Goal: Task Accomplishment & Management: Complete application form

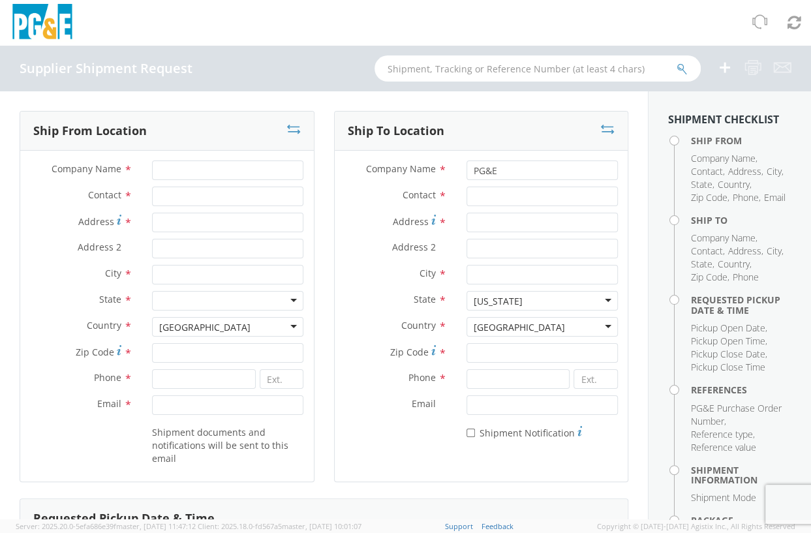
click at [52, 24] on img at bounding box center [42, 23] width 65 height 38
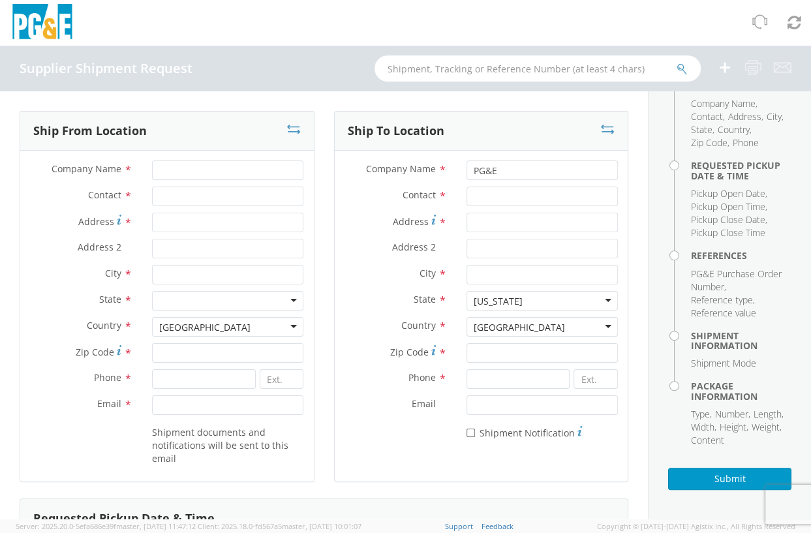
click at [729, 67] on icon at bounding box center [725, 67] width 16 height 16
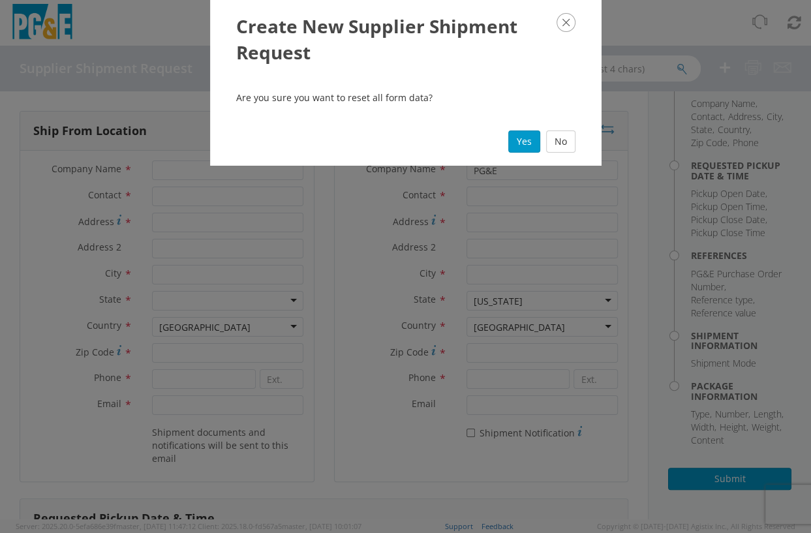
click at [569, 20] on icon "button" at bounding box center [565, 22] width 19 height 19
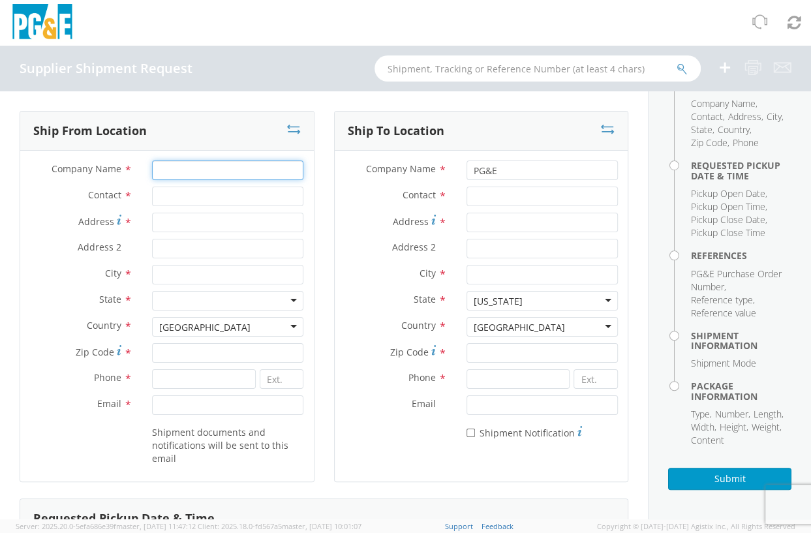
click at [187, 173] on input "Company Name *" at bounding box center [227, 170] width 151 height 20
type input "[PERSON_NAME] RIGGING"
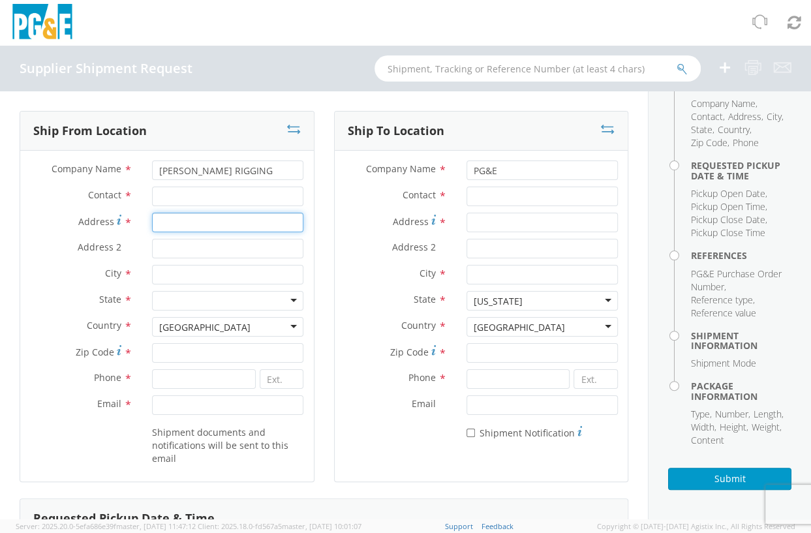
type input "[STREET_ADDRESS]"
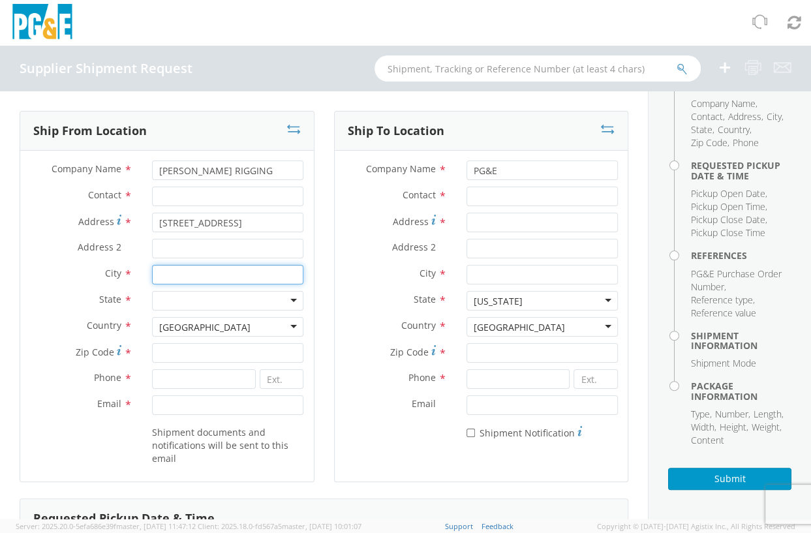
type input "Hayward"
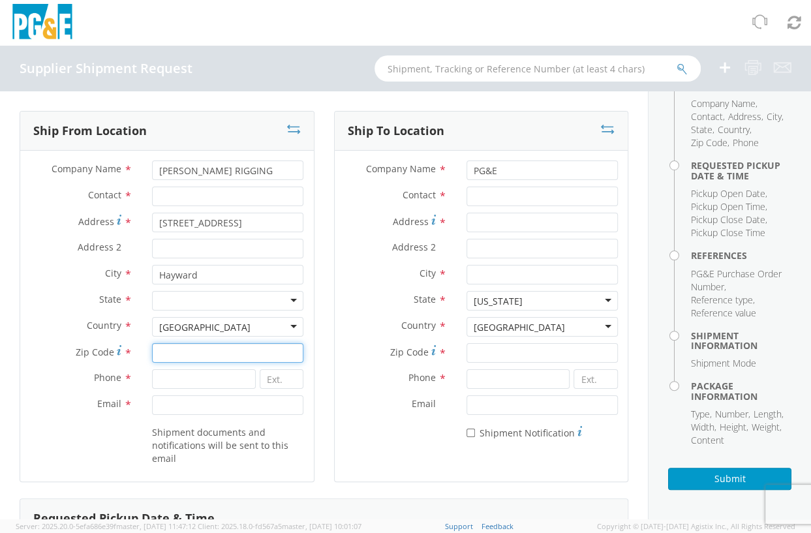
type input "94545"
type input "4152851954"
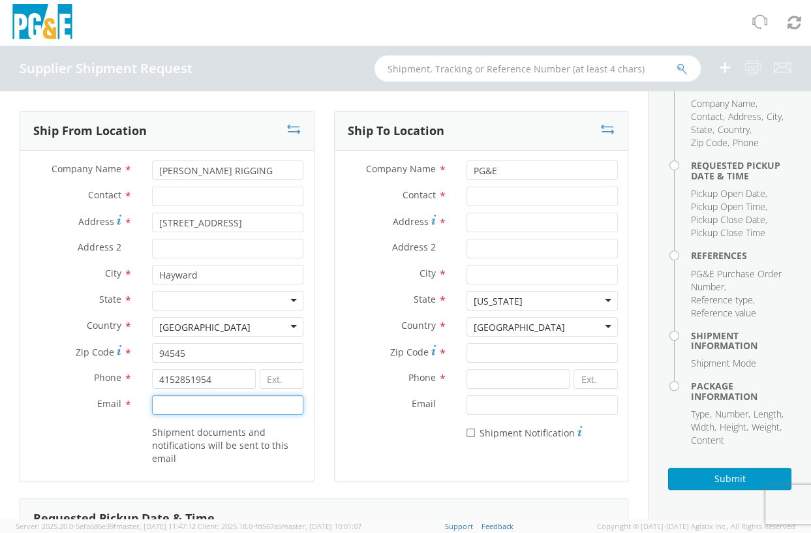
type input "[PERSON_NAME][EMAIL_ADDRESS][DOMAIN_NAME]"
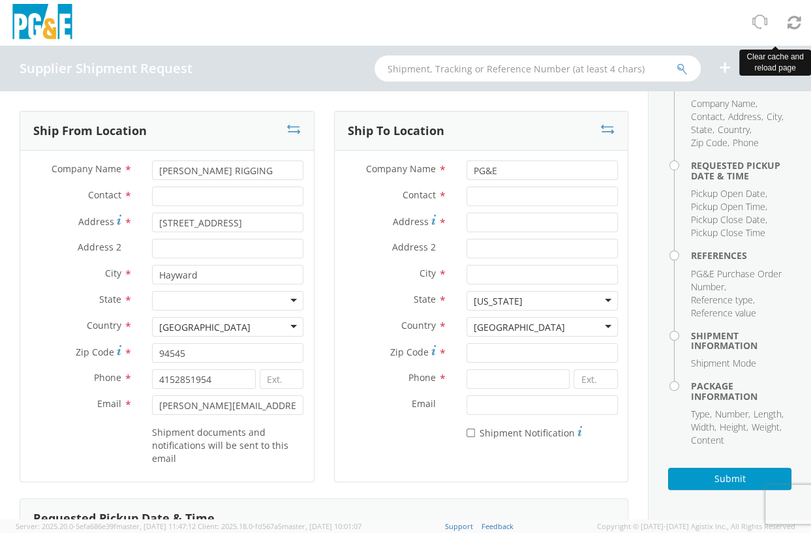
click at [792, 20] on icon at bounding box center [794, 22] width 14 height 16
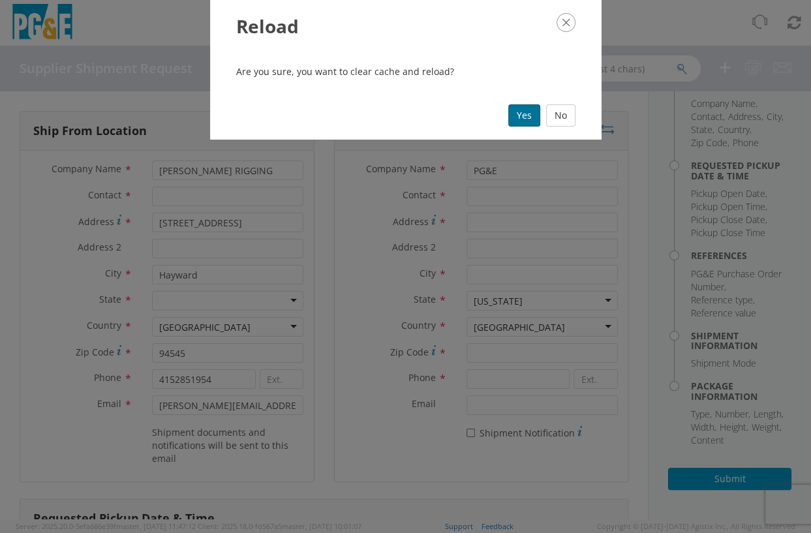
click at [530, 121] on button "Yes" at bounding box center [524, 115] width 32 height 22
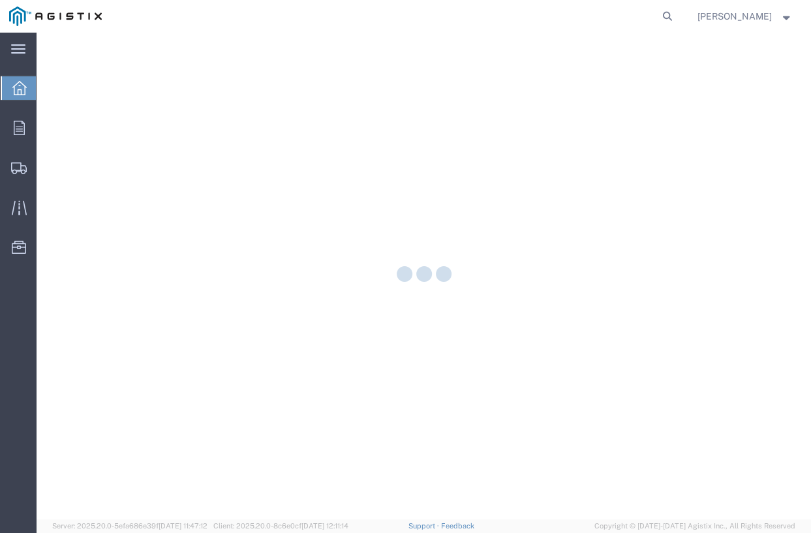
click at [787, 18] on strong "button" at bounding box center [787, 16] width 12 height 5
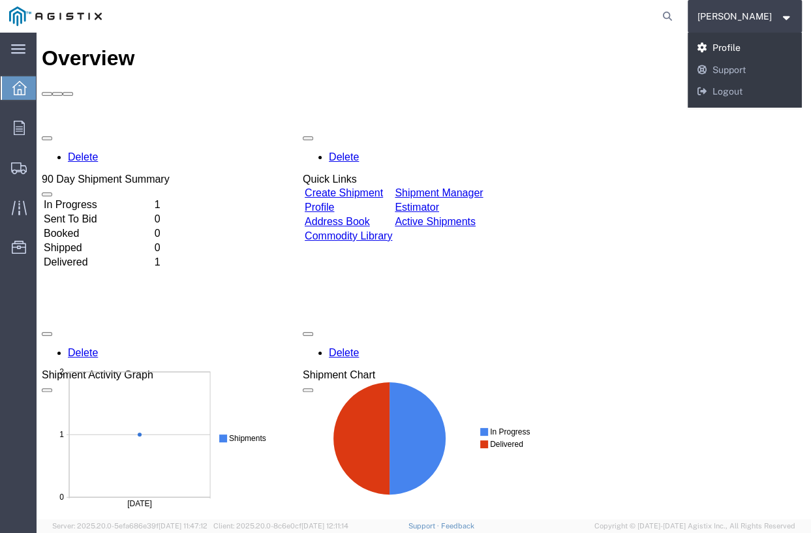
click at [717, 48] on link "Profile" at bounding box center [744, 48] width 115 height 22
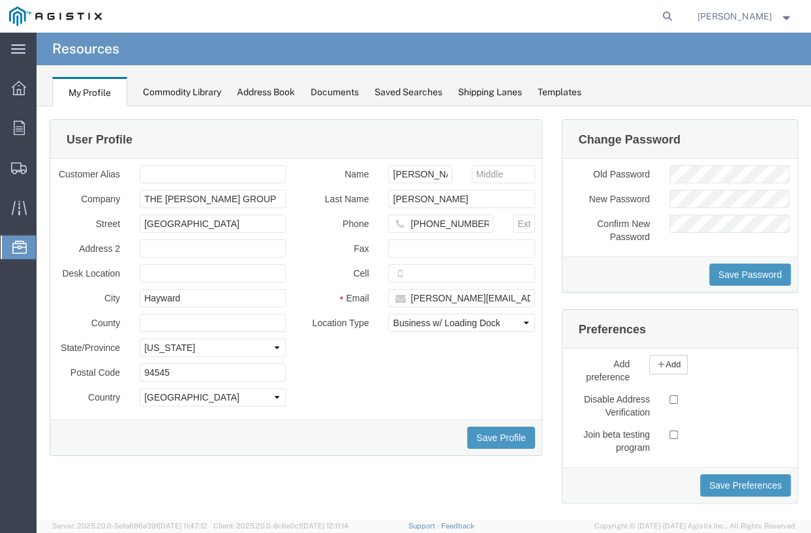
click at [183, 93] on div "Commodity Library" at bounding box center [182, 92] width 78 height 14
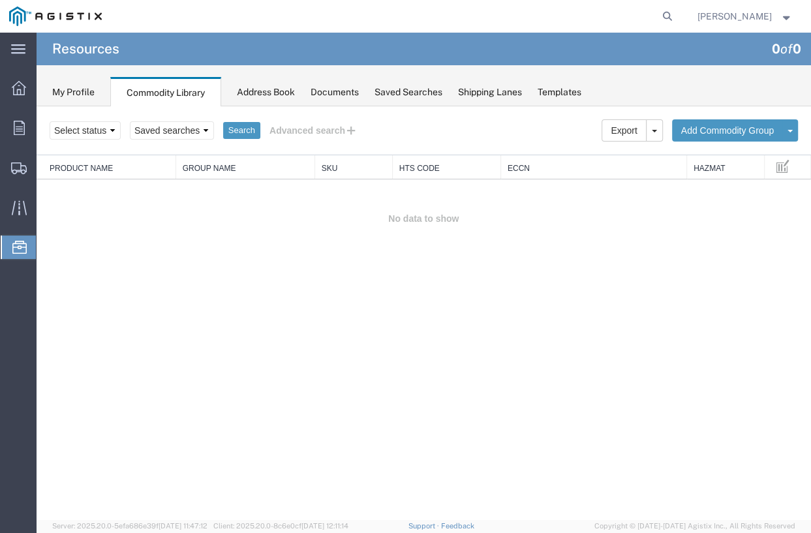
click at [276, 94] on div "Address Book" at bounding box center [266, 92] width 58 height 14
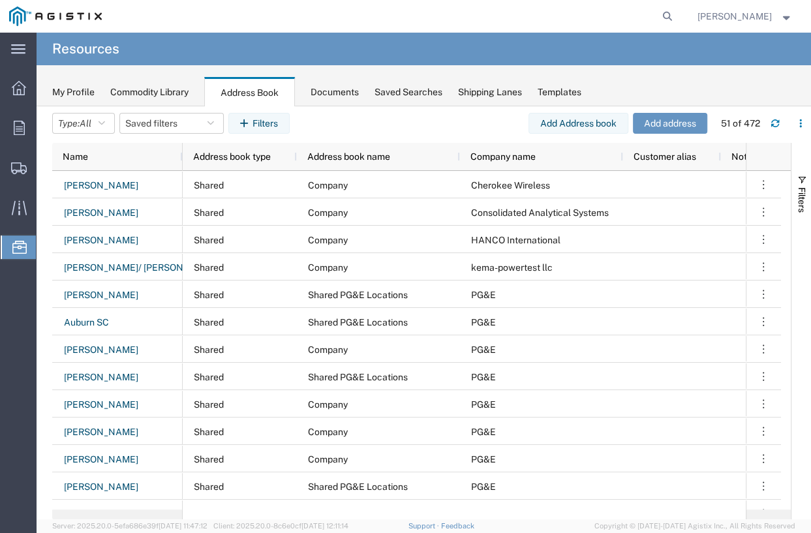
click at [342, 100] on div "My Profile Commodity Library Address Book Documents Saved Searches Shipping Lan…" at bounding box center [424, 85] width 774 height 41
click at [340, 91] on div "Documents" at bounding box center [334, 92] width 48 height 14
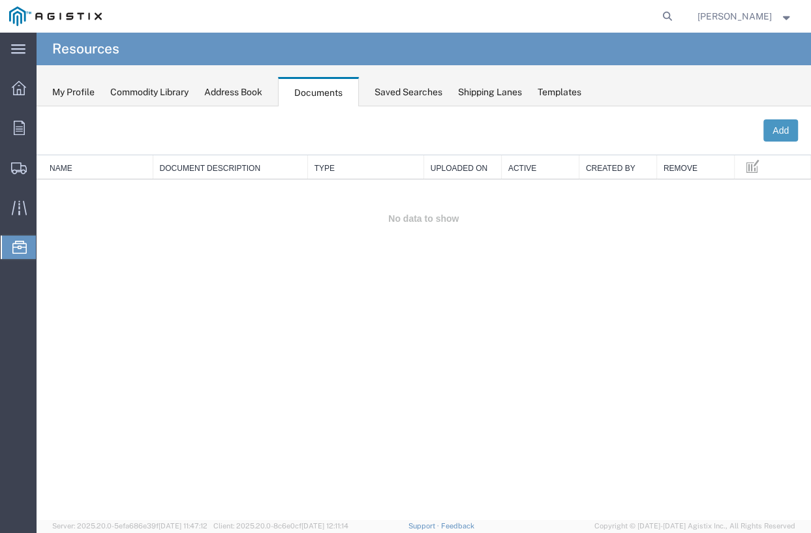
click at [395, 90] on div "Saved Searches" at bounding box center [408, 92] width 68 height 14
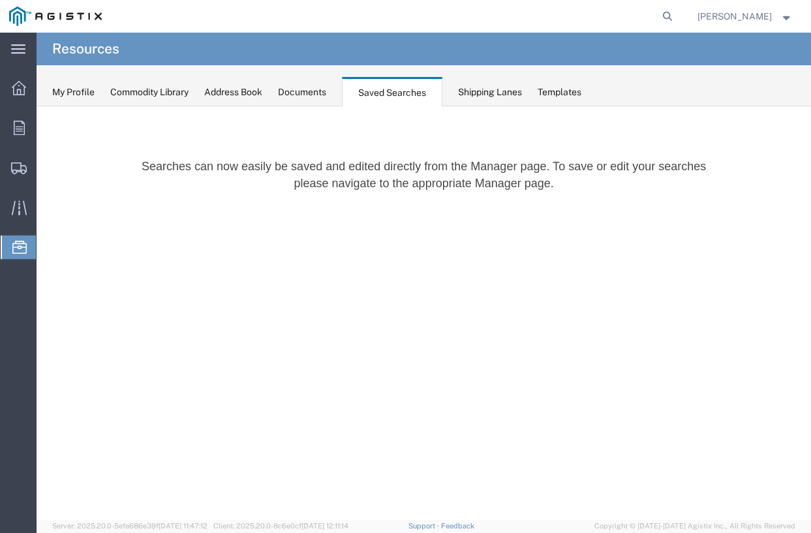
click at [492, 93] on div "Shipping Lanes" at bounding box center [490, 92] width 64 height 14
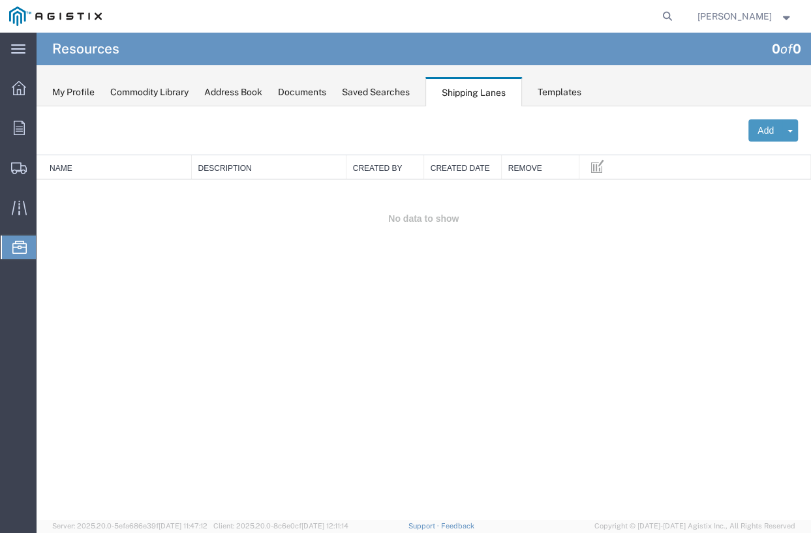
click at [555, 99] on div "My Profile Commodity Library Address Book Documents Saved Searches Shipping Lan…" at bounding box center [424, 85] width 774 height 41
click at [555, 89] on div "Templates" at bounding box center [559, 92] width 44 height 14
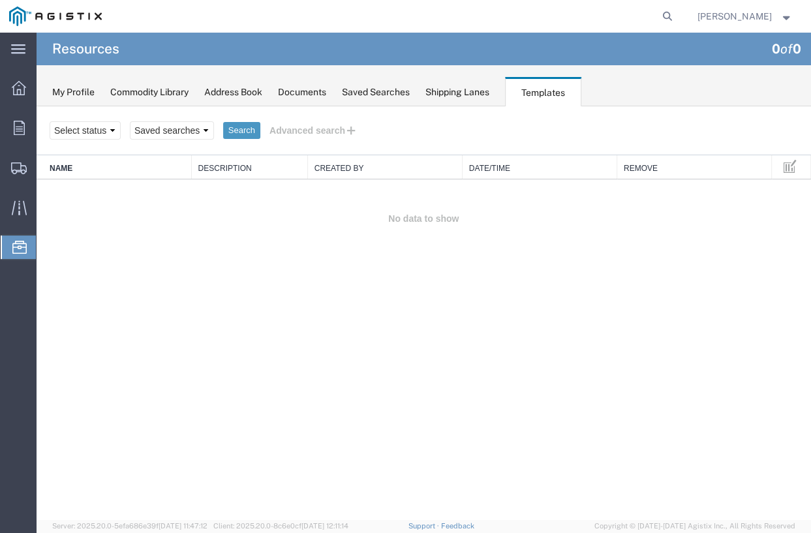
click at [66, 91] on div "My Profile" at bounding box center [73, 92] width 42 height 14
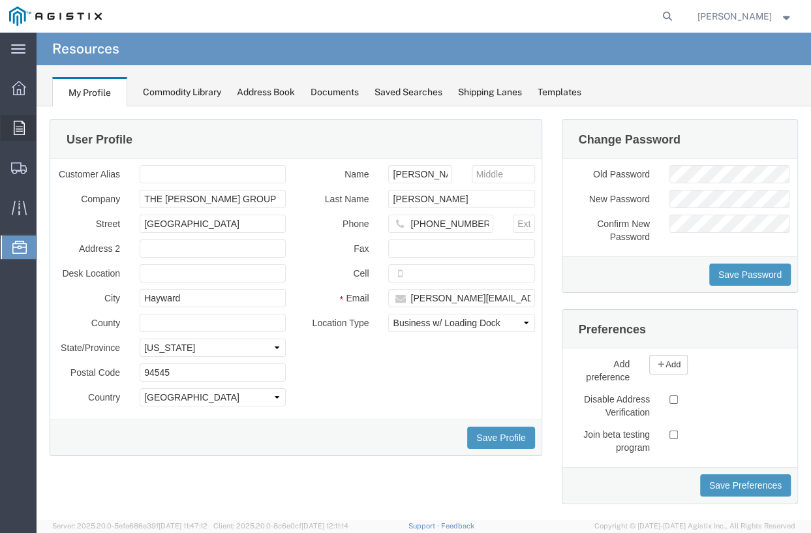
click at [24, 127] on icon at bounding box center [19, 128] width 11 height 14
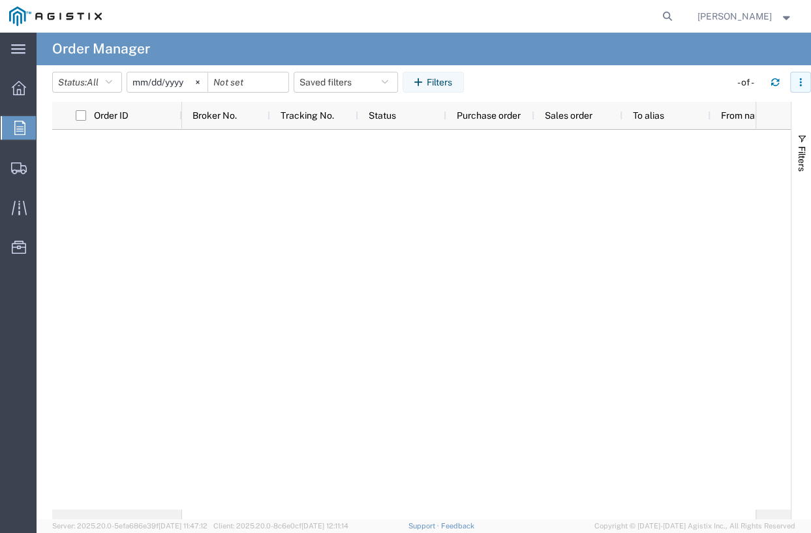
click at [799, 75] on button "button" at bounding box center [800, 82] width 21 height 21
click at [479, 240] on div at bounding box center [468, 320] width 573 height 380
click at [799, 81] on icon "button" at bounding box center [800, 82] width 9 height 9
click at [411, 231] on div at bounding box center [468, 320] width 573 height 380
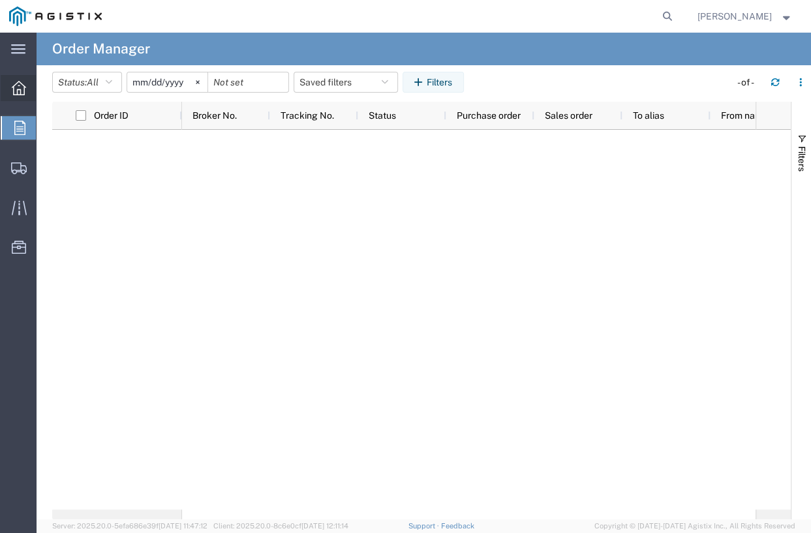
click at [20, 77] on div at bounding box center [19, 88] width 37 height 26
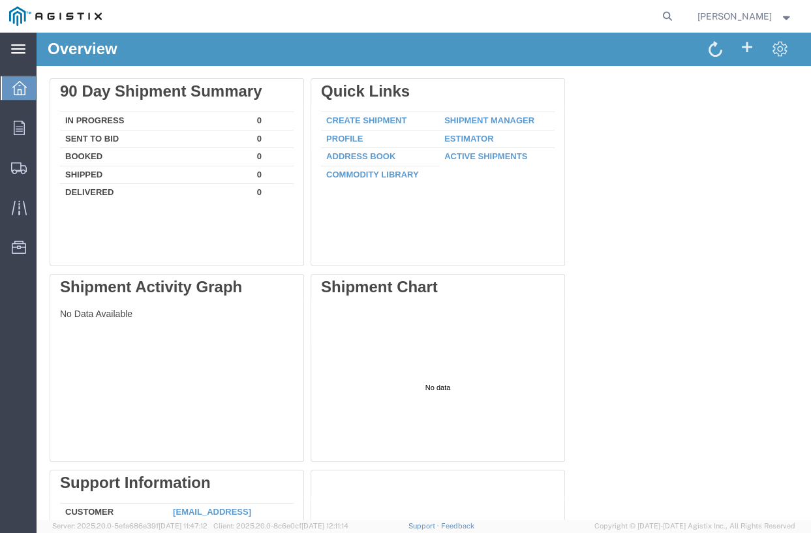
click at [23, 50] on icon at bounding box center [18, 49] width 14 height 10
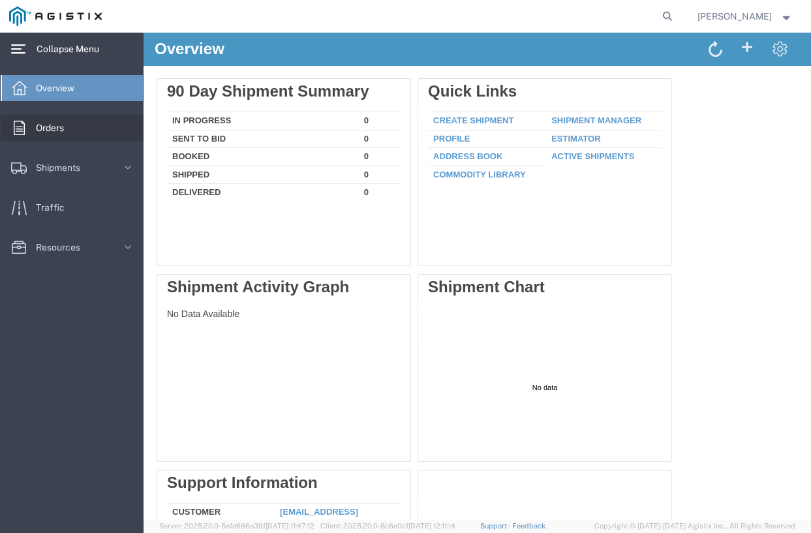
click at [50, 125] on span "Orders" at bounding box center [54, 128] width 37 height 26
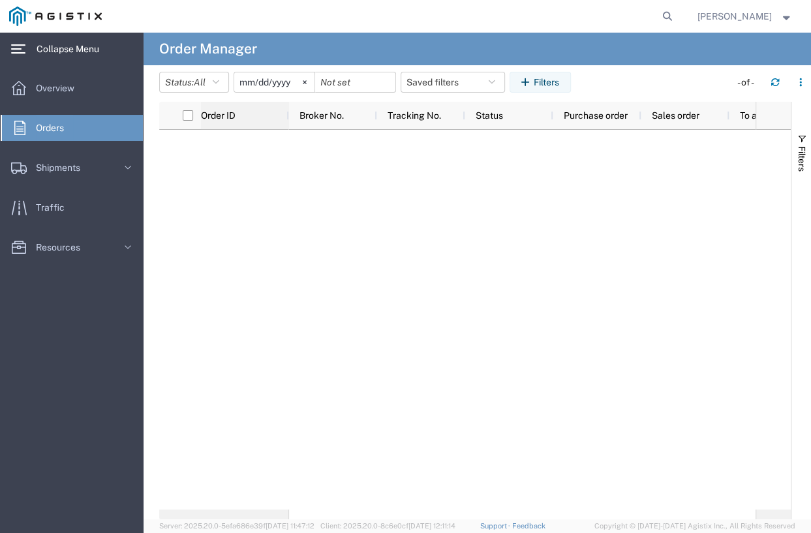
click at [202, 118] on span "Order ID" at bounding box center [218, 115] width 35 height 10
click at [322, 122] on div "Broker No." at bounding box center [335, 115] width 72 height 21
click at [423, 119] on span "Tracking No." at bounding box center [413, 115] width 53 height 10
click at [489, 108] on div "Status" at bounding box center [511, 115] width 72 height 21
click at [220, 115] on span "Order ID" at bounding box center [218, 115] width 35 height 10
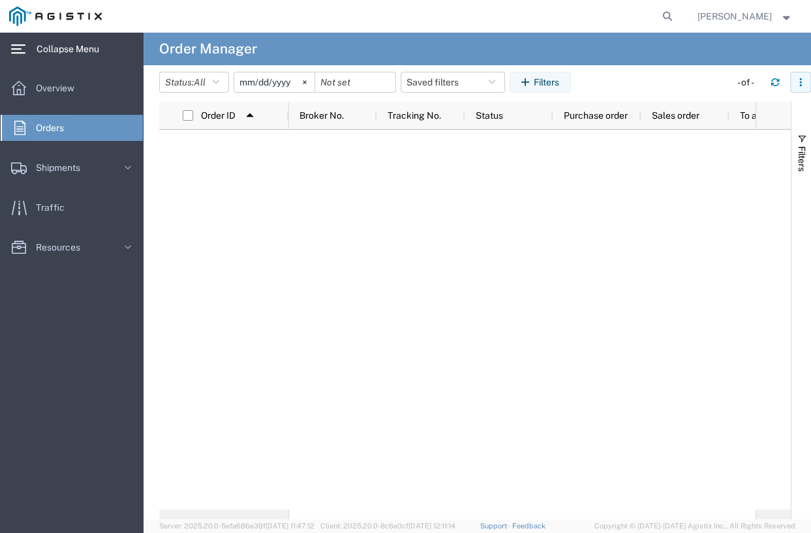
click at [801, 87] on button "button" at bounding box center [800, 82] width 21 height 21
click at [652, 200] on div at bounding box center [522, 320] width 466 height 380
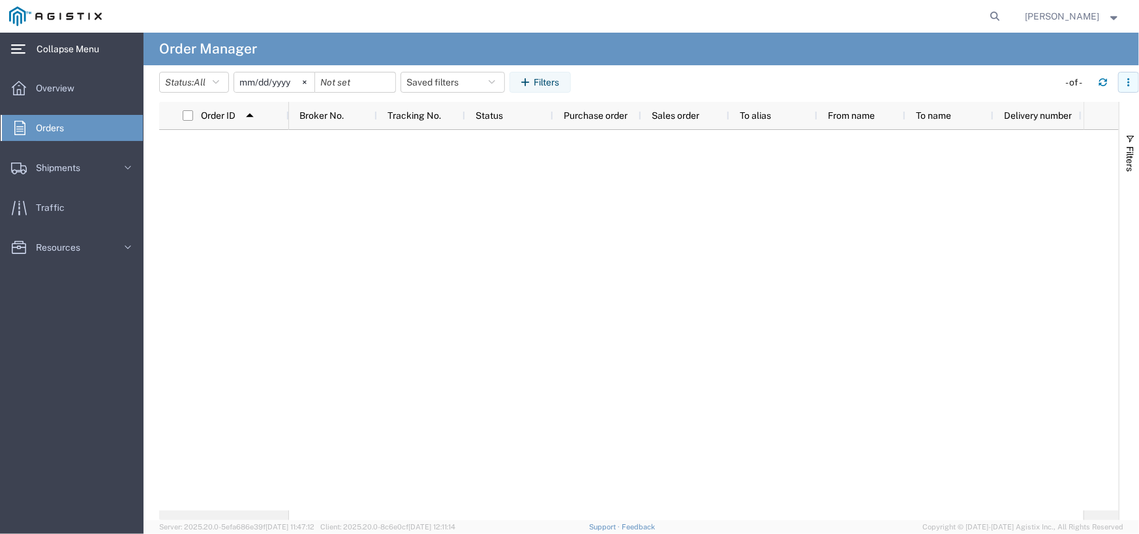
click at [810, 77] on button "button" at bounding box center [1128, 82] width 21 height 21
click at [102, 155] on link "Shipments" at bounding box center [72, 168] width 142 height 26
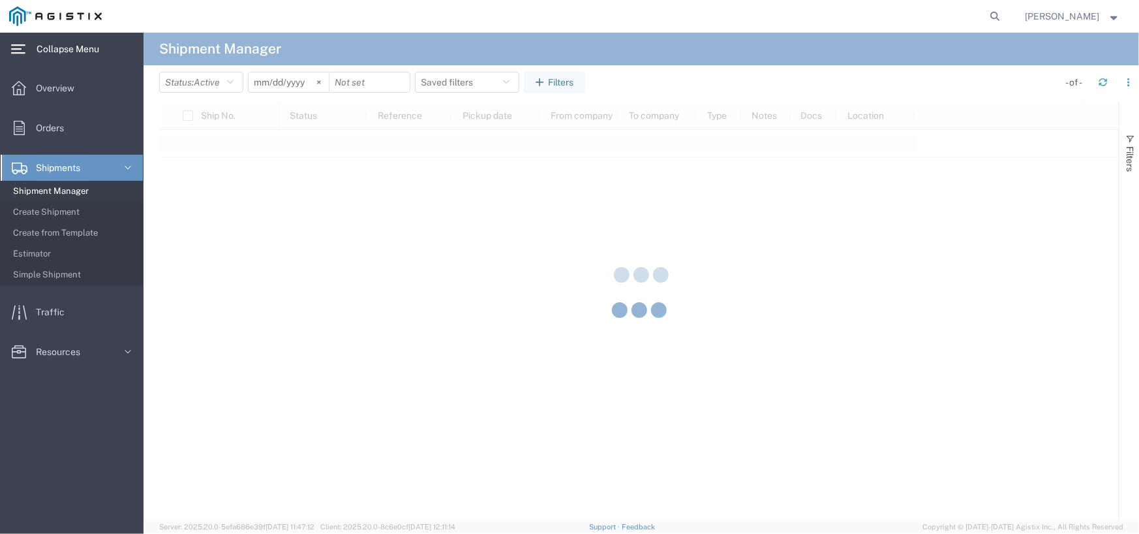
click at [59, 191] on span "Shipment Manager" at bounding box center [73, 191] width 121 height 26
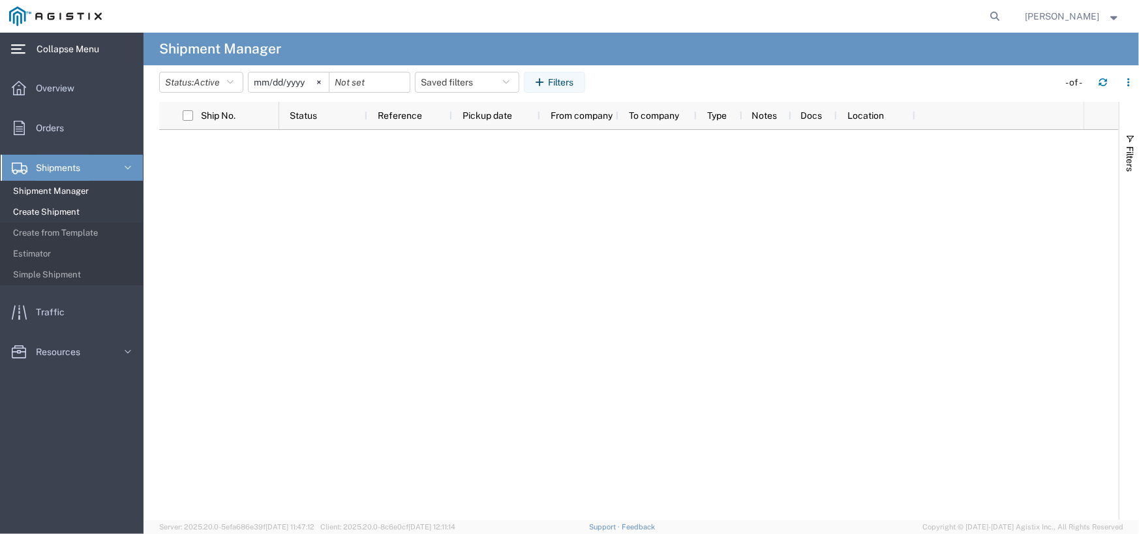
click at [58, 215] on span "Create Shipment" at bounding box center [73, 212] width 121 height 26
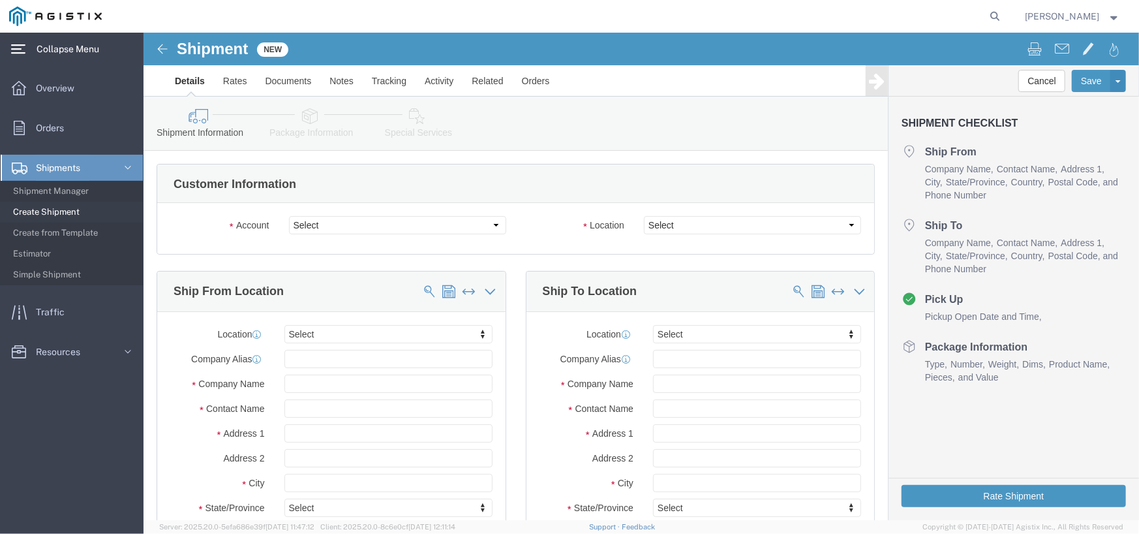
select select
click select "Select PG&E THE CARPENTER GROUP"
select select "10645"
click select "Select PG&E THE CARPENTER GROUP"
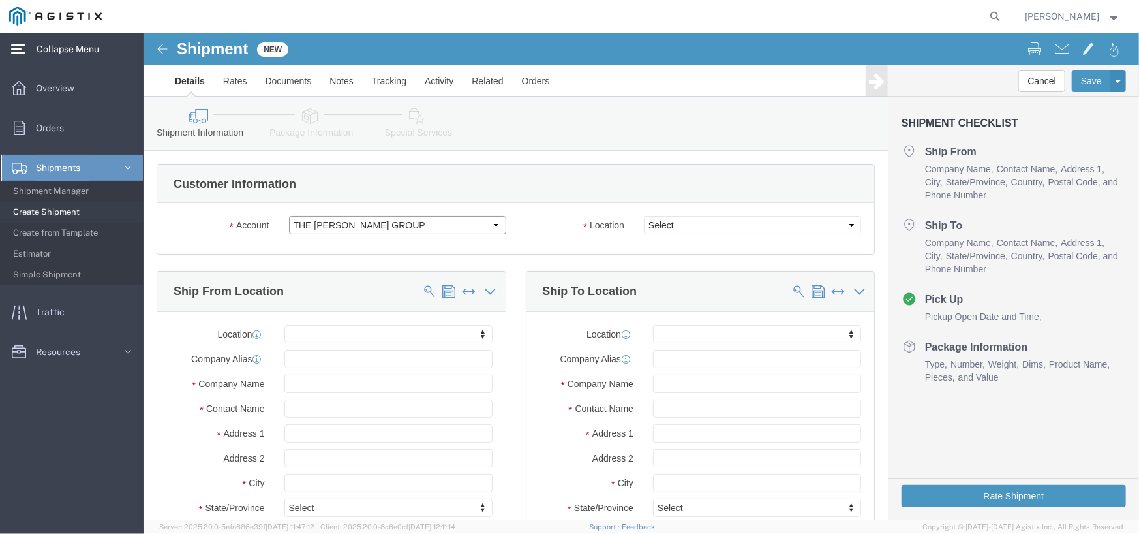
select select
click select "Select Hayward Master Location"
select select "68671"
click select "Select Hayward Master Location"
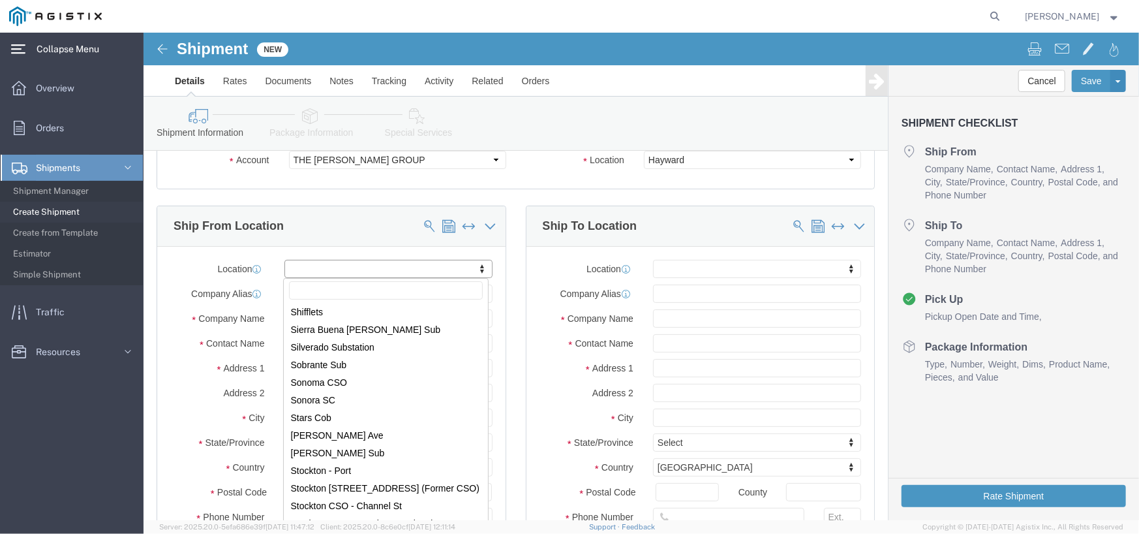
scroll to position [8146, 0]
click input "text"
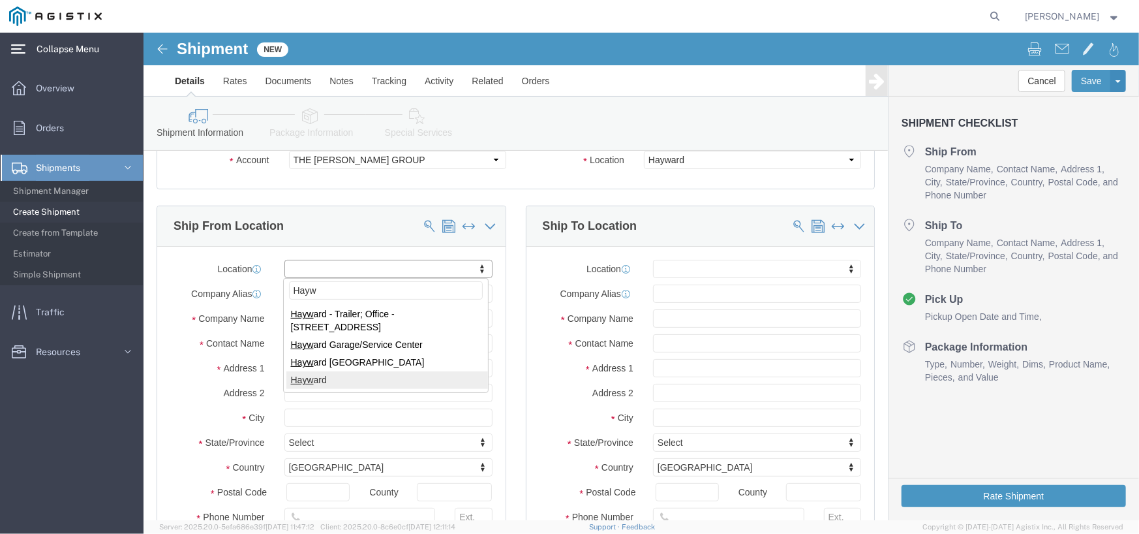
type input "Hayw"
select select "68671"
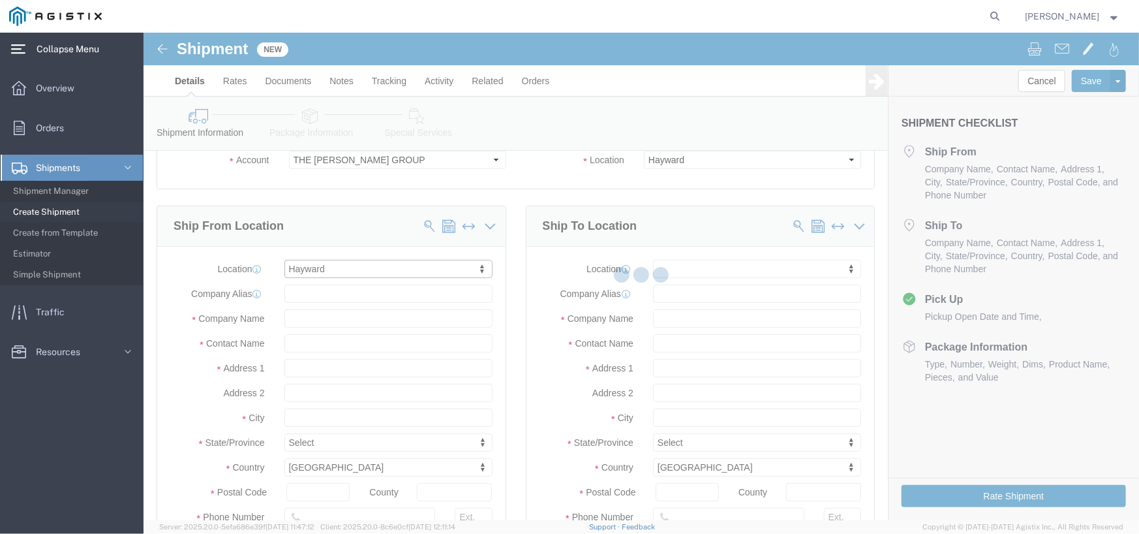
select select "CA"
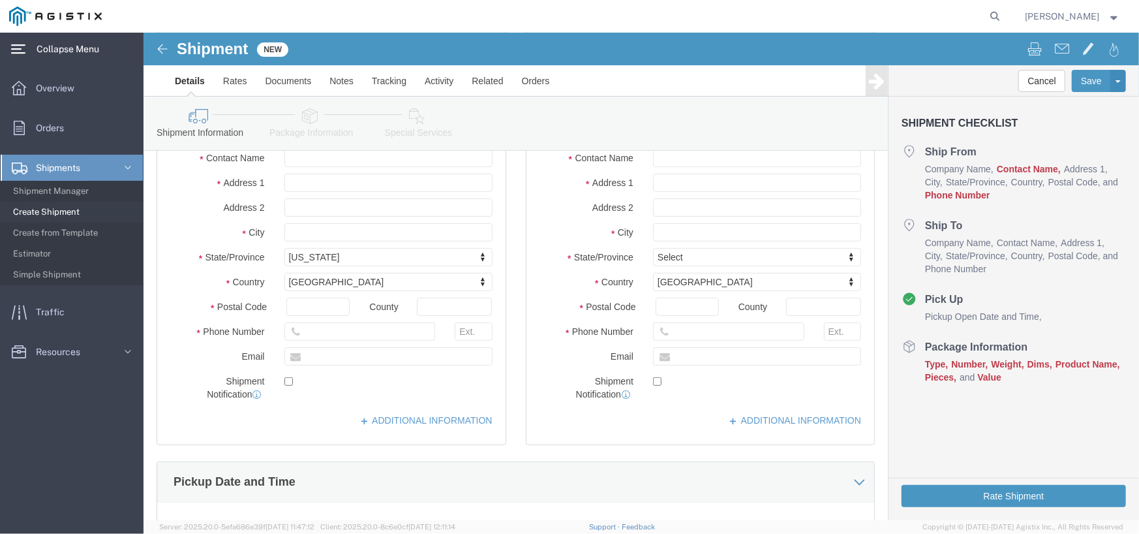
scroll to position [261, 0]
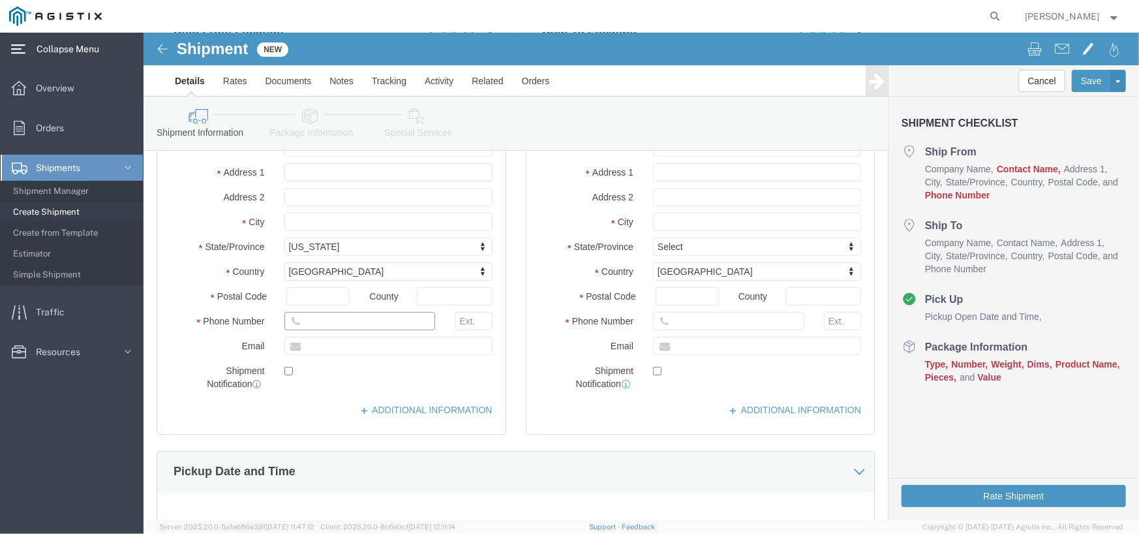
click input "text"
type input "415-285-1954"
click label
click input "checkbox"
checkbox input "true"
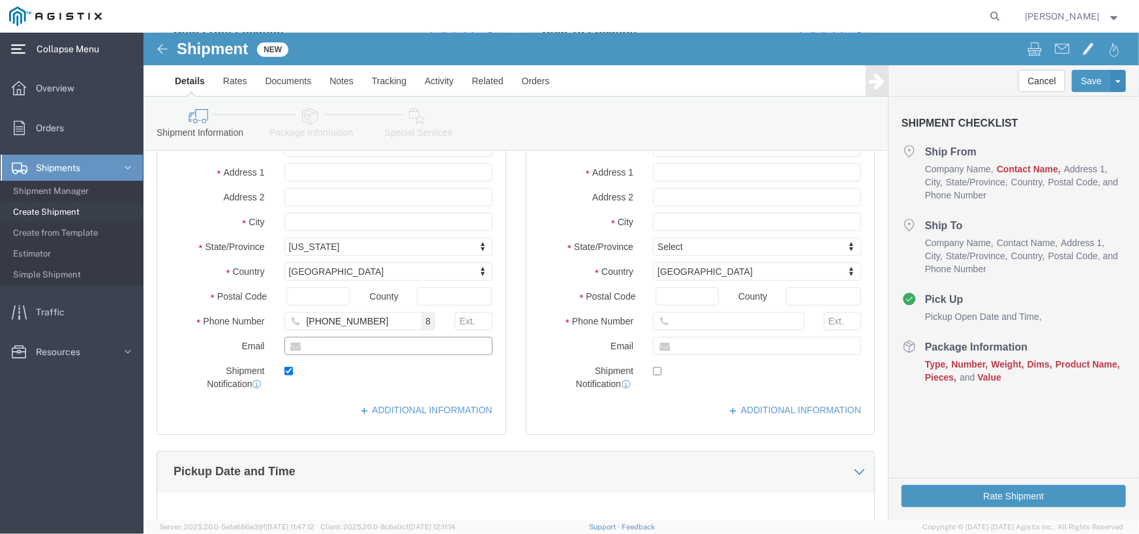
click input "text"
type input "[PERSON_NAME][EMAIL_ADDRESS][DOMAIN_NAME]"
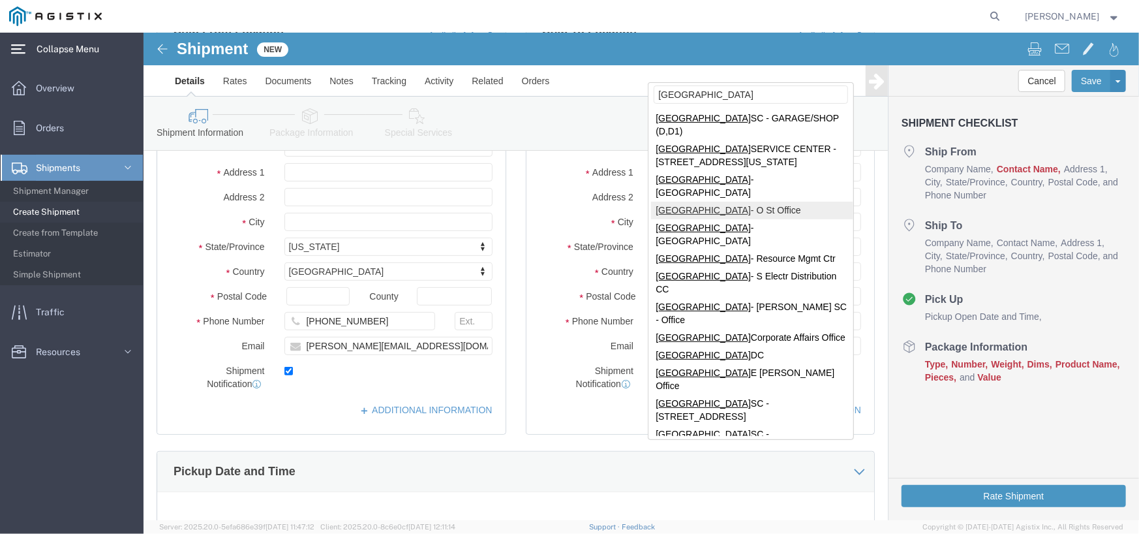
type input "fresno"
select select "71552"
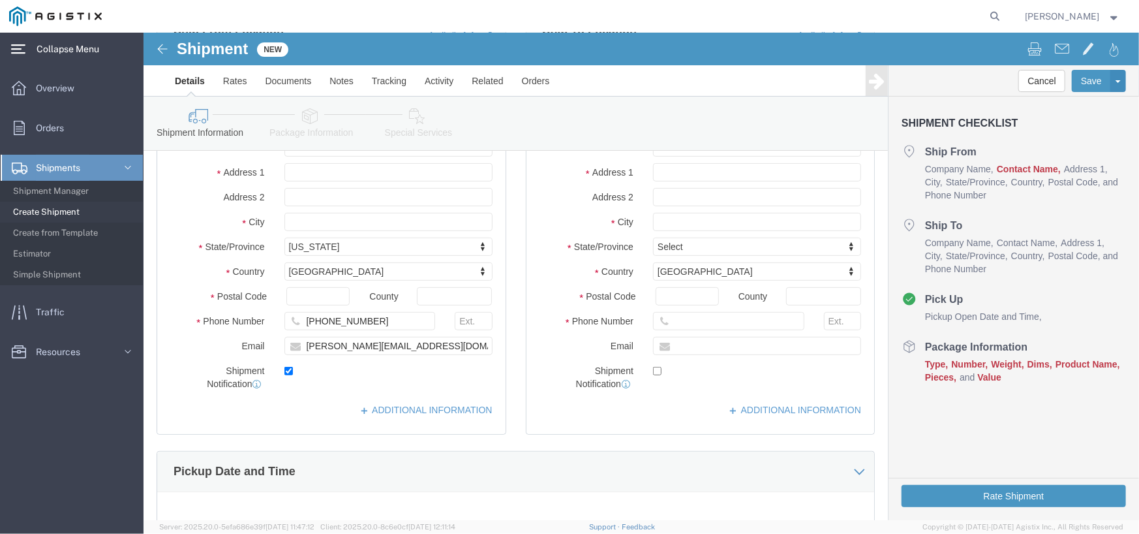
select select "CA"
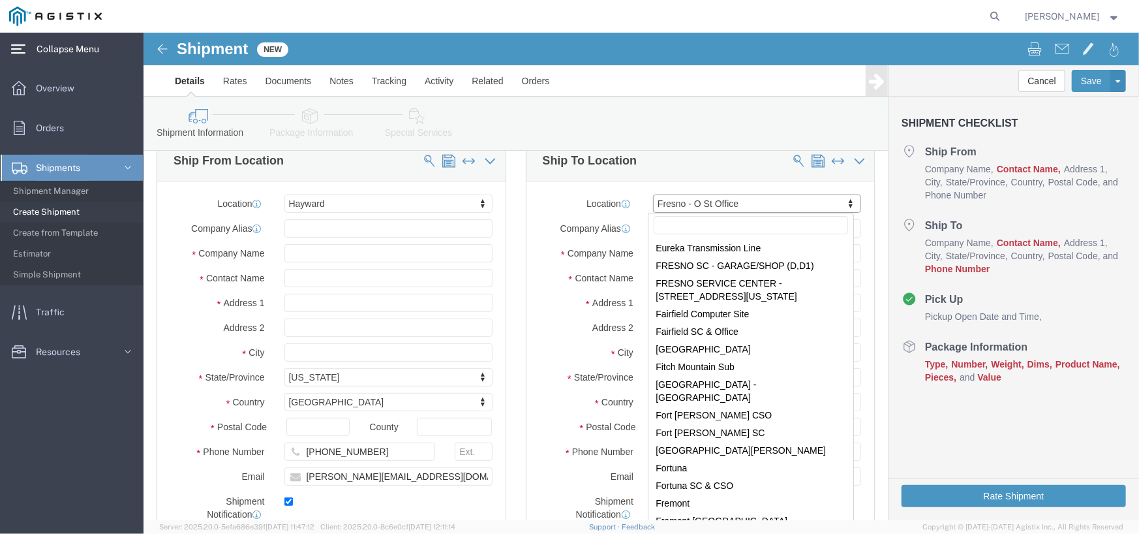
scroll to position [2186, 0]
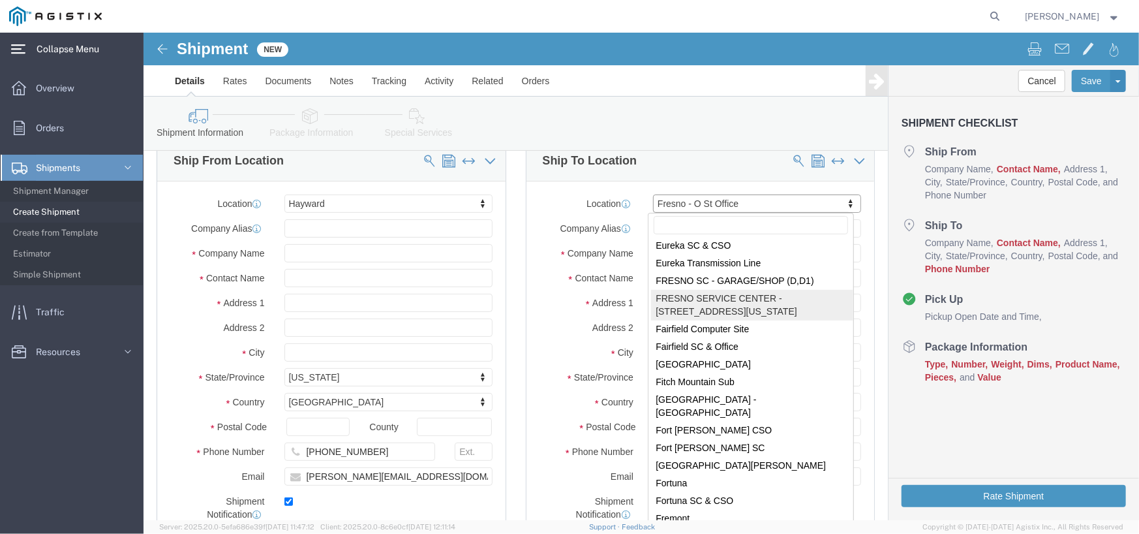
select select "19746"
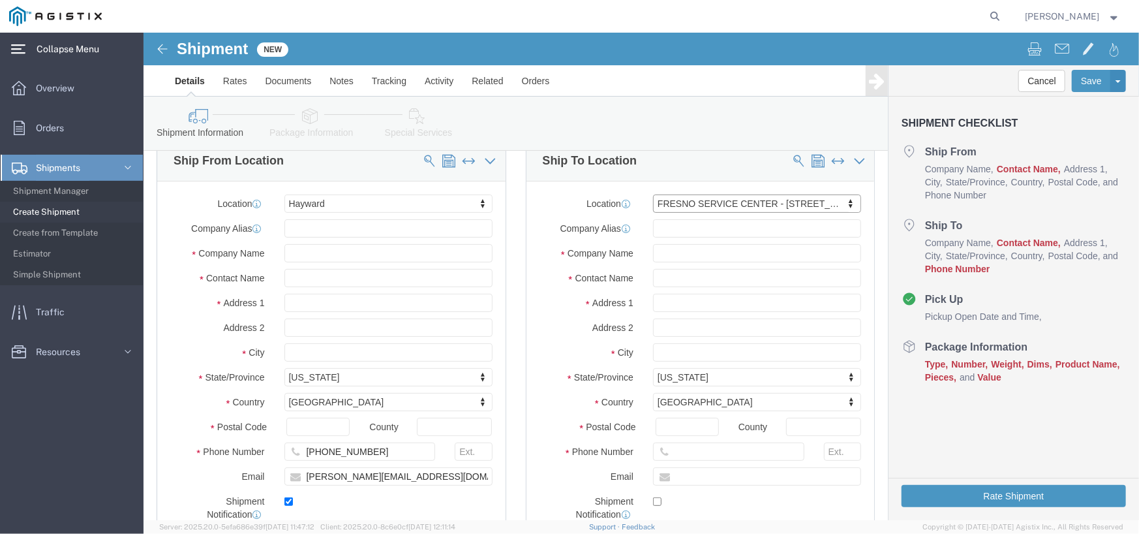
select select "CA"
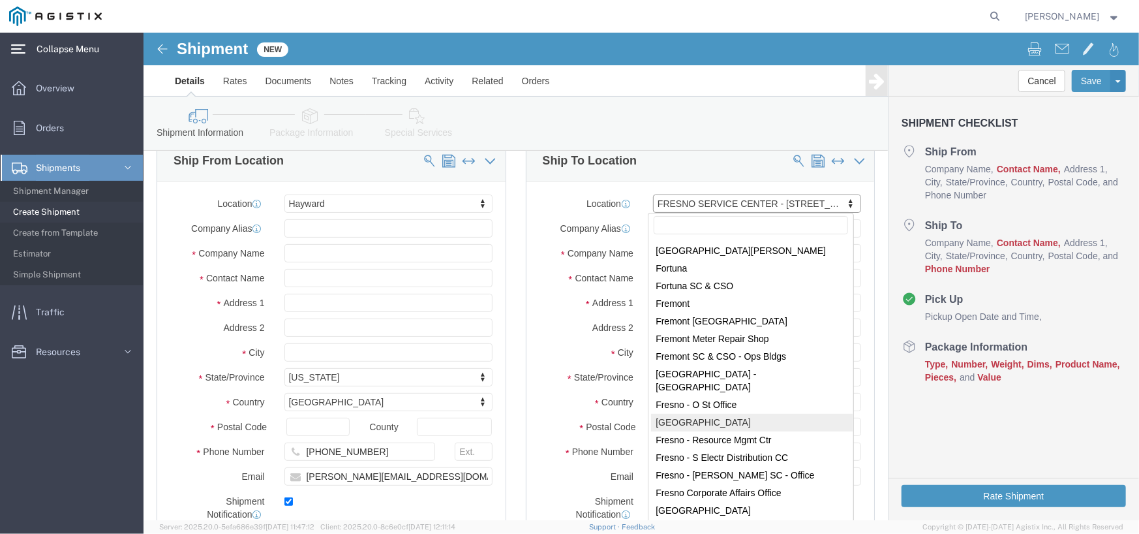
scroll to position [2431, 0]
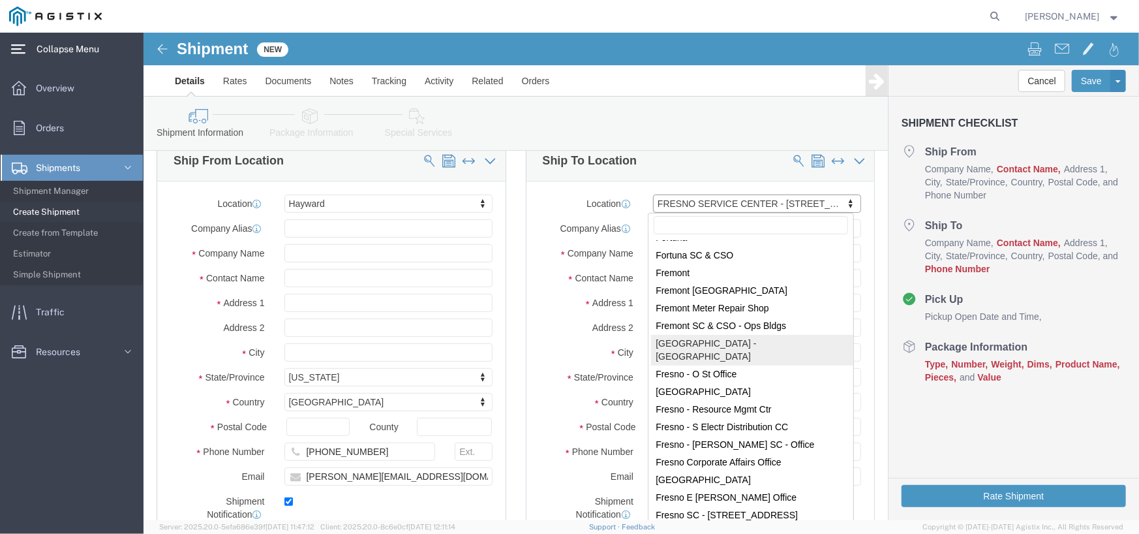
select select "35861"
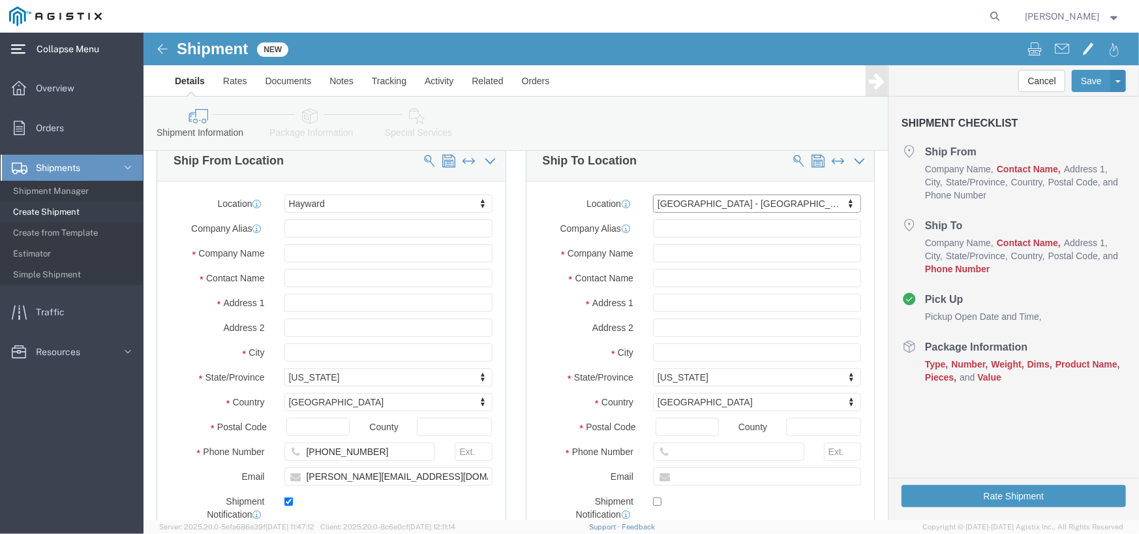
select select "CA"
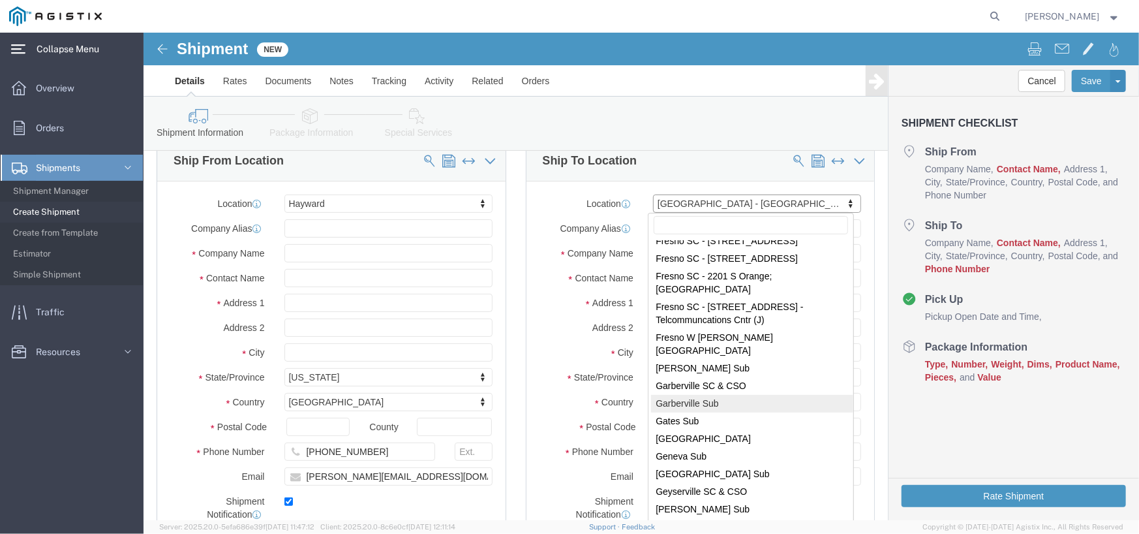
scroll to position [2640, 0]
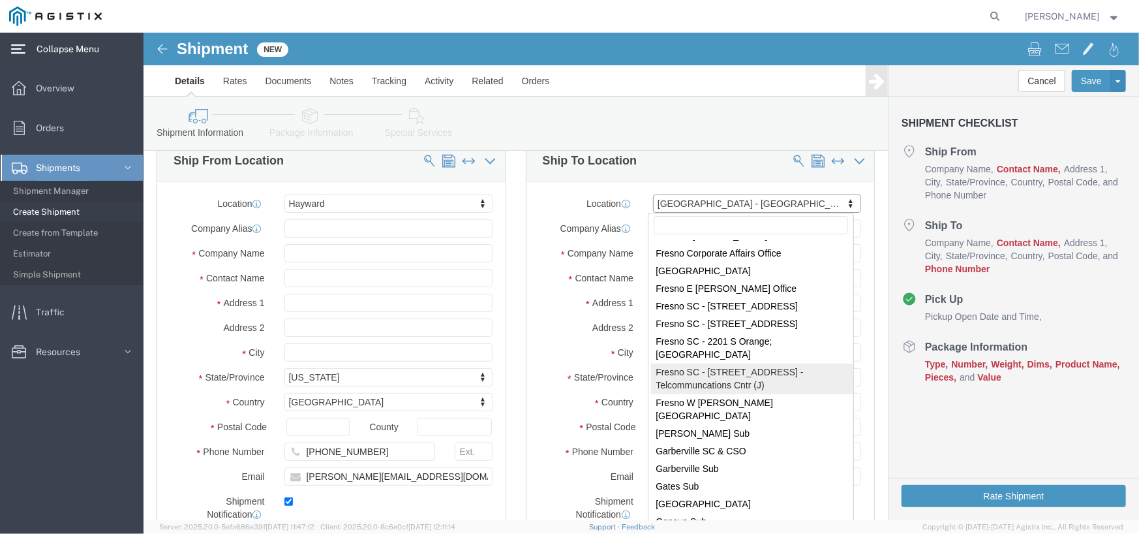
select select "71559"
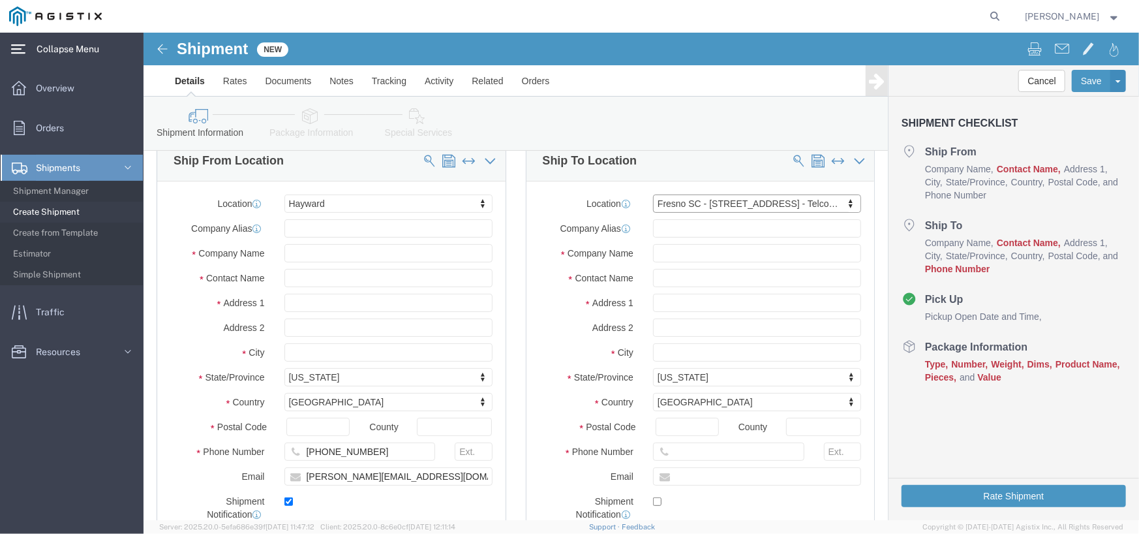
select select "CA"
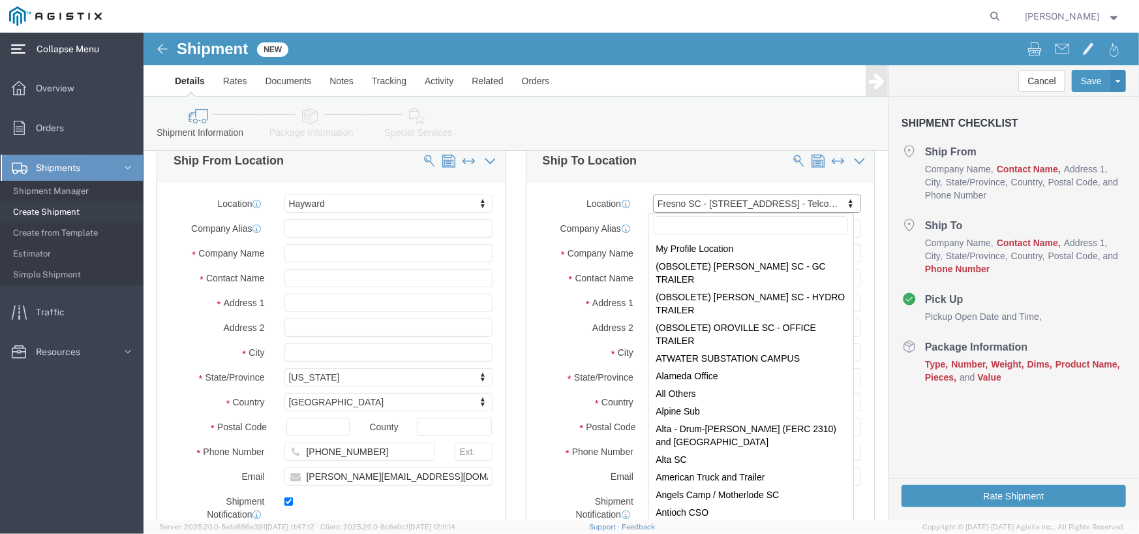
scroll to position [2407, 0]
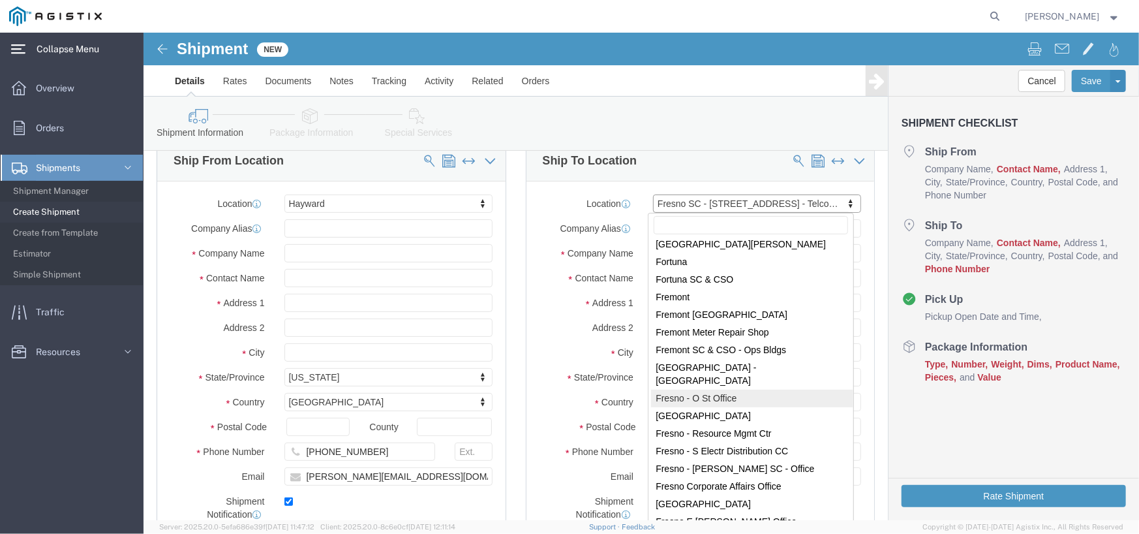
select select "71552"
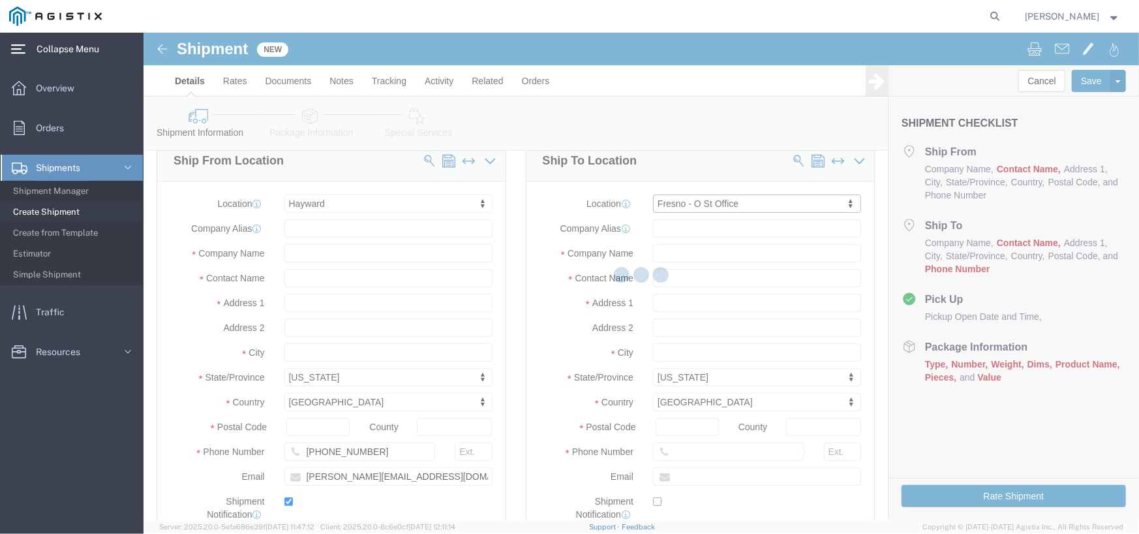
select select "CA"
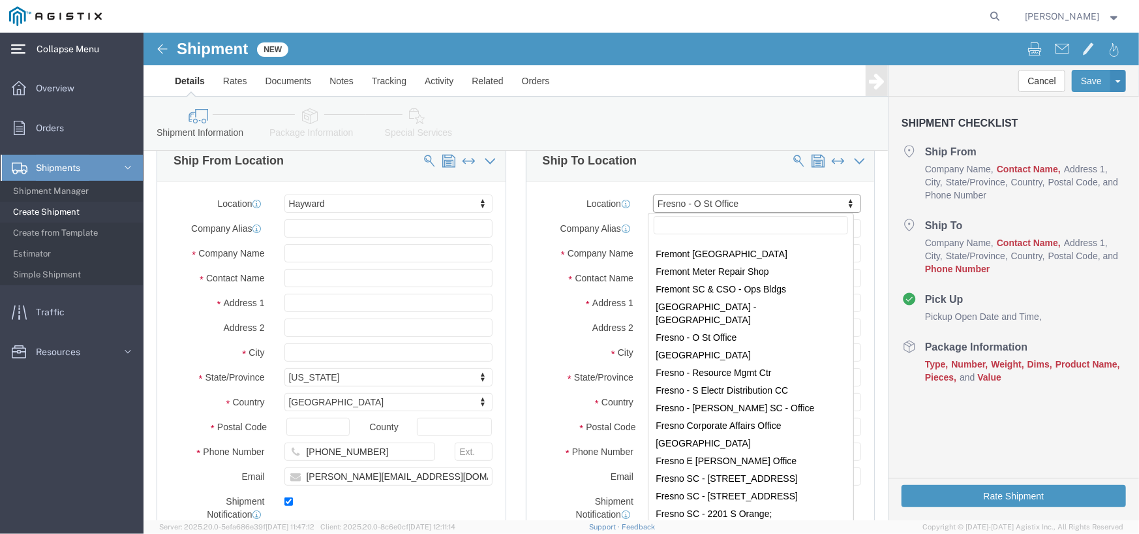
scroll to position [2527, 0]
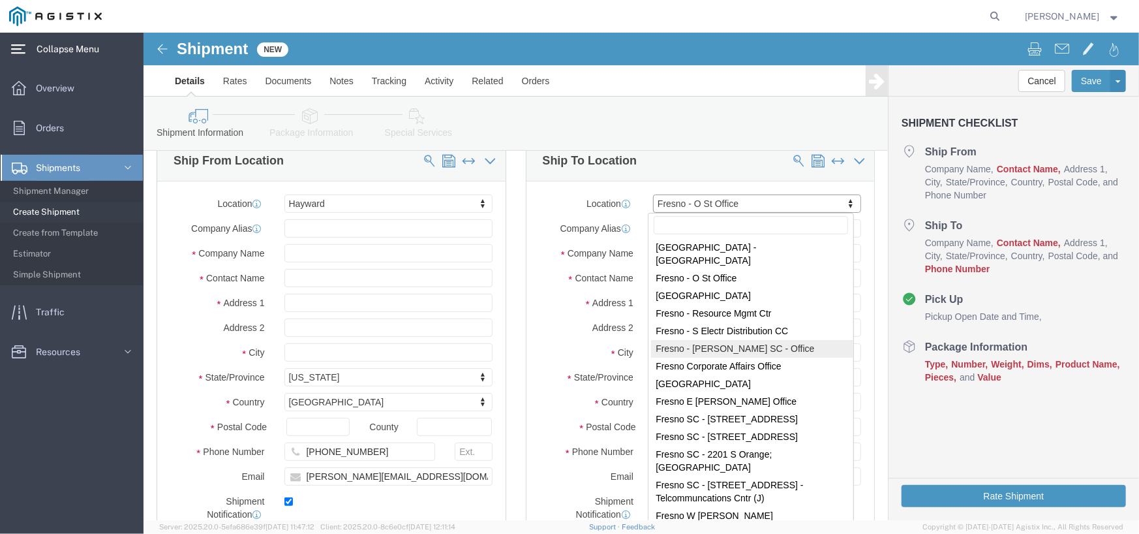
select select "19744"
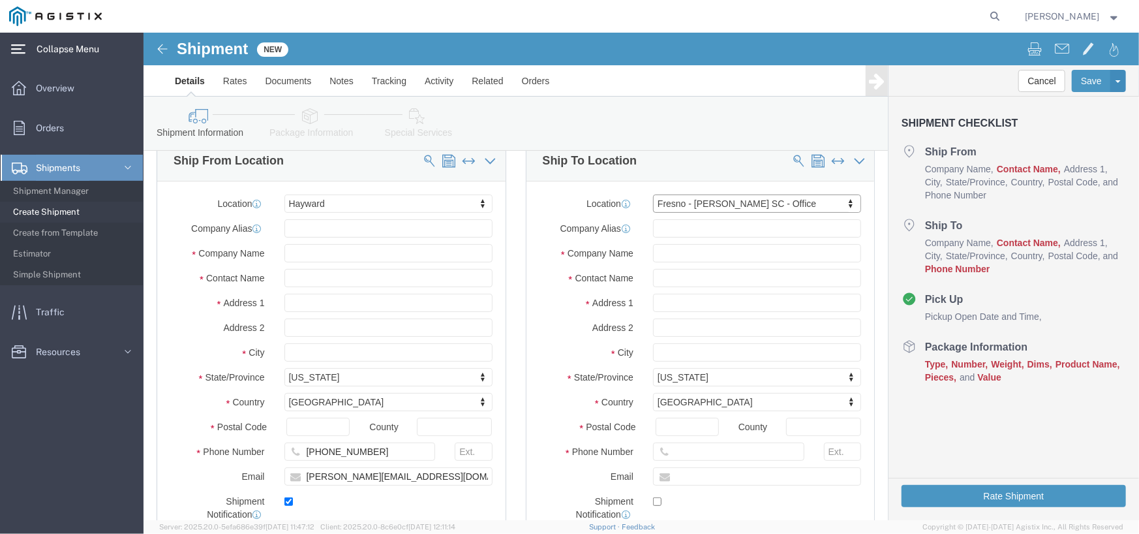
select select "CA"
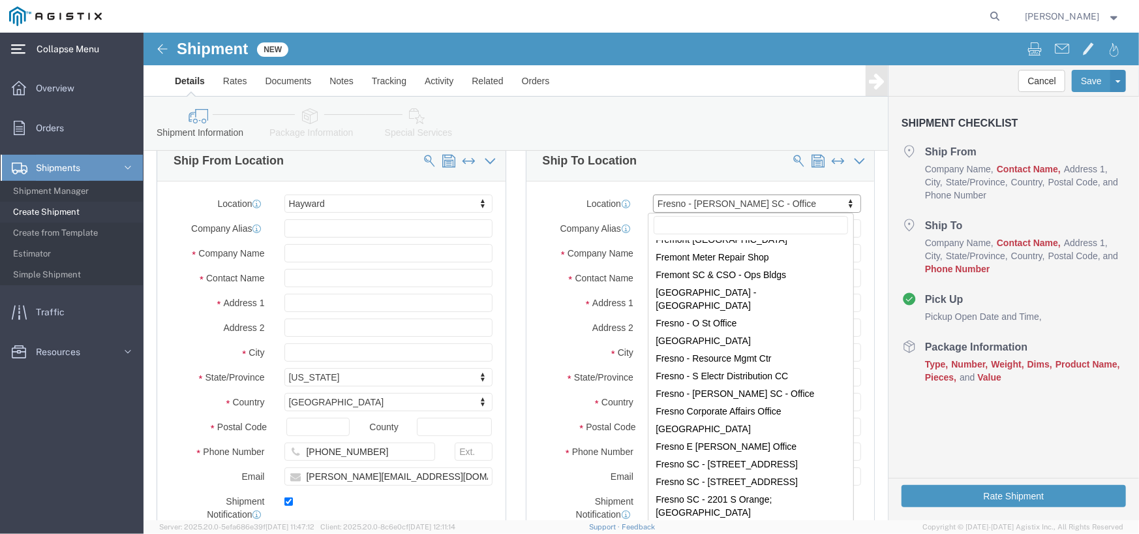
scroll to position [2531, 0]
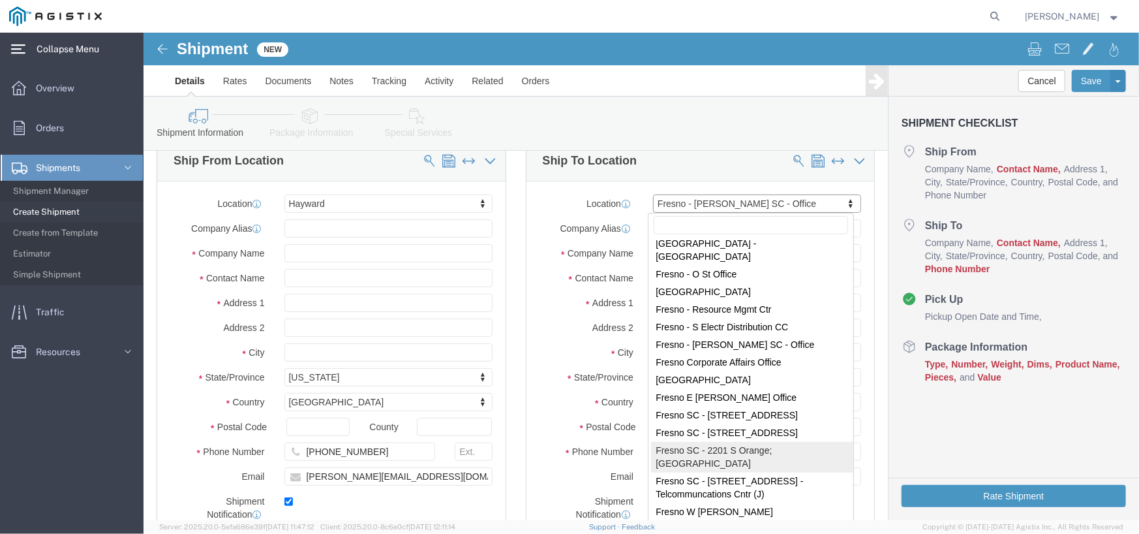
select select "24986"
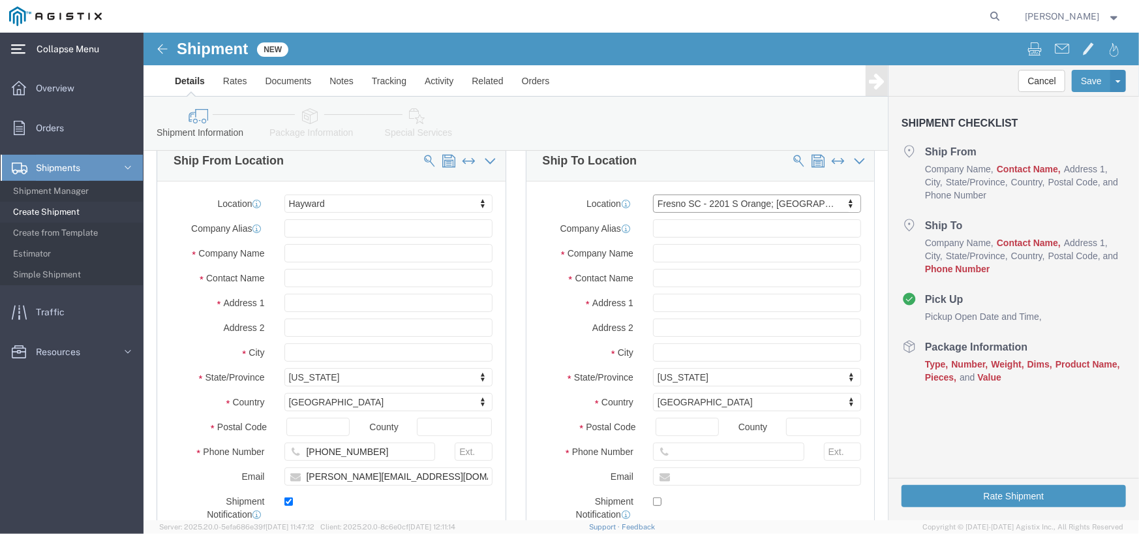
select select "CA"
click input "text"
paste input "MATTHEW BROWN"
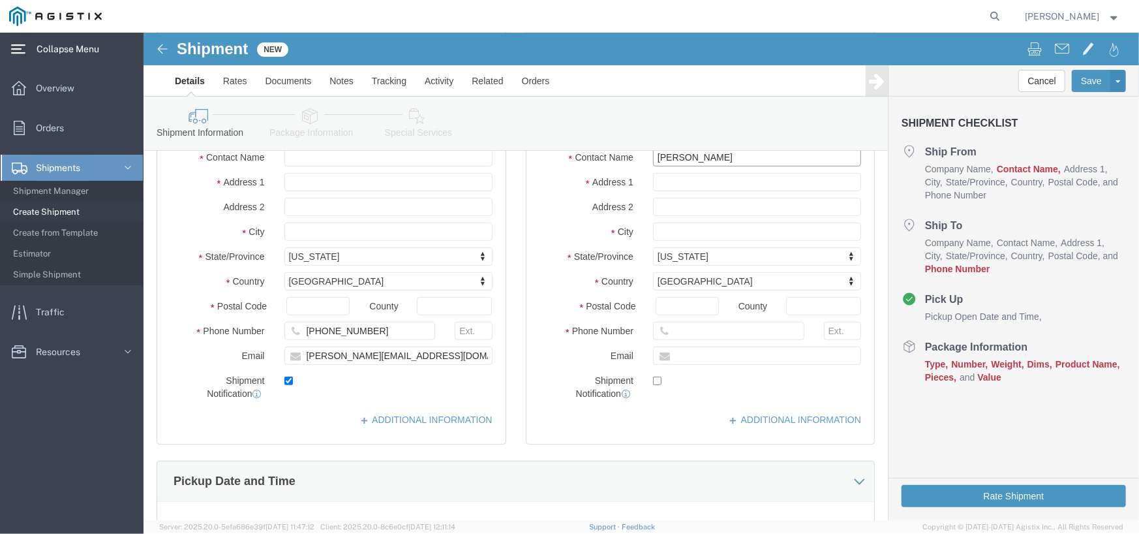
scroll to position [261, 0]
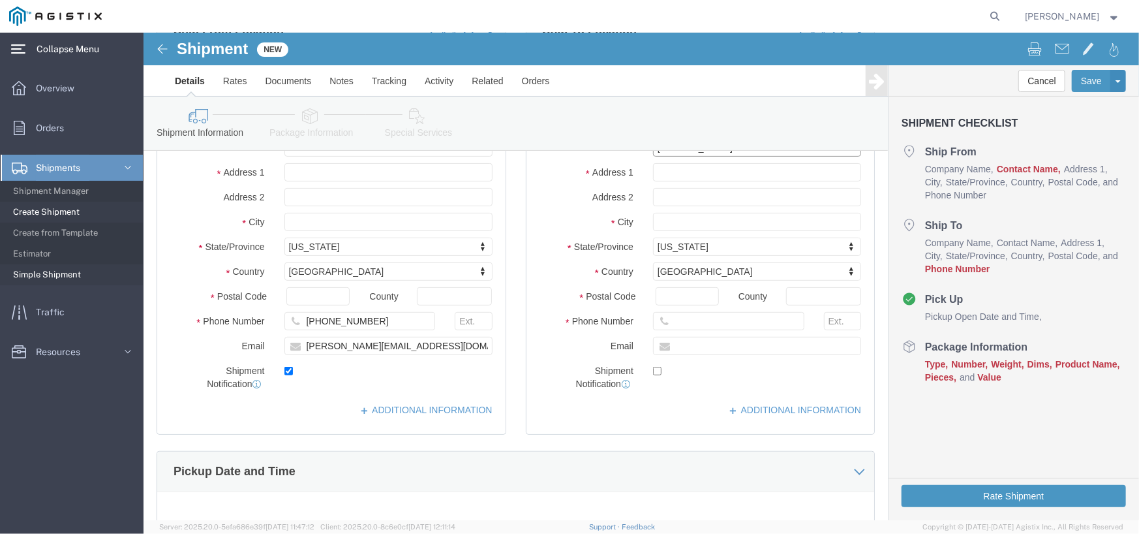
type input "MATTHEW BROWN"
click input "text"
paste input "9253354070"
type input "9253354070"
click div "Location Fresno SC - 2201 S Orange; East Yard My Profile Location (OBSOLETE) BU…"
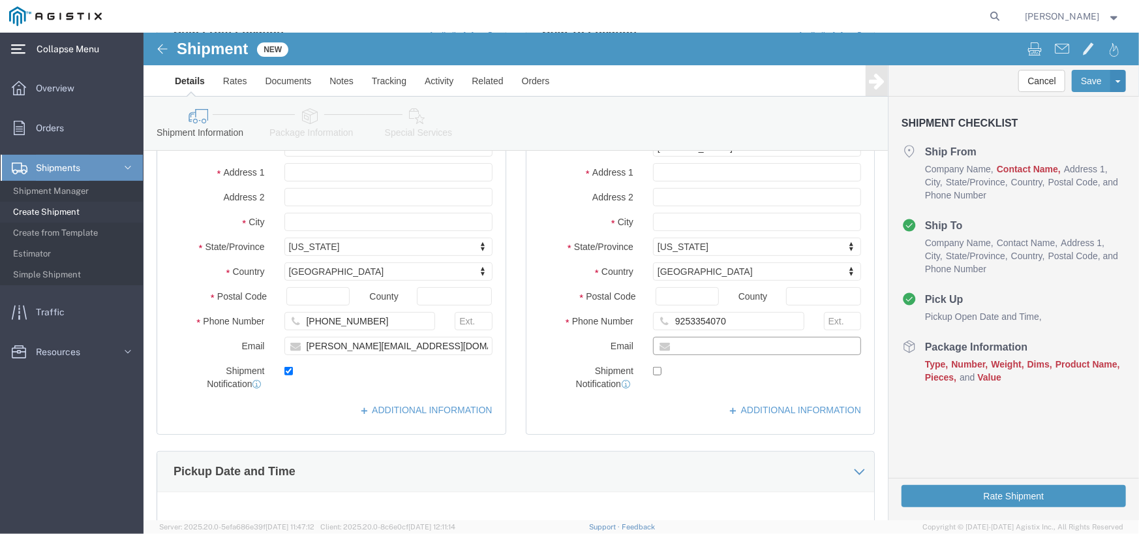
click input "text"
paste input "KRISTEN.HENINGTON@TOTALSAFETY.COM"
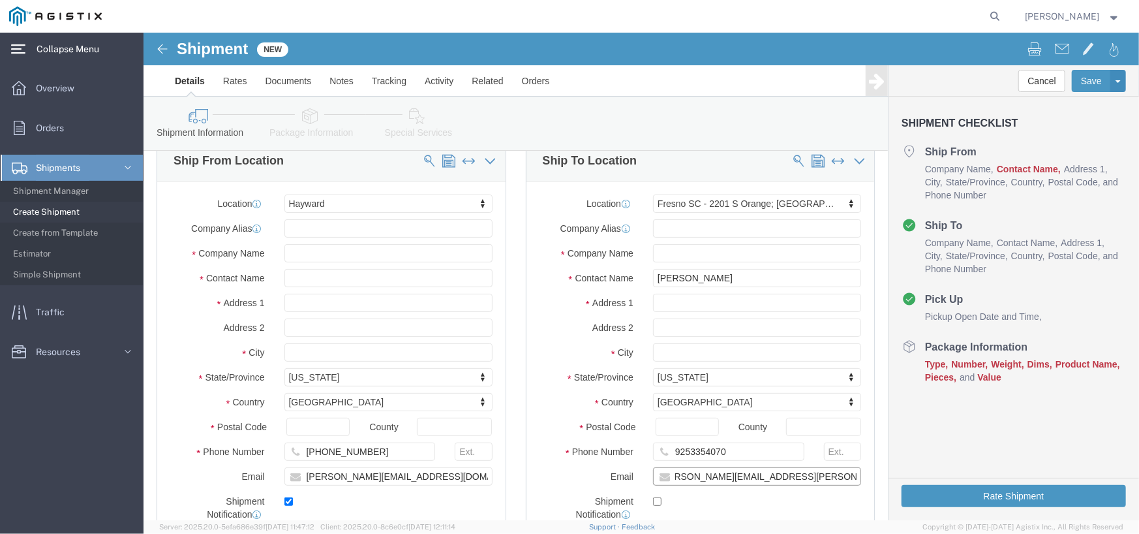
type input "KRISTEN.HENINGTON@TOTALSAFETY.COM"
click div "Location Fresno SC - 2201 S Orange; East Yard My Profile Location (OBSOLETE) BU…"
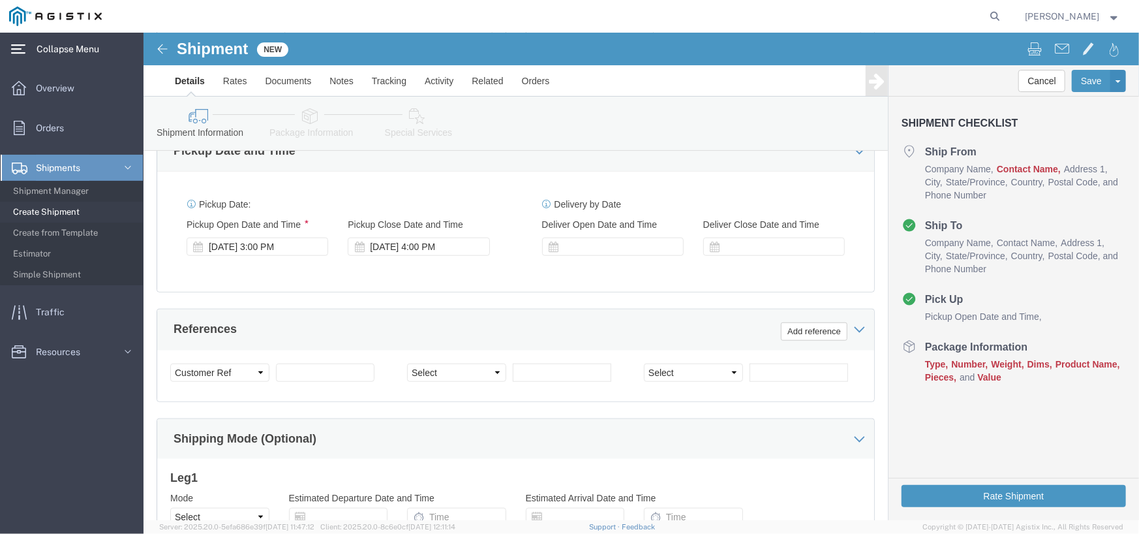
scroll to position [587, 0]
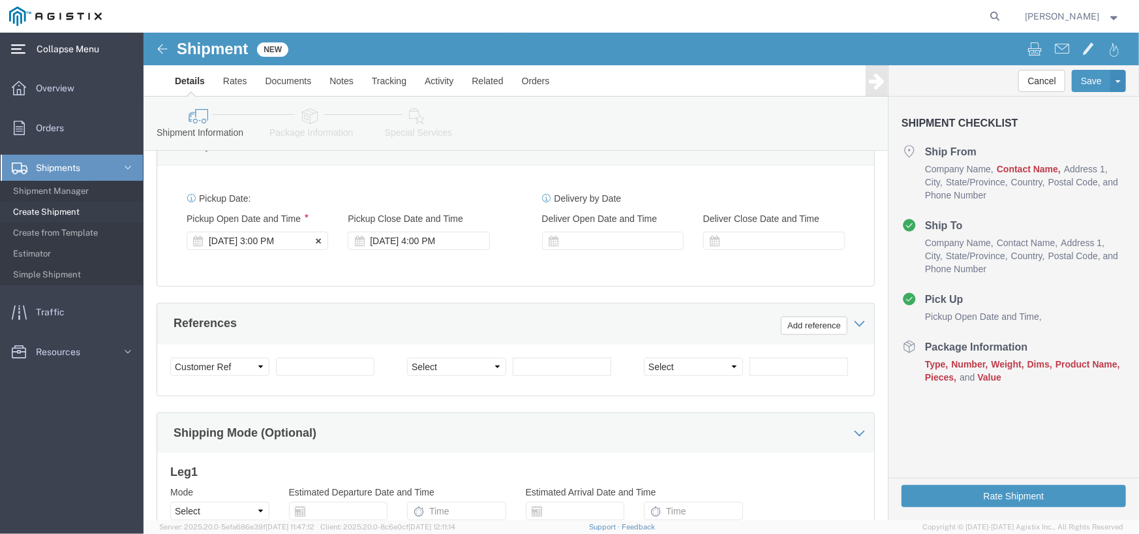
click div "Oct 07 2025 3:00 PM"
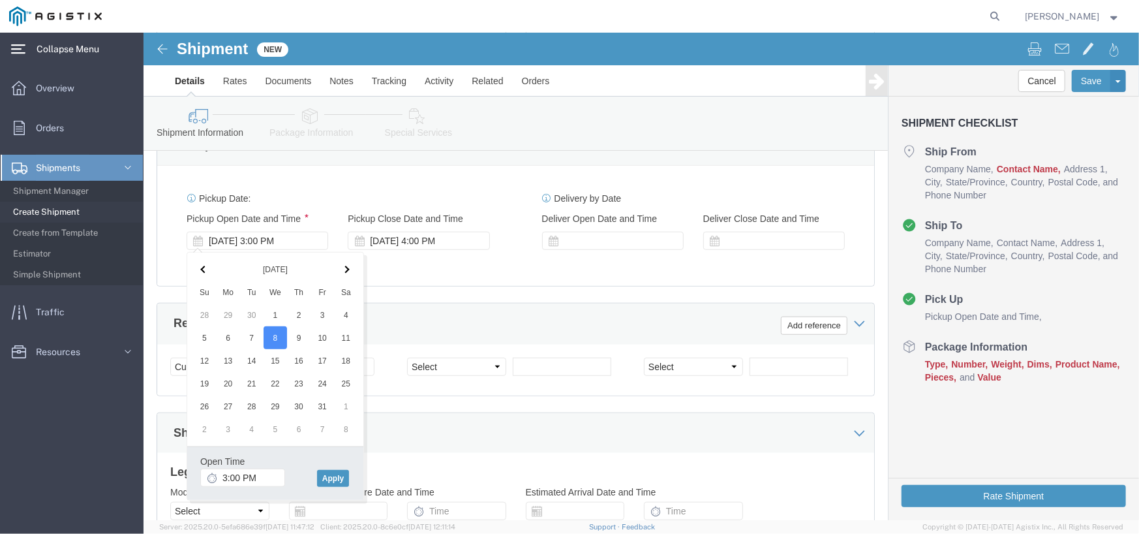
click div "Pickup Date: Pickup Start Date Pickup Start Time Pickup Open Date and Time Oct …"
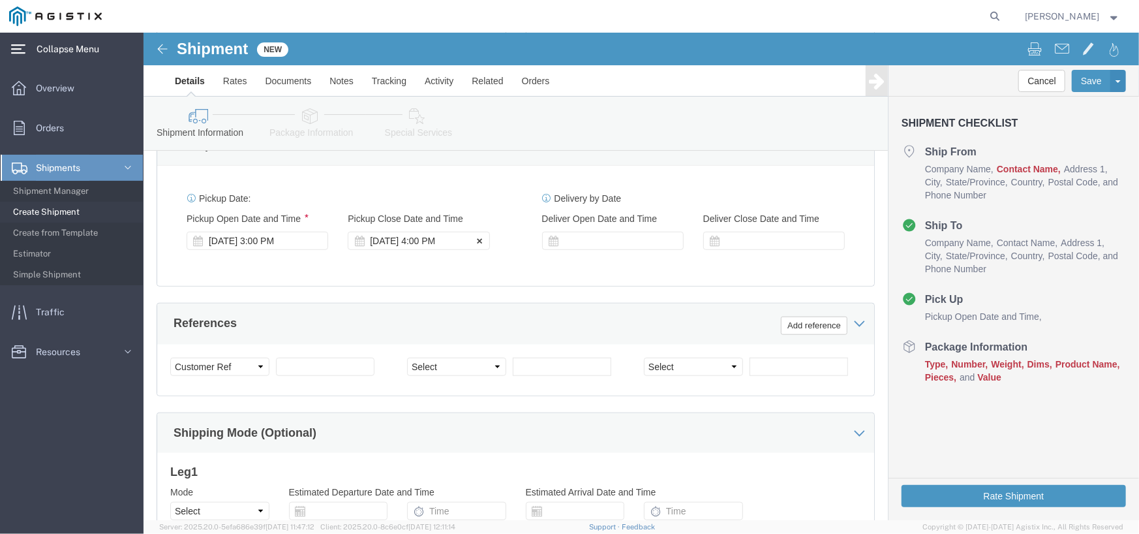
click div "Oct 08 2025 4:00 PM"
click div "References Add reference"
click div "Oct 10 2025 4:00 PM"
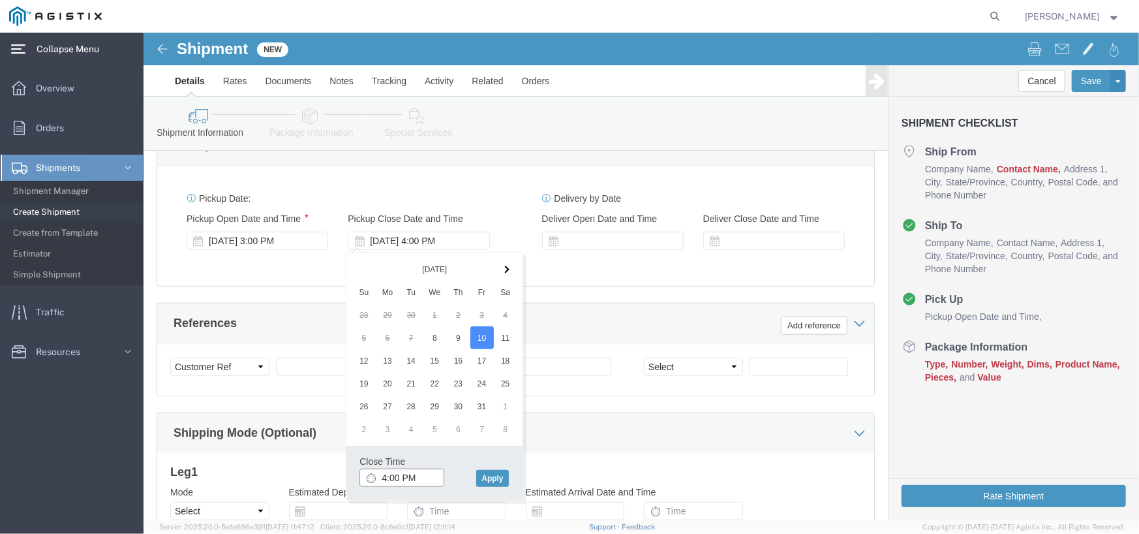
drag, startPoint x: 255, startPoint y: 446, endPoint x: 262, endPoint y: 437, distance: 11.2
click input "4:00 PM"
type input "2:30 PM"
click button "Apply"
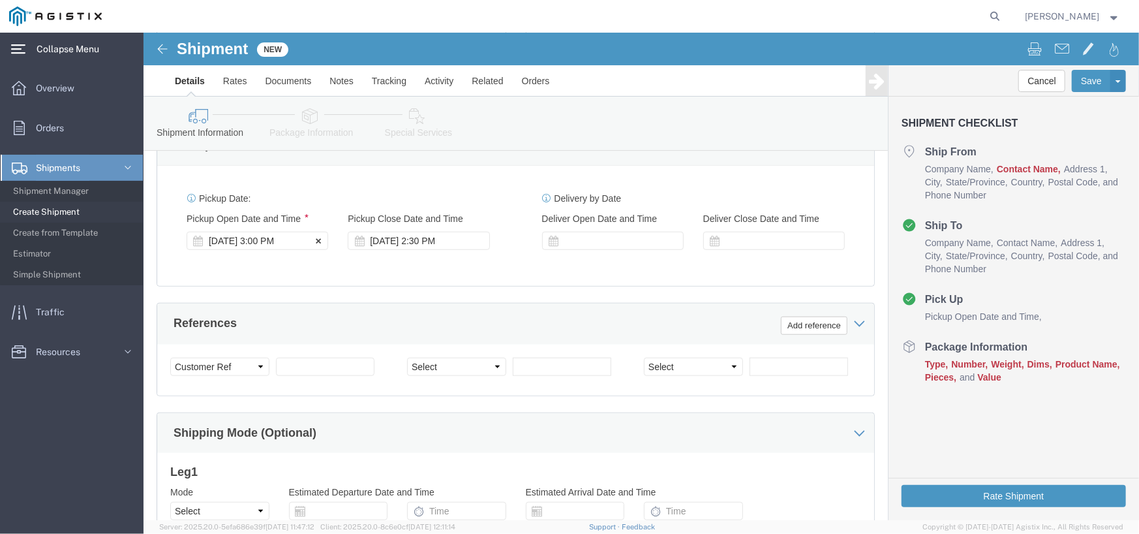
click div "Oct 08 2025 3:00 PM"
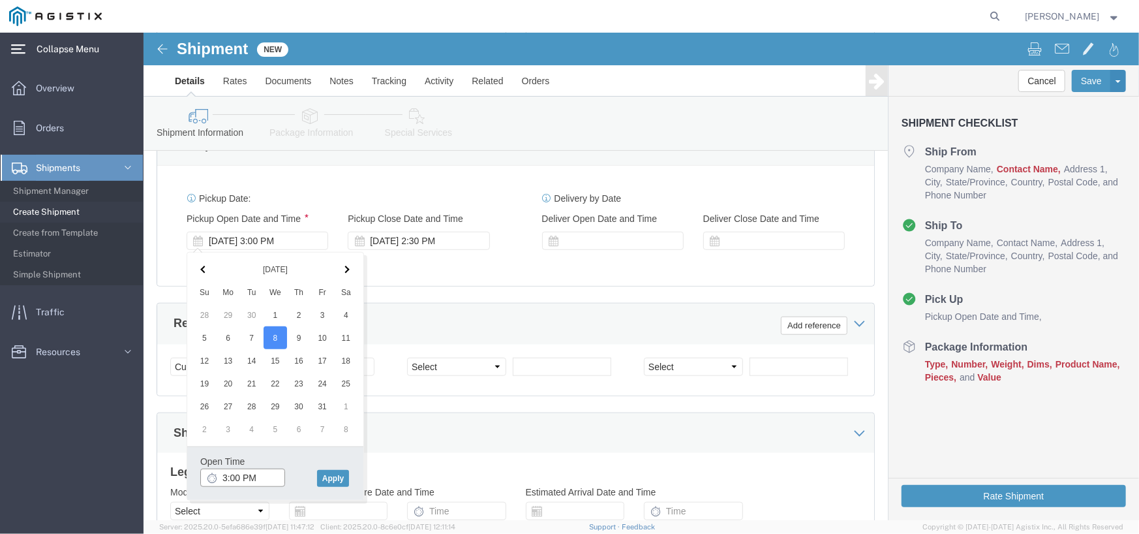
click input "3:00 PM"
type input "7:00 AM"
click button "Apply"
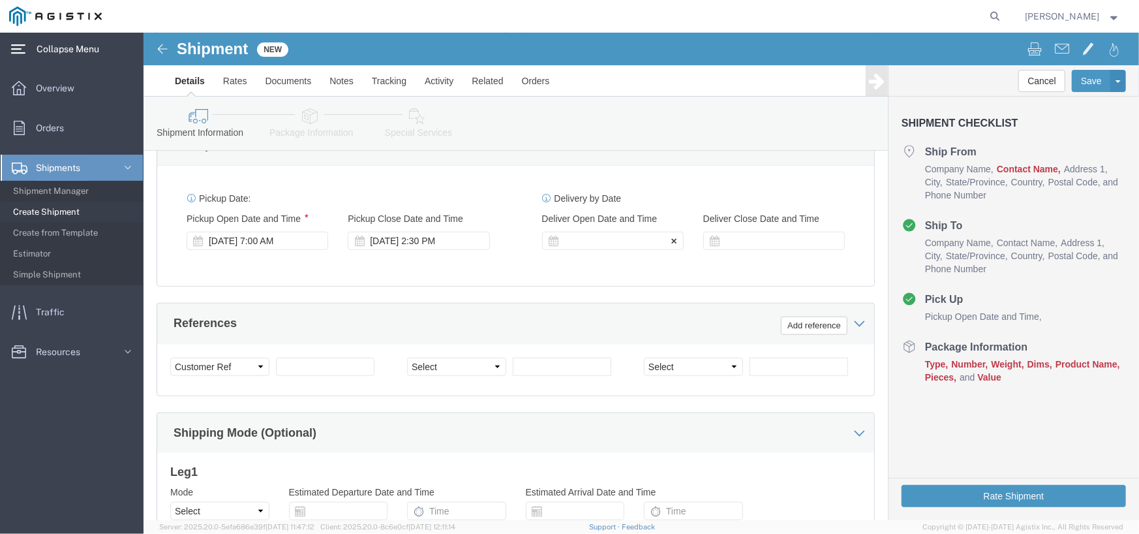
click div
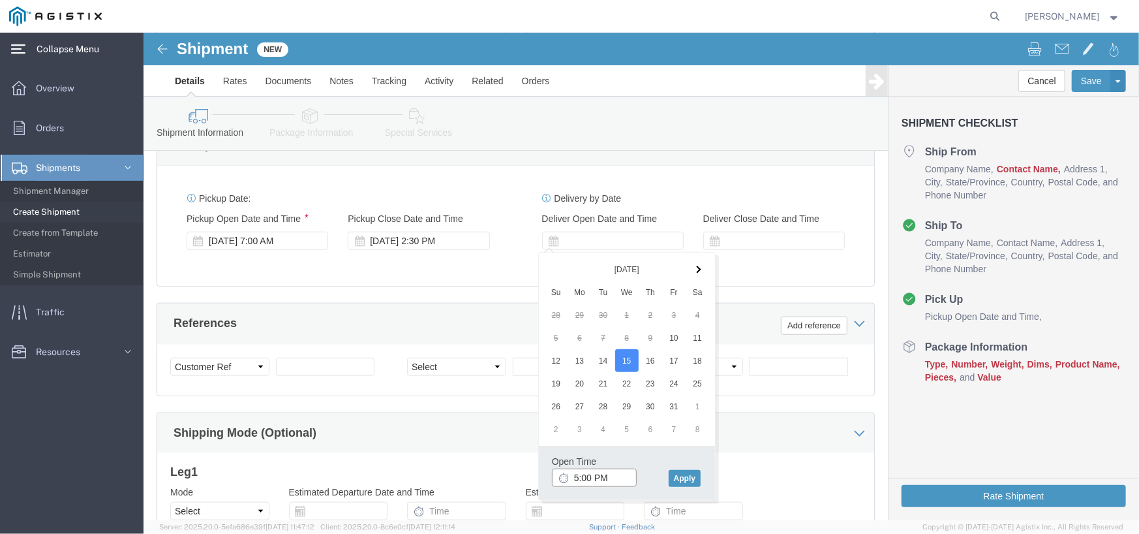
click input "5:00 PM"
type input "3:00 PM"
click button "Apply"
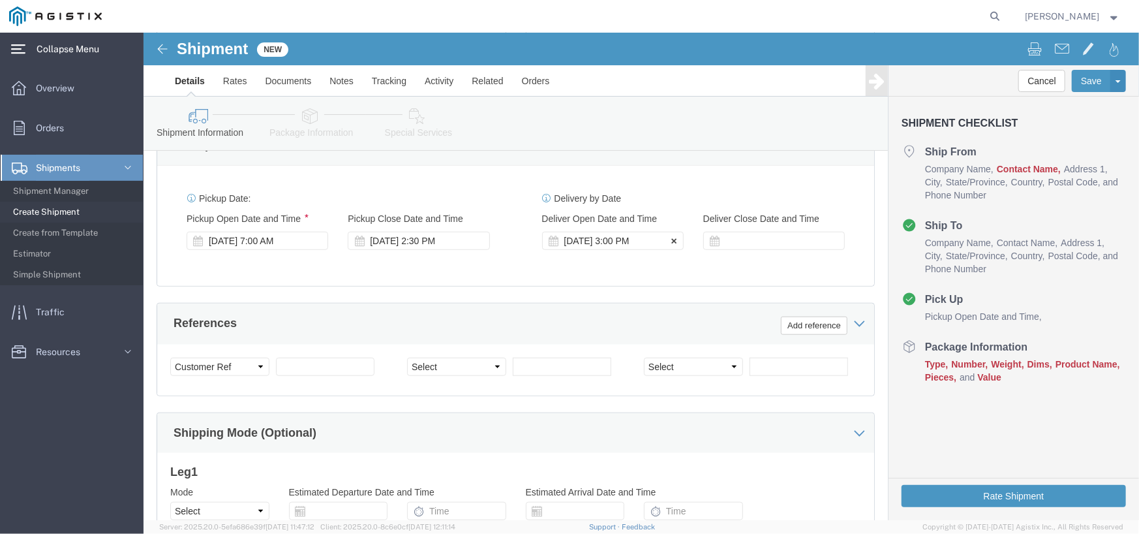
click icon
click div "Oct 15 2025 3:00 PM"
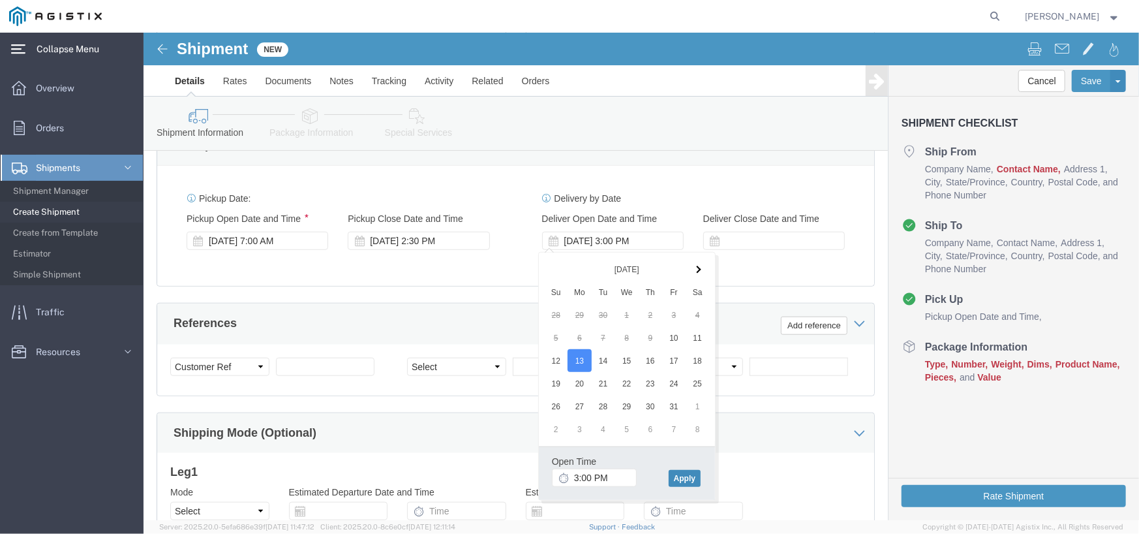
click button "Apply"
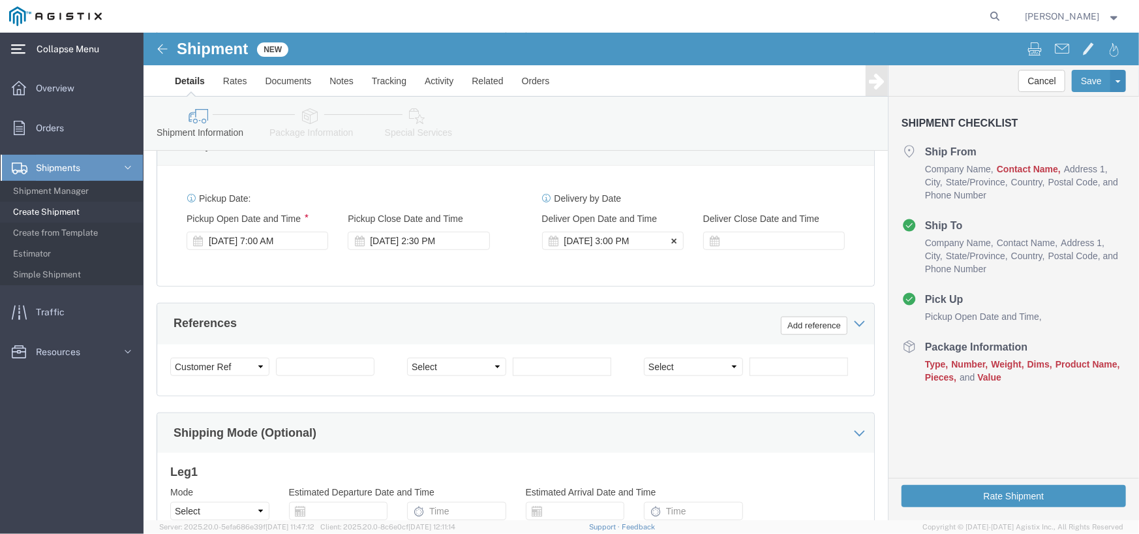
click div "Oct 13 2025 3:00 PM"
click div
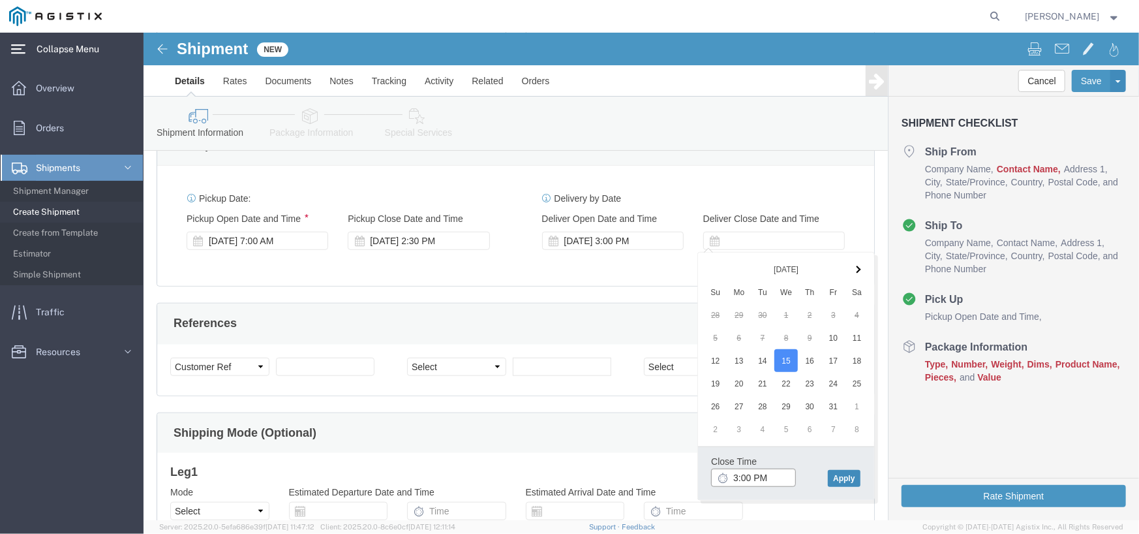
type input "3:00 PM"
click button "Apply"
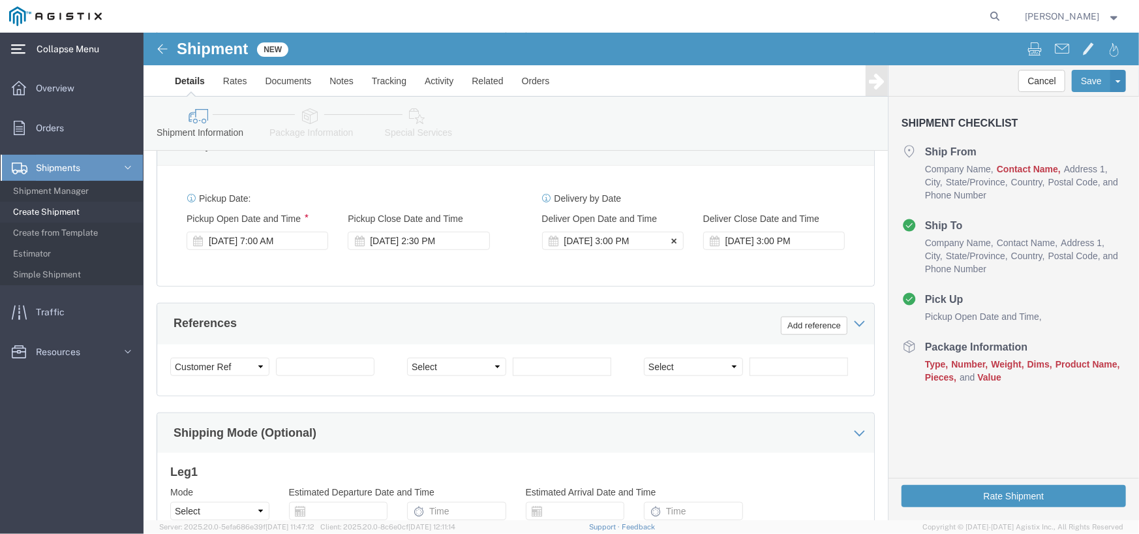
click div "Oct 10 2025 3:00 PM"
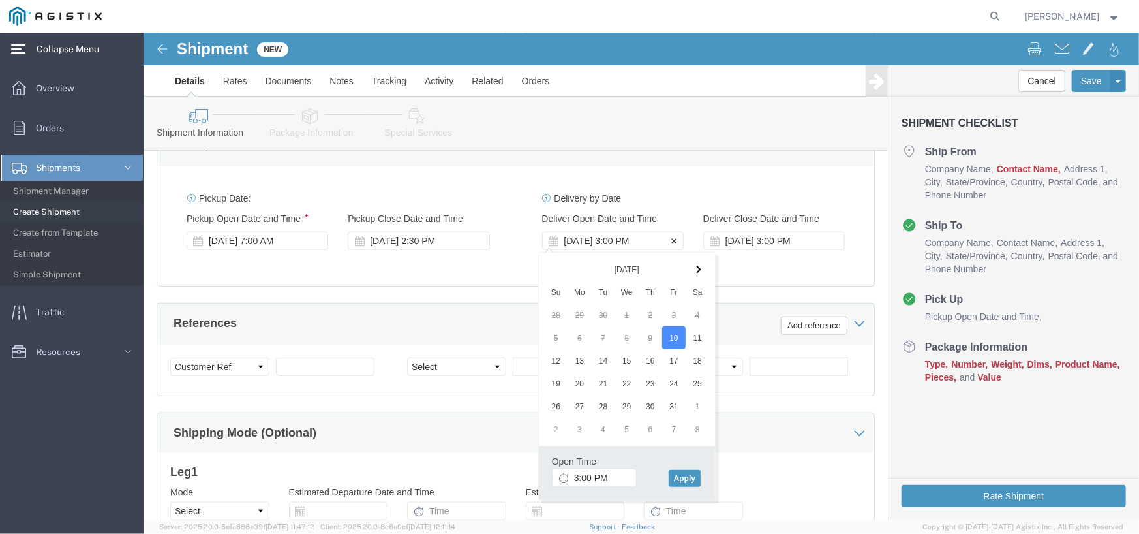
click div "Oct 10 2025 3:00 PM"
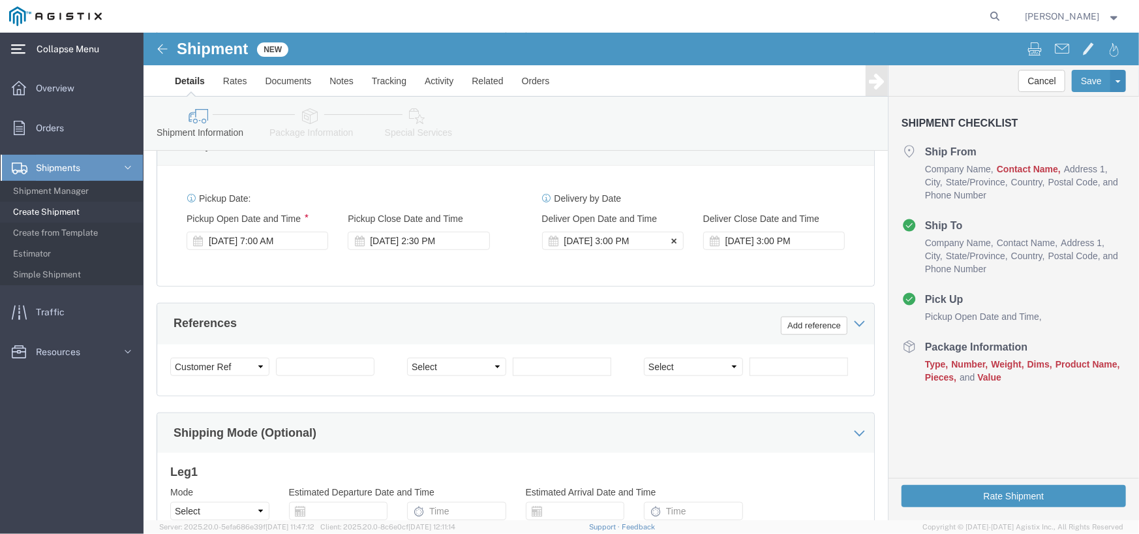
click div "Oct 10 2025 3:00 PM"
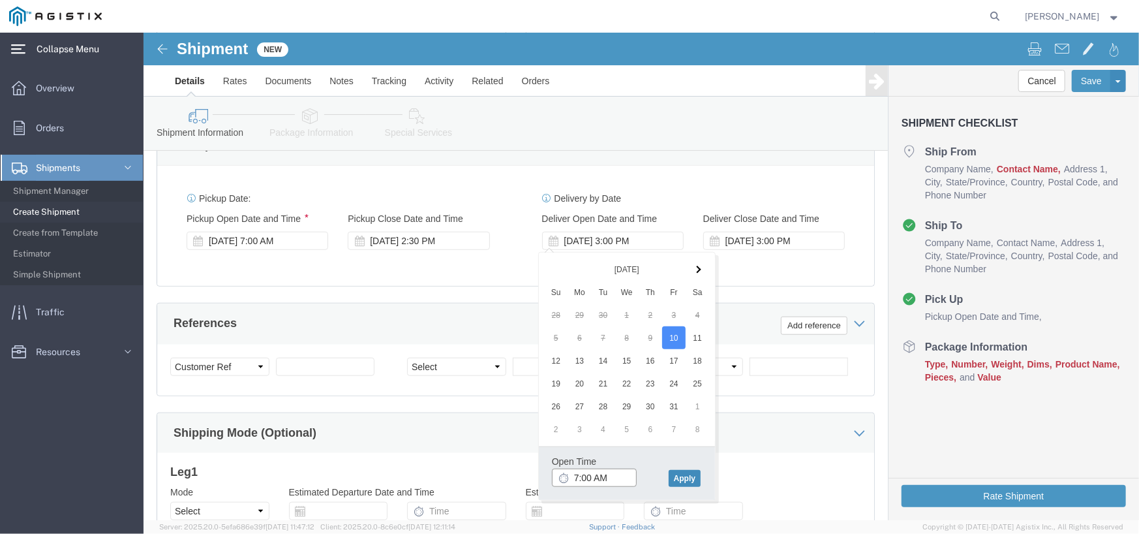
type input "7:00 AM"
click button "Apply"
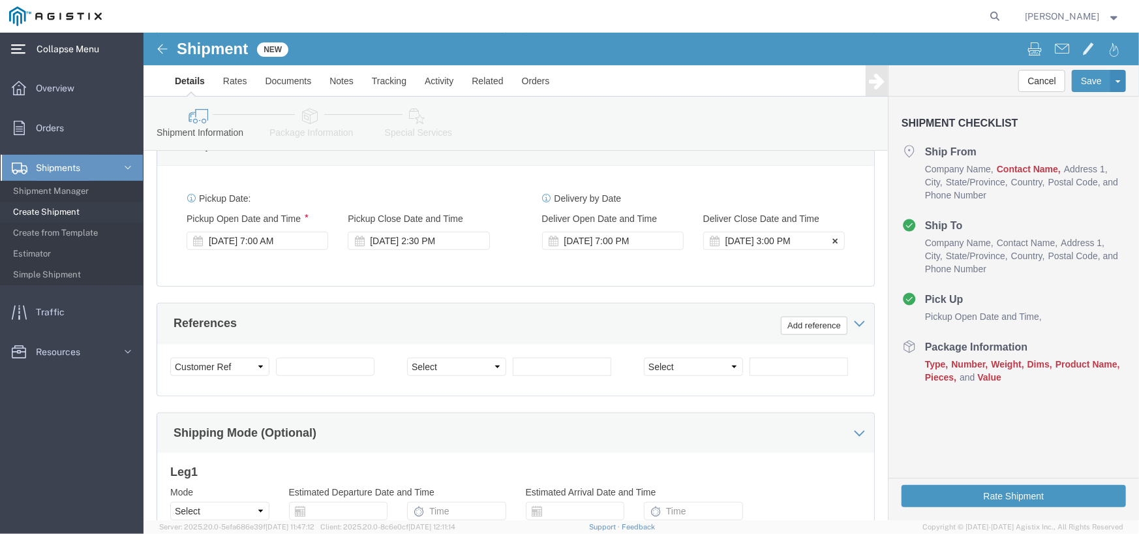
click div "Oct 15 2025 3:00 PM"
click div "Pickup Date: Pickup Start Date Pickup Start Time Pickup Open Date and Time Oct …"
click div "Oct 10 2025 2:30 PM"
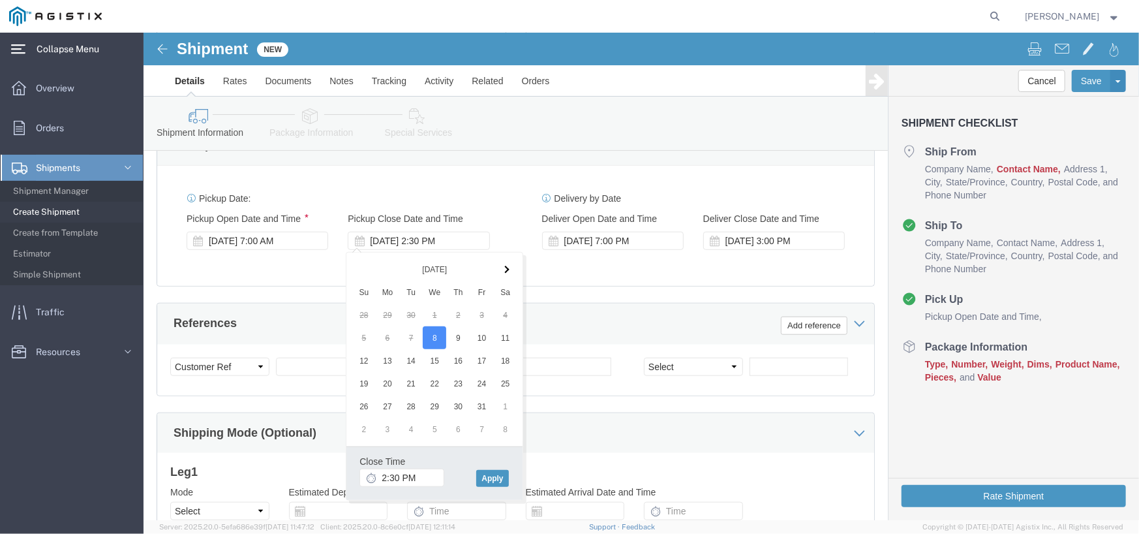
click div "Close Time 2:30 PM Oct 08 2025 2:30 PM - Oct 08 2025 2:30 PM Cancel Apply"
click button "Apply"
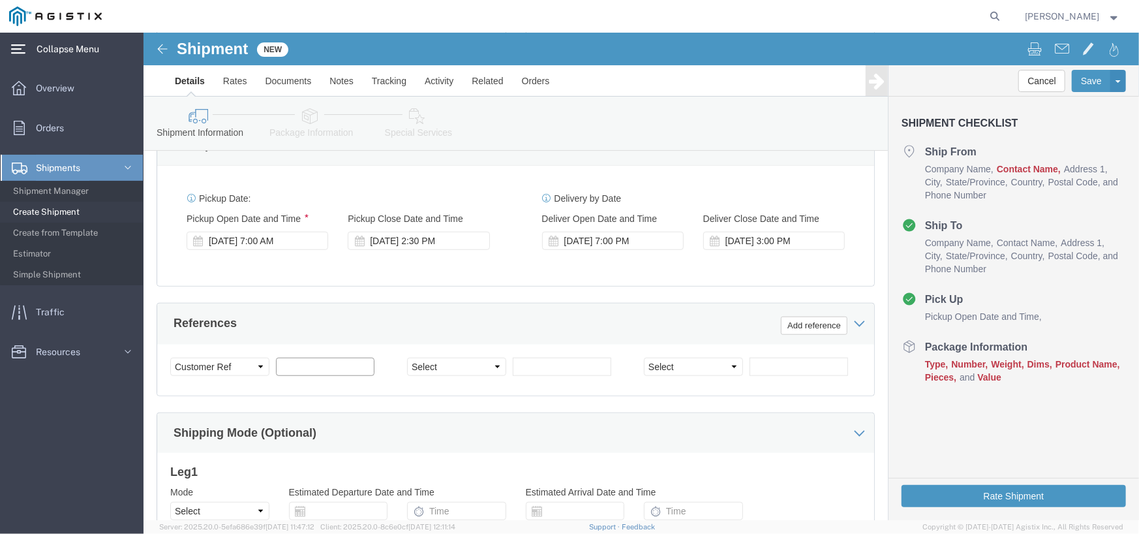
click input "text"
click select "Select Account Type Activity ID Airline Appointment Number ASN Batch Request # …"
click div "Oct 10 2025 7:00 PM"
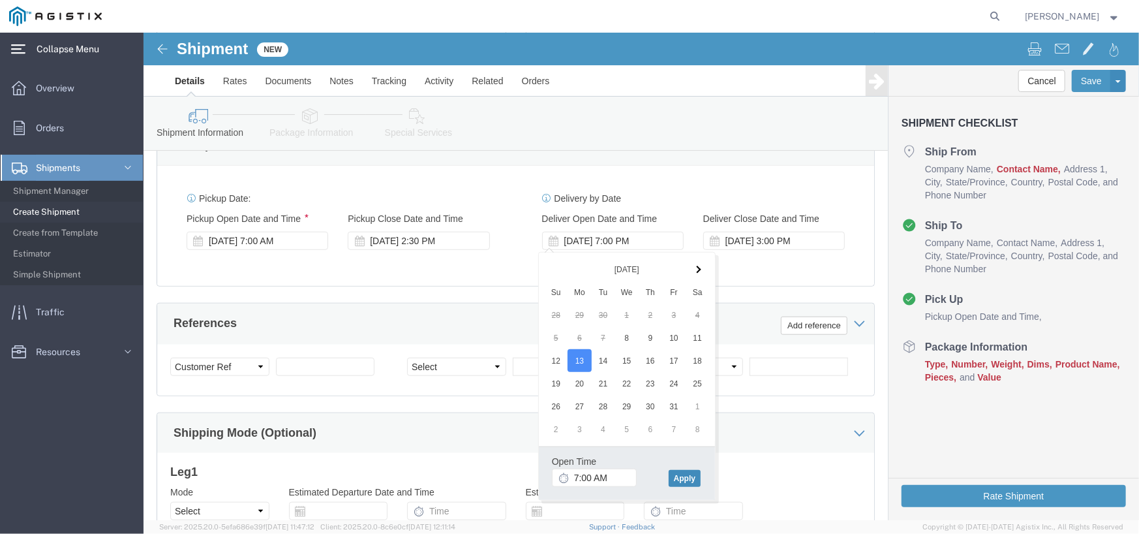
click button "Apply"
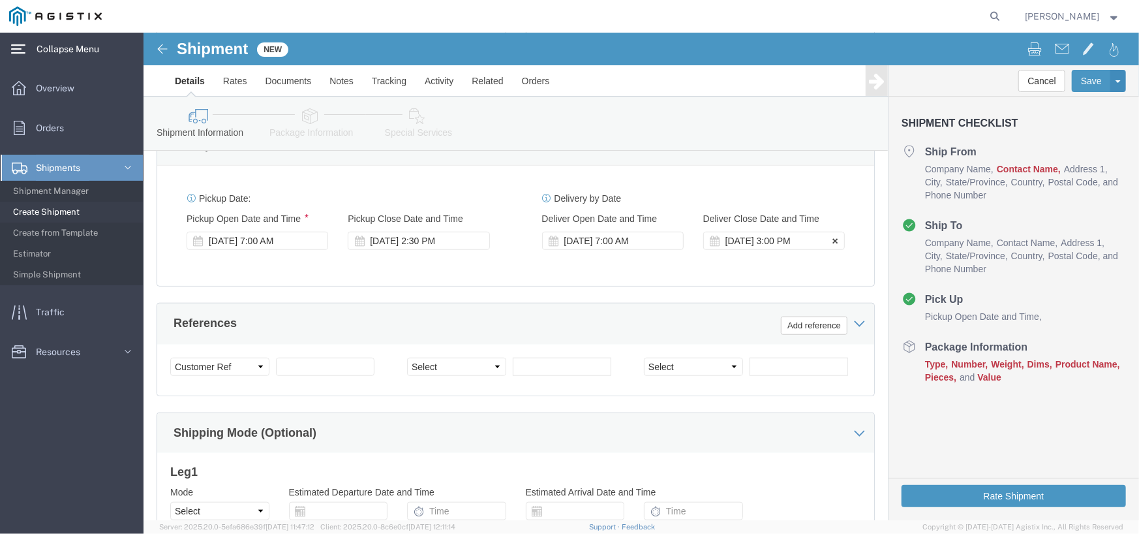
click div "Oct 15 2025 3:00 PM"
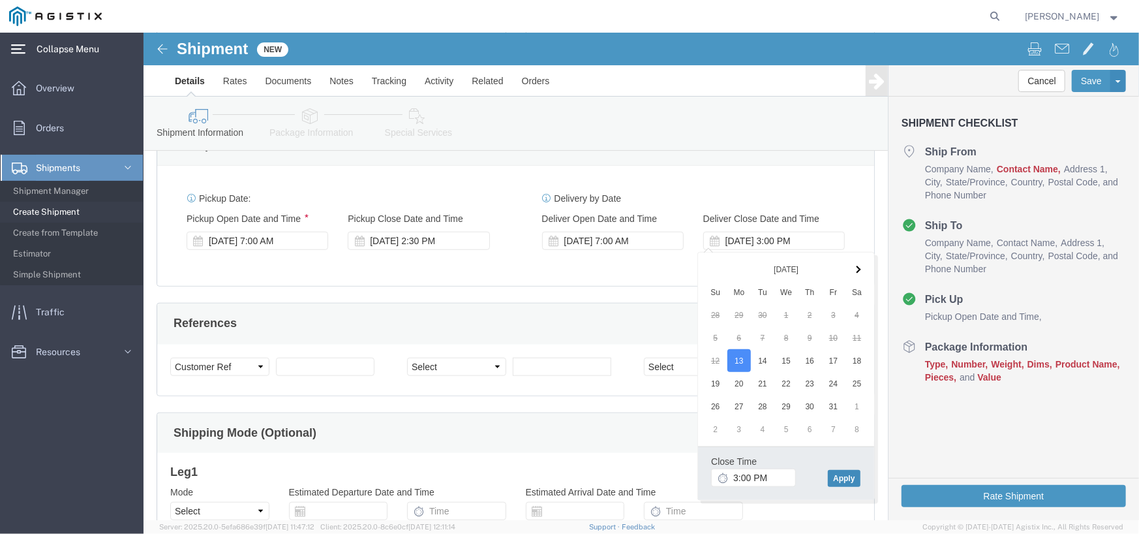
click button "Apply"
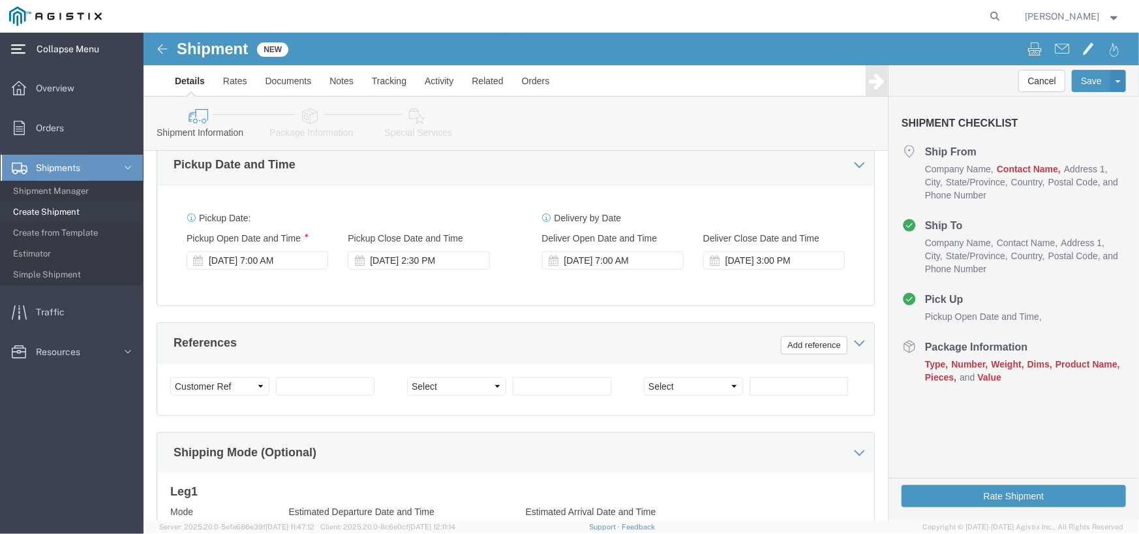
scroll to position [717, 0]
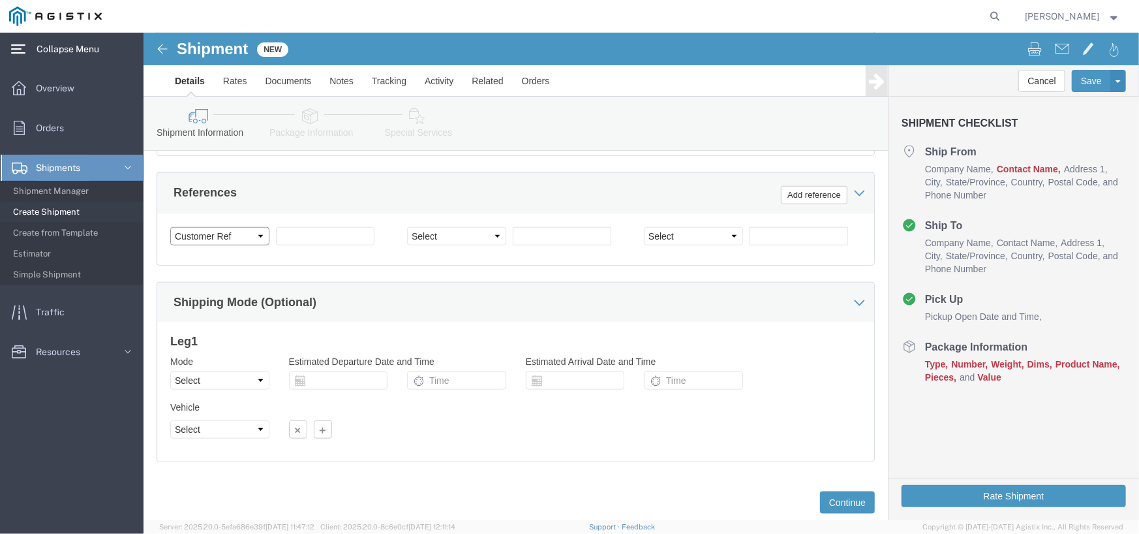
click select "Select Account Type Activity ID Airline Appointment Number ASN Batch Request # …"
select select "PURCHORD"
click select "Select Account Type Activity ID Airline Appointment Number ASN Batch Request # …"
click input "text"
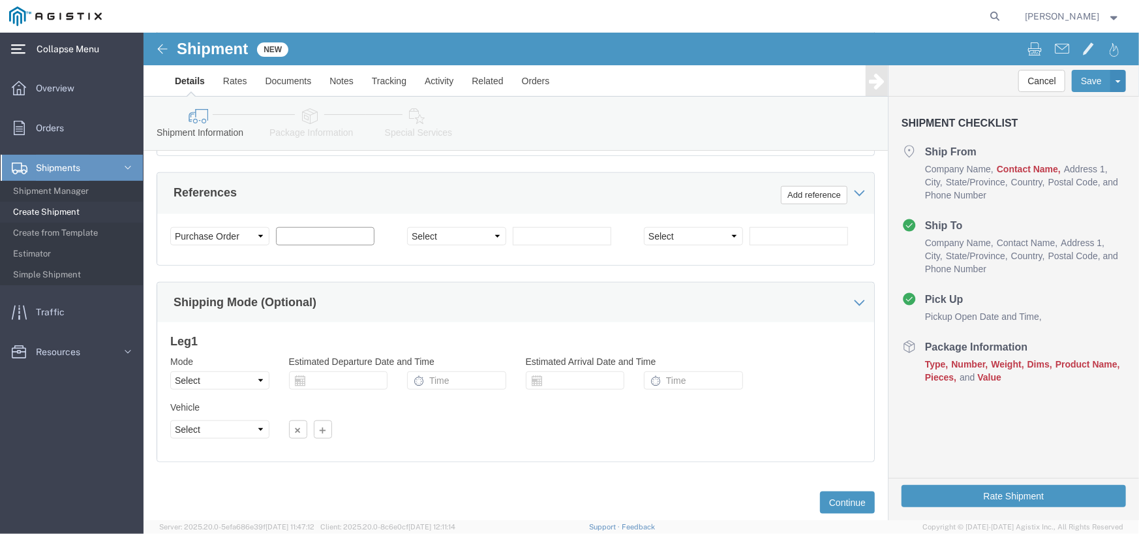
paste input "S552436"
type input "S5524365"
click select "Select Account Type Activity ID Airline Appointment Number ASN Batch Request # …"
select select "SALEORDR"
click select "Select Account Type Activity ID Airline Appointment Number ASN Batch Request # …"
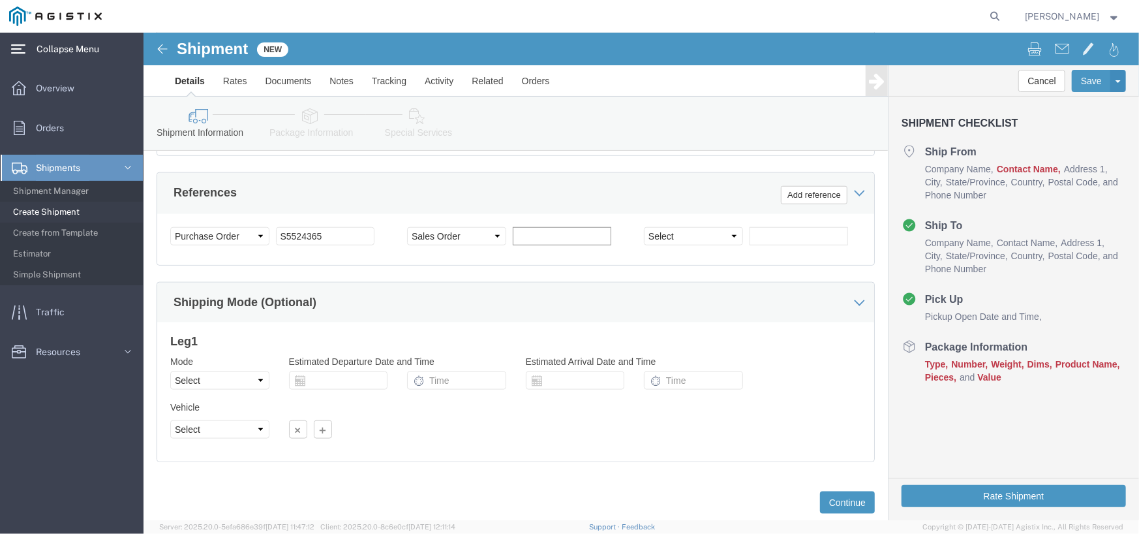
click input "text"
click div "Select Account Type Activity ID Airline Appointment Number ASN Batch Request # …"
click input "text"
type input "1-968983"
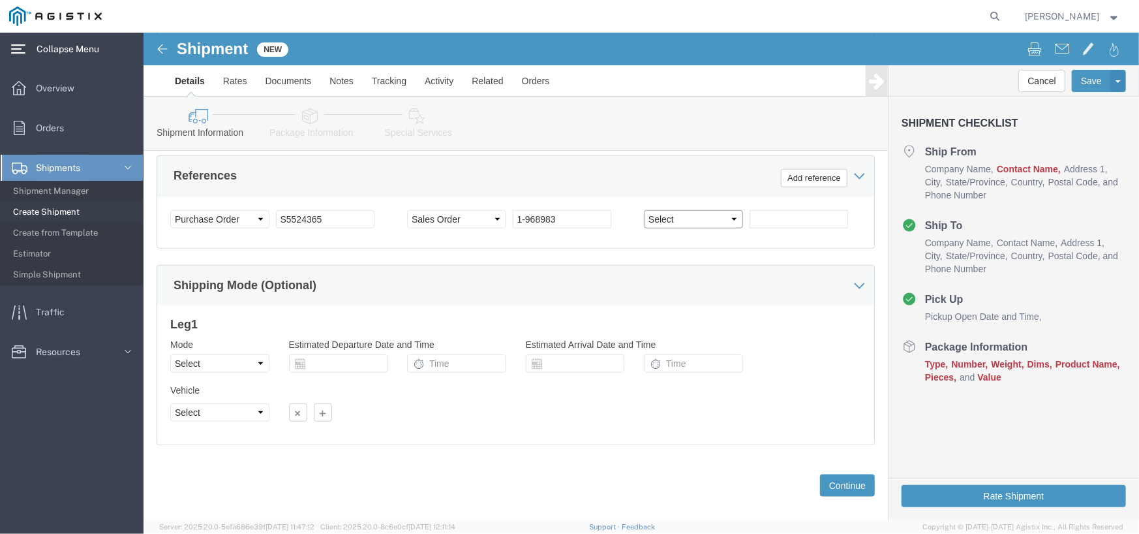
scroll to position [750, 0]
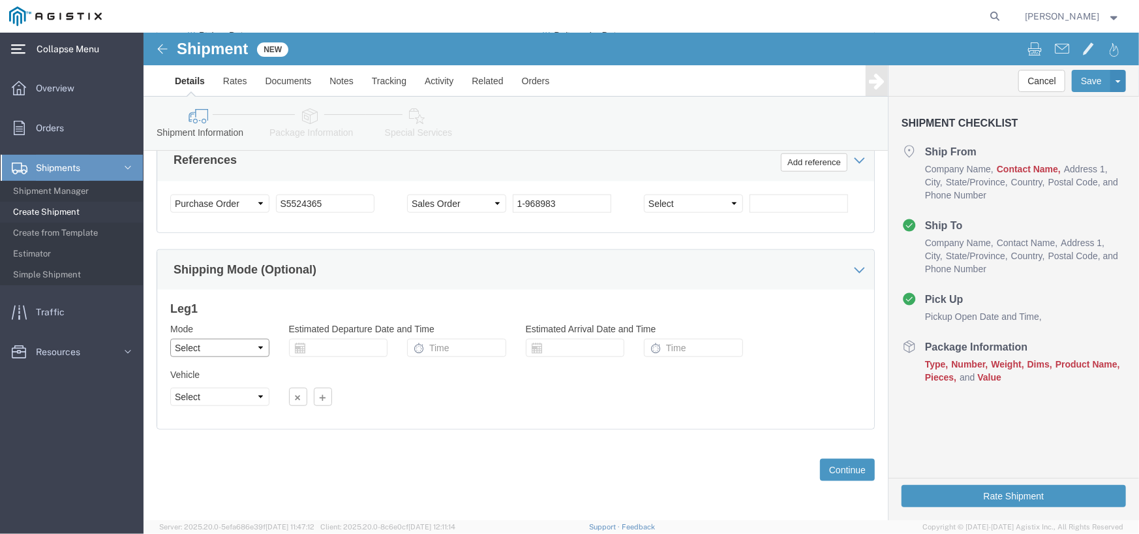
click select "Select Air Less than Truckload Multi-Leg Ocean Freight Rail Small Parcel Truckl…"
select select "LTL"
click select "Select Air Less than Truckload Multi-Leg Ocean Freight Rail Small Parcel Truckl…"
click input "text"
click div "Leg 1 Mode Select Air Less than Truckload Multi-Leg Ocean Freight Rail Small Pa…"
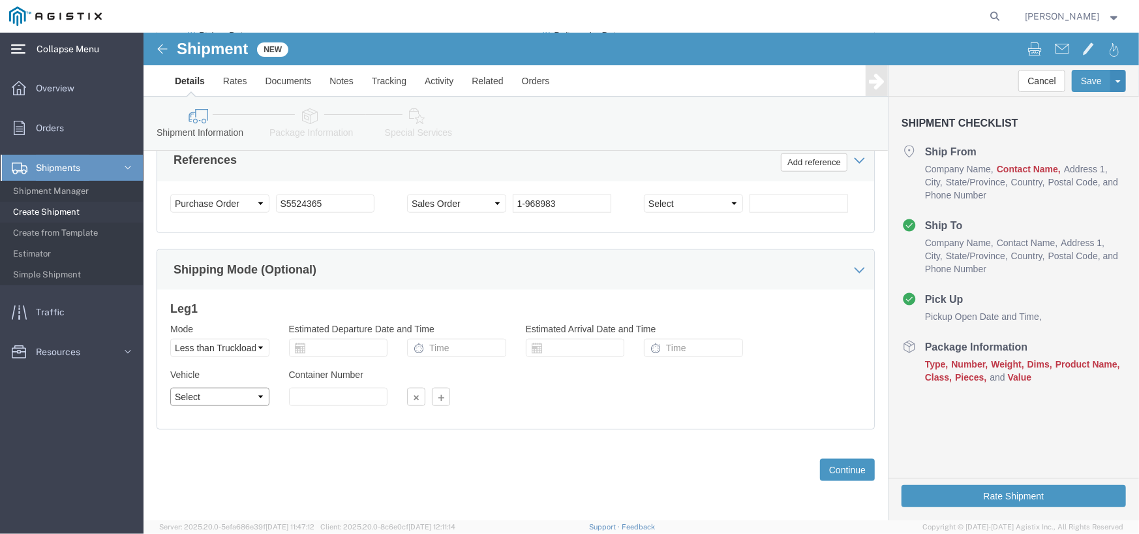
click select "Select Straight Truck"
select select "STTR"
click select "Select Straight Truck"
click input "text"
click div "Leg 1 Mode Select Air Less than Truckload Multi-Leg Ocean Freight Rail Small Pa…"
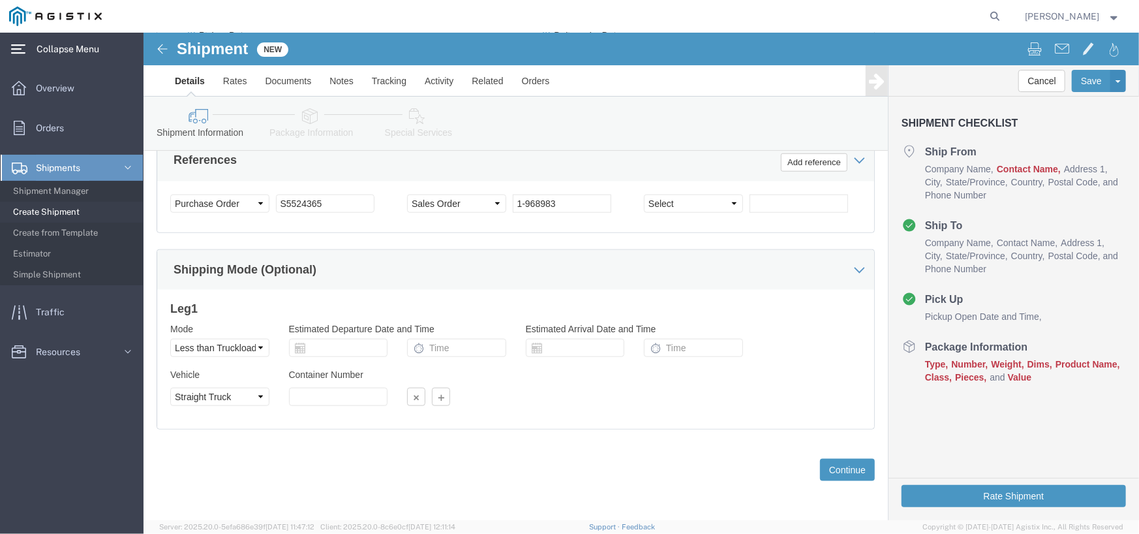
click icon
click input "text"
click td "8"
click input "text"
type input "2:30 PM"
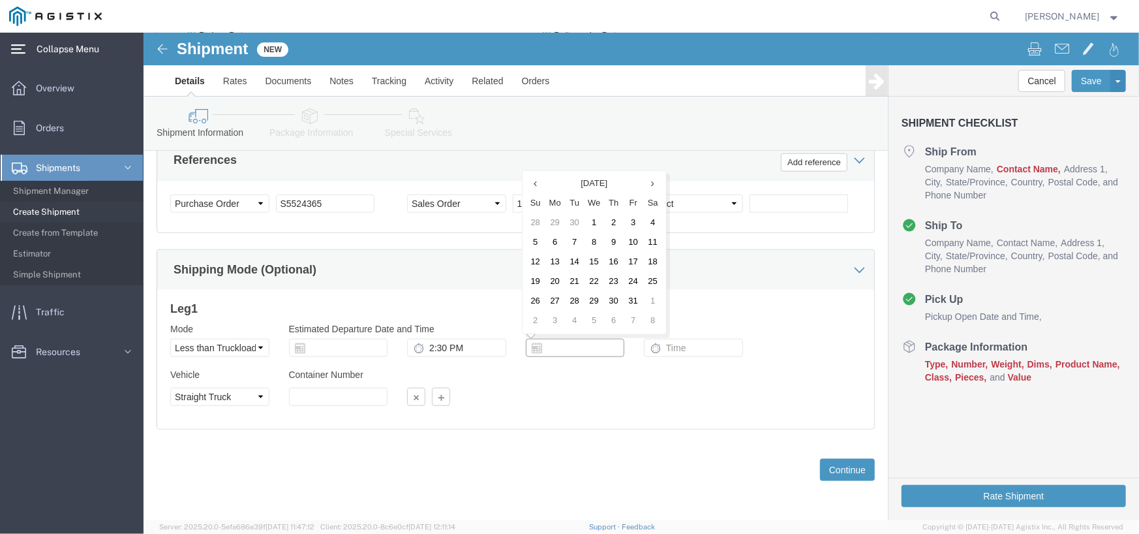
click input "text"
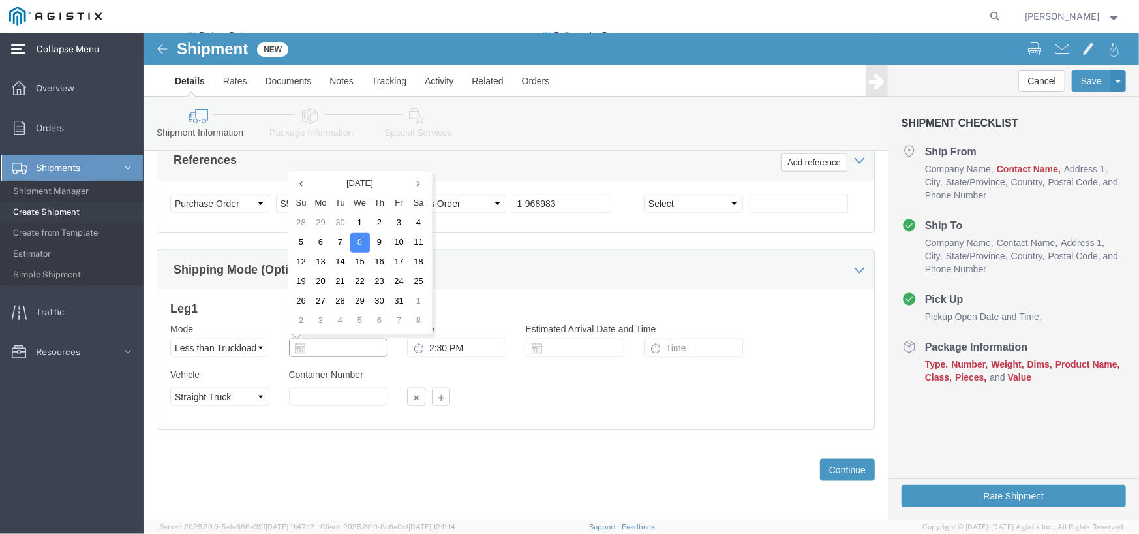
drag, startPoint x: 218, startPoint y: 312, endPoint x: -1, endPoint y: 320, distance: 219.3
click div "Please fix the following errors Customer Information Account Select PG&E THE CA…"
type input "10/08/2025"
drag, startPoint x: 319, startPoint y: 308, endPoint x: 98, endPoint y: 280, distance: 222.9
click div "Leg 1 Mode Select Air Less than Truckload Multi-Leg Ocean Freight Rail Small Pa…"
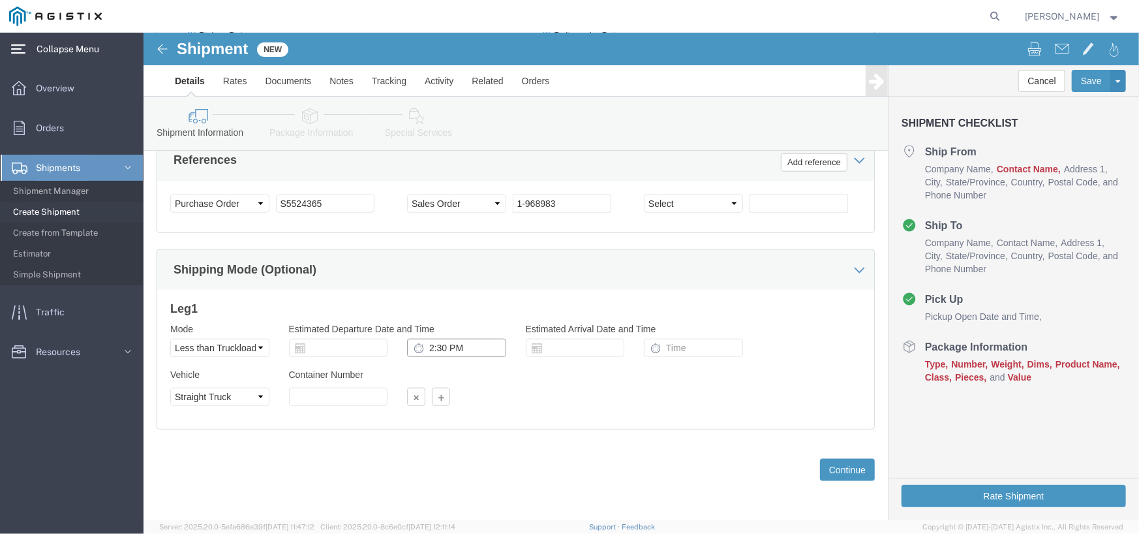
drag, startPoint x: 341, startPoint y: 319, endPoint x: 202, endPoint y: 310, distance: 139.9
click div "2:30 PM"
click button "Continue"
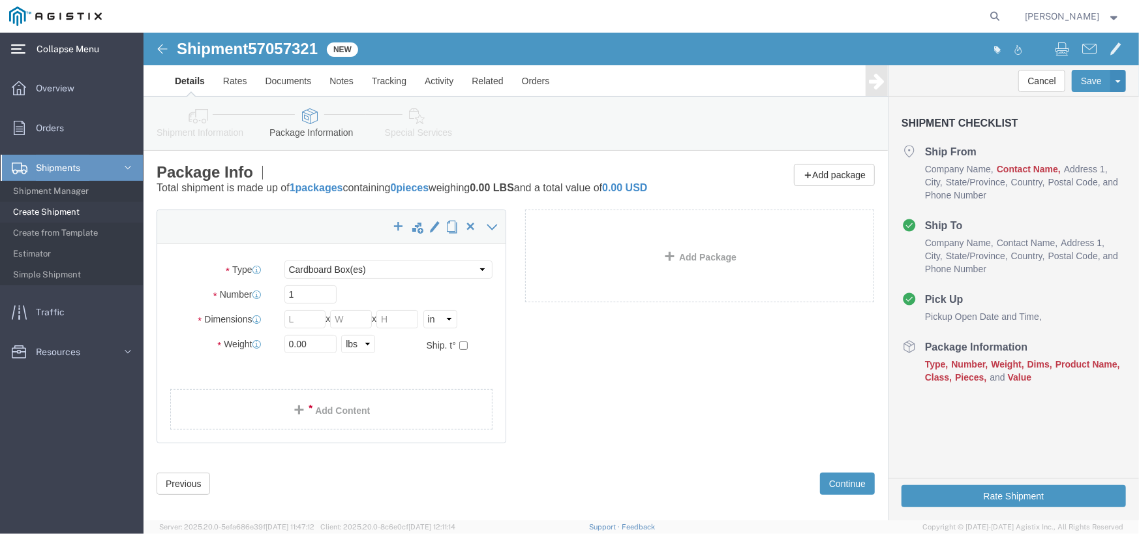
click div "Package Type Select Bale(s) Basket(s) Bolt(s) Bottle(s) Buckets Bulk Bundle(s) …"
click select "Select Bale(s) Basket(s) Bolt(s) Bottle(s) Buckets Bulk Bundle(s) Can(s) Cardbo…"
select select "DRMT"
click select "Select Bale(s) Basket(s) Bolt(s) Bottle(s) Buckets Bulk Bundle(s) Can(s) Cardbo…"
click input "text"
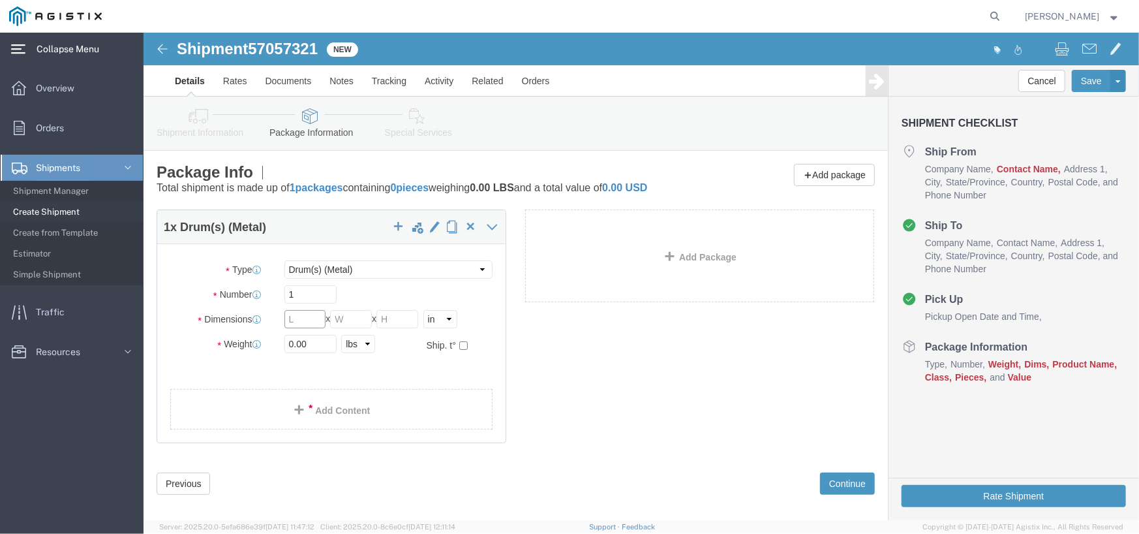
click input "text"
type input "36"
type input "42"
drag, startPoint x: 162, startPoint y: 313, endPoint x: 117, endPoint y: 301, distance: 46.7
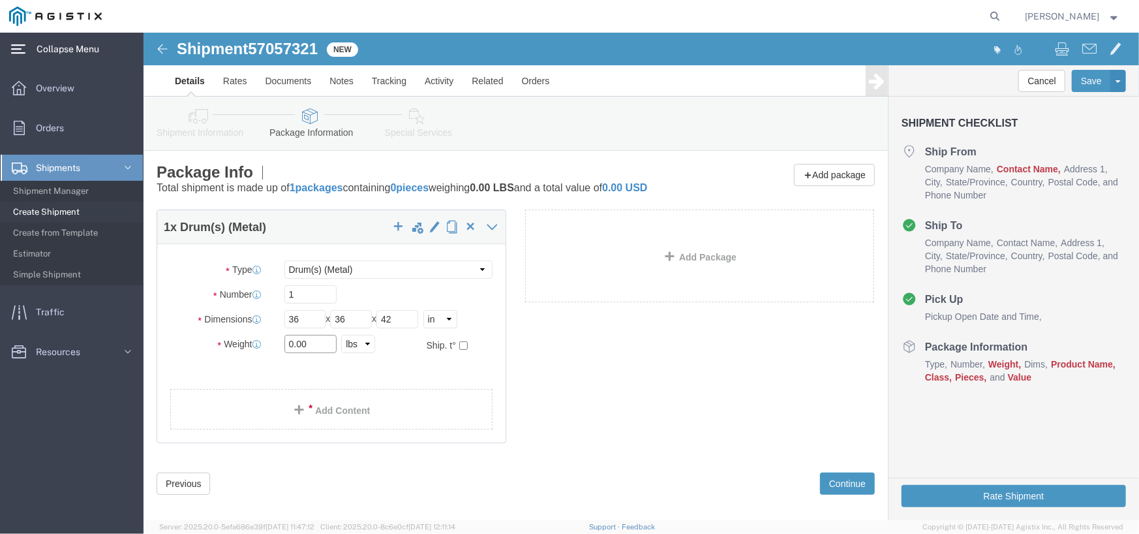
click div "Weight 0.00 Select kgs lbs Ship. t°"
type input "942"
click div "1 x Drum(s) (Metal) Package Type Select Bale(s) Basket(s) Bolt(s) Bottle(s) Buc…"
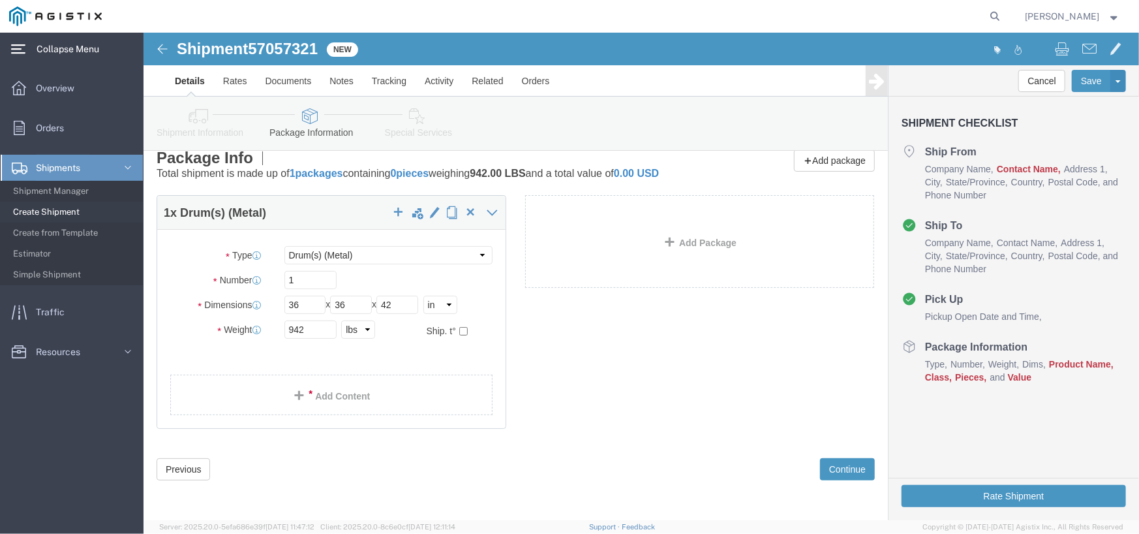
scroll to position [27, 0]
click button "Continue"
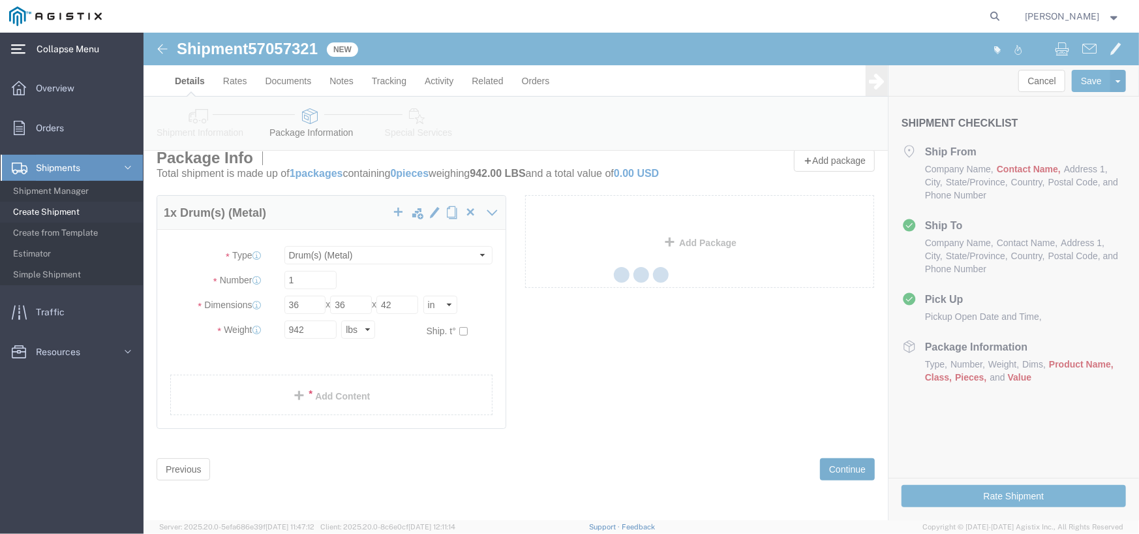
select select
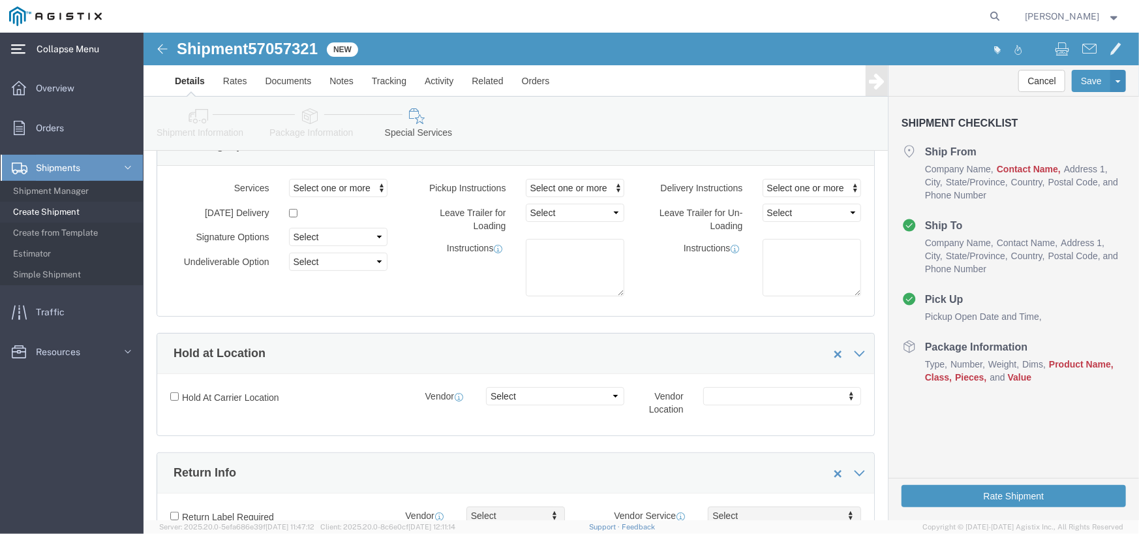
scroll to position [0, 0]
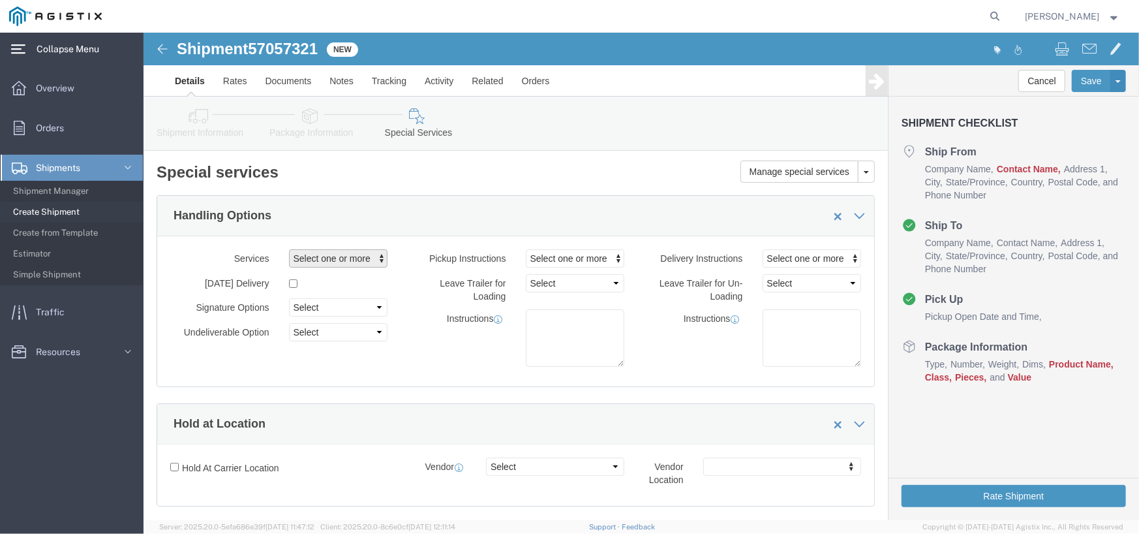
click button "Select one or more"
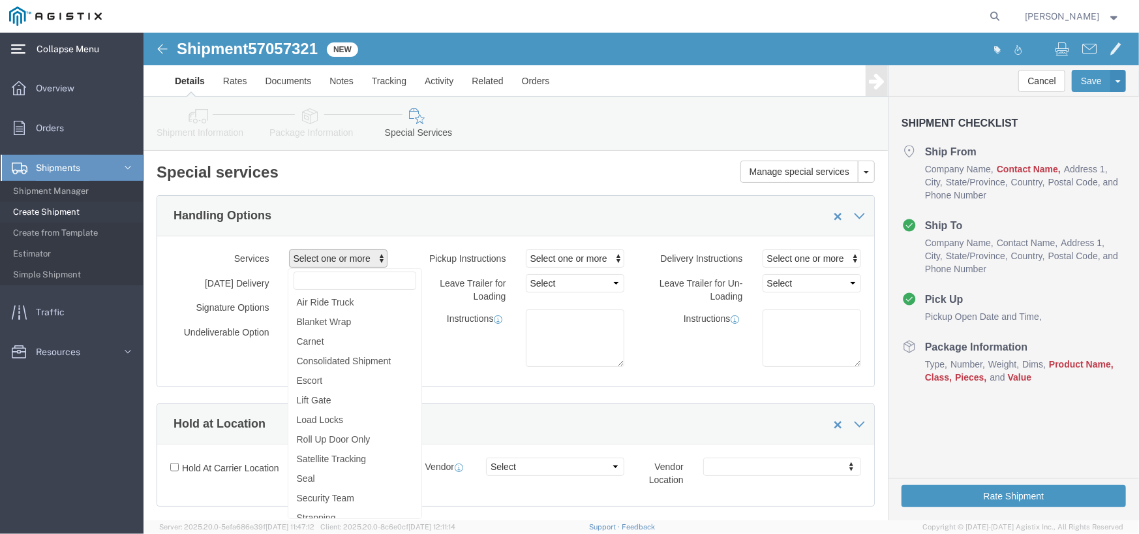
click h2 "Special services"
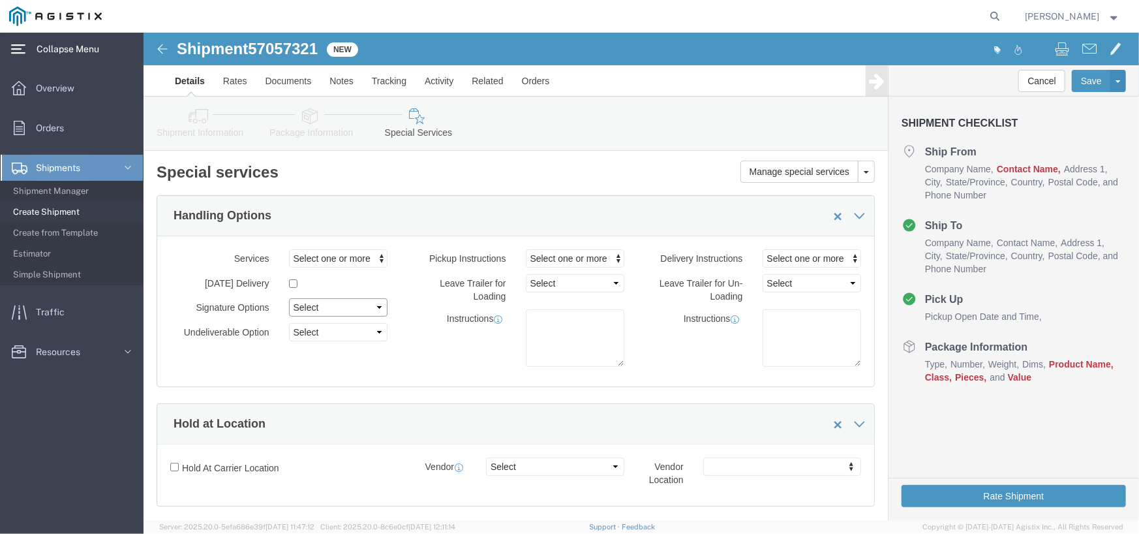
click select "Select Adult Signature Required Direct Signature Required No Signature Required…"
select select "DirectSignReqOnDeliveryFlag"
click select "Select Adult Signature Required Direct Signature Required No Signature Required…"
click select "Select Address Service Requested Carrier Leave If No Response Change Service Re…"
select select "ENDORSEMENT_ADDRESS_CORRECTION"
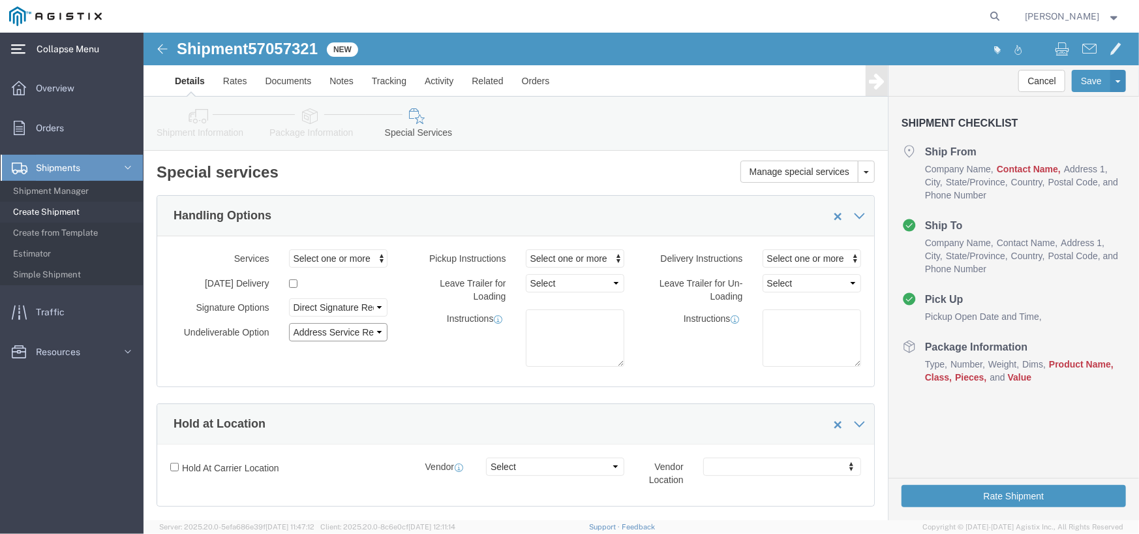
click select "Select Address Service Requested Carrier Leave If No Response Change Service Re…"
click select "Select 1 Hour 2 Hour 3 Hour 4 Hour 5 Hour 6 Hour 7 Hour 8 Hour 1 Day 2 Days 3 D…"
click span "Select one or more"
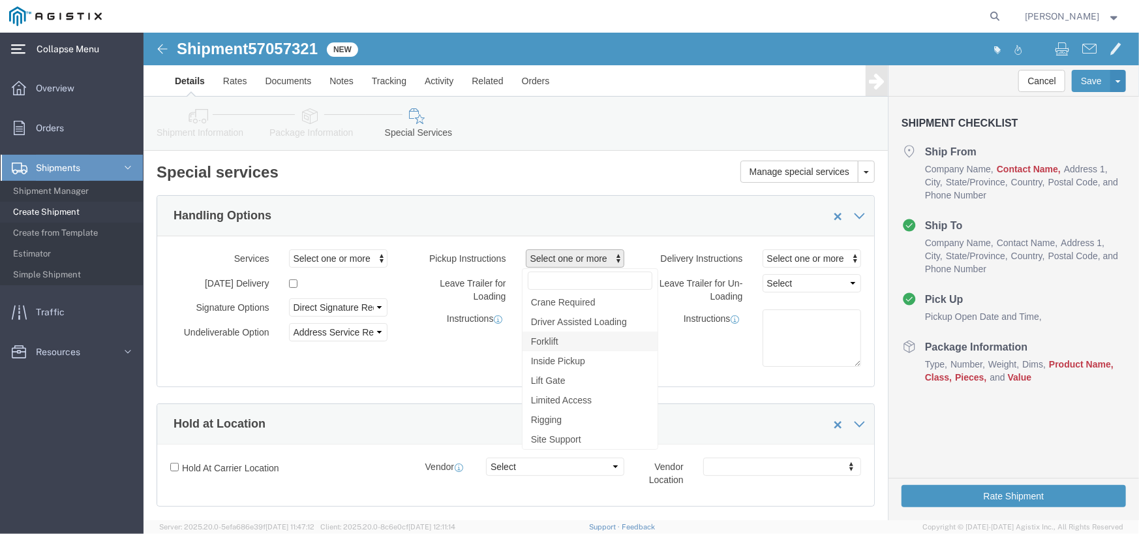
click link "Forklift"
select select "PICKUP_FORKLIFT"
click div "Instructions"
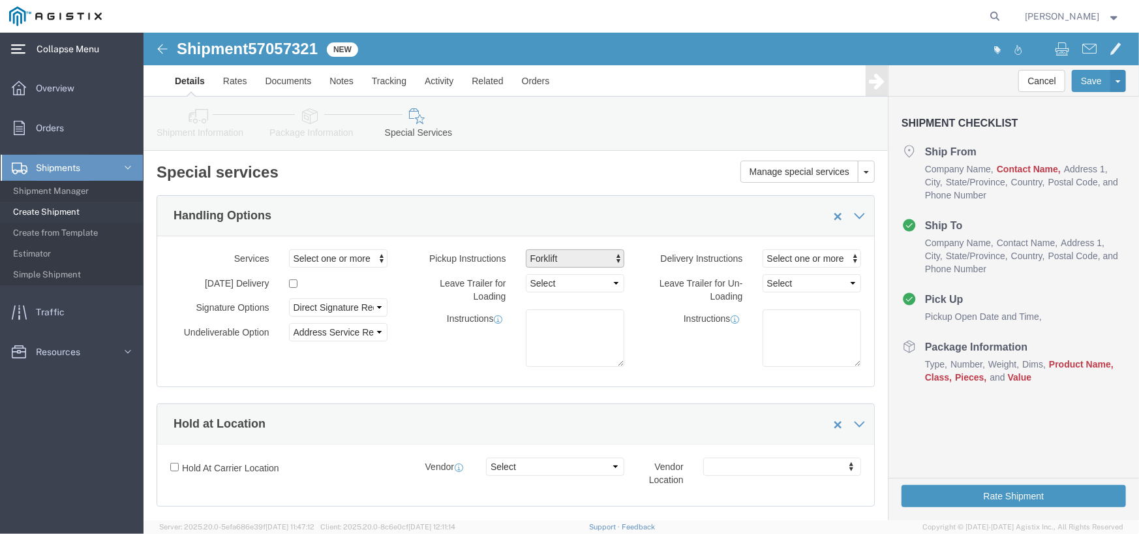
click span "Forklift"
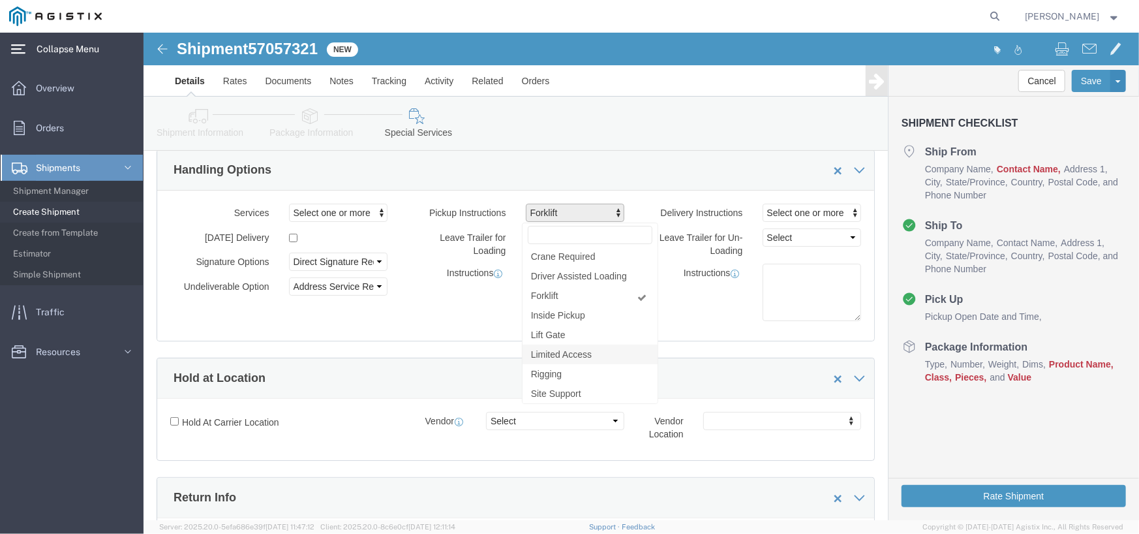
scroll to position [65, 0]
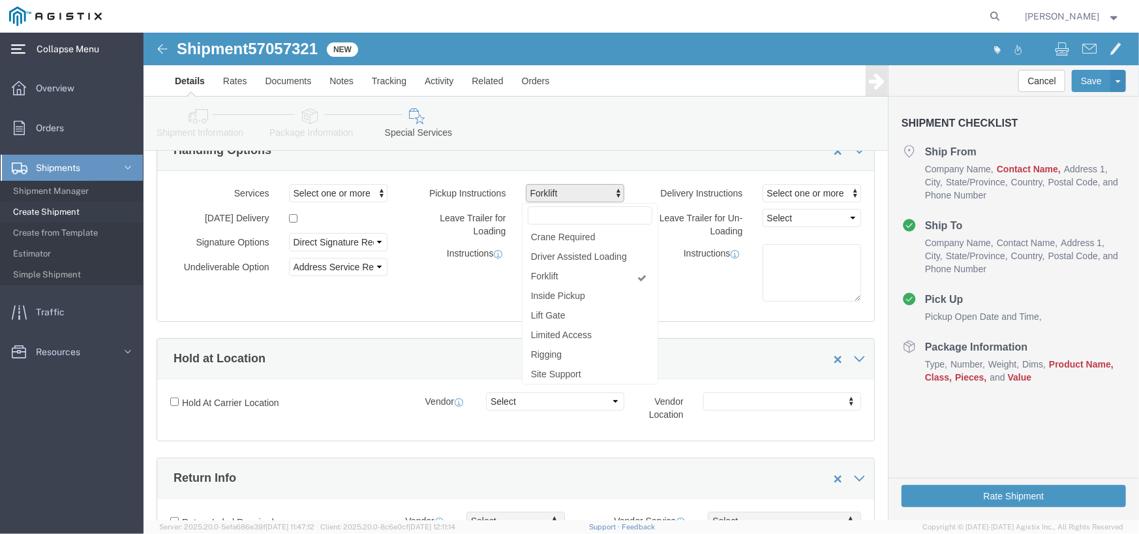
click div "Instructions"
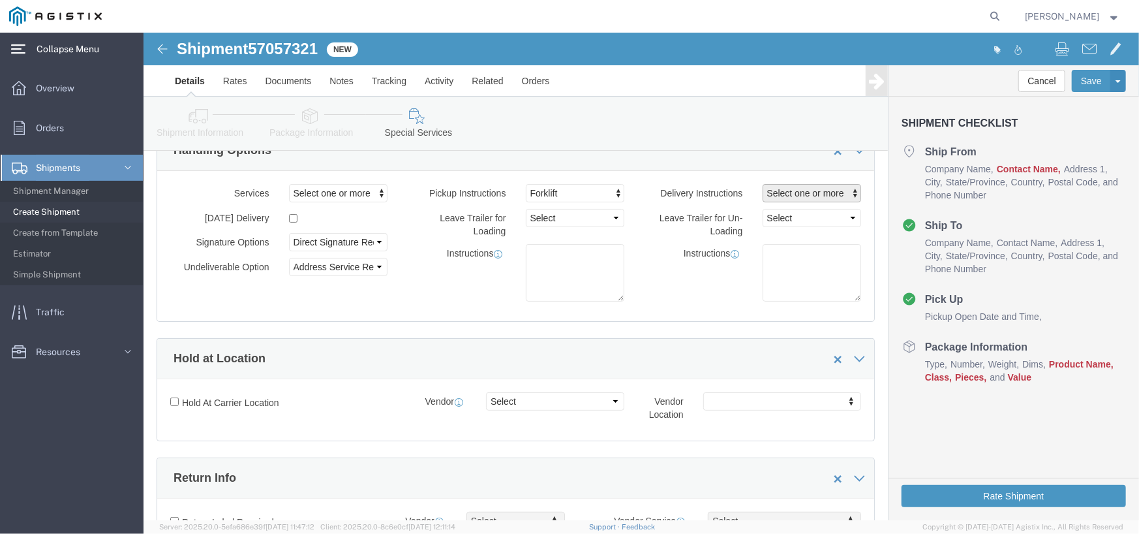
click span "Select one or more"
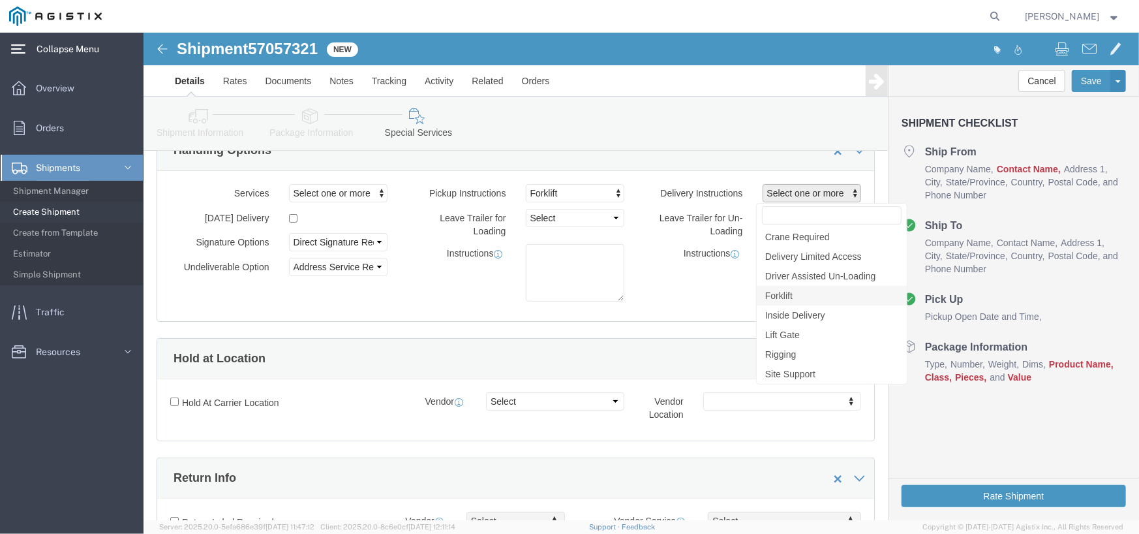
click link "Forklift"
select select "DELIVERY_FORKLIFT"
click div "Instructions"
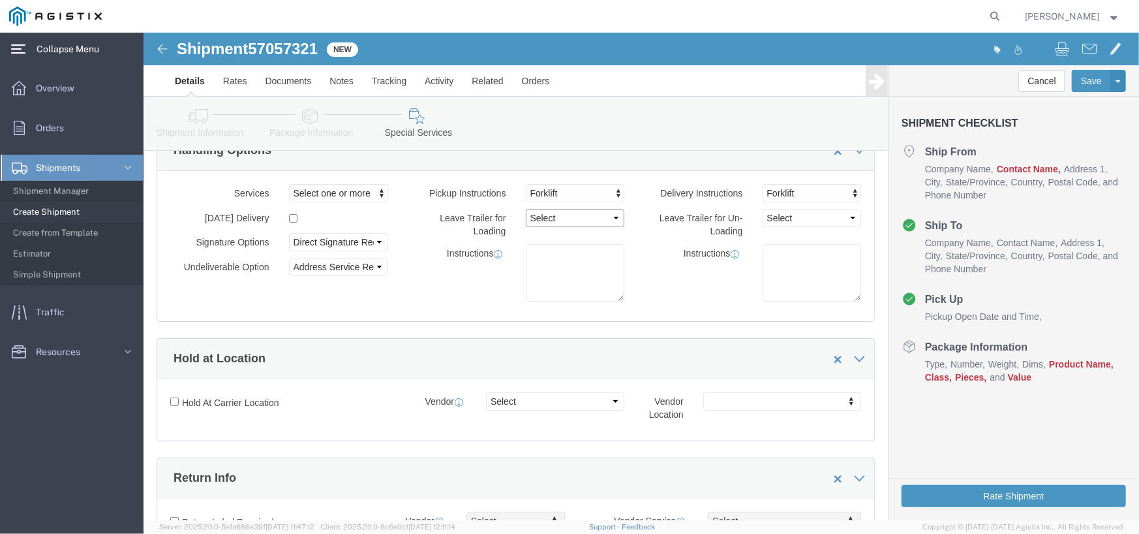
click select "Select 1 Hour 2 Hour 3 Hour 4 Hour 5 Hour 6 Hour 7 Hour 8 Hour 1 Day 2 Days 3 D…"
click textarea
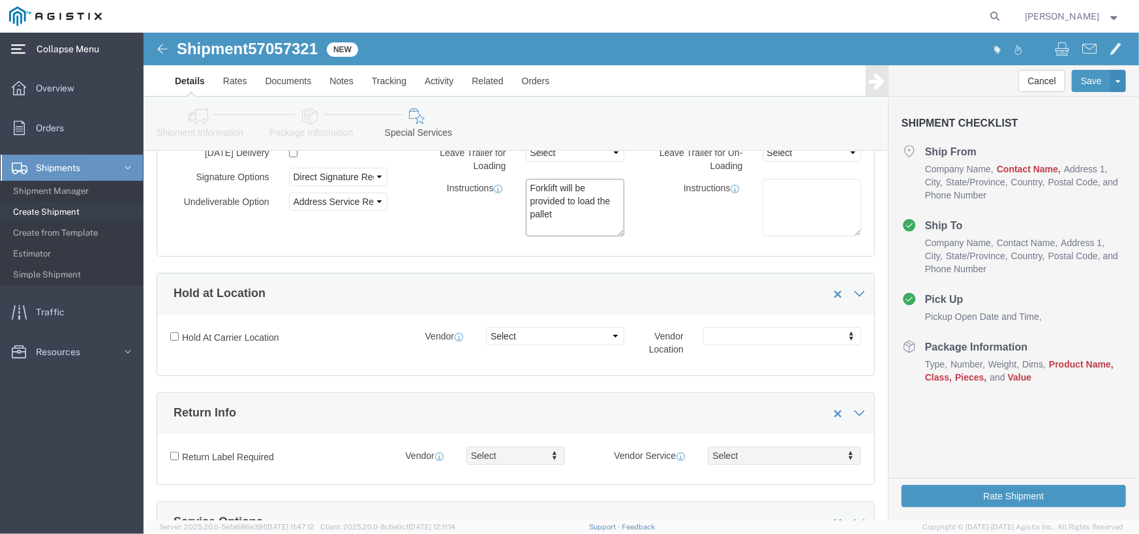
scroll to position [196, 0]
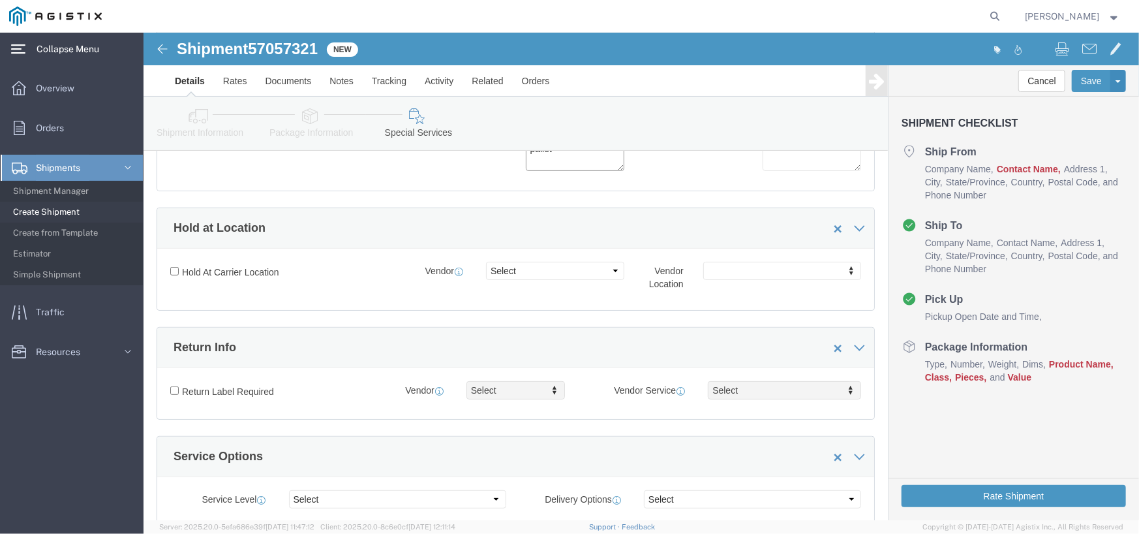
type textarea "Forklift will be provided to load the pallet"
click select "Select"
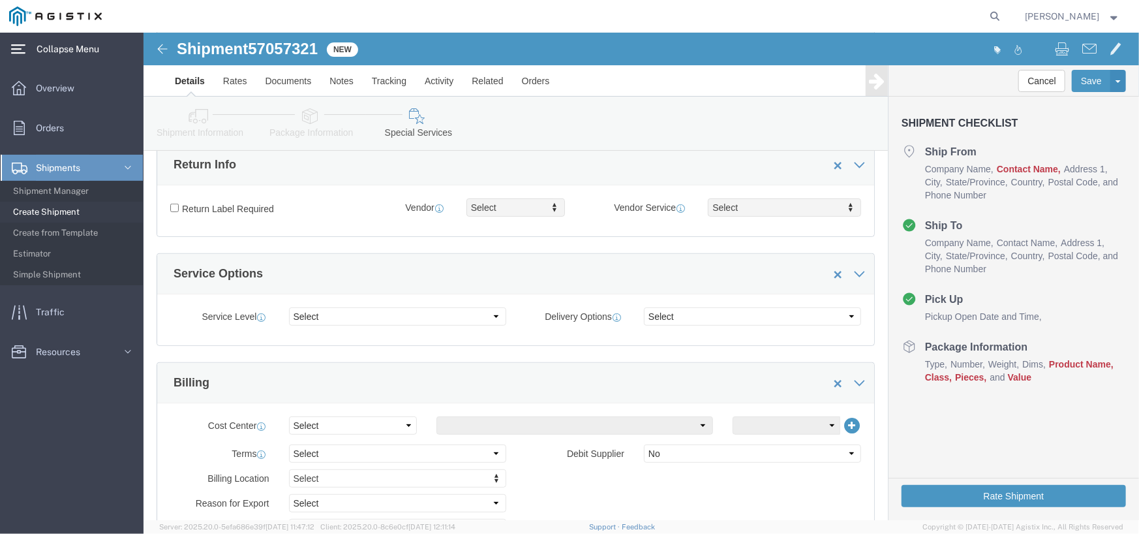
scroll to position [391, 0]
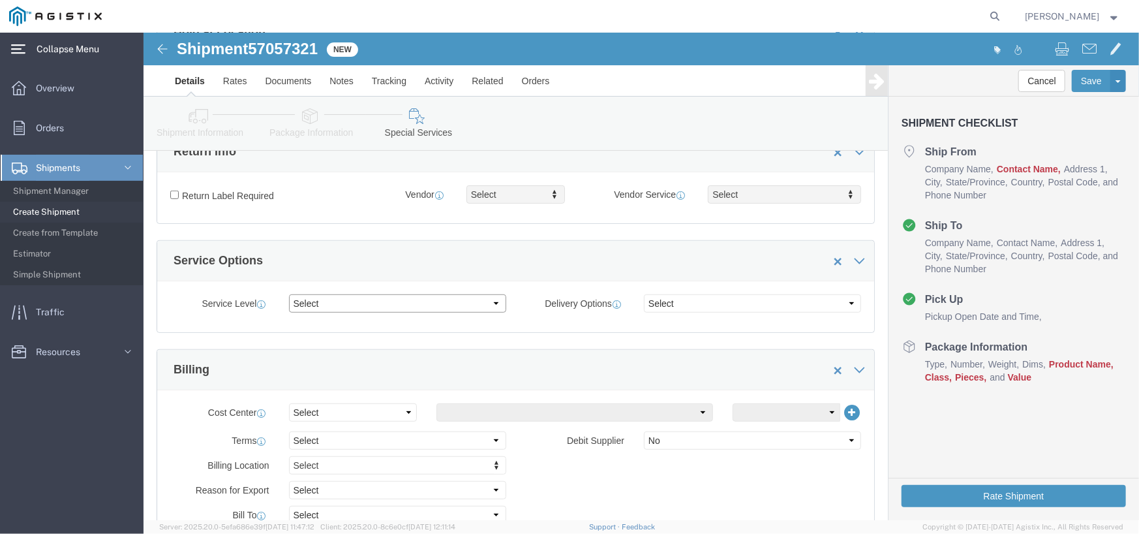
click select "Select 1 Day 2 Day 3-5 Day Economy 5+ Day"
click select "Select ATA DTA DTD"
click select "Select 1 Day 2 Day 3-5 Day Economy 5+ Day"
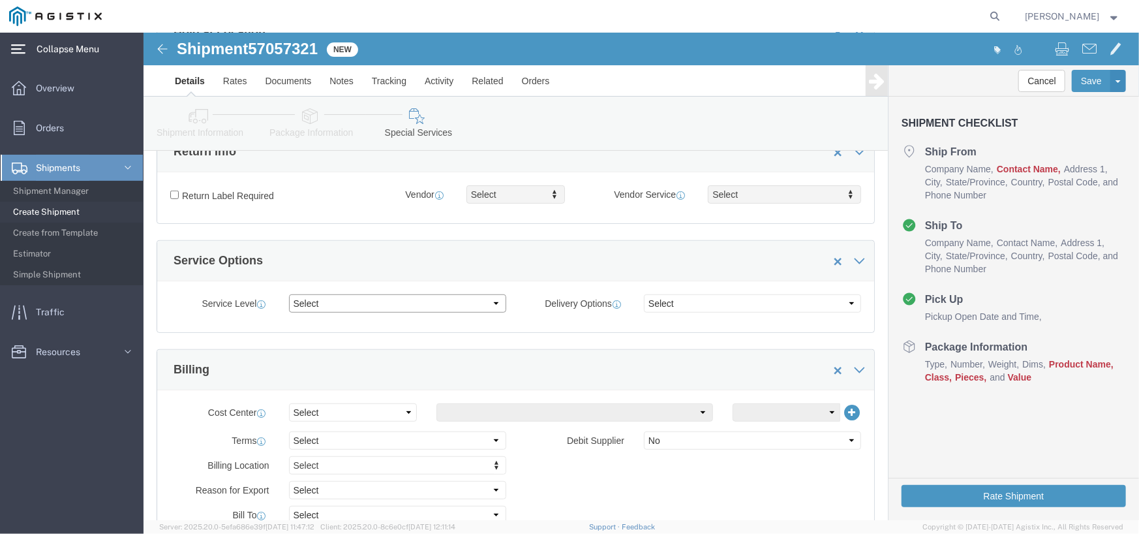
select select "3-5 Day Economy"
click select "Select 1 Day 2 Day 3-5 Day Economy 5+ Day"
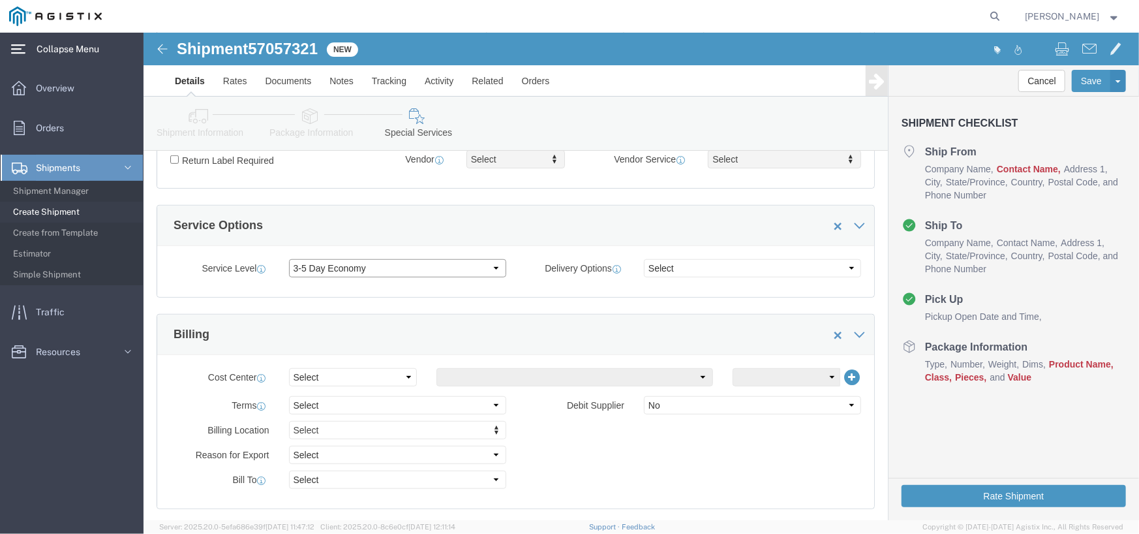
scroll to position [457, 0]
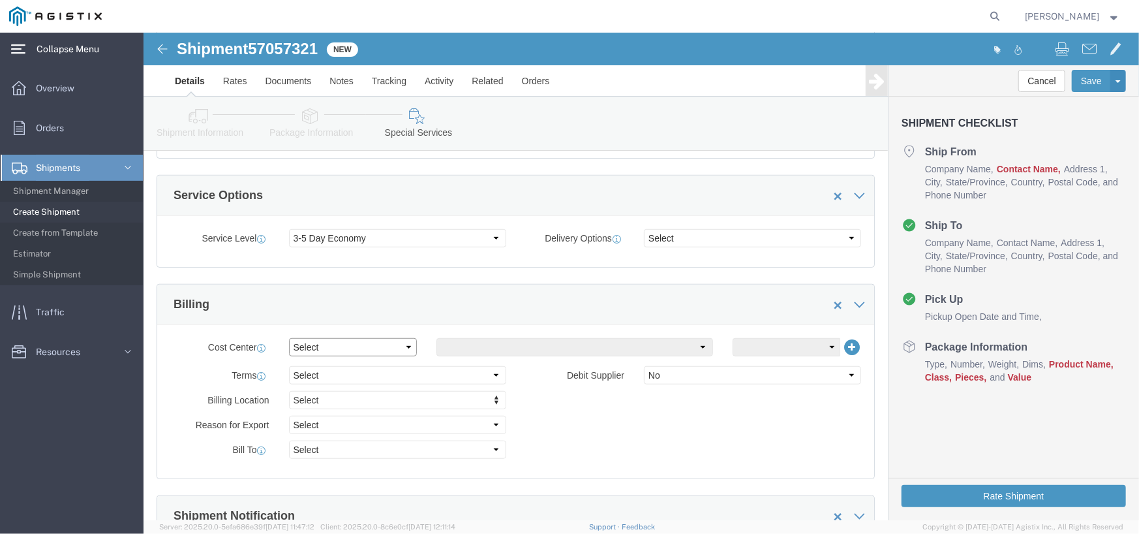
click select "Select Buyer Cost Center Department Operations Number Order Number Sales Person"
select select "BUYER"
click select "Select Buyer Cost Center Department Operations Number Order Number Sales Person"
click select "Select Free of Charge Free of Cost NET 30 NET 45 NET 60 See Comment"
select select "NET_30"
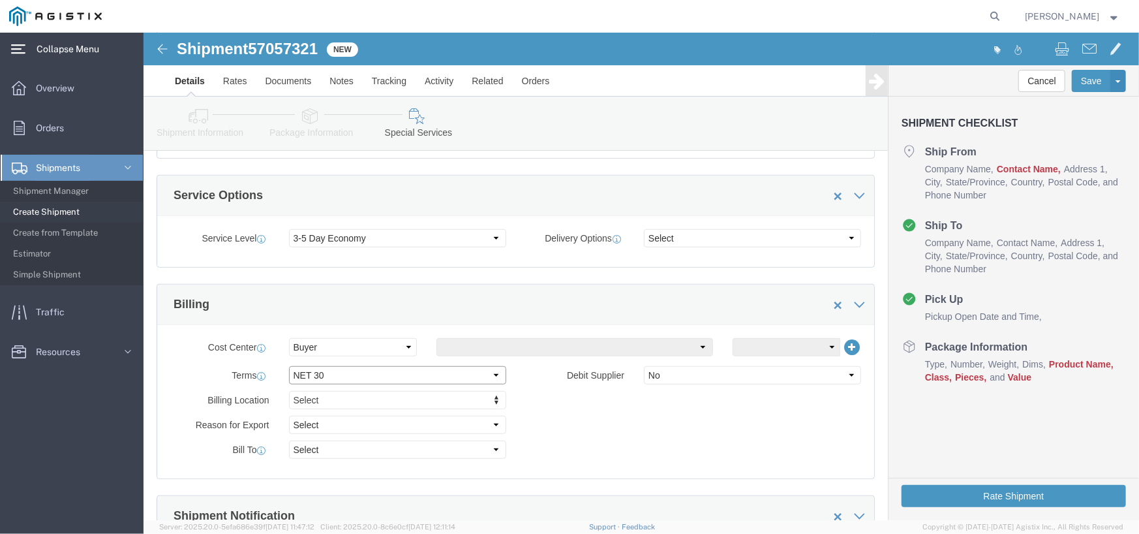
click select "Select Free of Charge Free of Cost NET 30 NET 45 NET 60 See Comment"
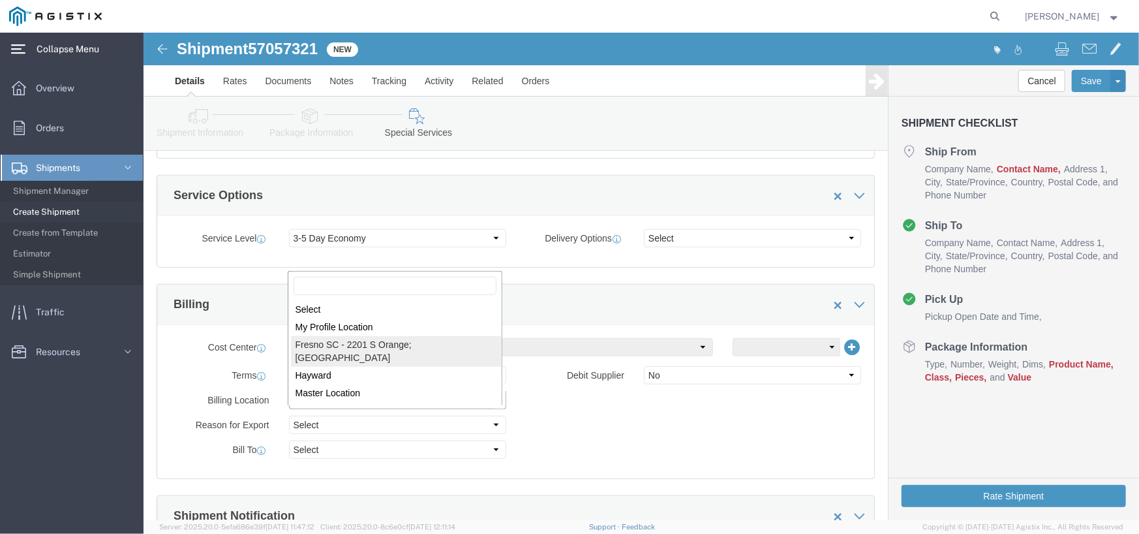
select "24986"
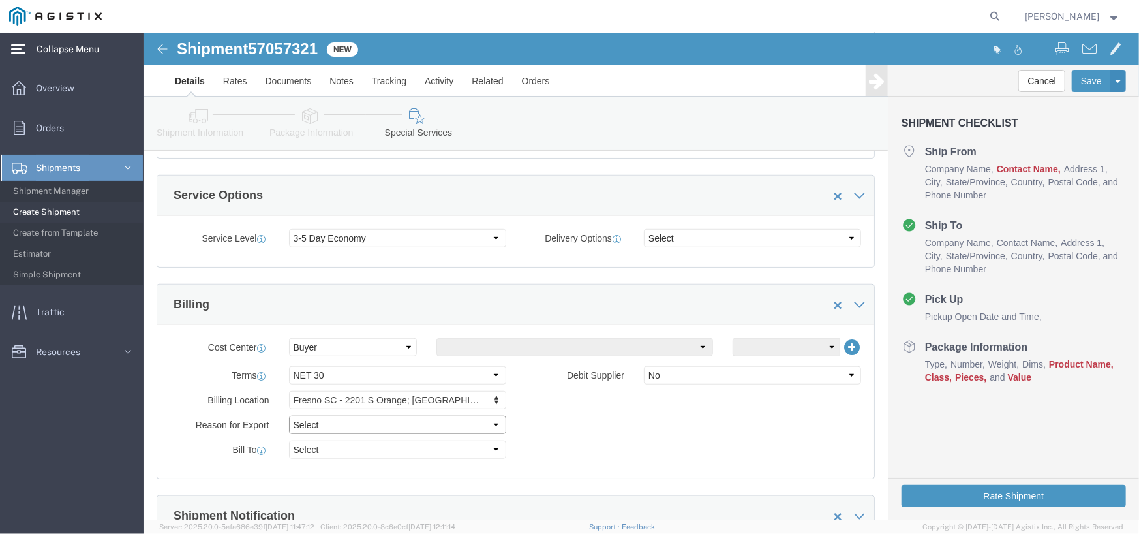
click select "Select Gift Personal Effects Repair/Warranty Return Sample Sold Temporary/Not S…"
select select "SOLD"
click select "Select Gift Personal Effects Repair/Warranty Return Sample Sold Temporary/Not S…"
click select "Select Recipient Account Sender/Shipper Third Party Account"
select select "RCPN"
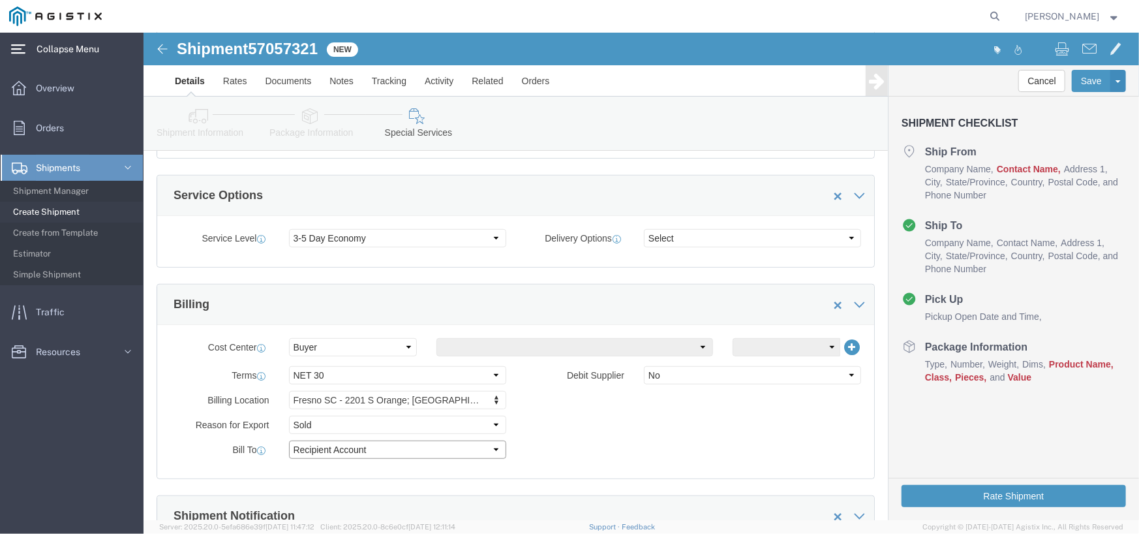
click select "Select Recipient Account Sender/Shipper Third Party Account"
type input "PG&E"
type input "2201 S ORANGE, EAST YARD"
select select "US"
select select "CA"
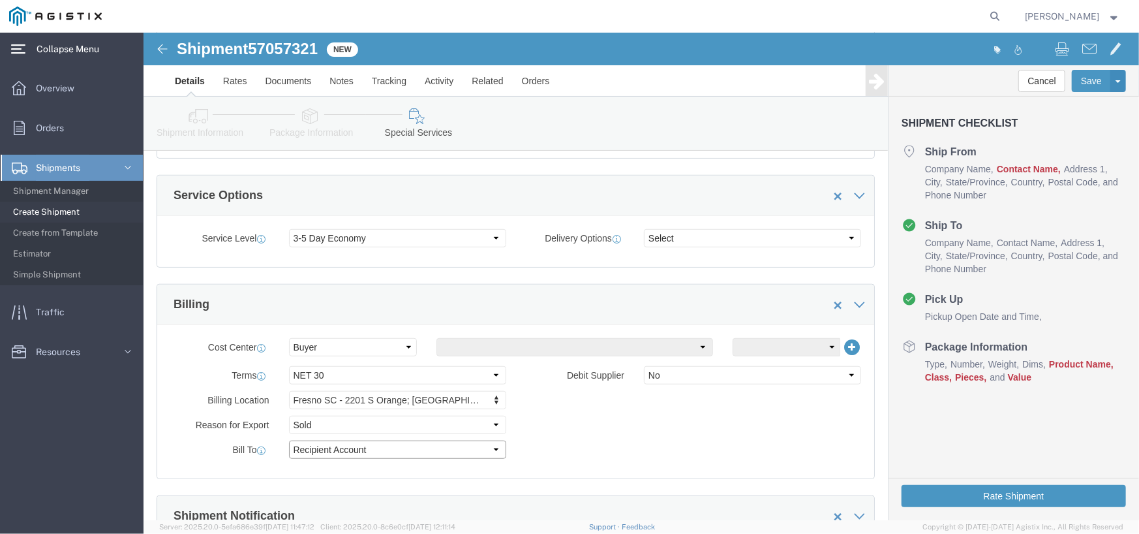
type input "9253354070"
type input "MATTHEW BROWN"
type input "FRESNO"
type input "93725"
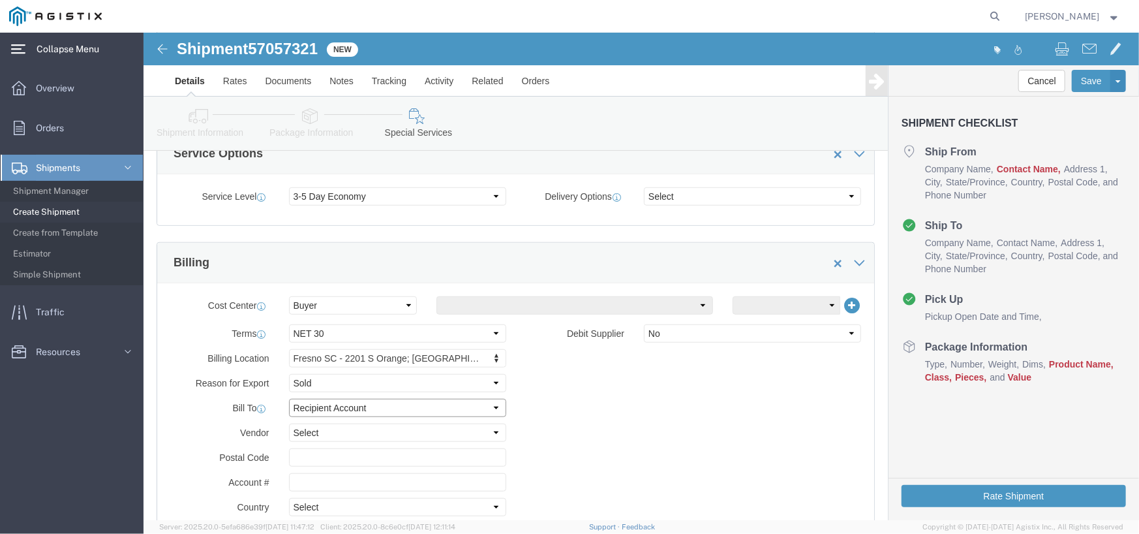
scroll to position [522, 0]
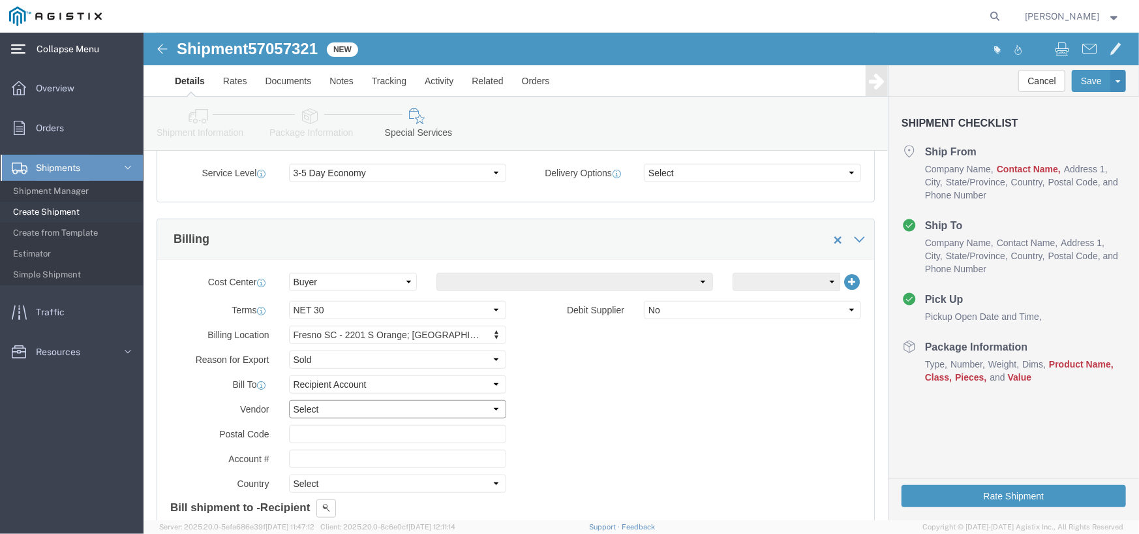
click select "Select DHL FedEx Express UPS"
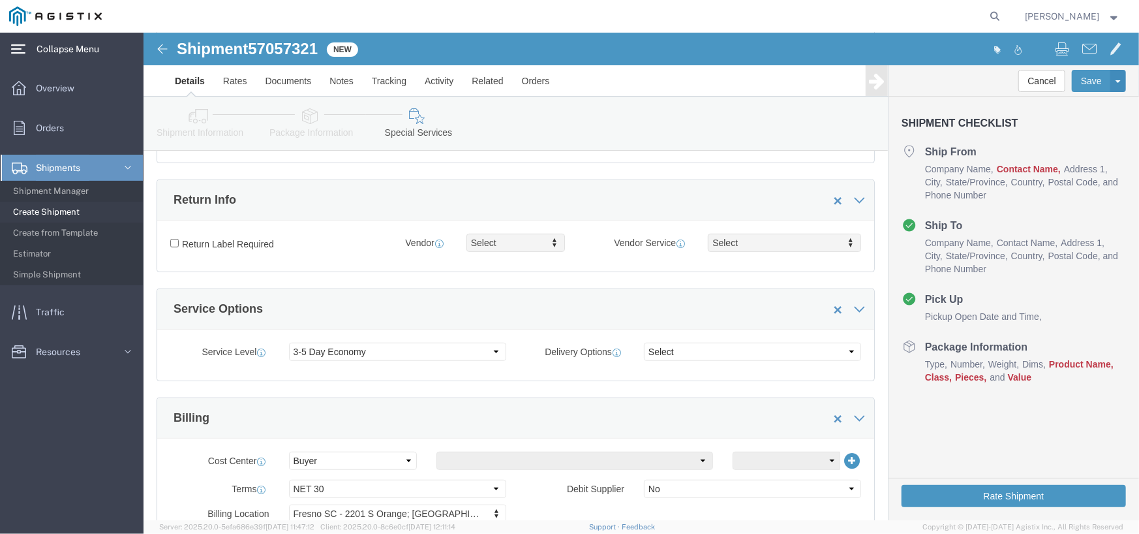
scroll to position [326, 0]
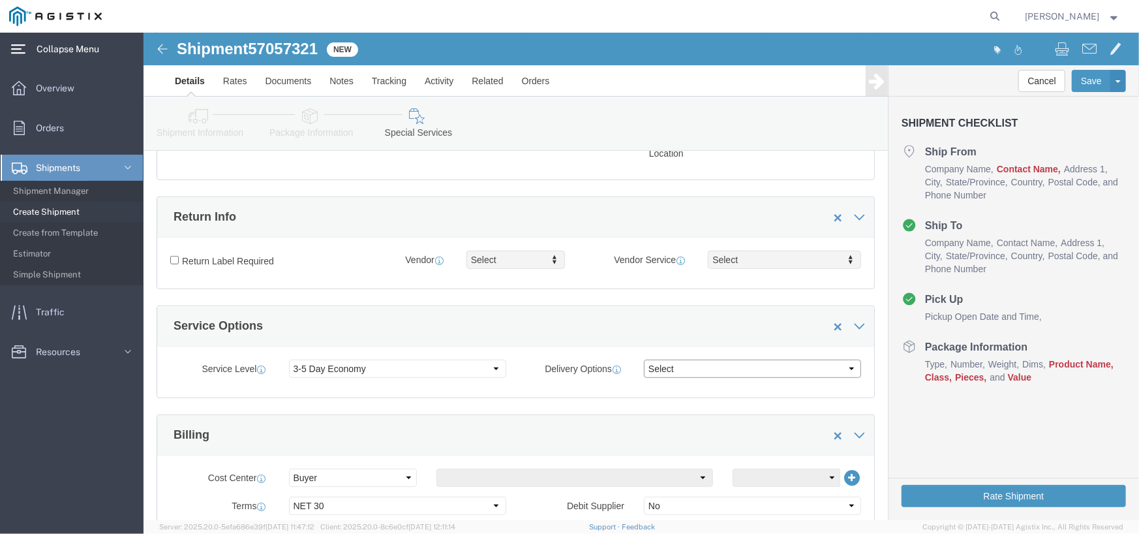
click select "Select ATA DTA DTD"
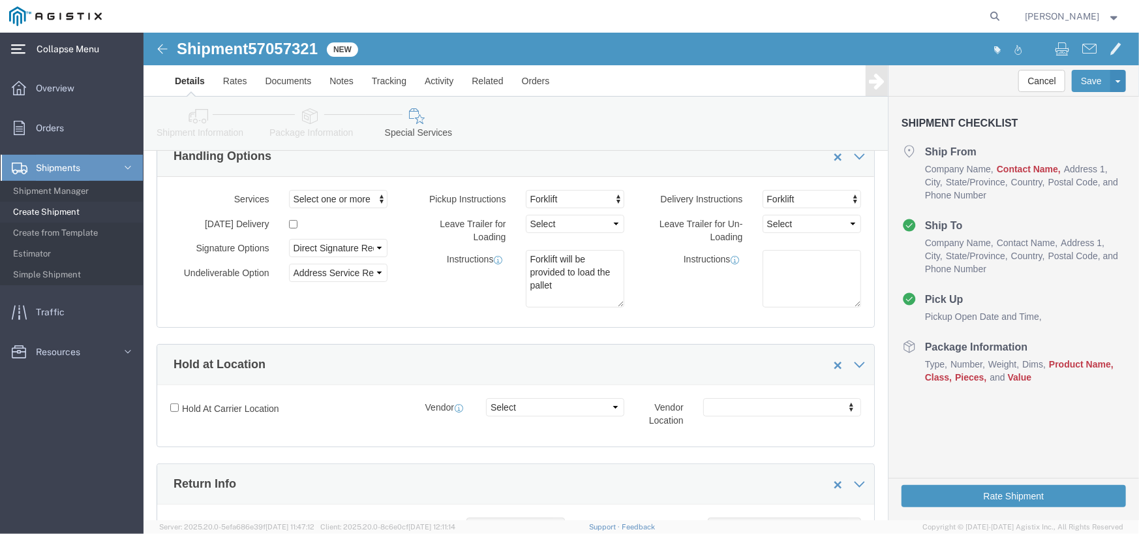
scroll to position [0, 0]
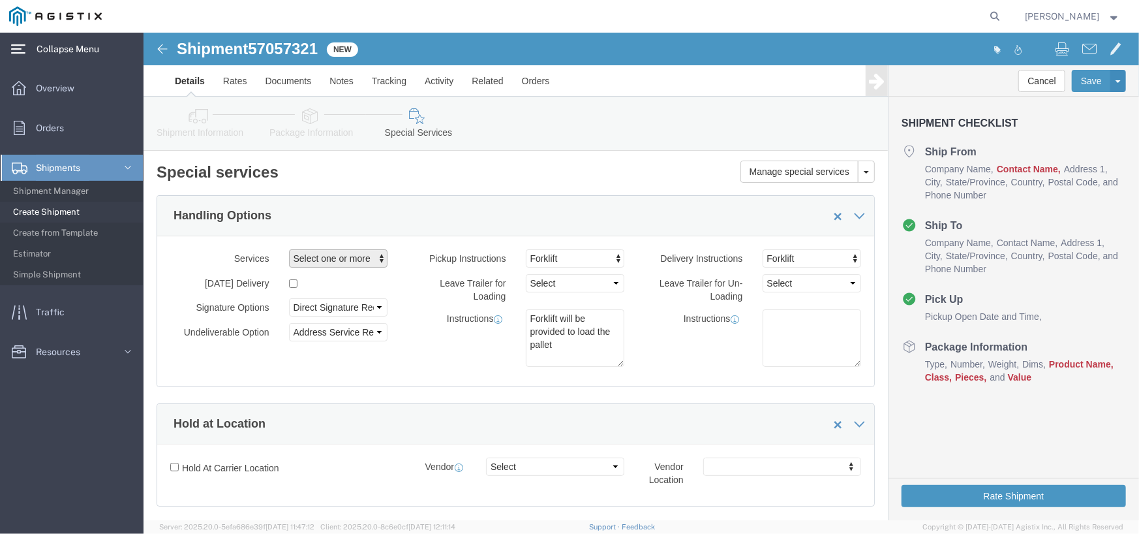
click button "Select one or more"
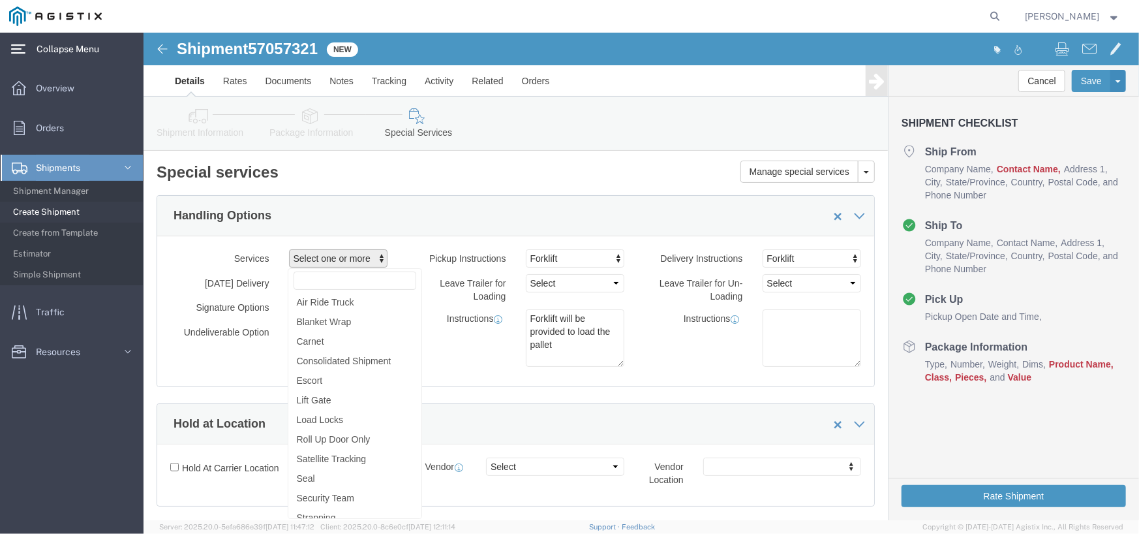
click div "Handling Options"
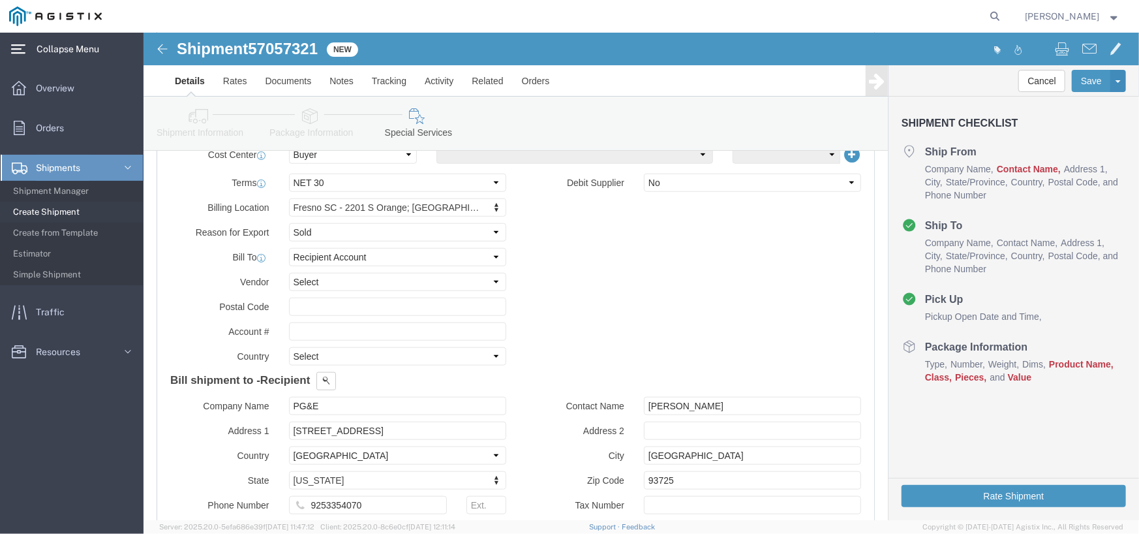
scroll to position [627, 0]
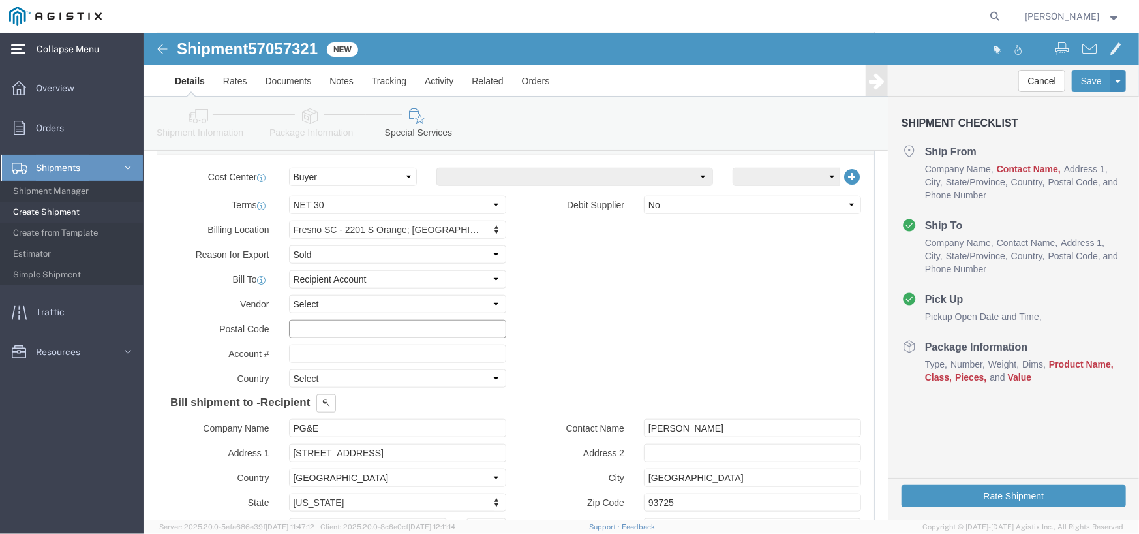
click input "text"
click select "Select DHL FedEx Express UPS"
click input "text"
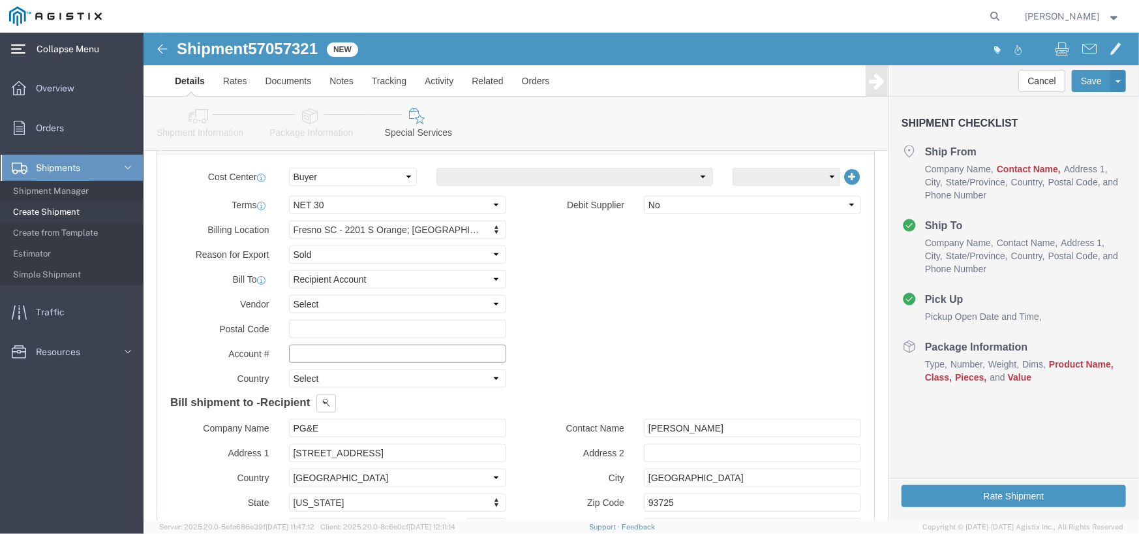
click input "text"
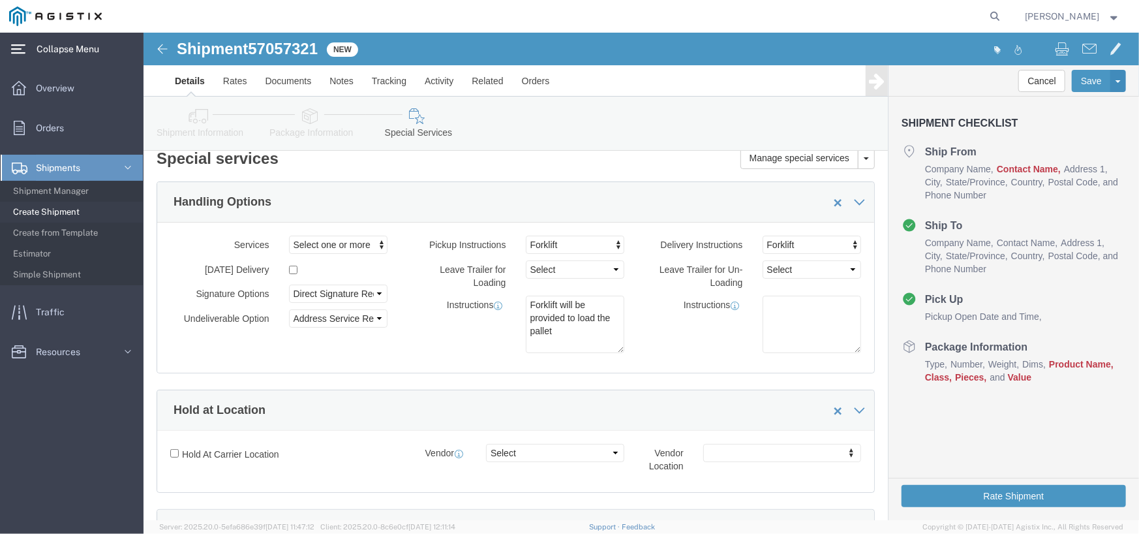
scroll to position [0, 0]
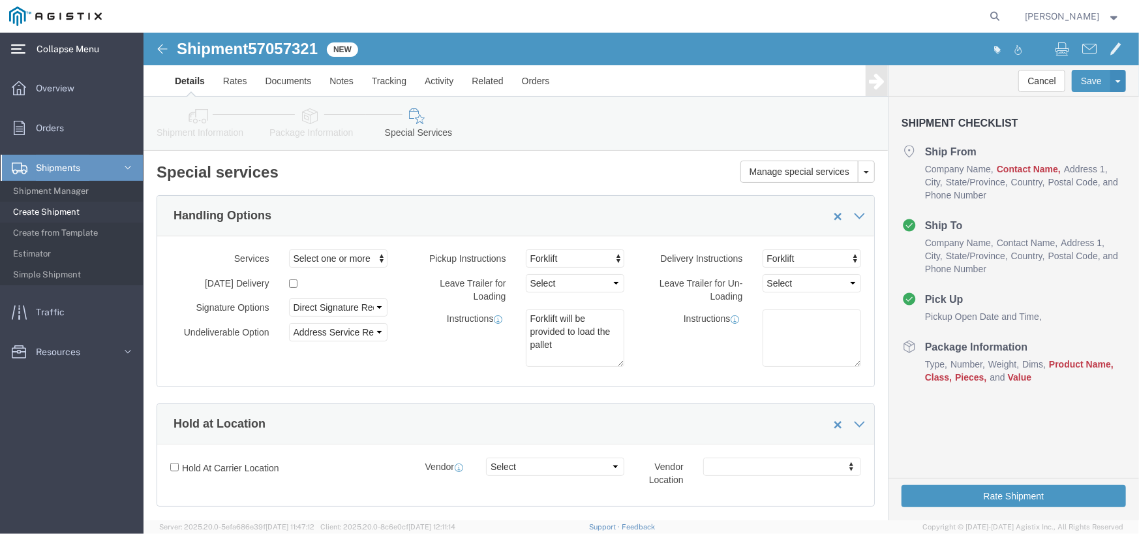
click icon
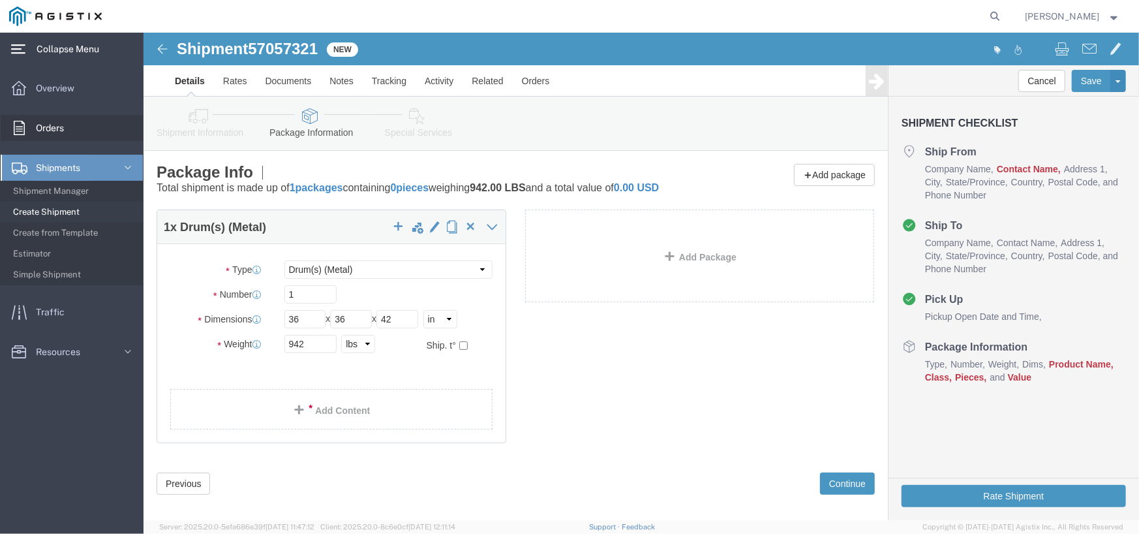
click at [59, 133] on span "Orders" at bounding box center [54, 128] width 37 height 26
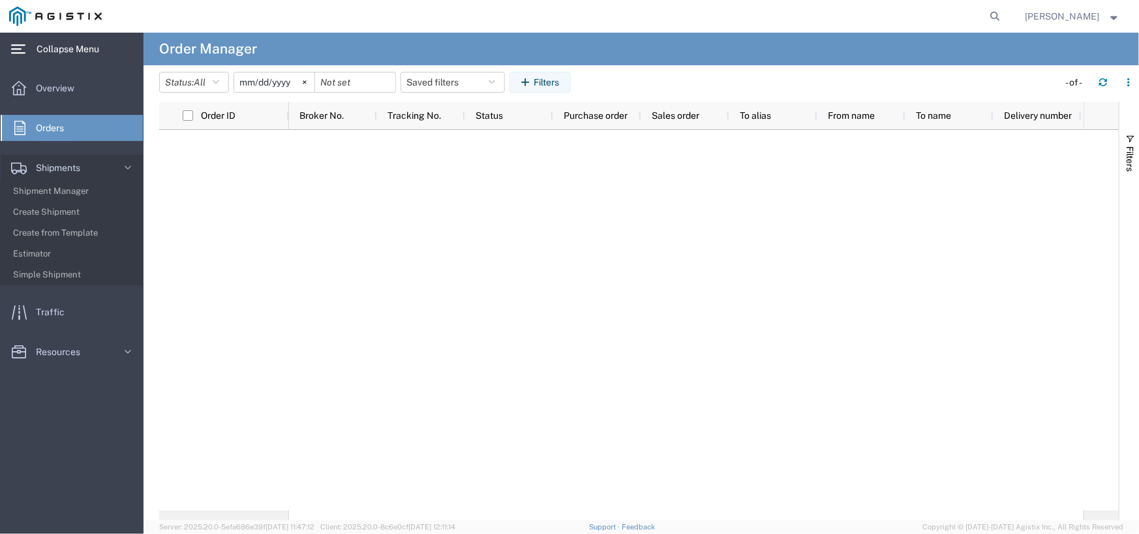
click at [810, 14] on strong "button" at bounding box center [1115, 16] width 12 height 5
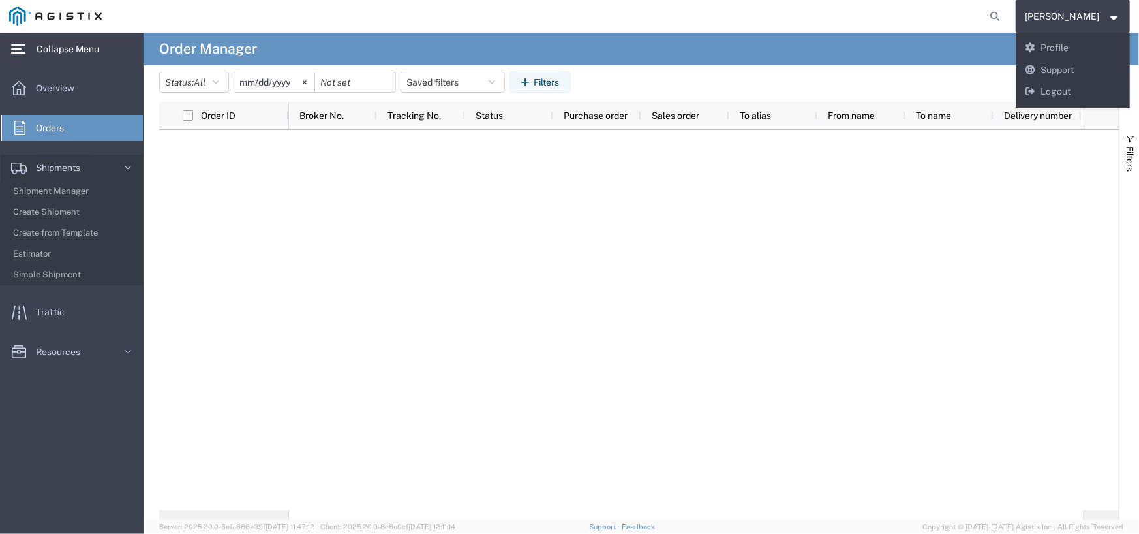
drag, startPoint x: 543, startPoint y: 173, endPoint x: 537, endPoint y: 159, distance: 15.8
click at [543, 172] on div at bounding box center [686, 320] width 794 height 380
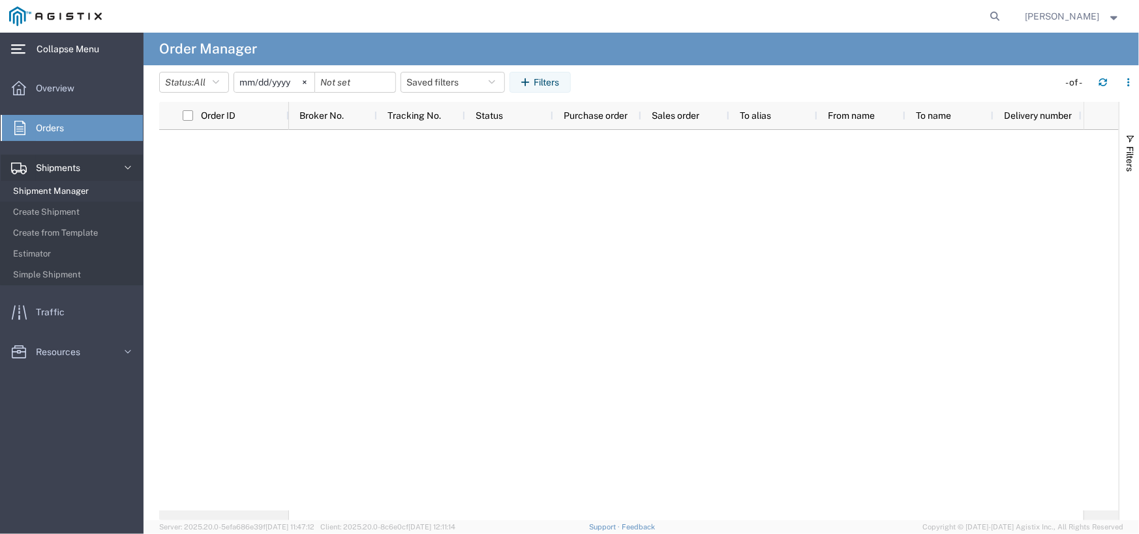
click at [85, 185] on span "Shipment Manager" at bounding box center [73, 191] width 121 height 26
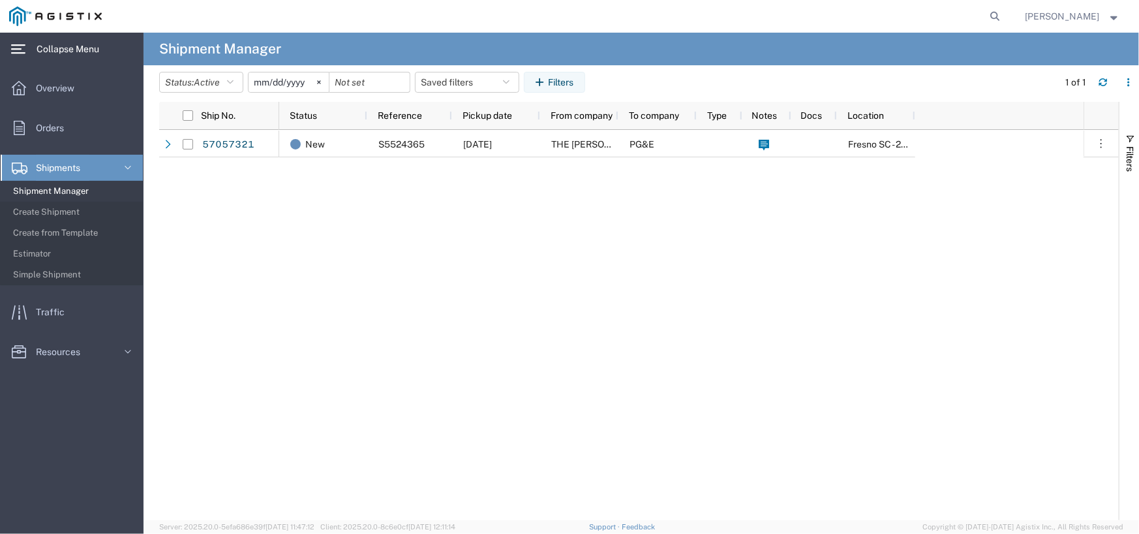
click at [81, 198] on span "Shipment Manager" at bounding box center [73, 191] width 121 height 26
click at [81, 192] on span "Shipment Manager" at bounding box center [73, 191] width 121 height 26
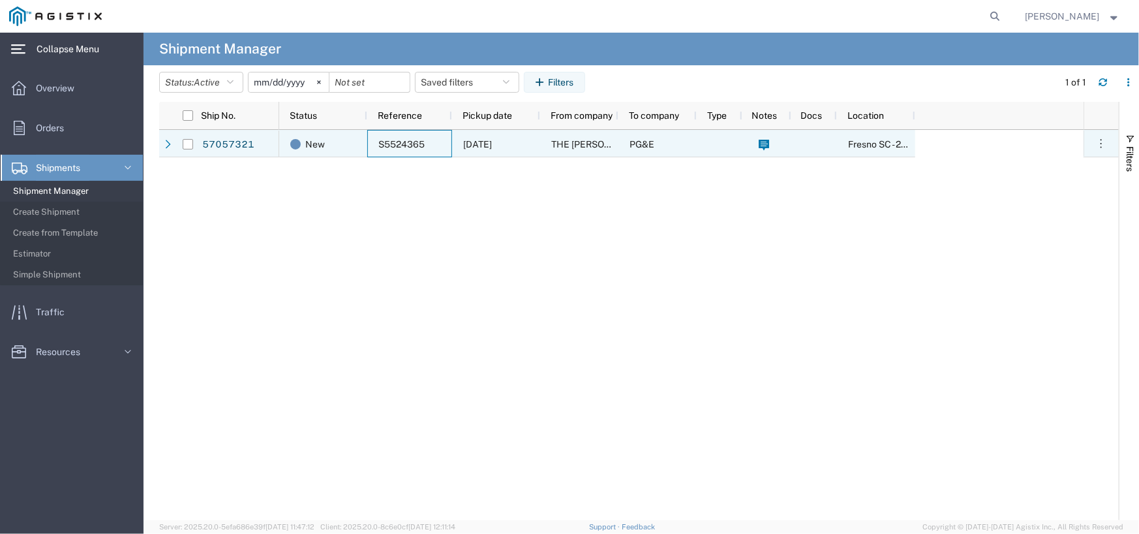
click at [378, 144] on span "S5524365" at bounding box center [401, 144] width 46 height 10
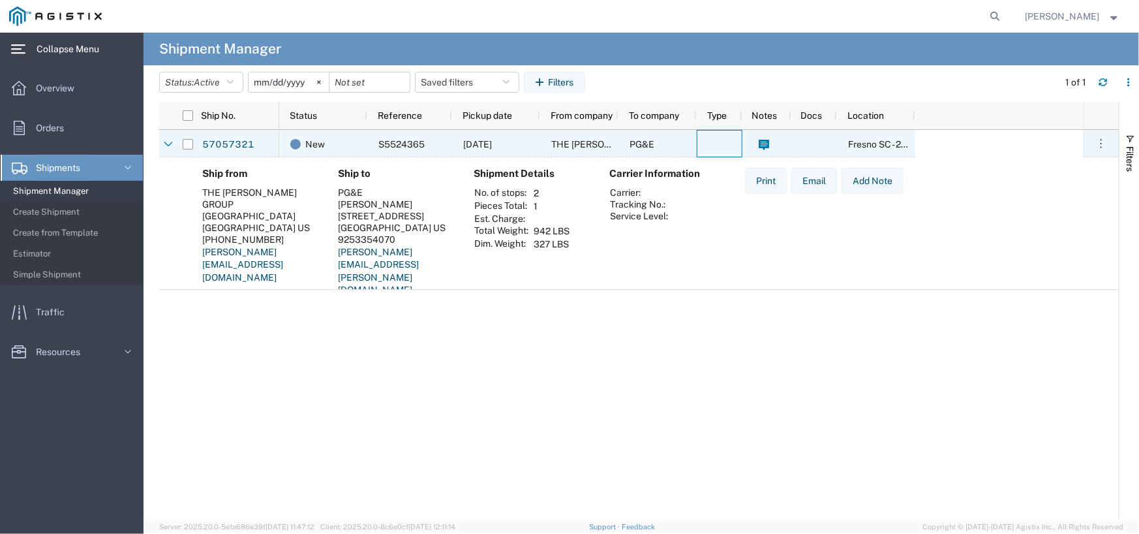
click at [697, 150] on div at bounding box center [720, 143] width 46 height 27
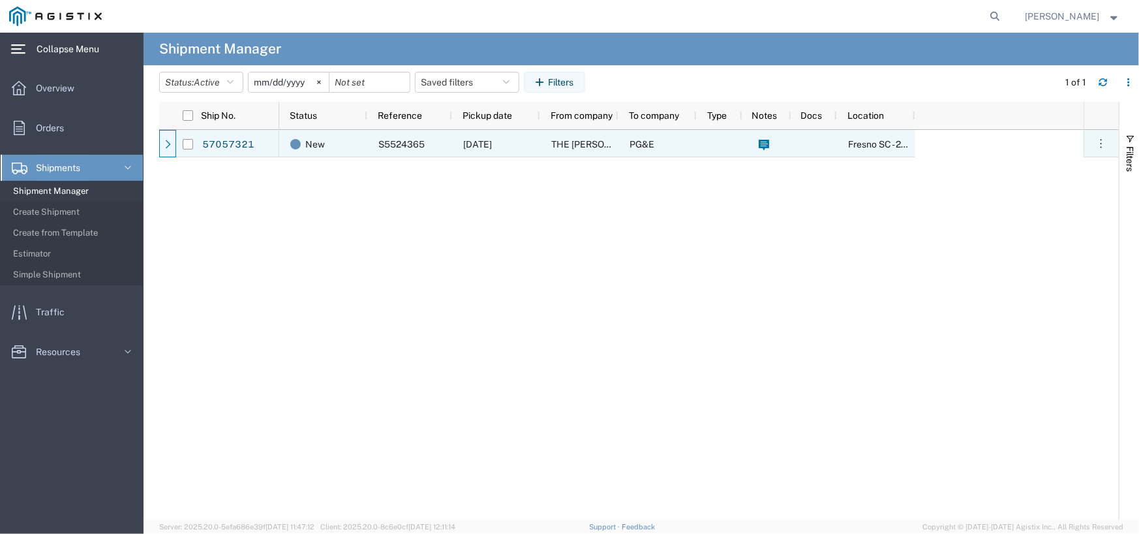
click at [160, 147] on div at bounding box center [167, 143] width 17 height 27
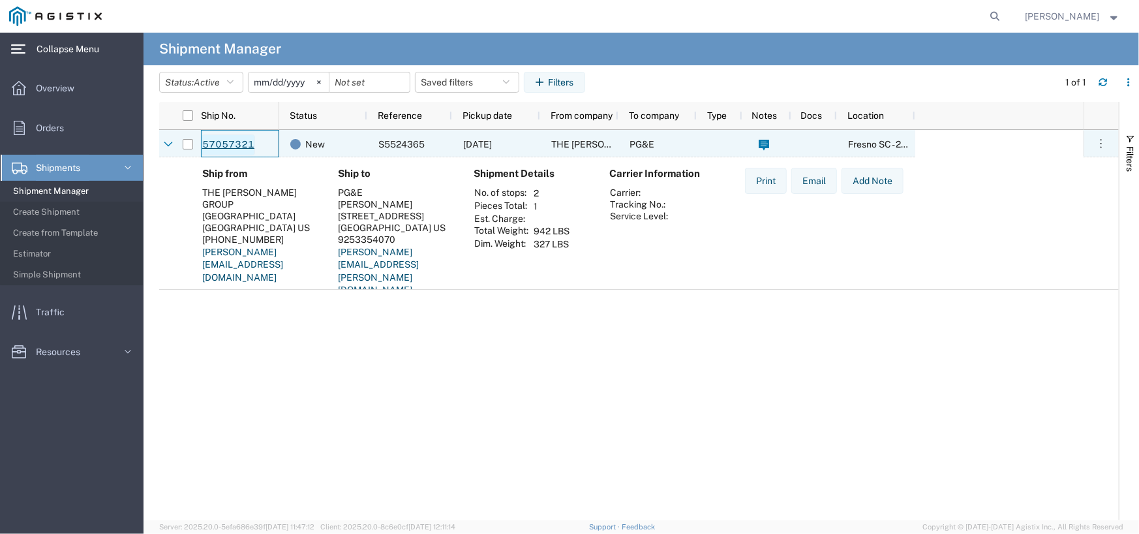
click at [214, 144] on link "57057321" at bounding box center [228, 144] width 53 height 21
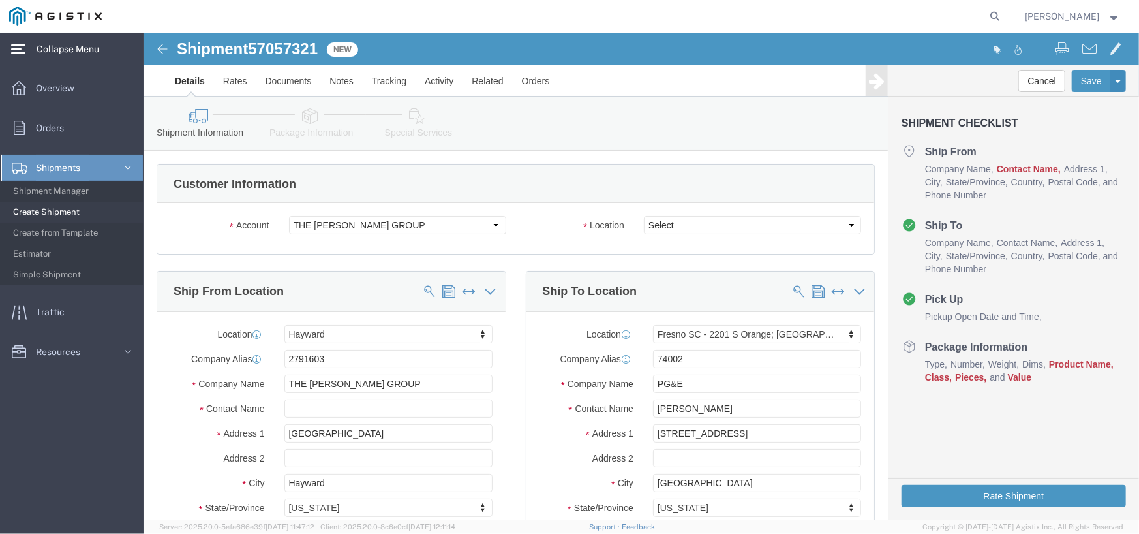
select select "68671"
select select "24986"
click select "Select PG&E THE CARPENTER GROUP"
select select "9596"
click select "Select PG&E THE CARPENTER GROUP"
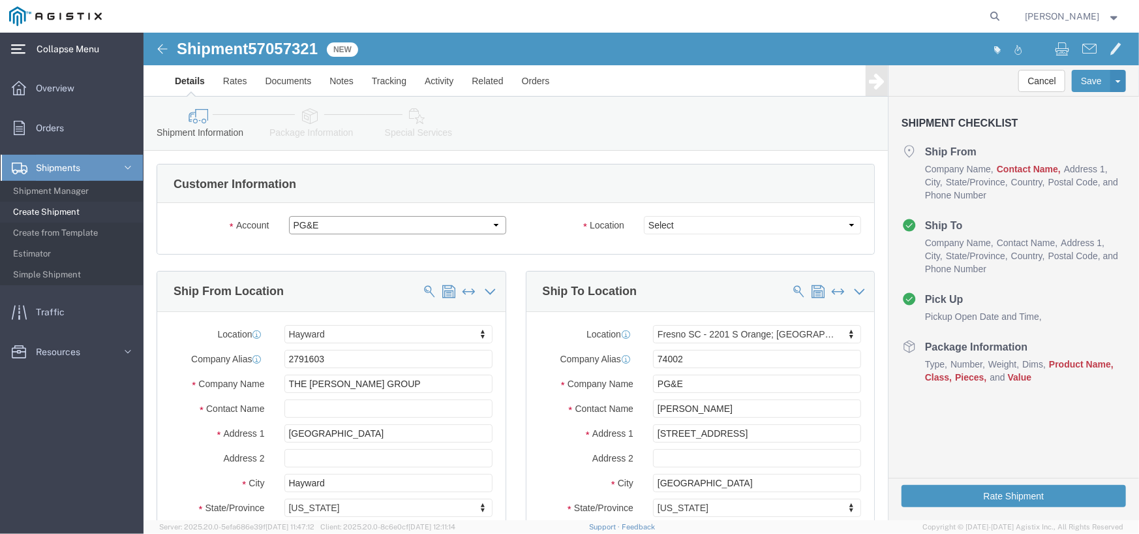
select select "68671"
select select "24986"
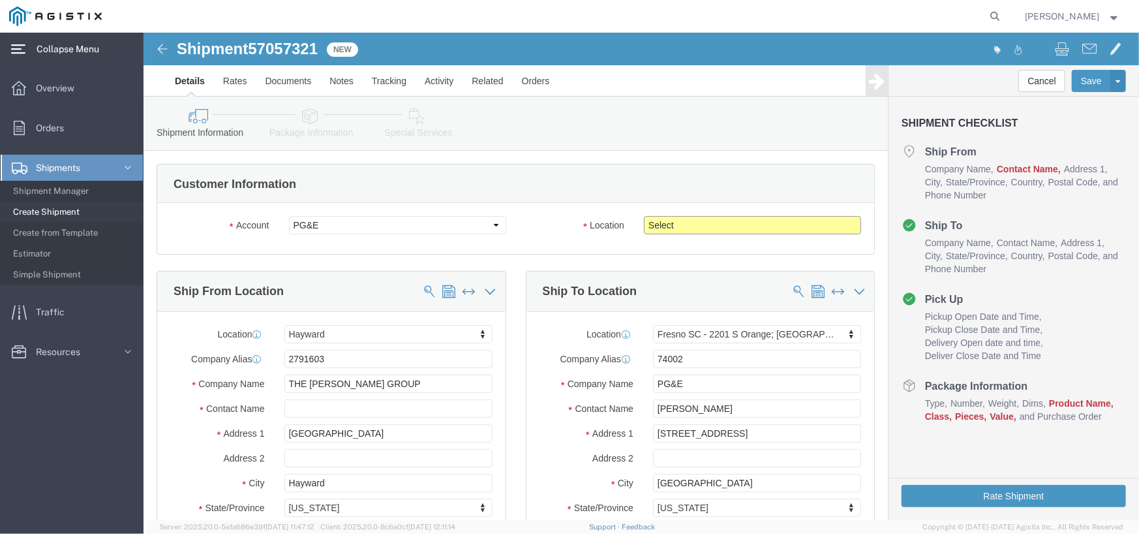
click select "Select All Others Fremont DC Fresno DC Wheatland DC"
select select "19745"
click select "Select All Others Fremont DC Fresno DC Wheatland DC"
click button "Cancel"
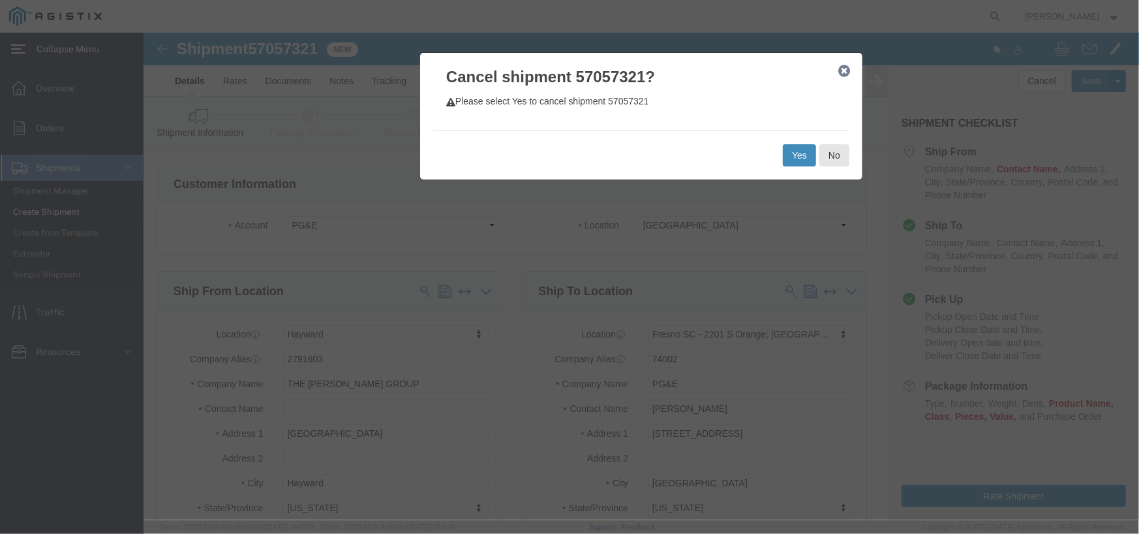
click button "Yes"
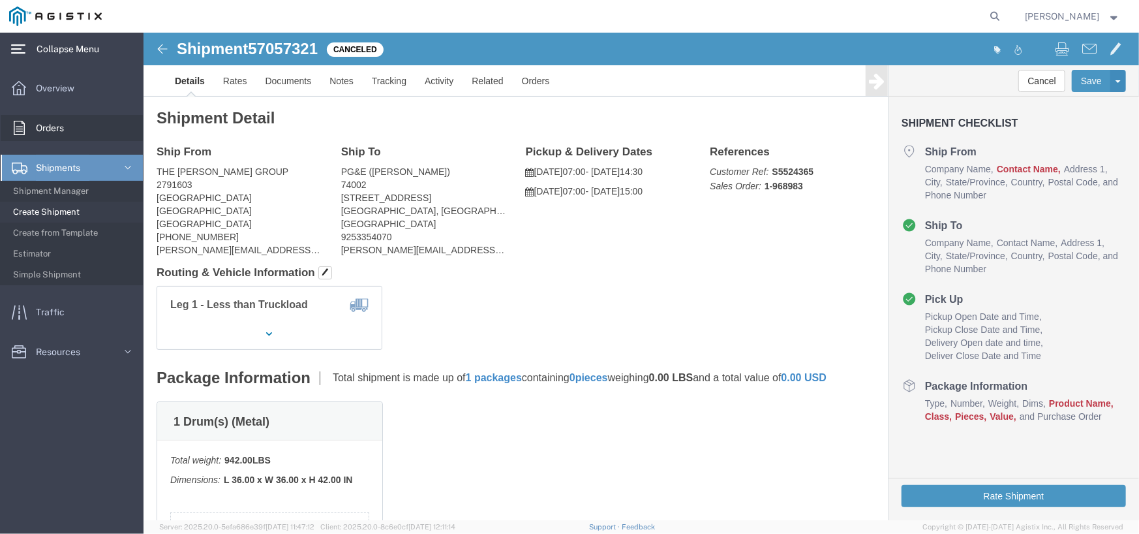
click at [67, 129] on span "Orders" at bounding box center [54, 128] width 37 height 26
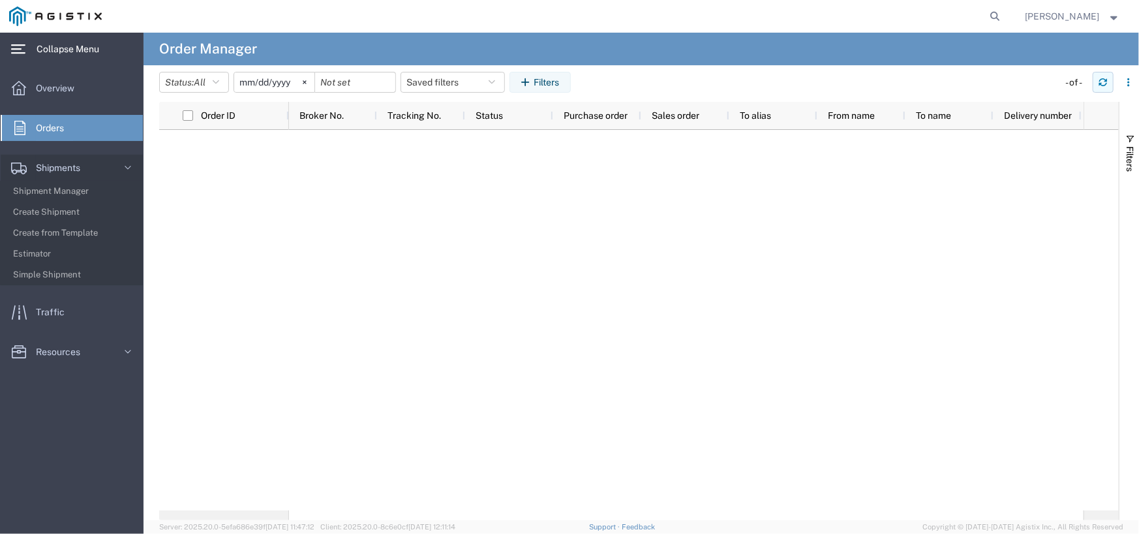
click at [810, 82] on icon "button" at bounding box center [1102, 82] width 9 height 9
click at [56, 42] on span "Collapse Menu" at bounding box center [73, 49] width 72 height 26
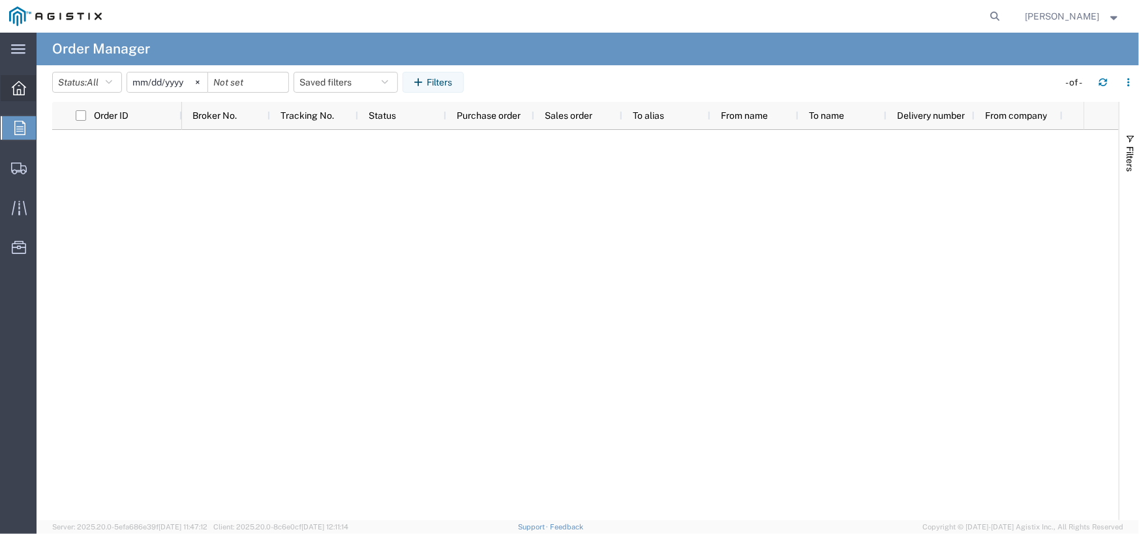
click at [20, 95] on div at bounding box center [19, 88] width 37 height 26
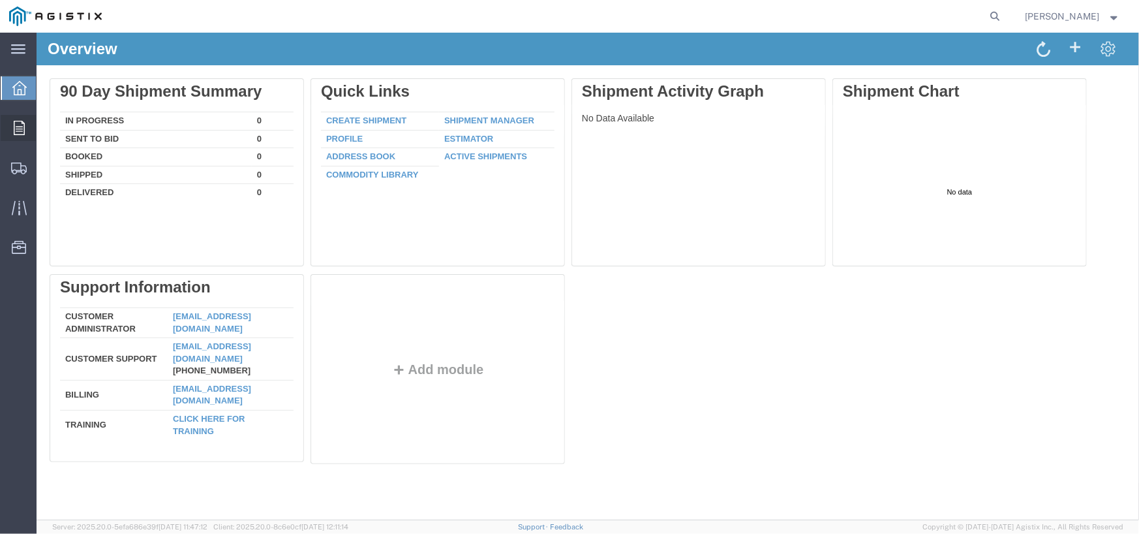
click at [19, 125] on icon at bounding box center [19, 128] width 11 height 14
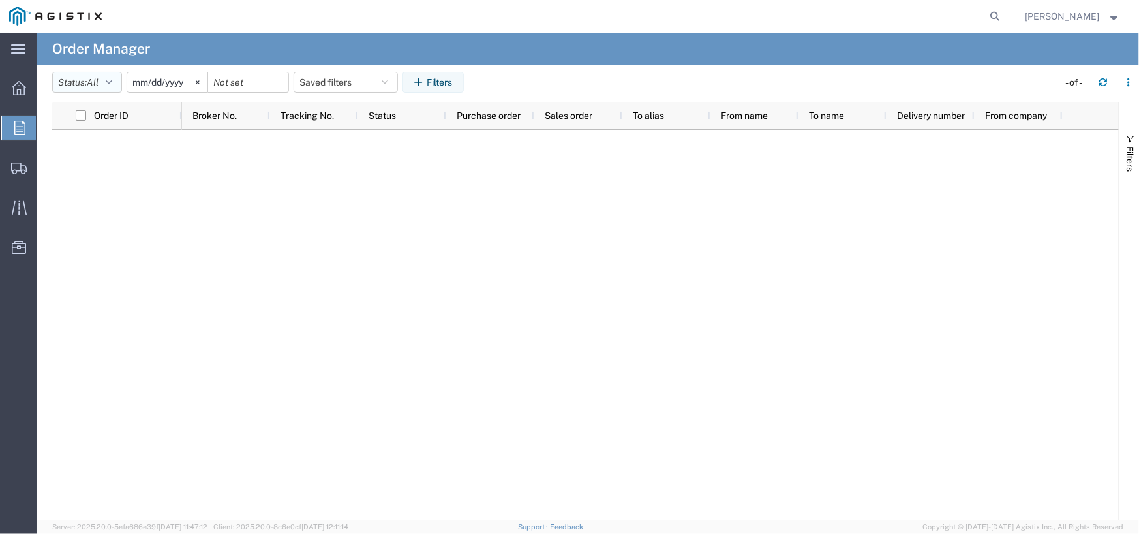
click at [97, 79] on span "All" at bounding box center [93, 82] width 12 height 10
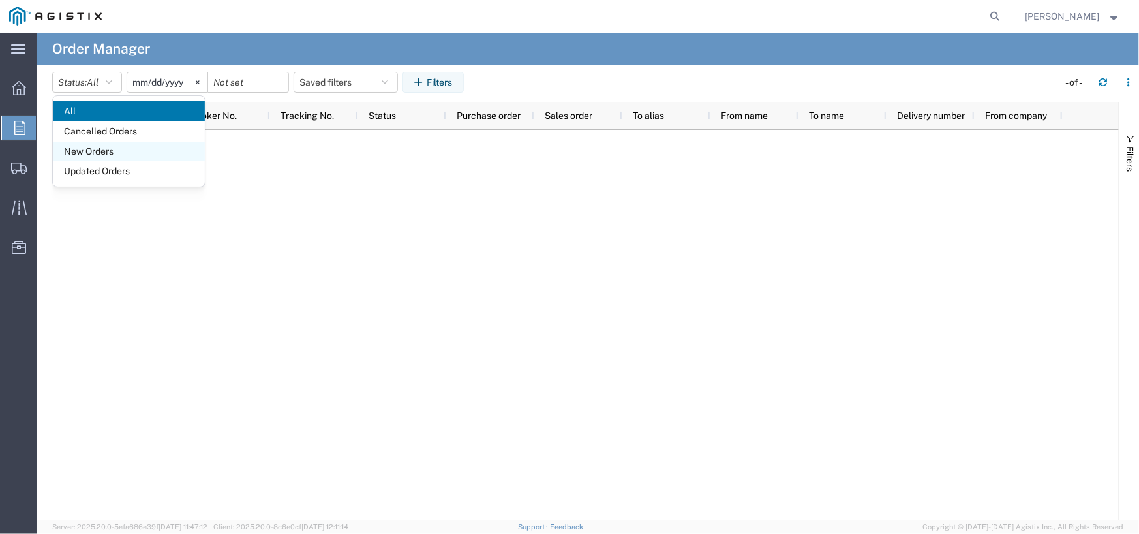
click at [102, 152] on span "New Orders" at bounding box center [129, 152] width 152 height 20
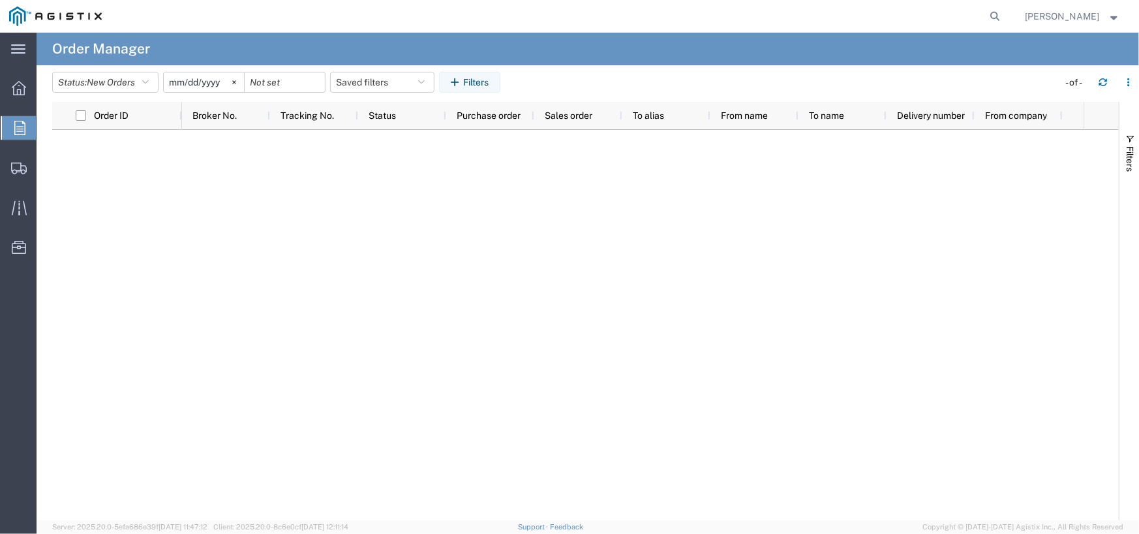
click at [111, 98] on agx-table-filter-chips "Status: New Orders All Cancelled Orders New Orders Updated Orders 2025-09-07 Sa…" at bounding box center [551, 87] width 999 height 30
click at [115, 77] on span "New Orders" at bounding box center [111, 82] width 48 height 10
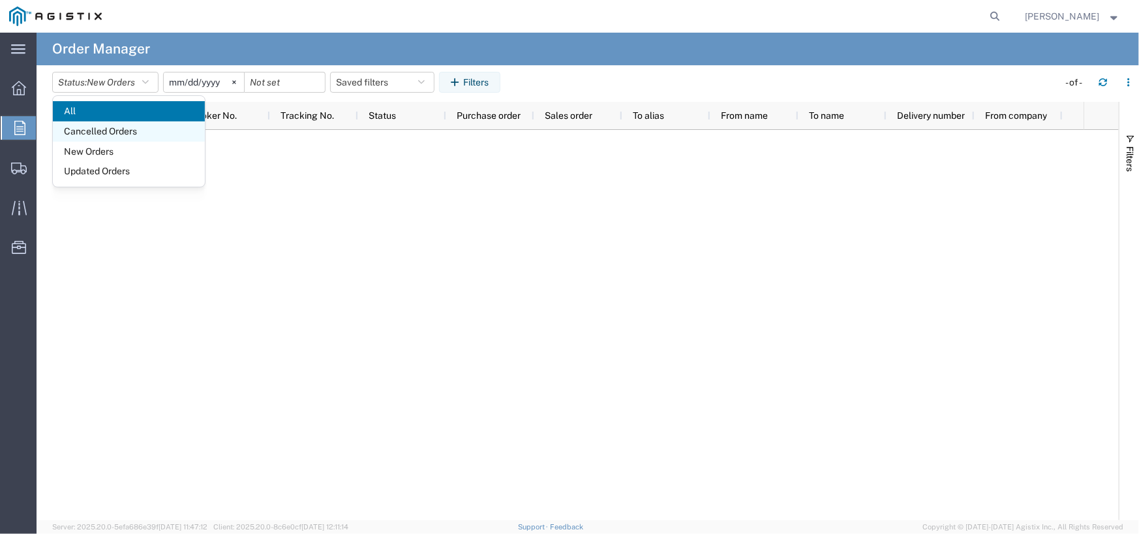
click at [95, 127] on span "Cancelled Orders" at bounding box center [129, 131] width 152 height 20
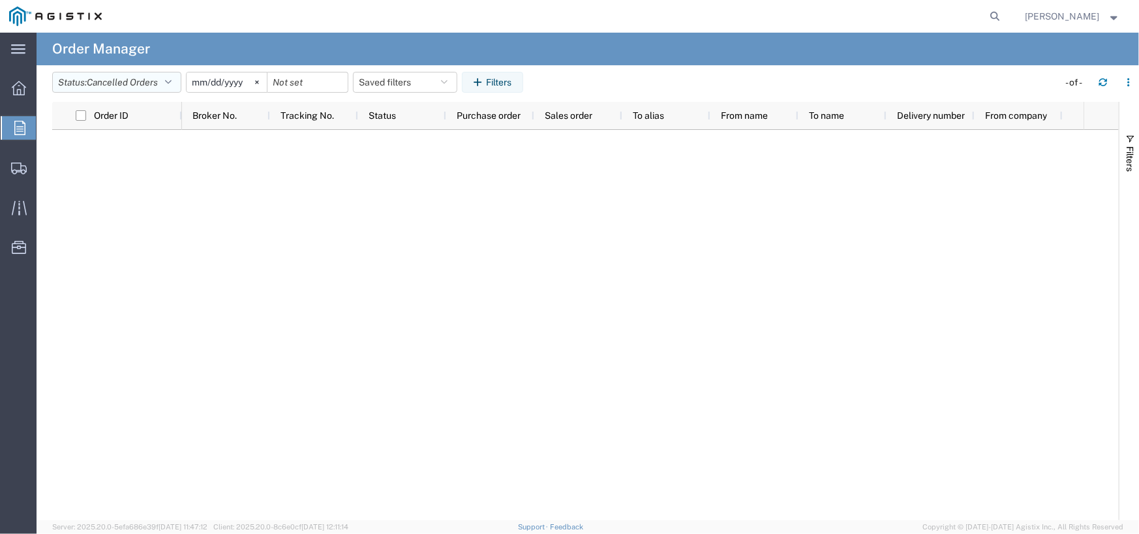
click at [93, 89] on button "Status: Cancelled Orders" at bounding box center [116, 82] width 129 height 21
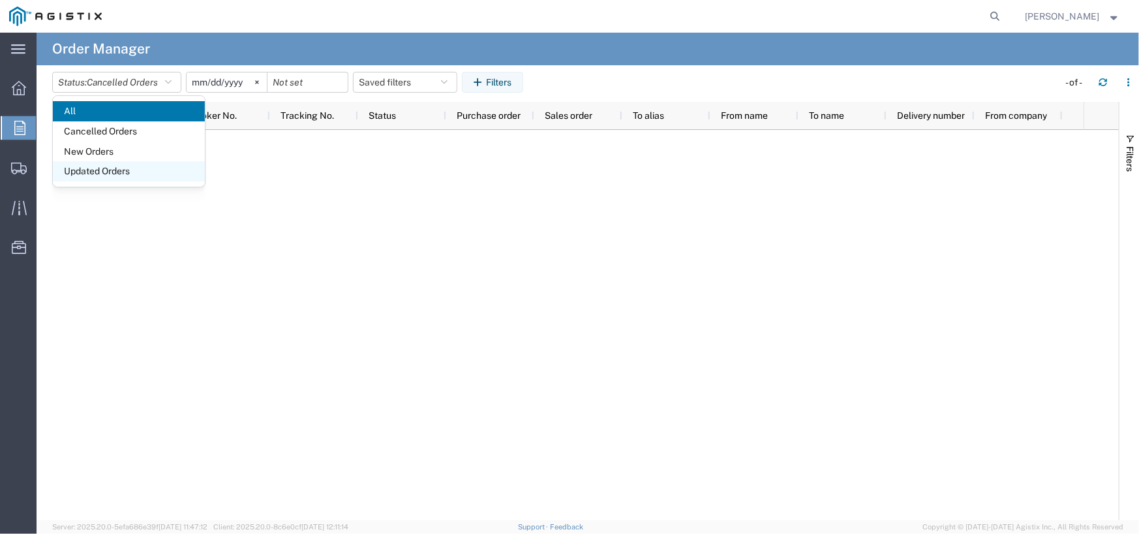
click at [93, 167] on span "Updated Orders" at bounding box center [129, 171] width 152 height 20
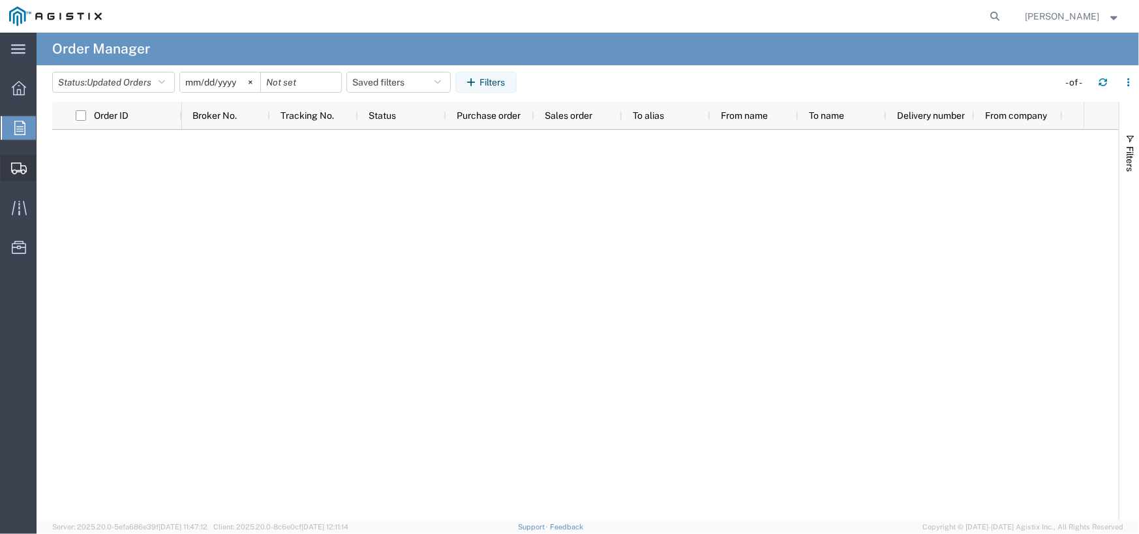
click at [0, 0] on span "Create Shipment" at bounding box center [0, 0] width 0 height 0
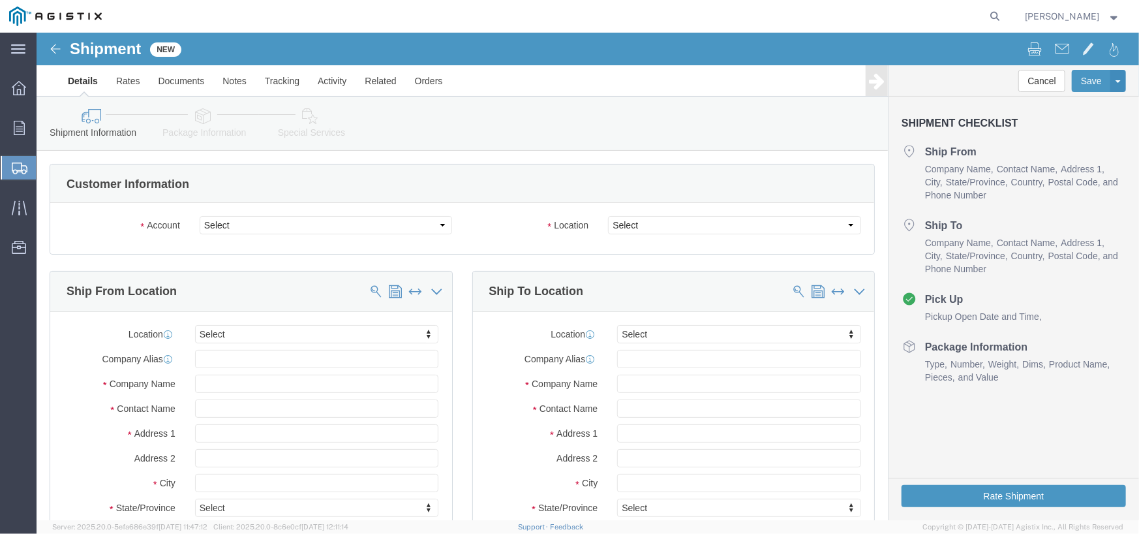
select select
click at [810, 13] on icon at bounding box center [995, 16] width 18 height 18
click at [770, 21] on input "search" at bounding box center [788, 16] width 397 height 31
paste input "alvin_tanzil@mail.yoke.net"
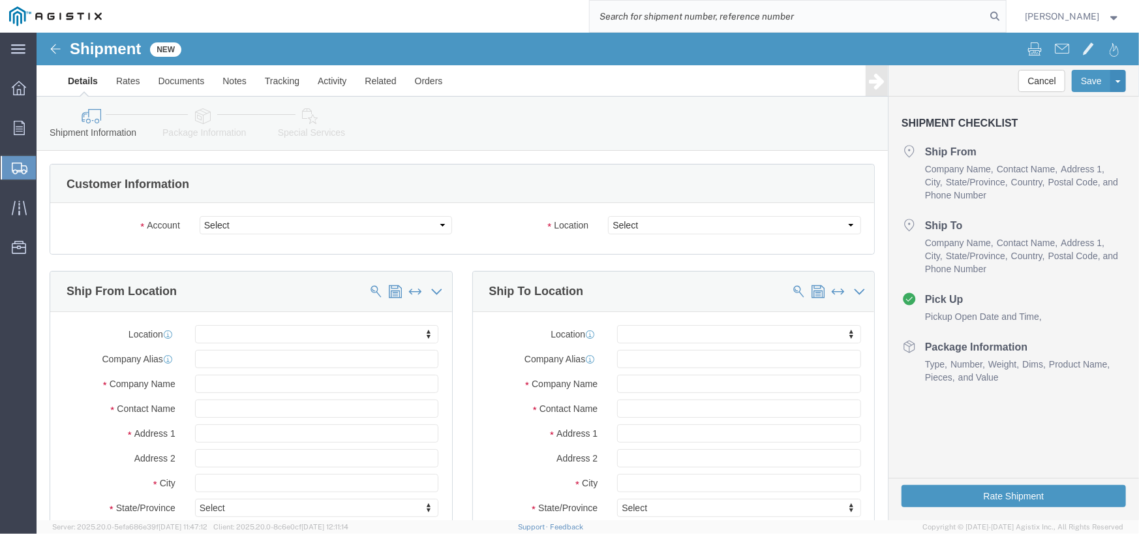
type input "alvin_tanzil@mail.yoke.net"
drag, startPoint x: 697, startPoint y: 14, endPoint x: 473, endPoint y: 0, distance: 224.2
click at [489, 4] on div "alvin_tanzil@mail.yoke.net" at bounding box center [558, 16] width 895 height 33
drag, startPoint x: 947, startPoint y: 17, endPoint x: 837, endPoint y: 8, distance: 110.0
click at [810, 13] on input "search" at bounding box center [788, 16] width 397 height 31
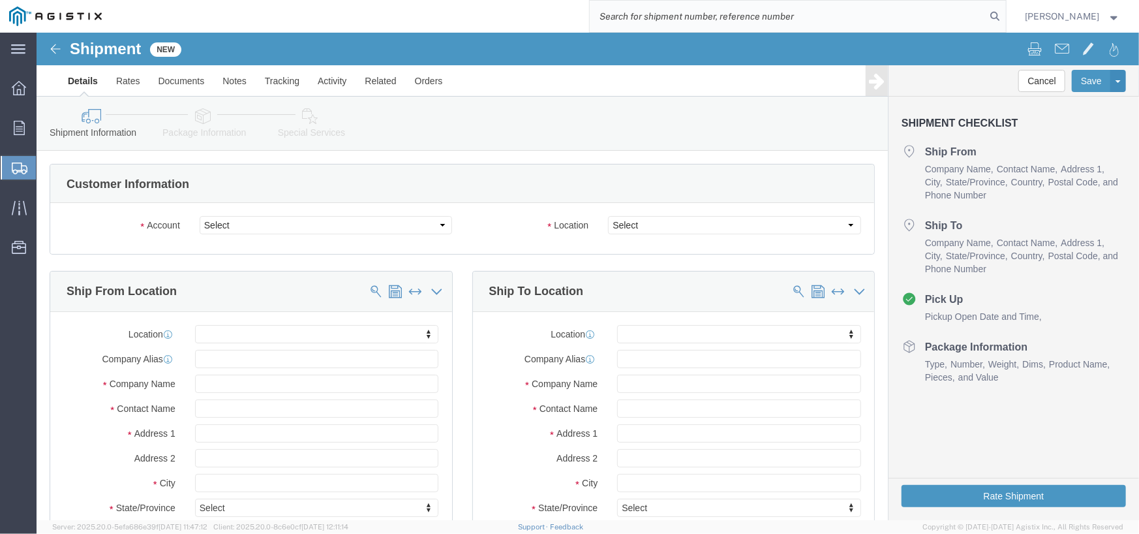
click at [716, 15] on input "search" at bounding box center [788, 16] width 397 height 31
paste input "2701241935"
type input "2701241935"
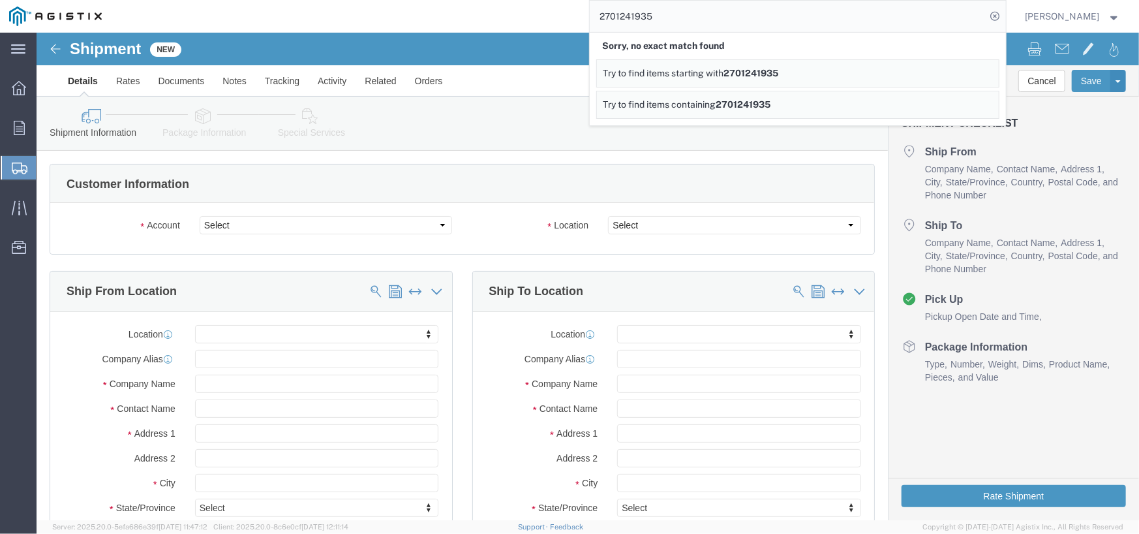
click at [747, 72] on span "2701241935" at bounding box center [751, 73] width 55 height 10
drag, startPoint x: 746, startPoint y: 104, endPoint x: 708, endPoint y: 71, distance: 49.9
click at [746, 104] on span "2701241935" at bounding box center [743, 104] width 55 height 10
click link "Rates"
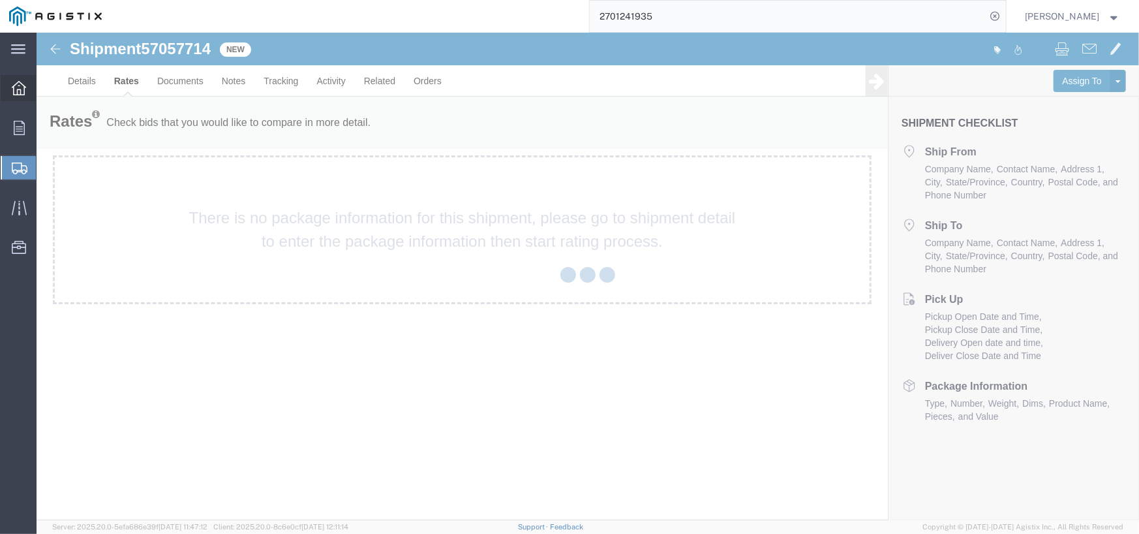
click at [15, 89] on icon at bounding box center [19, 88] width 14 height 14
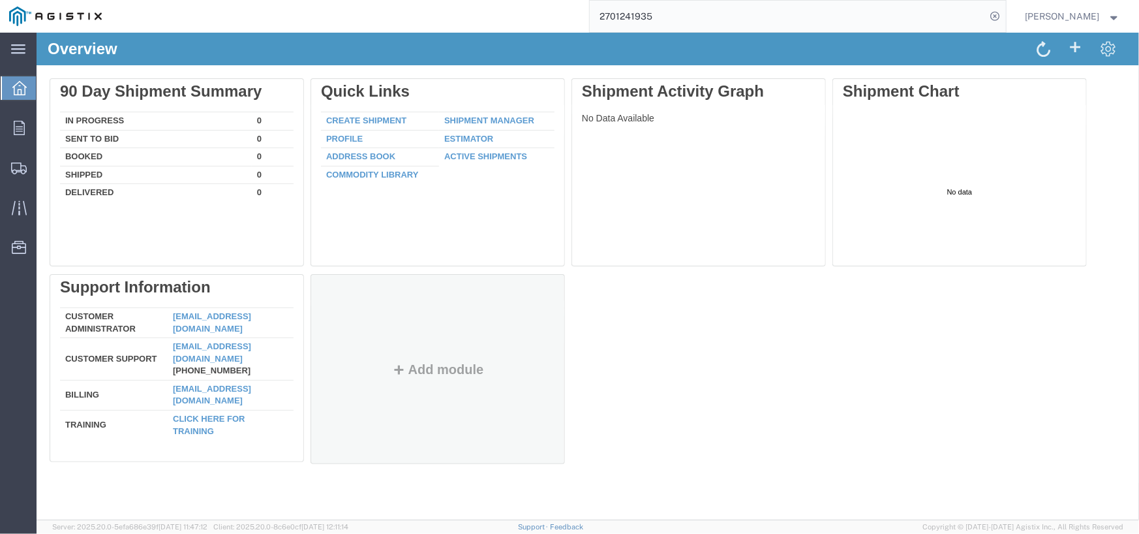
click at [430, 377] on div "Add module" at bounding box center [436, 382] width 233 height 150
click at [430, 367] on button "Add module" at bounding box center [437, 368] width 100 height 14
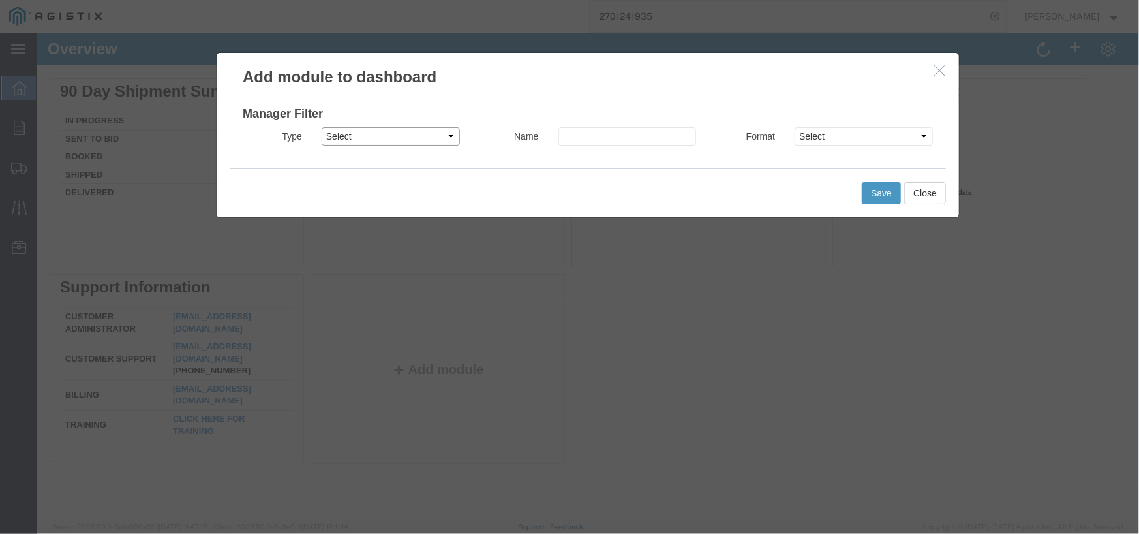
click at [417, 134] on select "Select Shipment Manager Traffic Manager Bid Monitor Order Manager" at bounding box center [390, 136] width 138 height 18
click at [810, 72] on icon "button" at bounding box center [938, 69] width 10 height 11
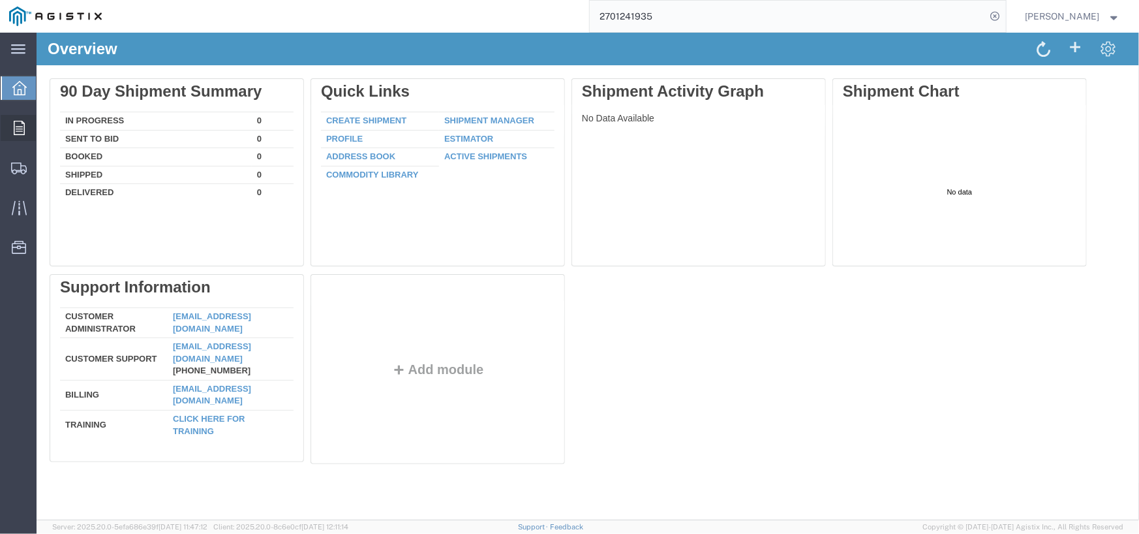
click at [7, 123] on div at bounding box center [19, 128] width 37 height 26
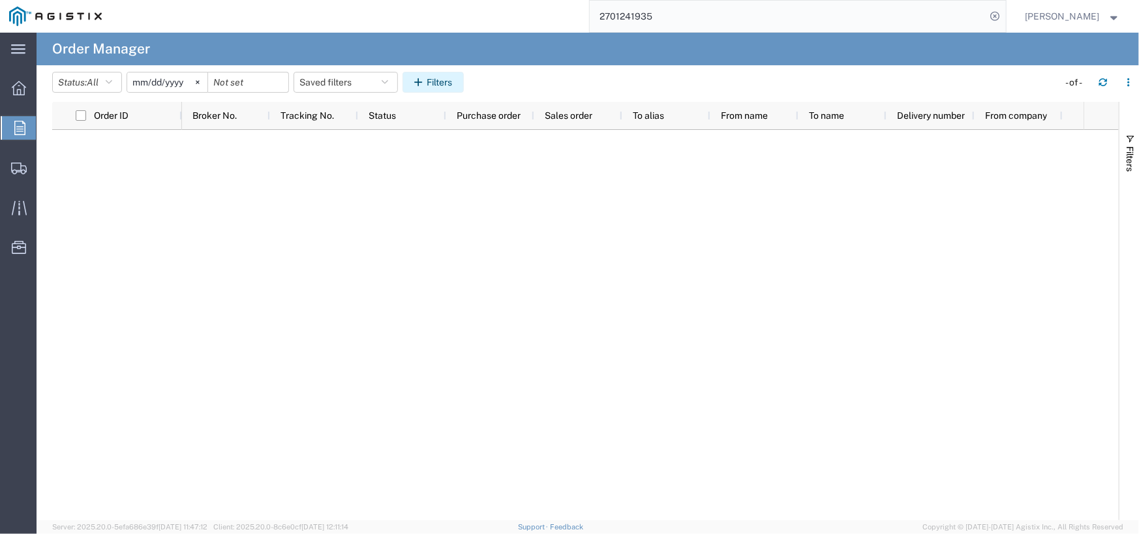
click at [423, 76] on button "Filters" at bounding box center [432, 82] width 61 height 21
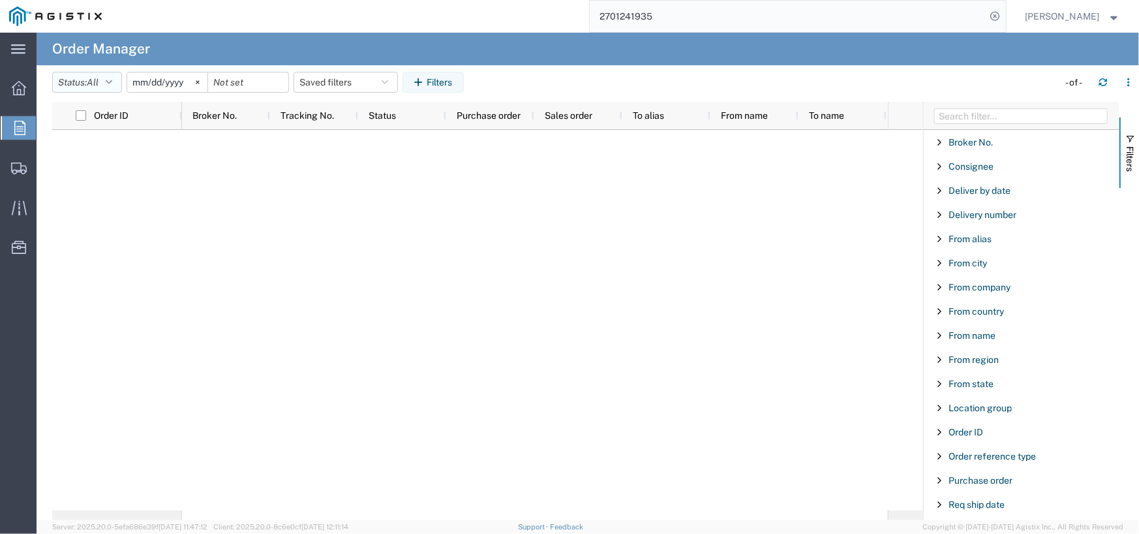
click at [88, 71] on header "Status: All All Cancelled Orders New Orders Updated Orders 2025-09-07 Saved fil…" at bounding box center [595, 83] width 1087 height 37
click at [88, 83] on button "Status: All" at bounding box center [87, 82] width 70 height 21
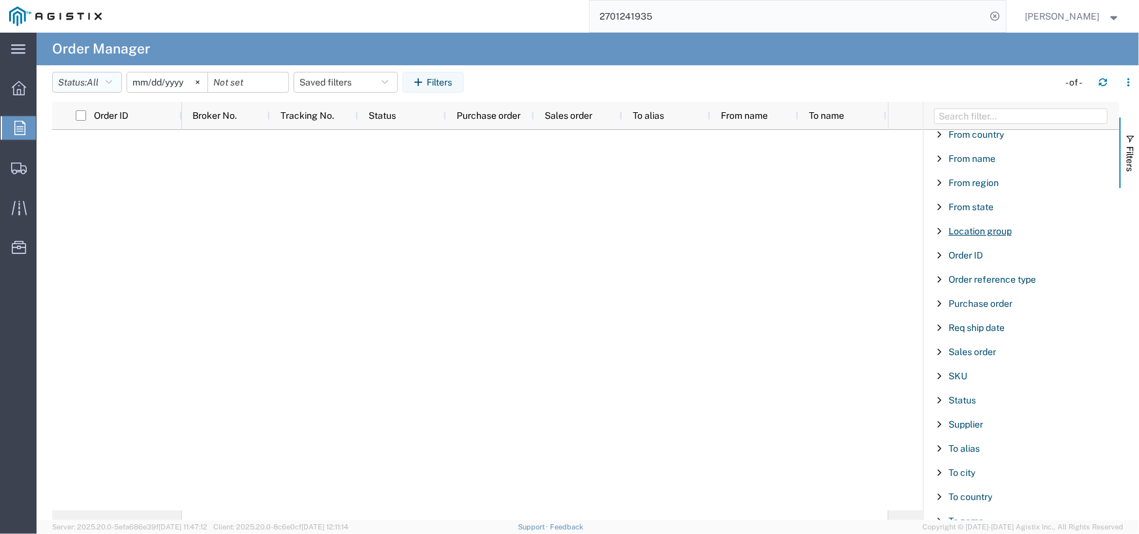
scroll to position [196, 0]
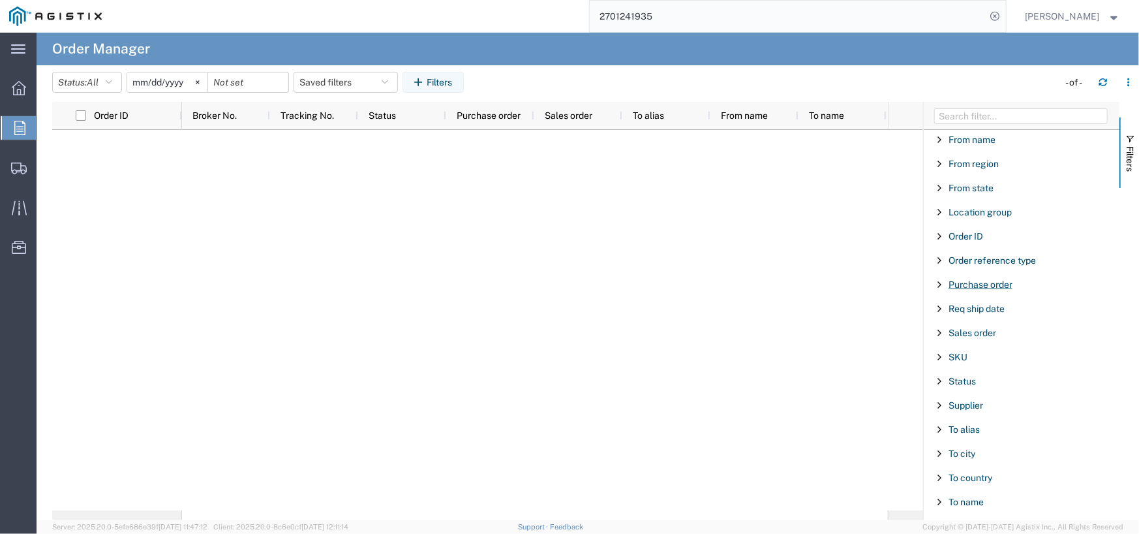
click at [810, 280] on span "Purchase order" at bounding box center [980, 284] width 64 height 10
click at [810, 338] on input "Filter Value" at bounding box center [1025, 339] width 171 height 16
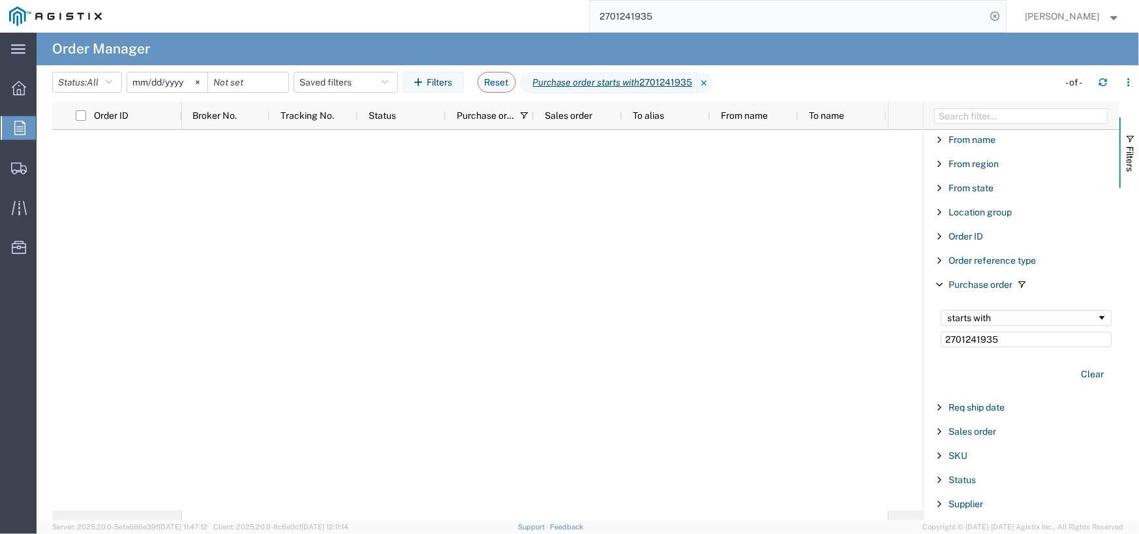
click at [810, 338] on input "2701241935" at bounding box center [1025, 339] width 171 height 16
type input "2701241935"
click at [165, 77] on input "2025-09-07" at bounding box center [167, 82] width 80 height 20
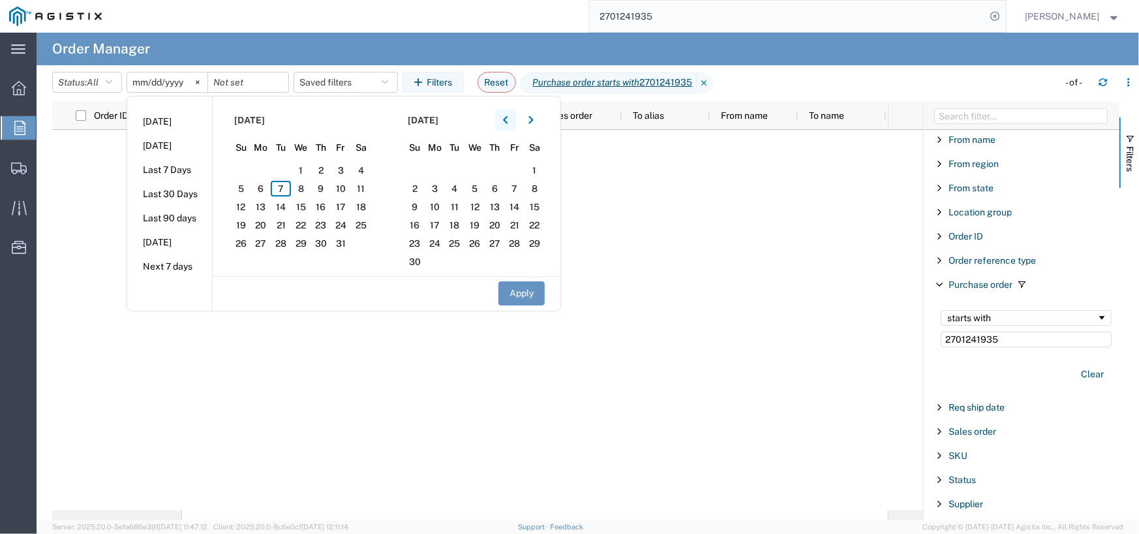
click at [507, 120] on icon "button" at bounding box center [505, 119] width 5 height 9
click at [261, 170] on span "1" at bounding box center [261, 170] width 20 height 16
click at [530, 118] on button "button" at bounding box center [530, 120] width 21 height 21
click at [515, 206] on span "14" at bounding box center [515, 207] width 20 height 16
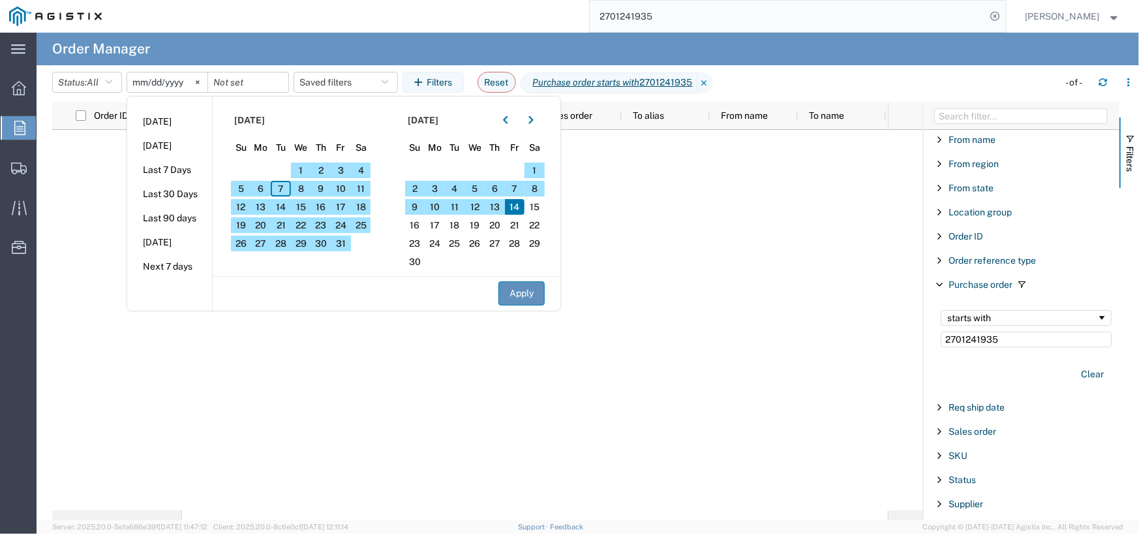
click at [525, 291] on button "Apply" at bounding box center [521, 293] width 46 height 24
type input "2025-09-01"
type input "2025-11-14"
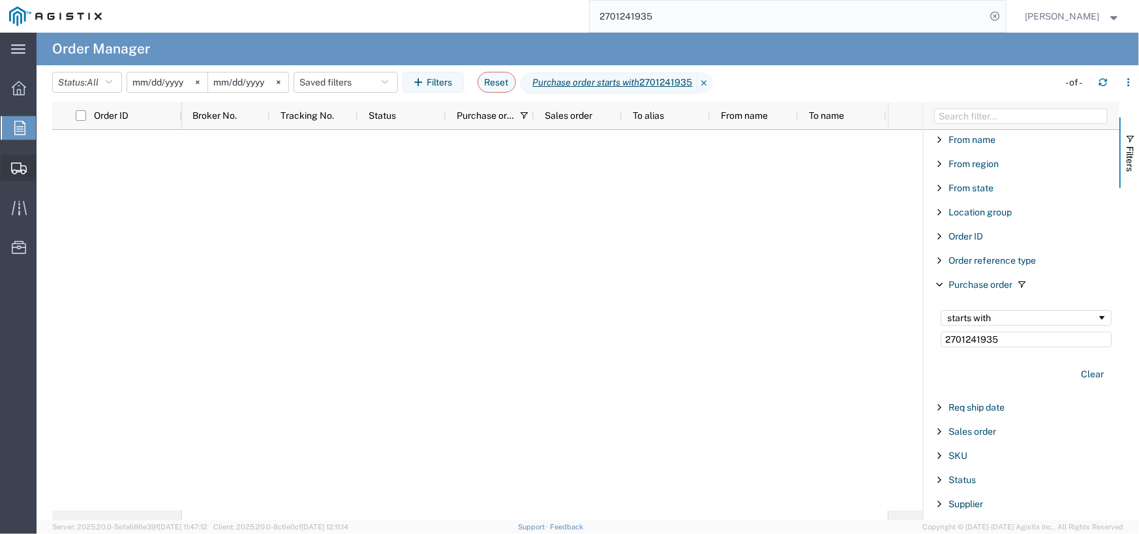
click at [0, 0] on span "Shipment Manager" at bounding box center [0, 0] width 0 height 0
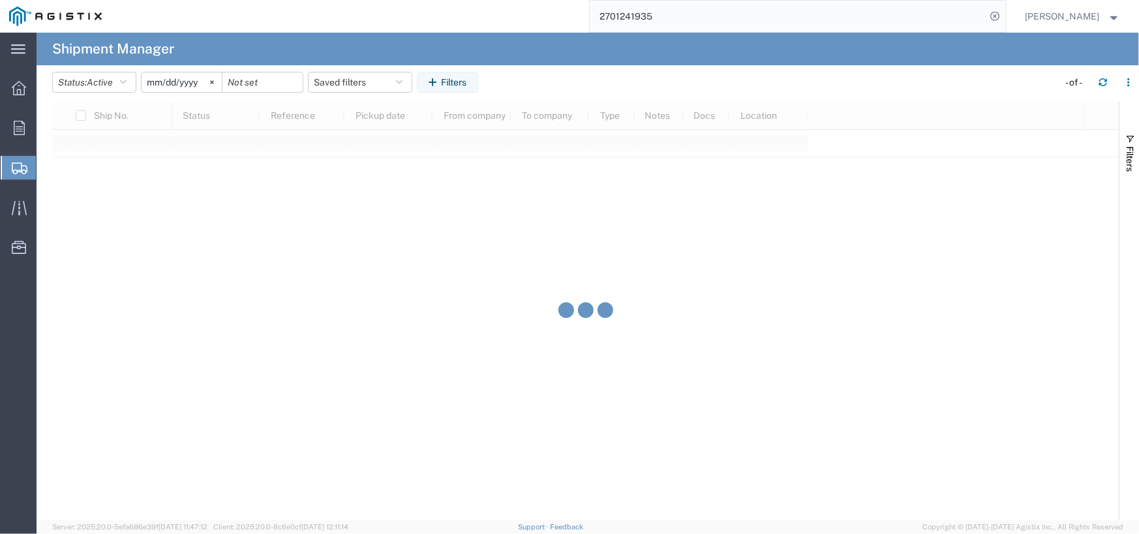
click at [0, 0] on span "Create Shipment" at bounding box center [0, 0] width 0 height 0
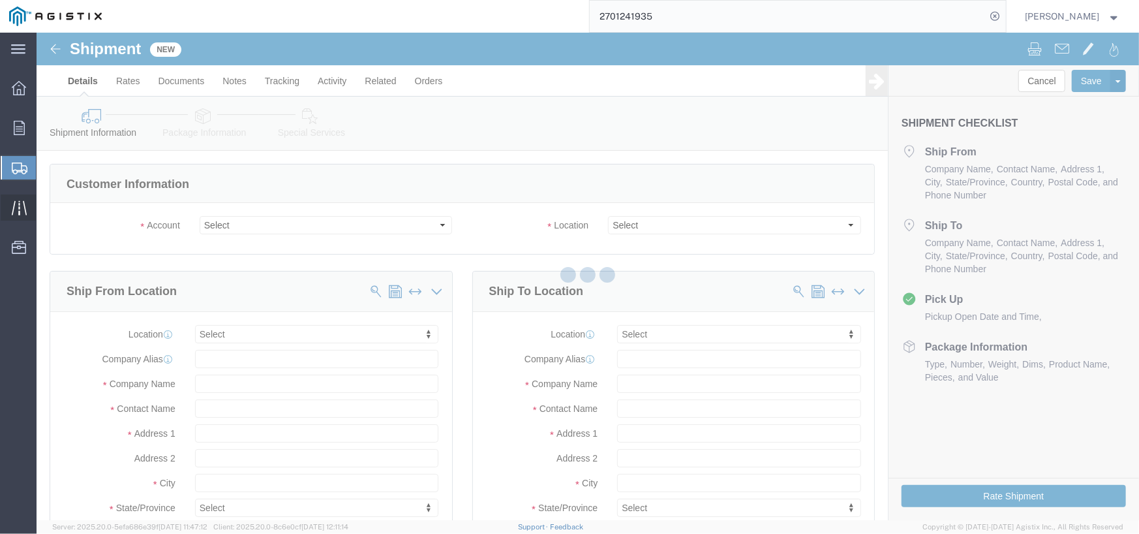
select select
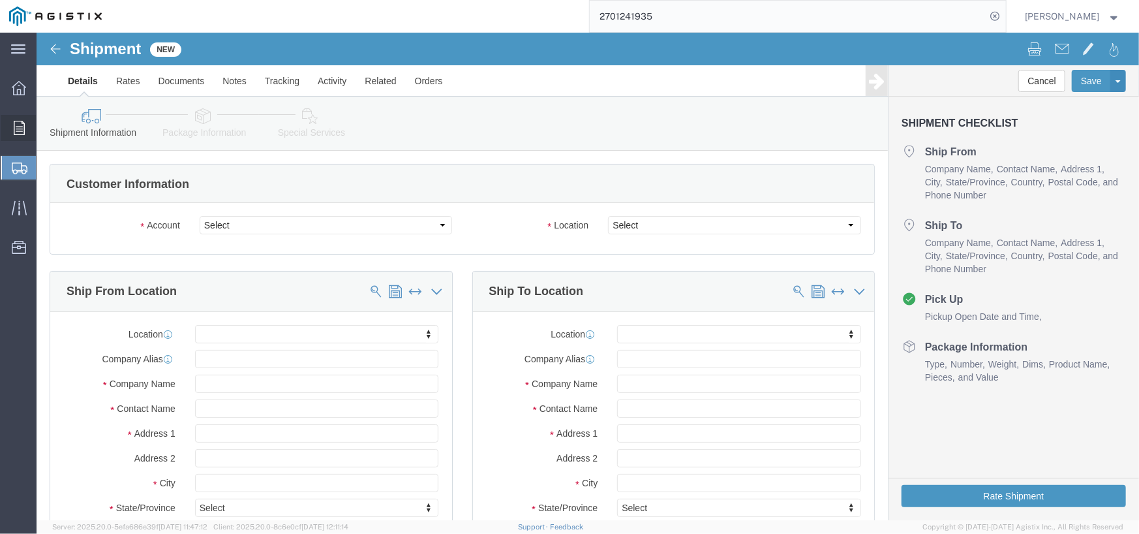
click at [23, 129] on icon at bounding box center [19, 128] width 11 height 14
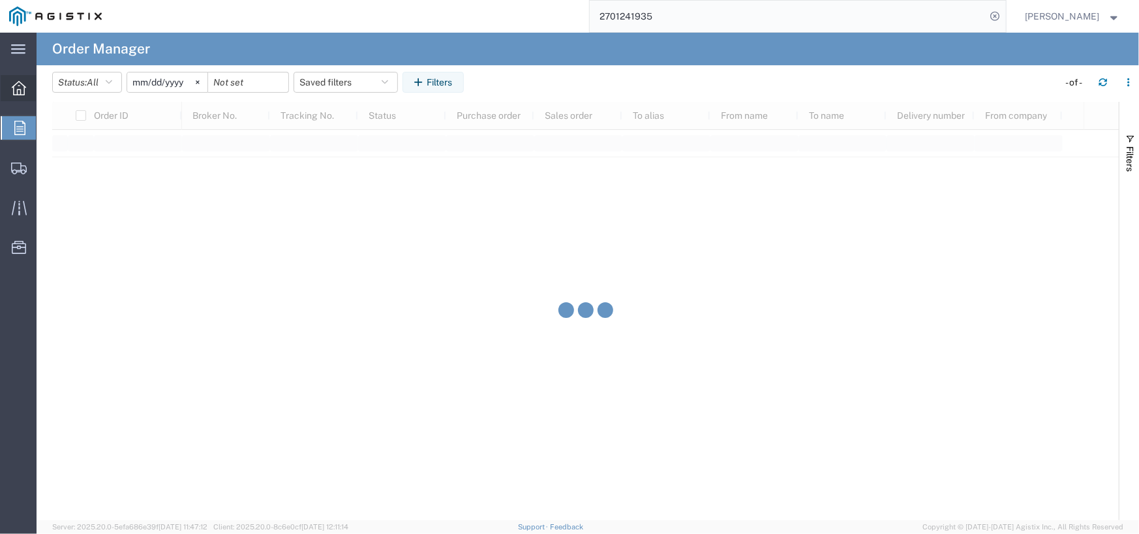
click at [23, 84] on icon at bounding box center [19, 88] width 14 height 14
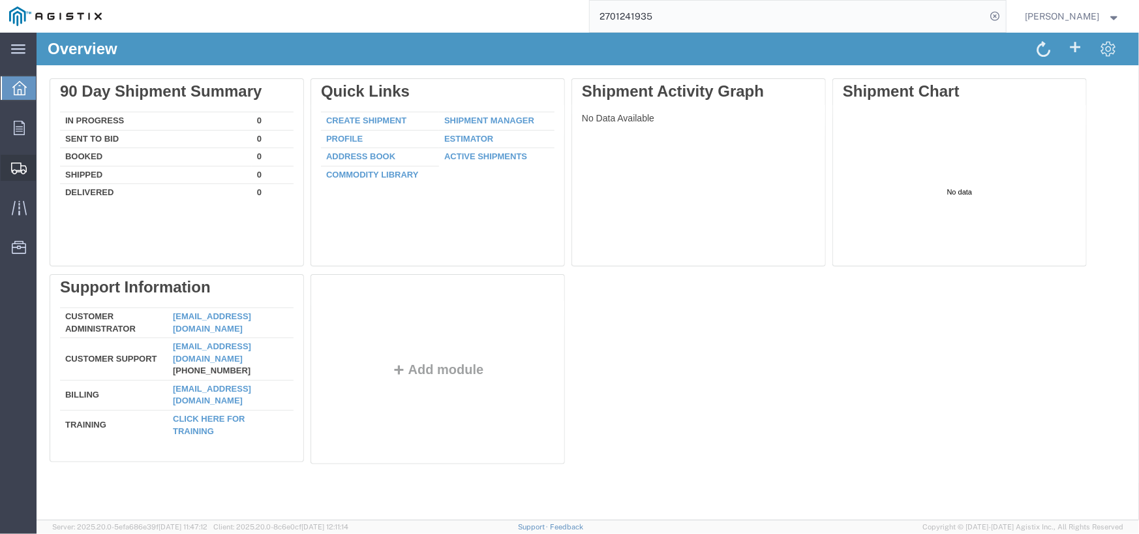
click at [14, 169] on icon at bounding box center [19, 168] width 16 height 12
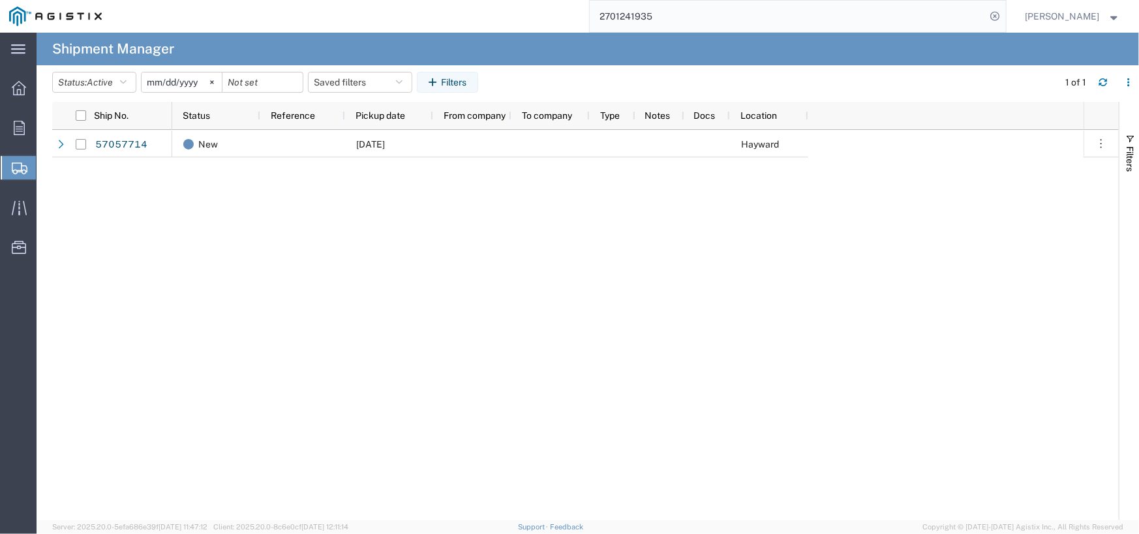
click at [0, 0] on span "Shipment Manager" at bounding box center [0, 0] width 0 height 0
click at [0, 0] on span "Create Shipment" at bounding box center [0, 0] width 0 height 0
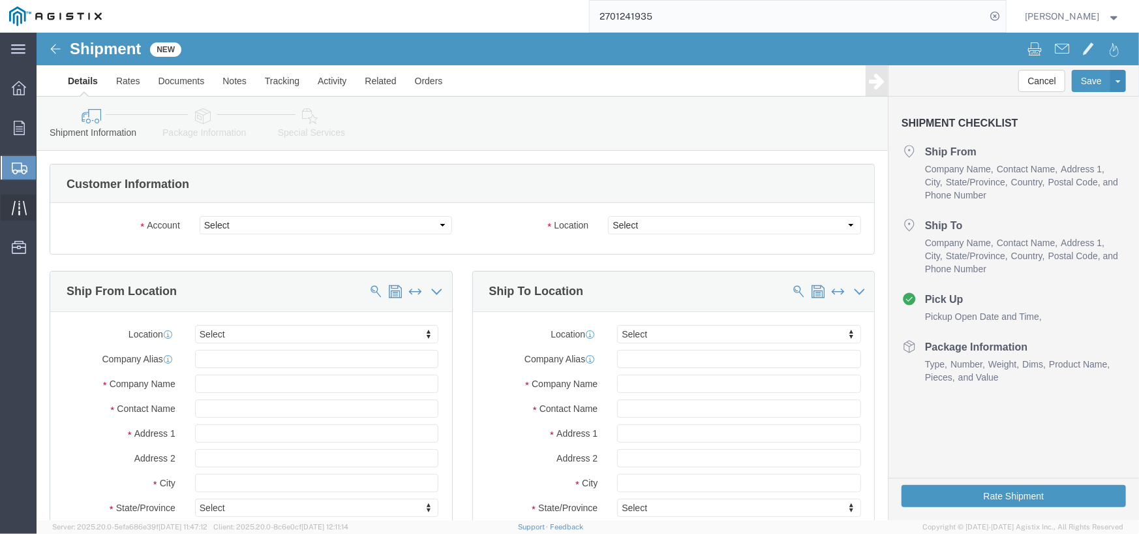
select select
click div "Account Select PG&E THE CARPENTER GROUP"
click select "Select PG&E THE CARPENTER GROUP"
select select "9596"
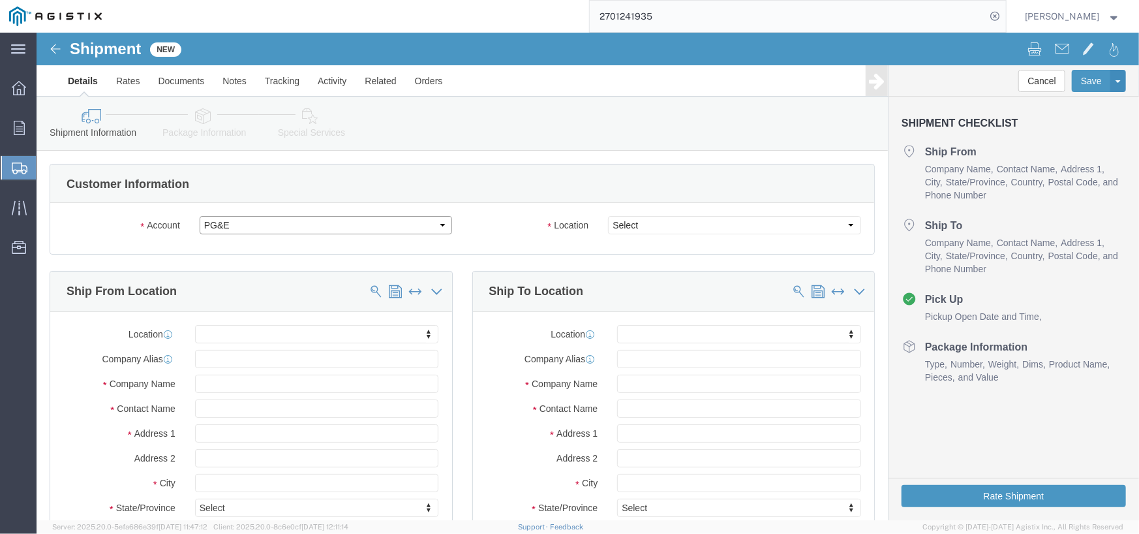
click select "Select PG&E THE CARPENTER GROUP"
select select
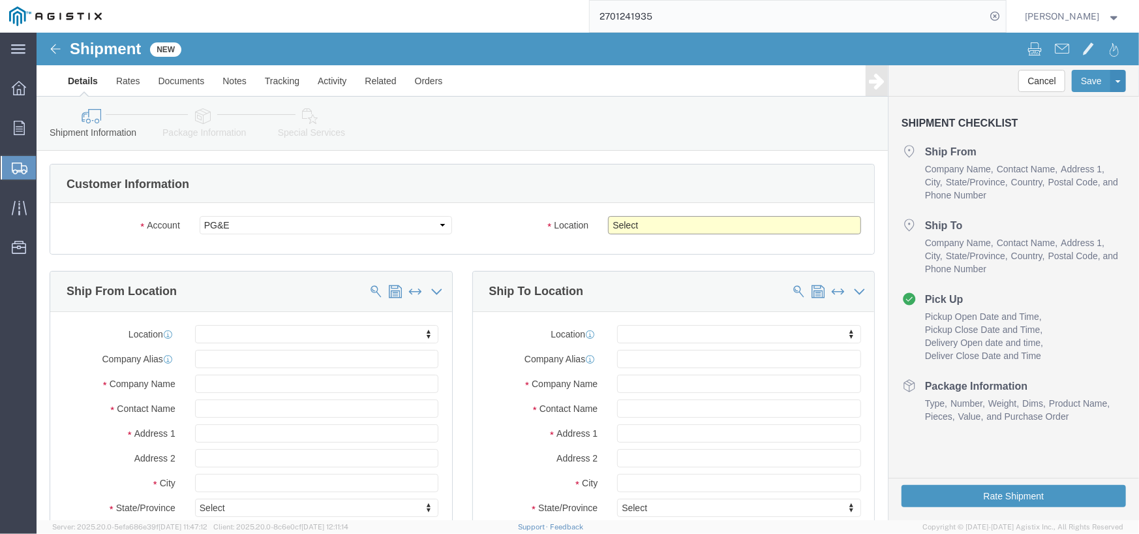
select select "19745"
click select "Select All Others Fremont DC Fresno DC Wheatland DC"
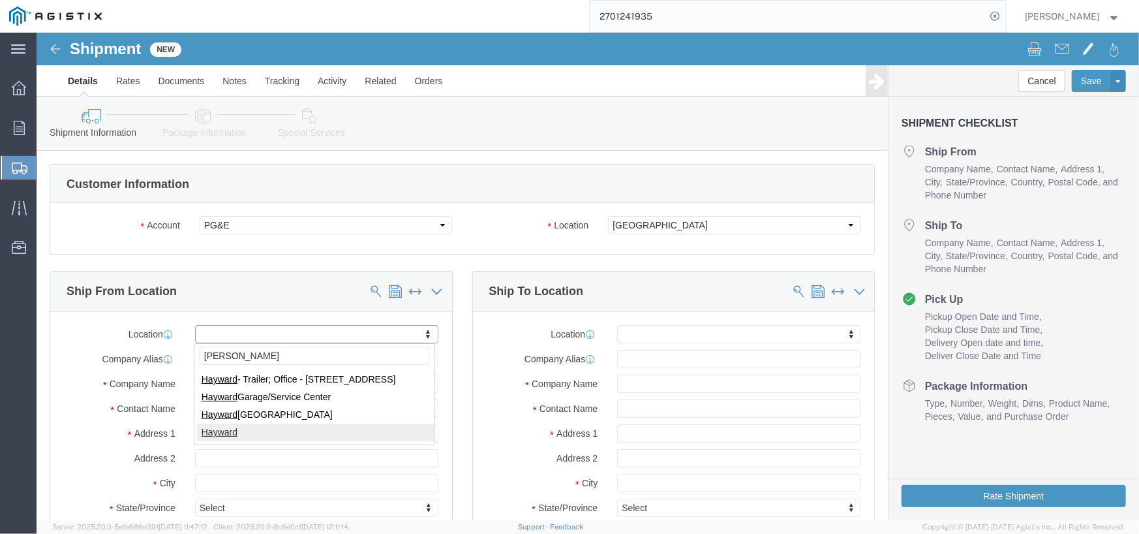
type input "hayward"
select select "68671"
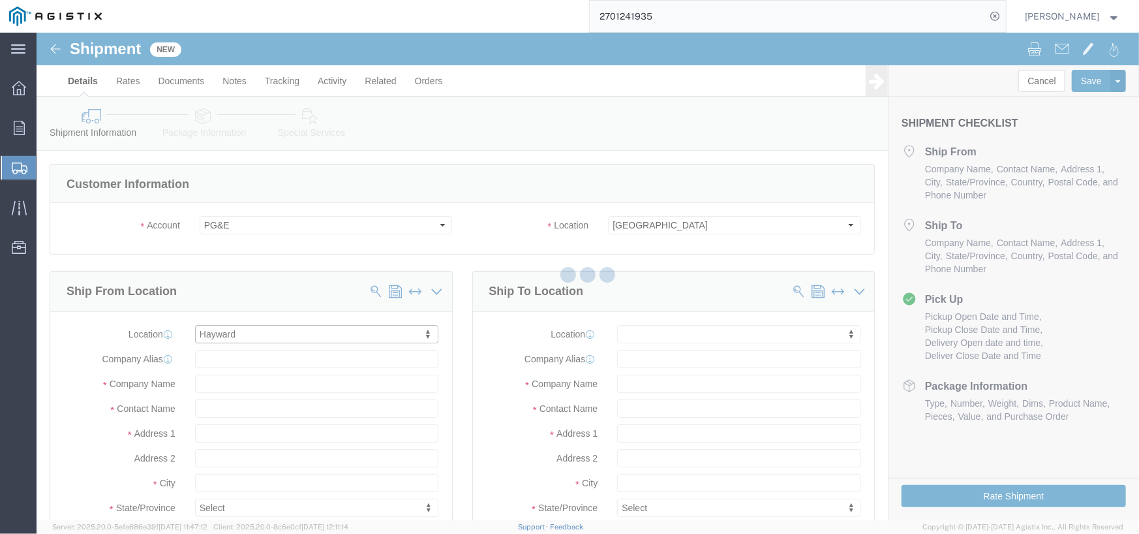
select select "CA"
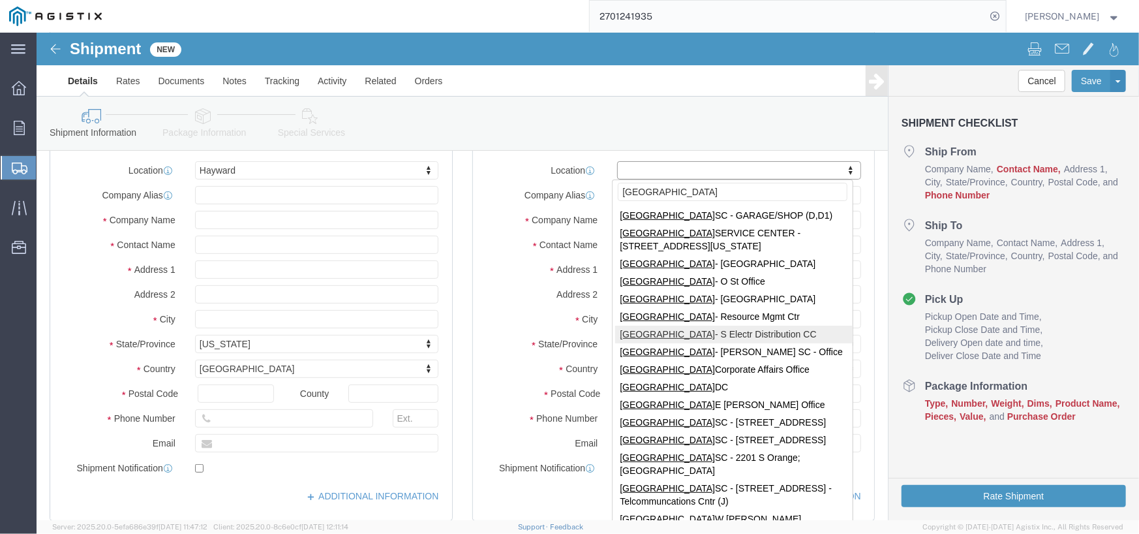
scroll to position [196, 0]
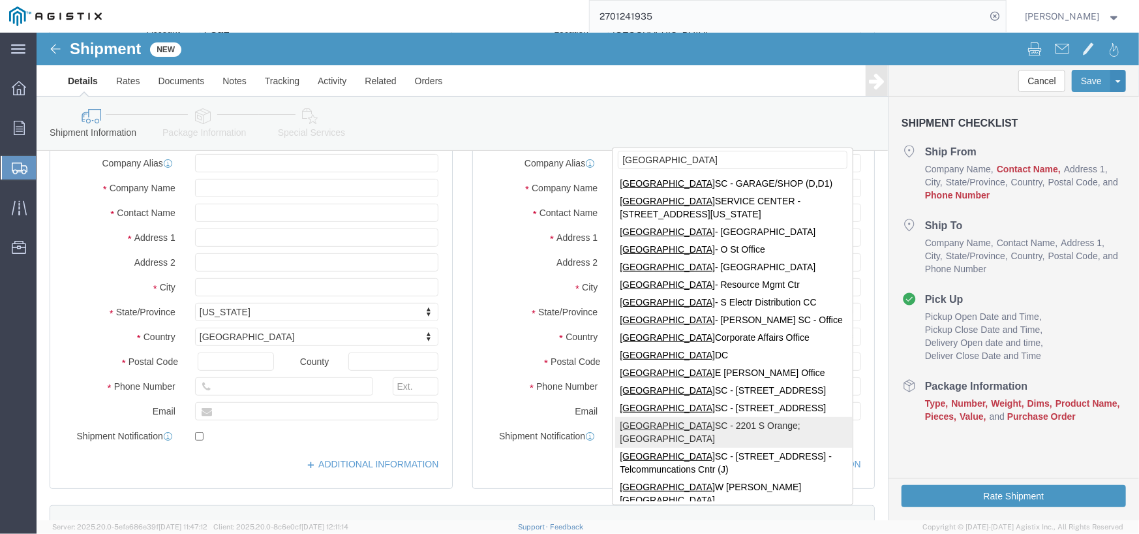
type input "fresno"
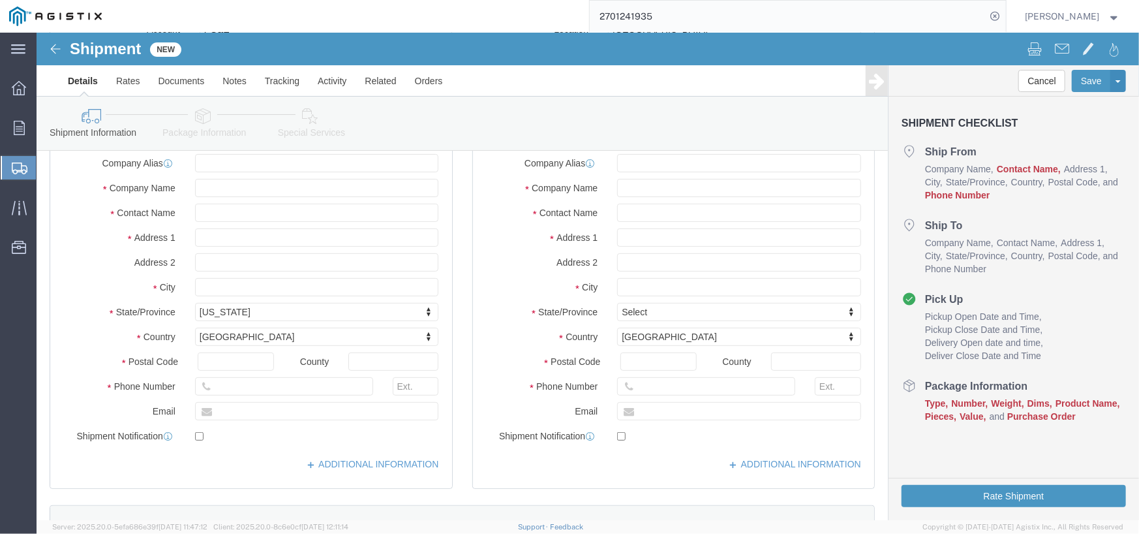
select select "CA"
click input "text"
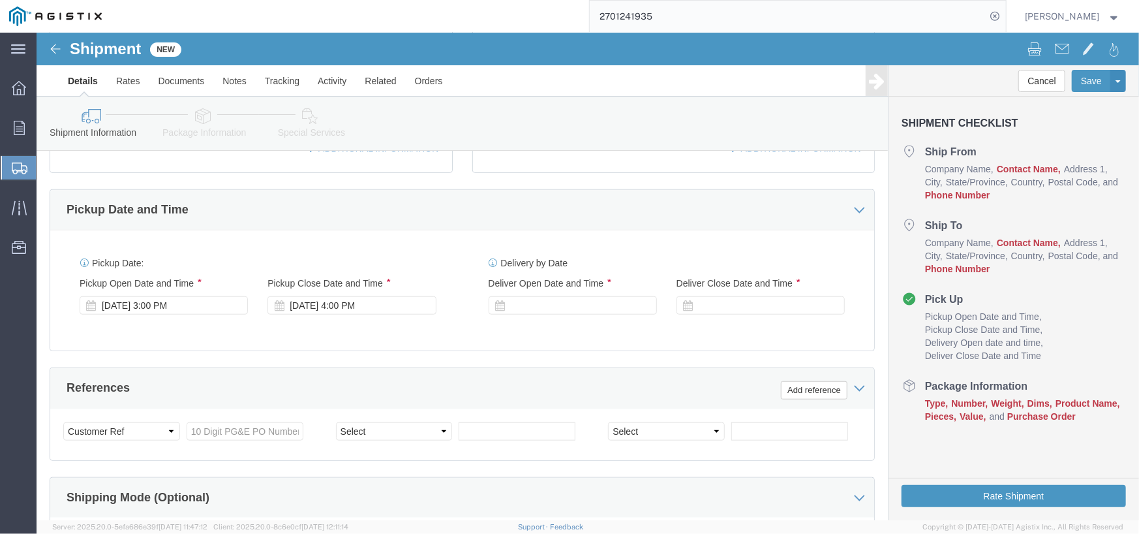
scroll to position [522, 0]
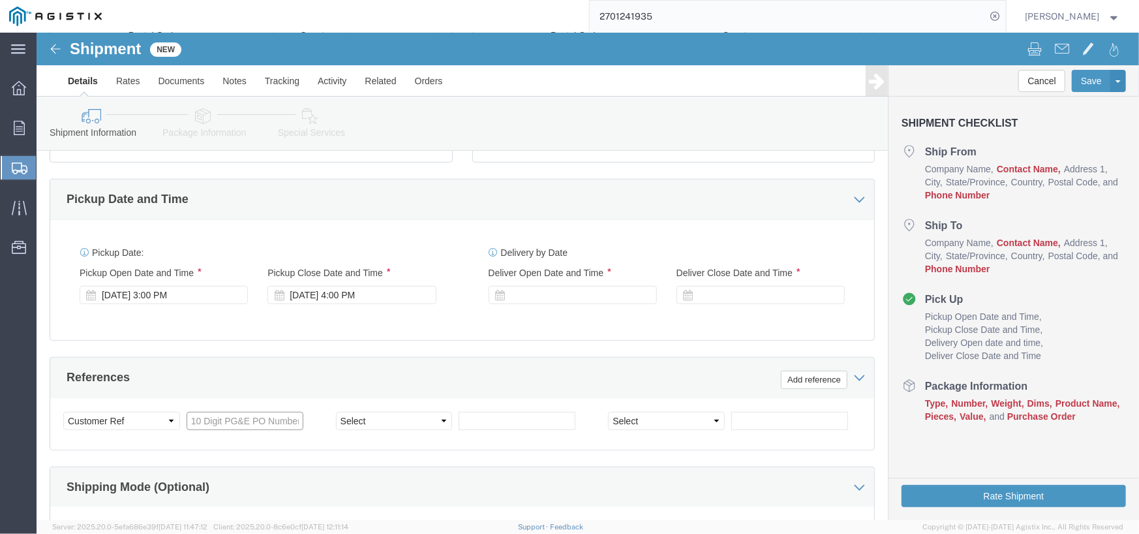
click input "text"
paste input "2701241935"
type input "2701241935"
click select "Select Account Type Activity ID Airline Appointment Number ASN Batch Request # …"
select select "SALEORDR"
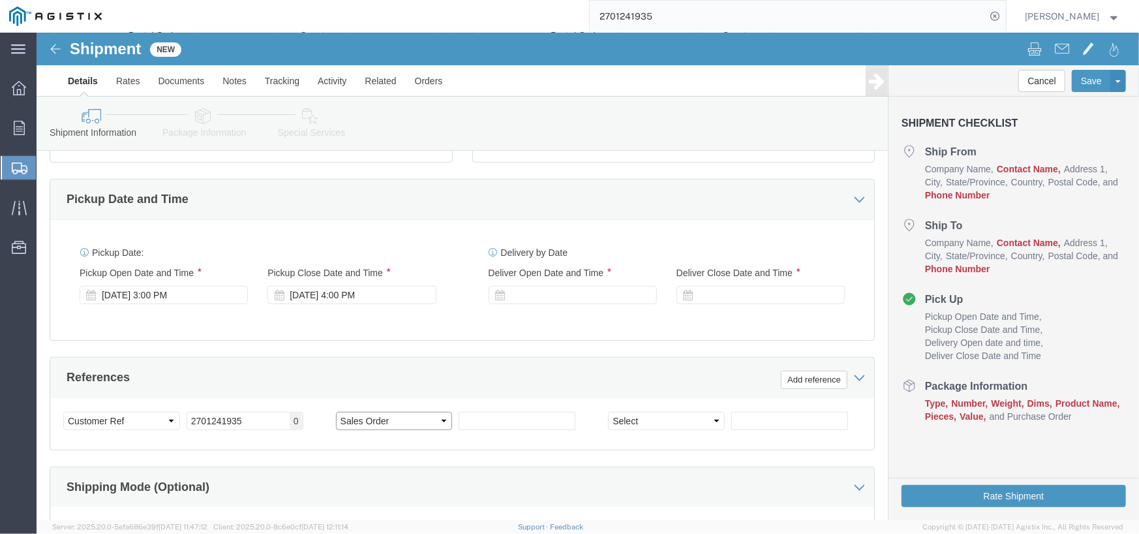
click select "Select Account Type Activity ID Airline Appointment Number ASN Batch Request # …"
click input "text"
type input "1-968983"
click div "Oct 07 2025 3:00 PM"
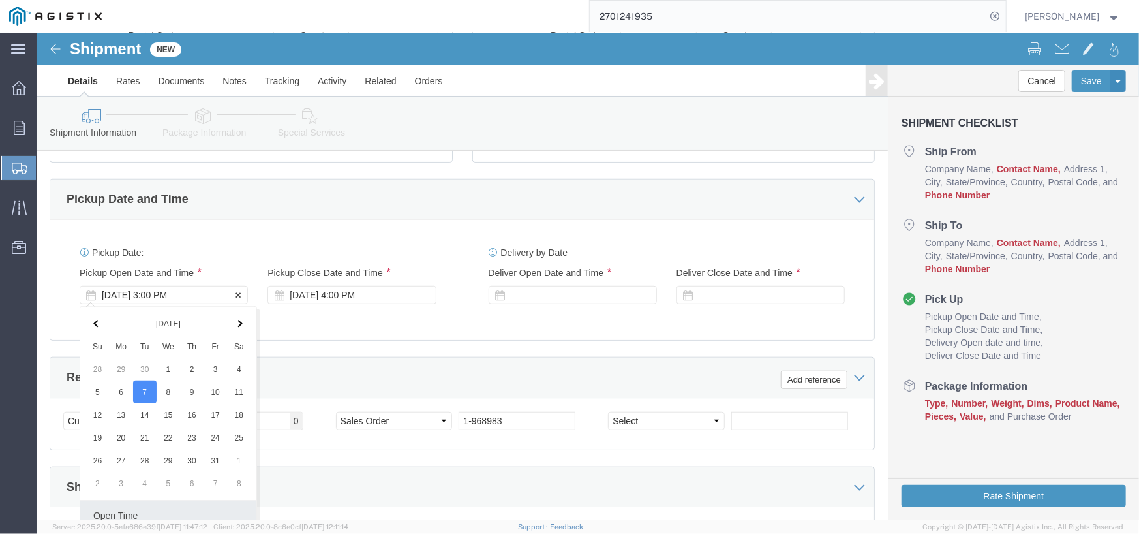
scroll to position [738, 0]
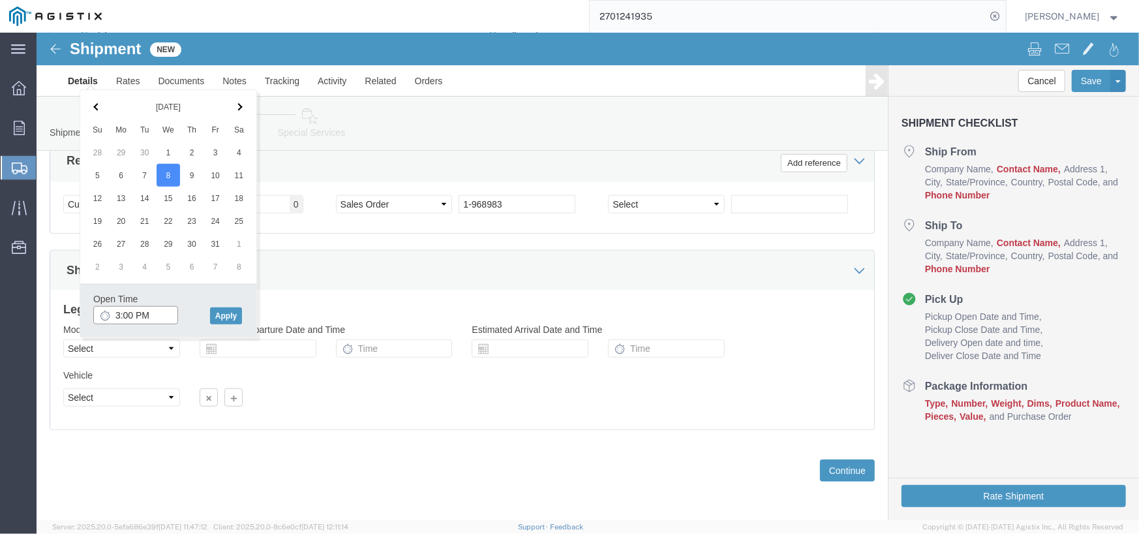
click input "3:00 PM"
type input "7:00 AM"
click button "Apply"
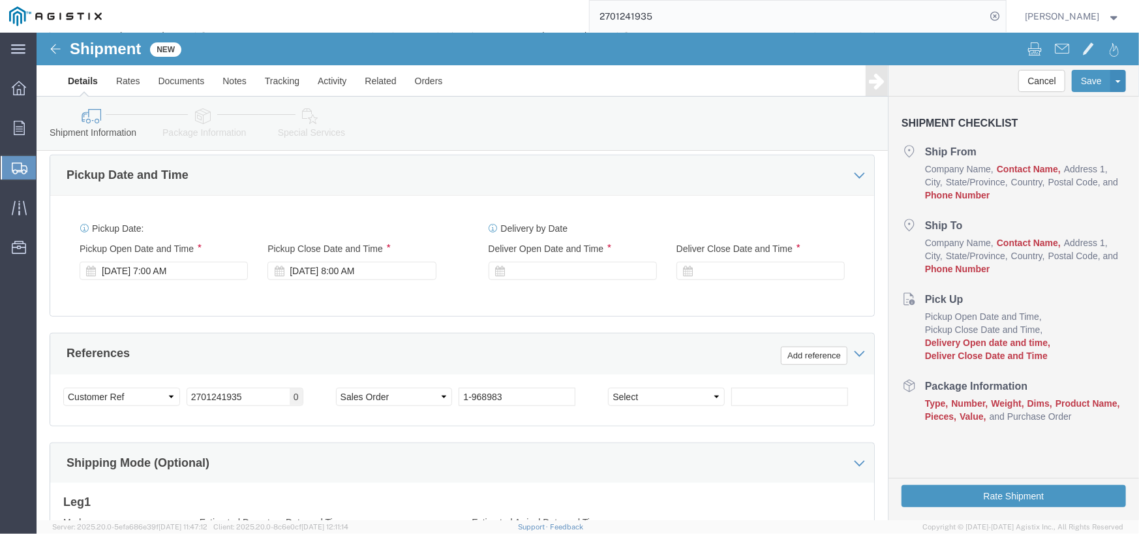
scroll to position [543, 0]
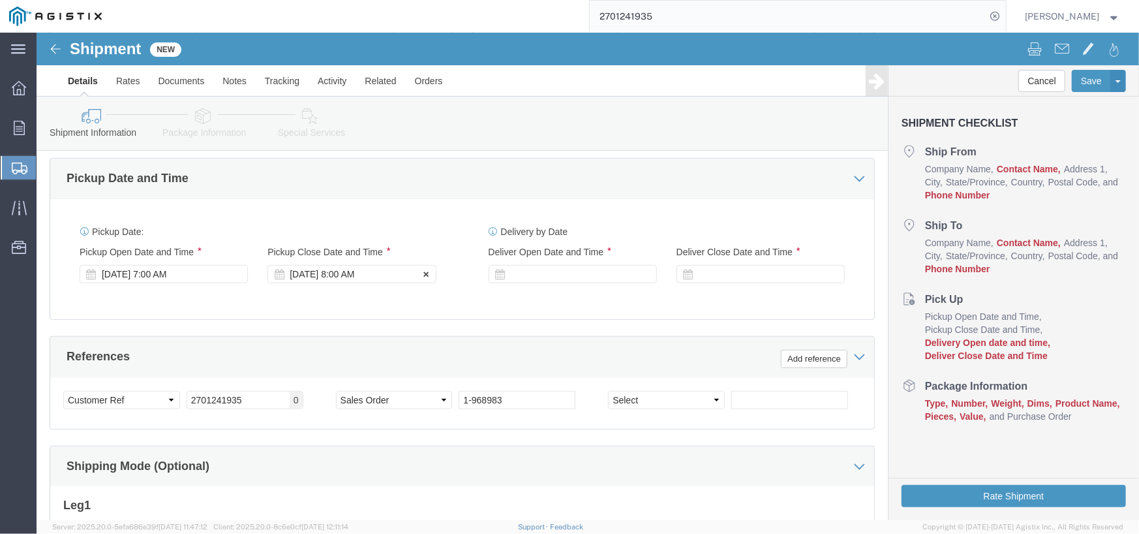
click div "Oct 08 2025 8:00 AM"
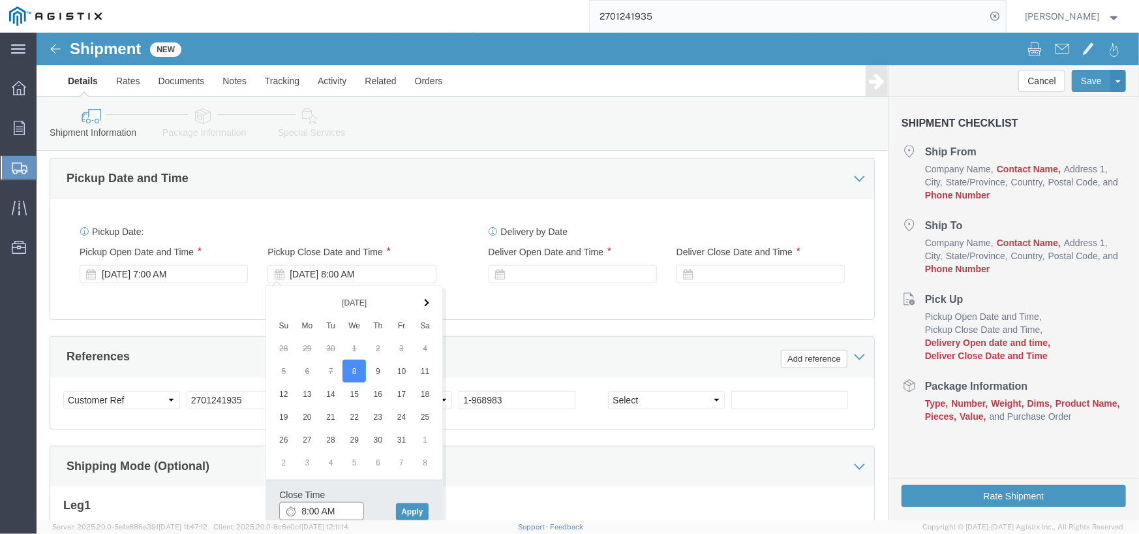
drag, startPoint x: 302, startPoint y: 474, endPoint x: 226, endPoint y: 470, distance: 75.8
click body "Shipment New Details Rates Documents Notes Tracking Activity Related Orders Can…"
type input "2:30 PM"
click button "Apply"
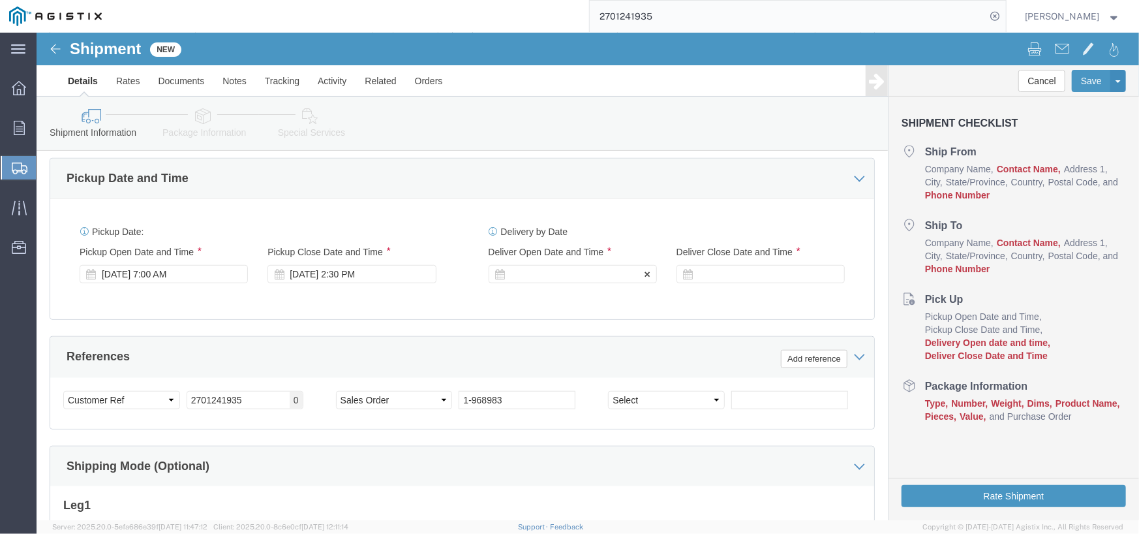
click div
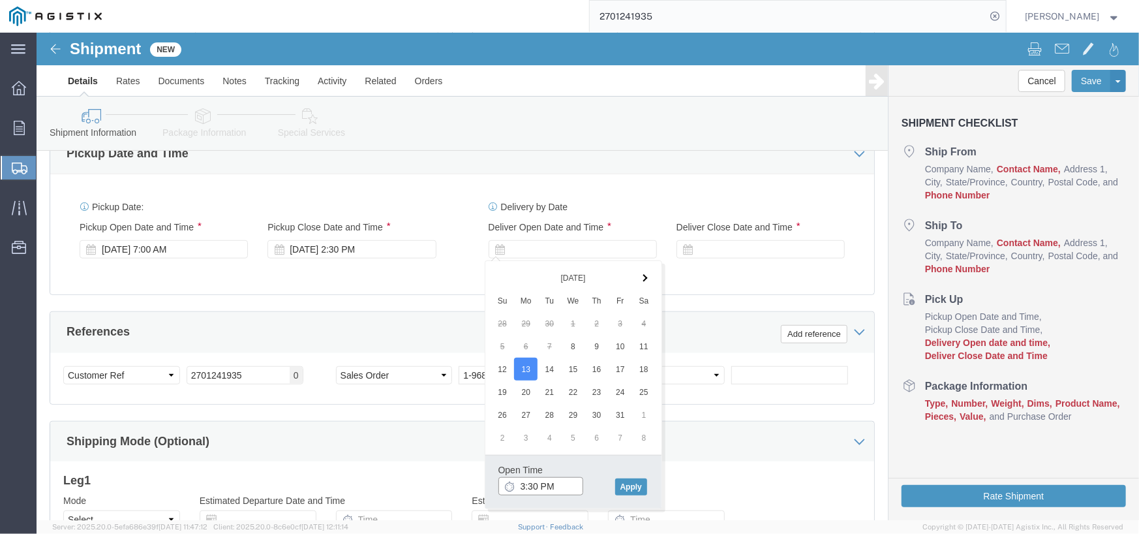
scroll to position [574, 0]
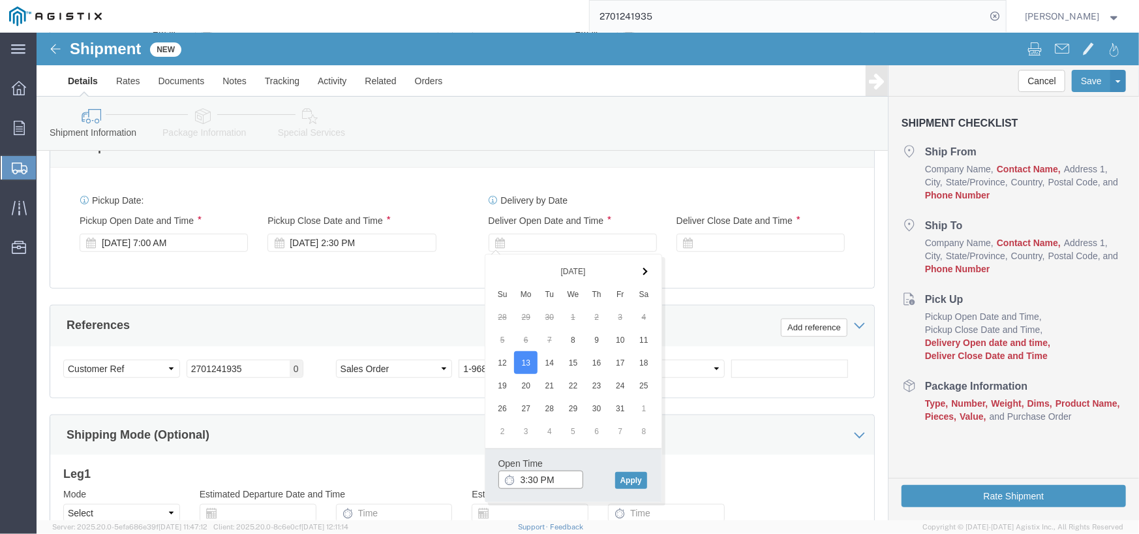
drag, startPoint x: 519, startPoint y: 477, endPoint x: 421, endPoint y: 467, distance: 98.3
click body "Shipment New Details Rates Documents Notes Tracking Activity Related Orders Can…"
drag, startPoint x: 526, startPoint y: 449, endPoint x: 466, endPoint y: 436, distance: 62.0
click div "Open Time 3:30 PM"
type input "8:00 AM"
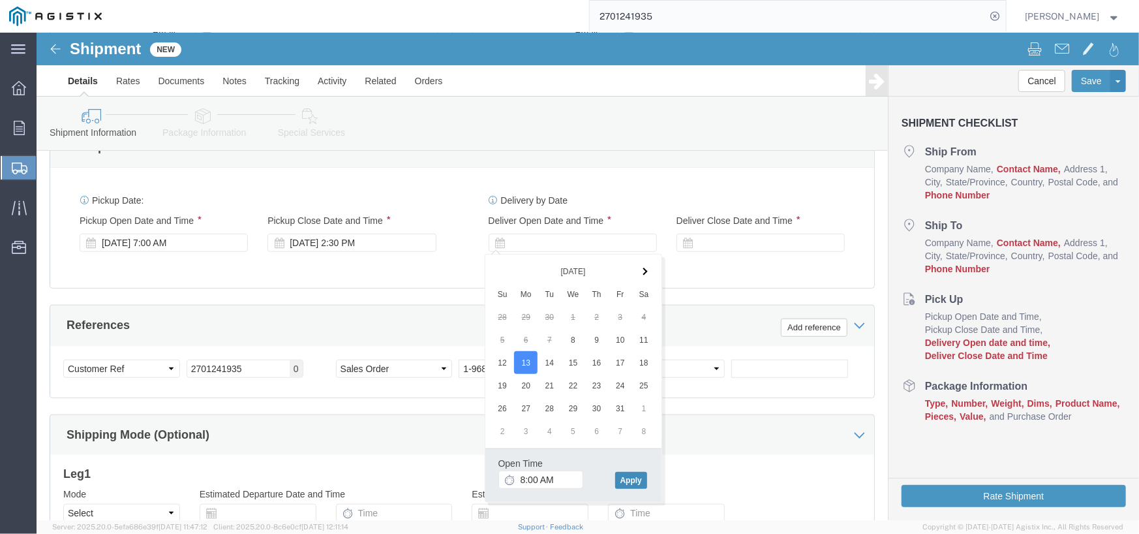
click button "Apply"
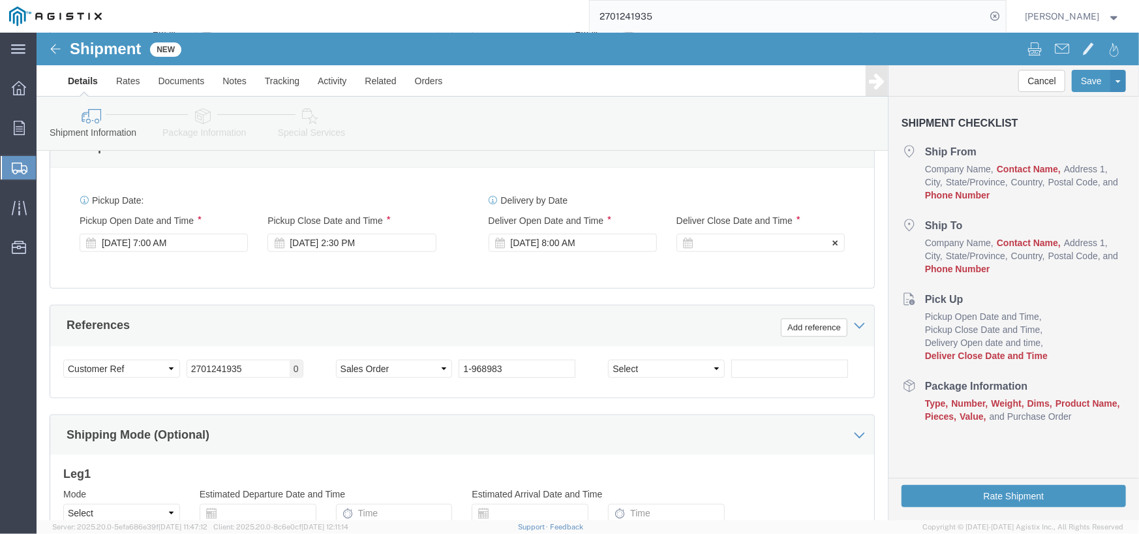
click div
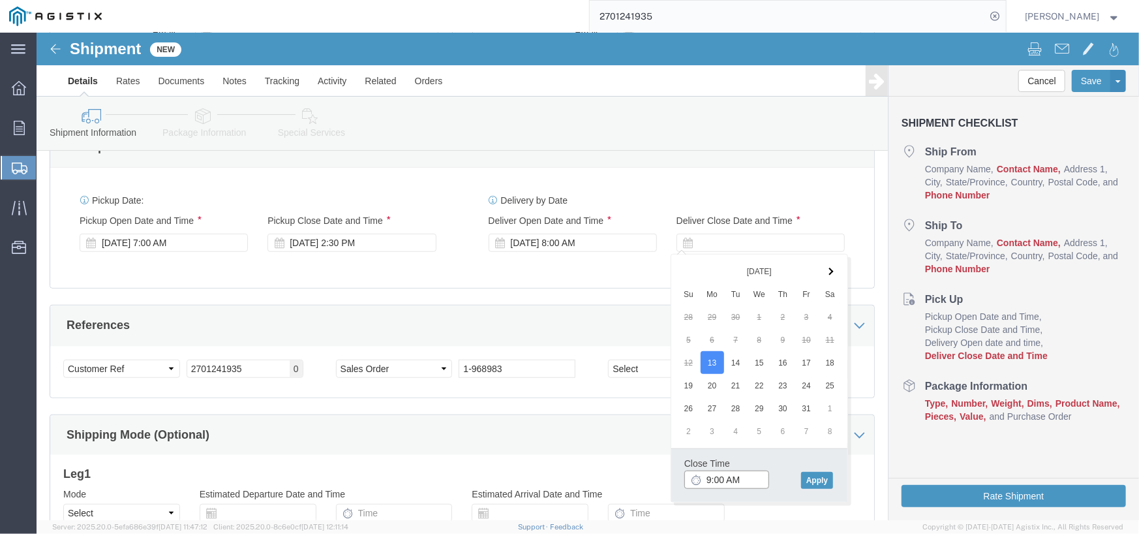
drag, startPoint x: 710, startPoint y: 450, endPoint x: 605, endPoint y: 444, distance: 105.9
click body "Shipment New Details Rates Documents Notes Tracking Activity Related Orders Can…"
type input "9"
type input "3:00 PM"
click button "Apply"
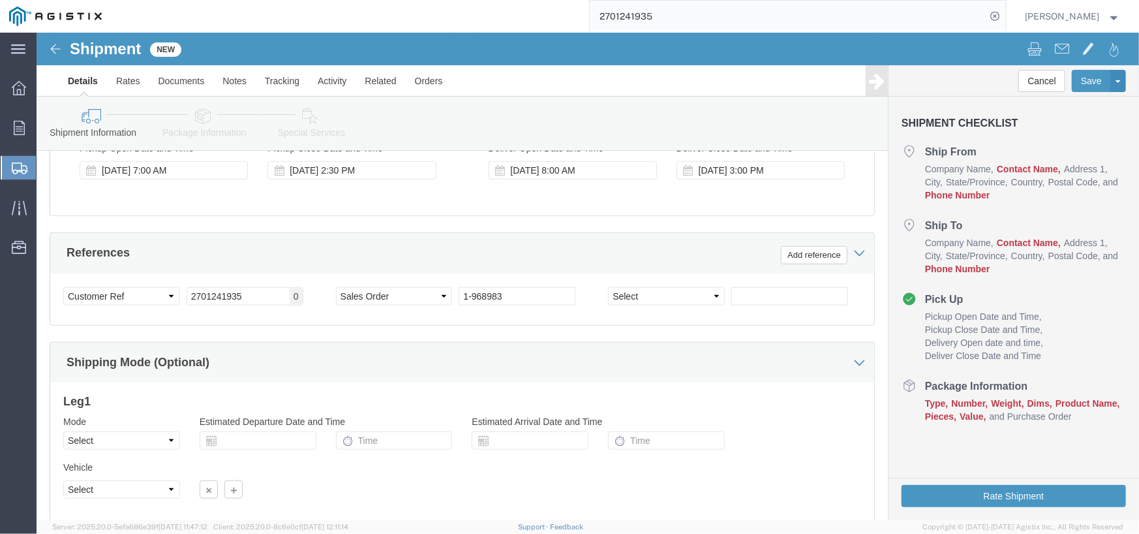
scroll to position [738, 0]
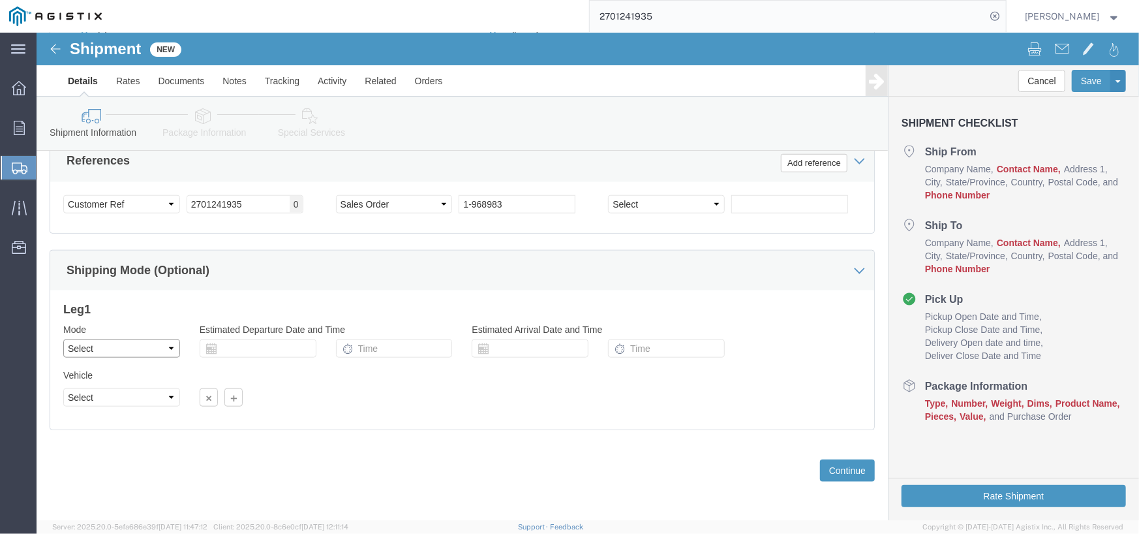
click select "Select Air Less than Truckload Multi-Leg Ocean Freight Rail Small Parcel Truckl…"
select select "LTL"
click select "Select Air Less than Truckload Multi-Leg Ocean Freight Rail Small Parcel Truckl…"
click select "Select Straight Truck"
select select "STTR"
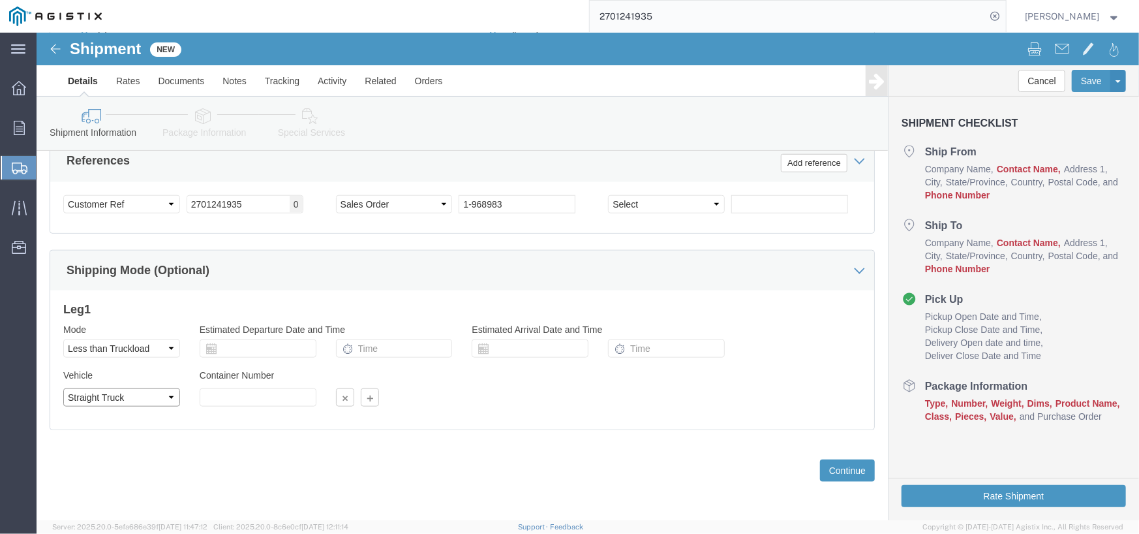
click select "Select Straight Truck"
click input "text"
type input "1"
click input "text"
click div "Leg 1 Mode Select Air Less than Truckload Multi-Leg Ocean Freight Rail Small Pa…"
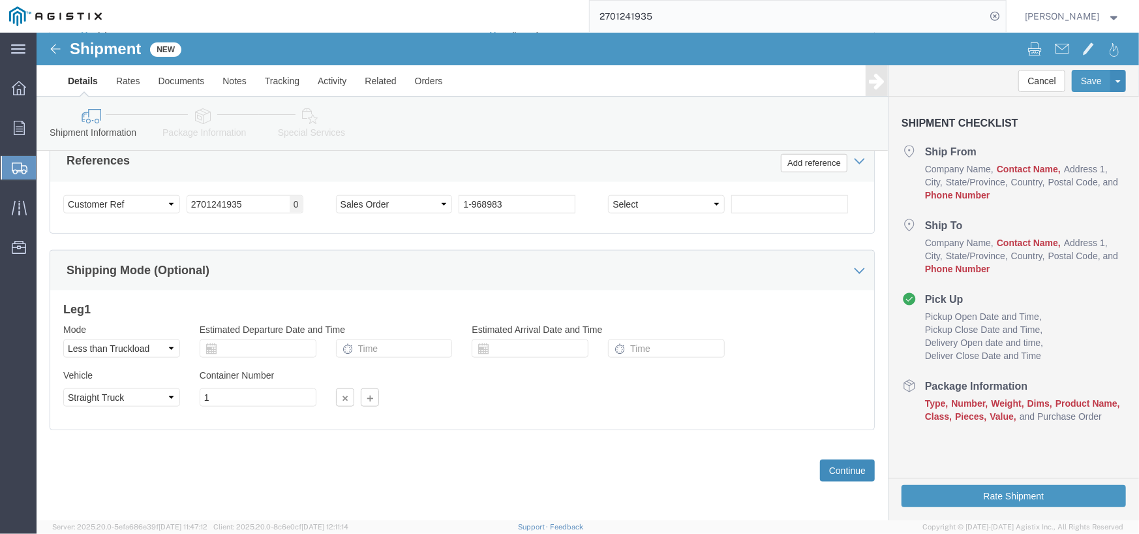
click button "Continue"
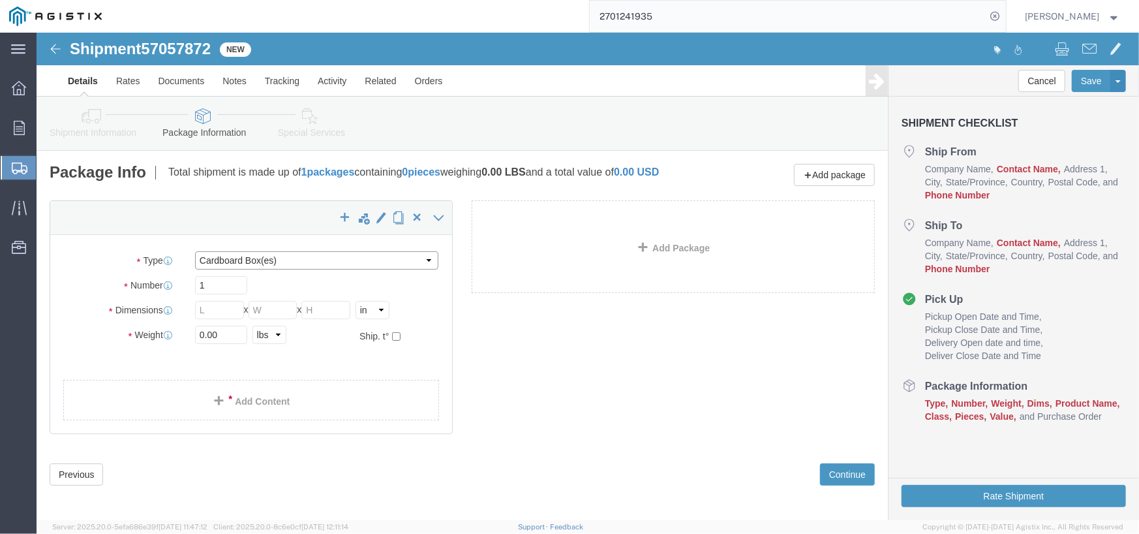
click select "Select Bulk Bundle(s) Cardboard Box(es) Carton(s) Crate(s) Drum(s) (Fiberboard)…"
select select "DRMT"
click select "Select Bulk Bundle(s) Cardboard Box(es) Carton(s) Crate(s) Drum(s) (Fiberboard)…"
click input "text"
type input "36"
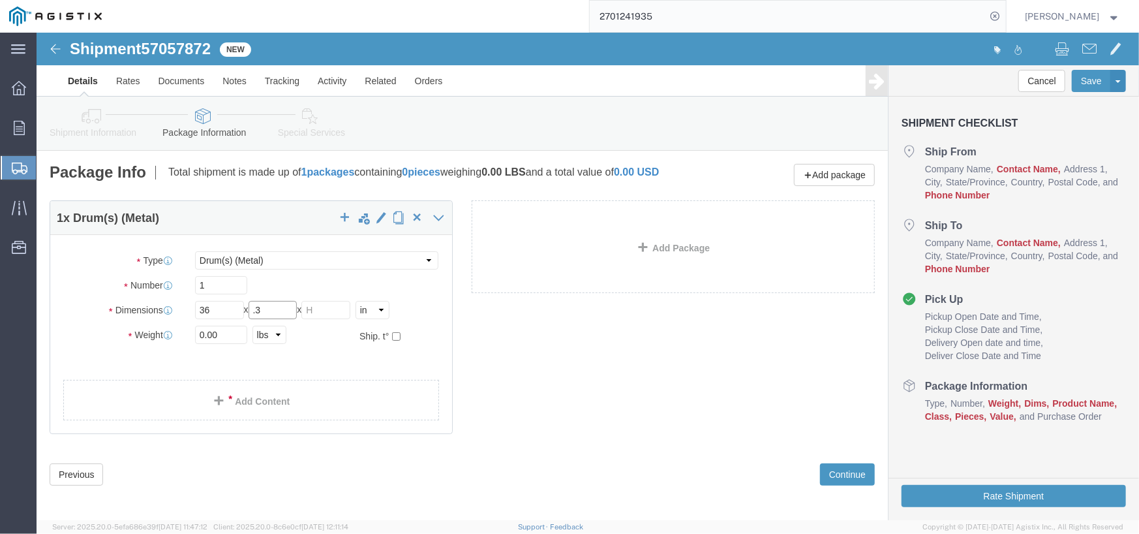
type input "."
type input "36"
type input "48"
drag, startPoint x: 185, startPoint y: 308, endPoint x: 82, endPoint y: 301, distance: 103.3
click div "Weight 0.00 Select kgs lbs Ship. t°"
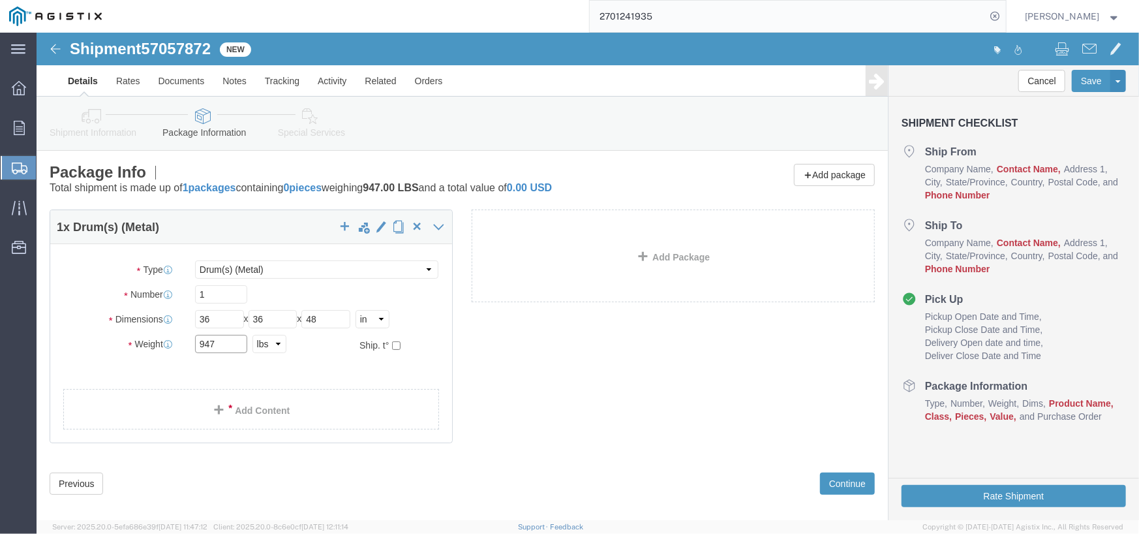
click input "947"
type input "942"
click input "48"
type input "42"
click button "Continue"
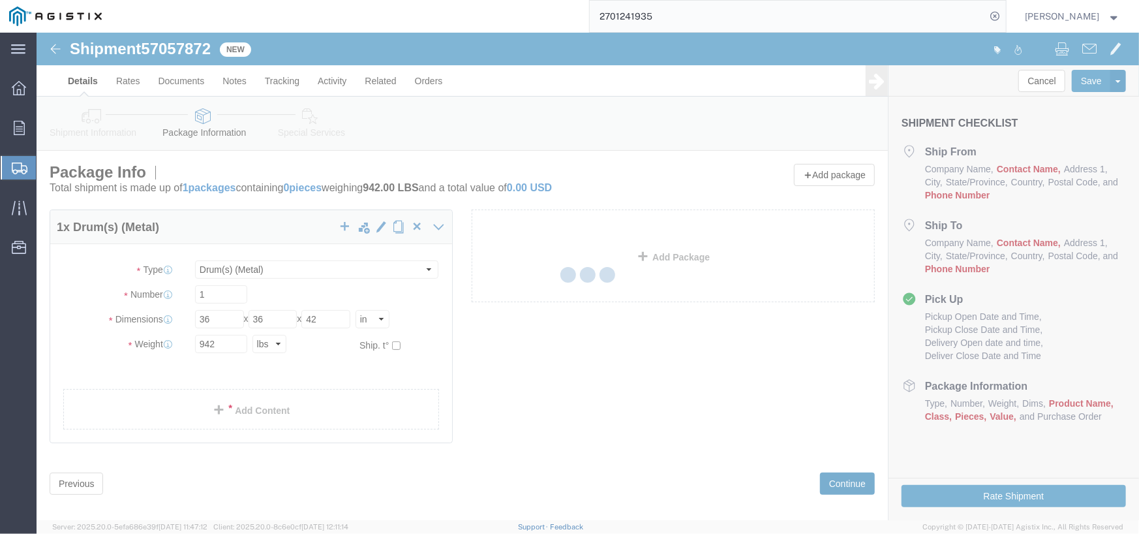
select select
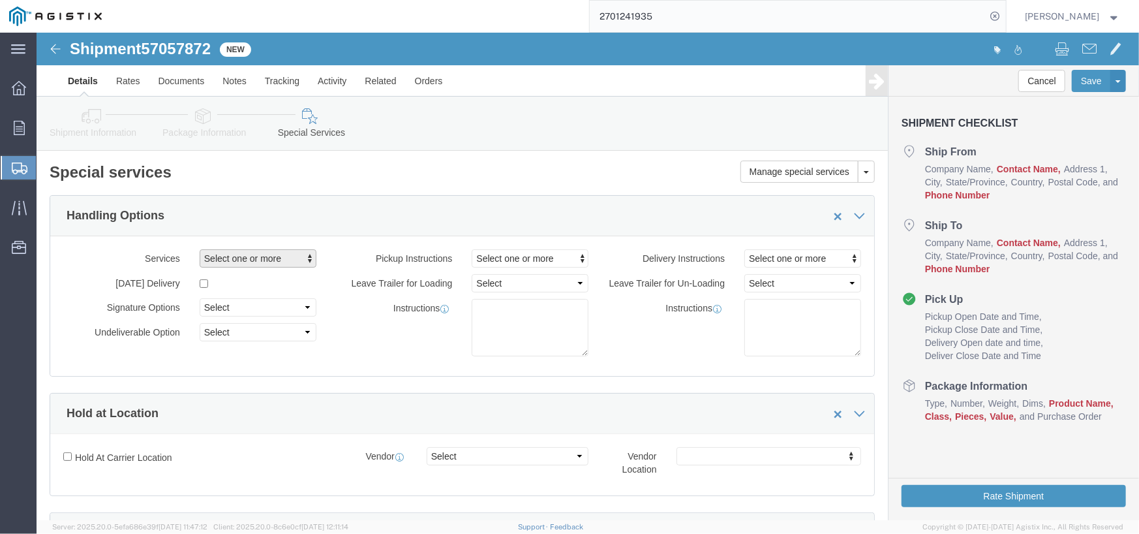
click span "Select one or more"
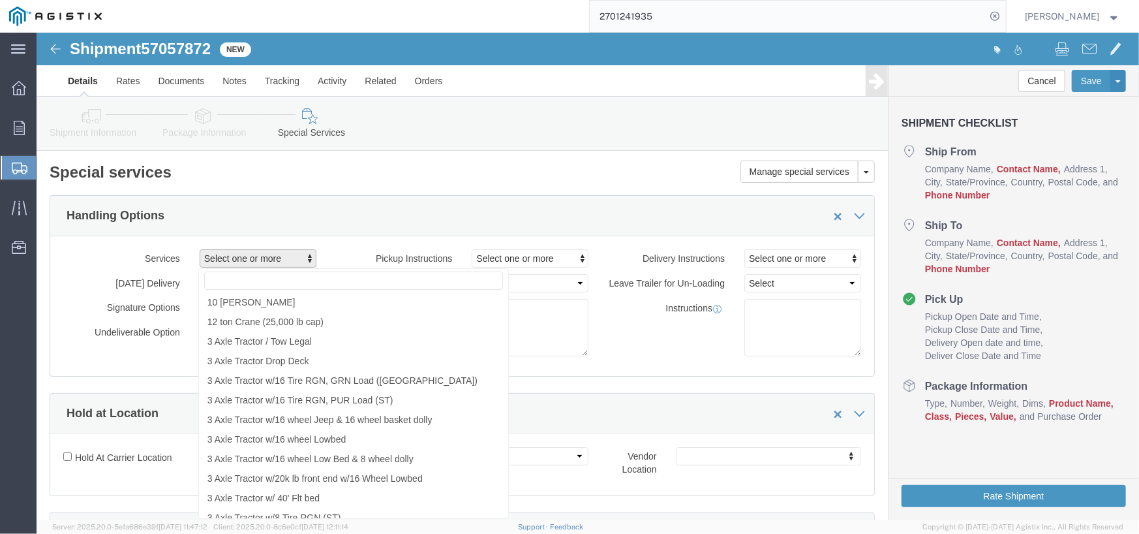
click span "Select one or more"
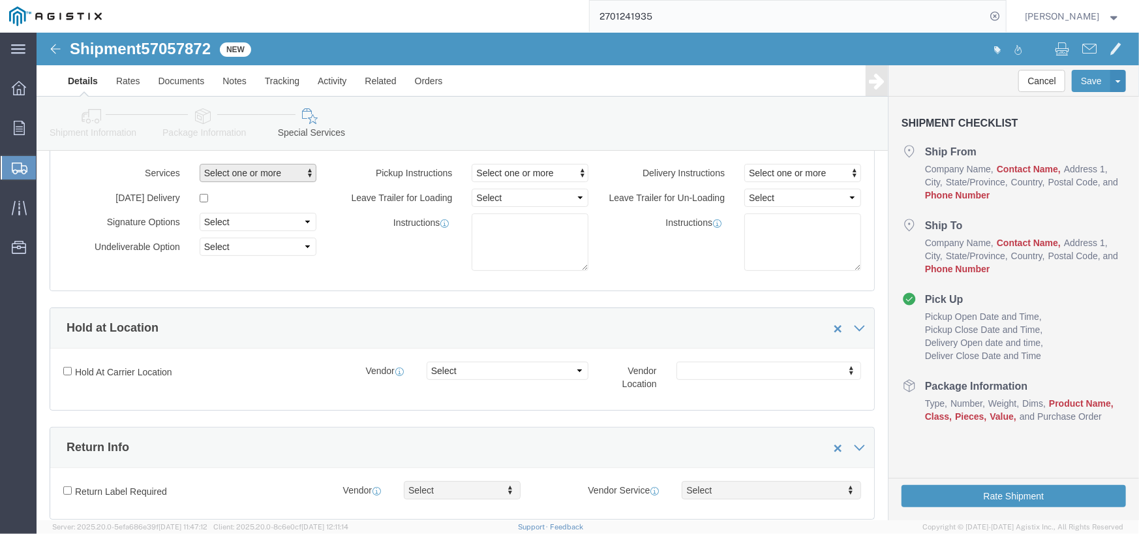
scroll to position [65, 0]
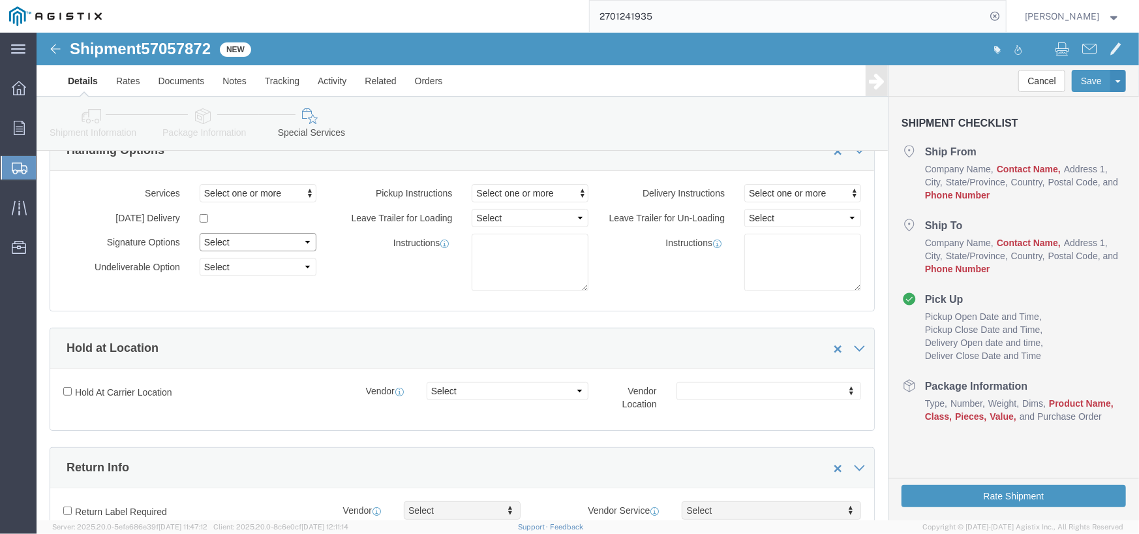
click select "Select Adult Signature Required Direct Signature Required No Signature Required…"
select select "AdultSignReqOnDeliveryFlag"
click select "Select Adult Signature Required Direct Signature Required No Signature Required…"
click button "Select one or more"
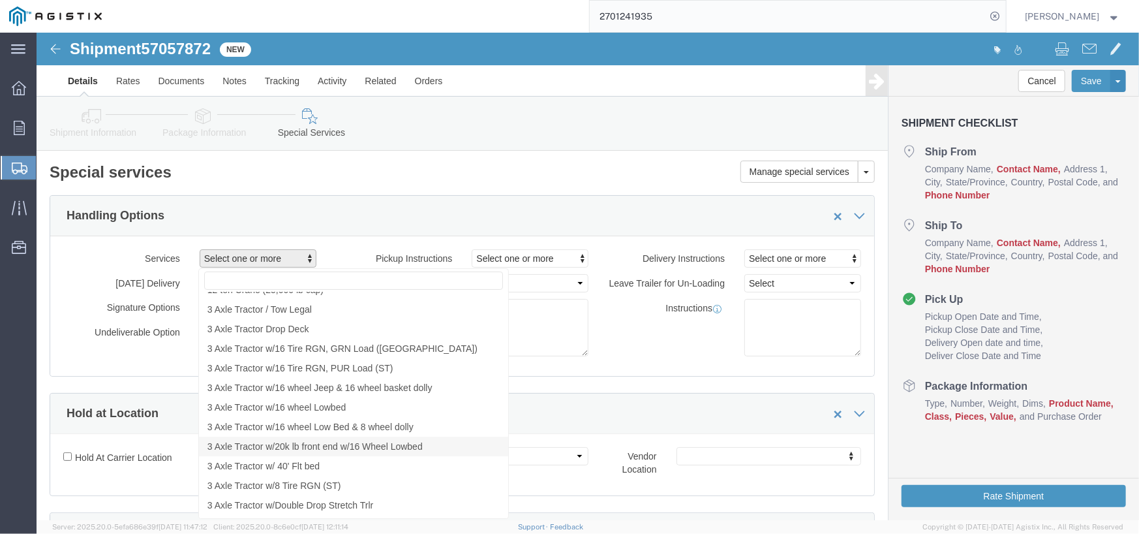
scroll to position [0, 0]
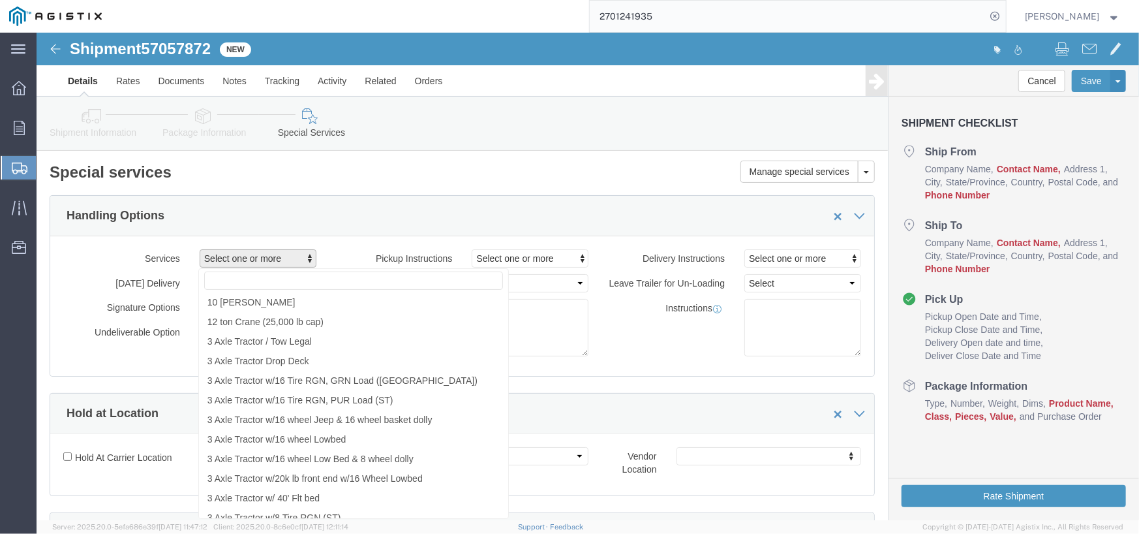
click div "Services Select one or more 10 Wheeler 12 ton Crane (25,000 lb cap) 3 Axle Trac…"
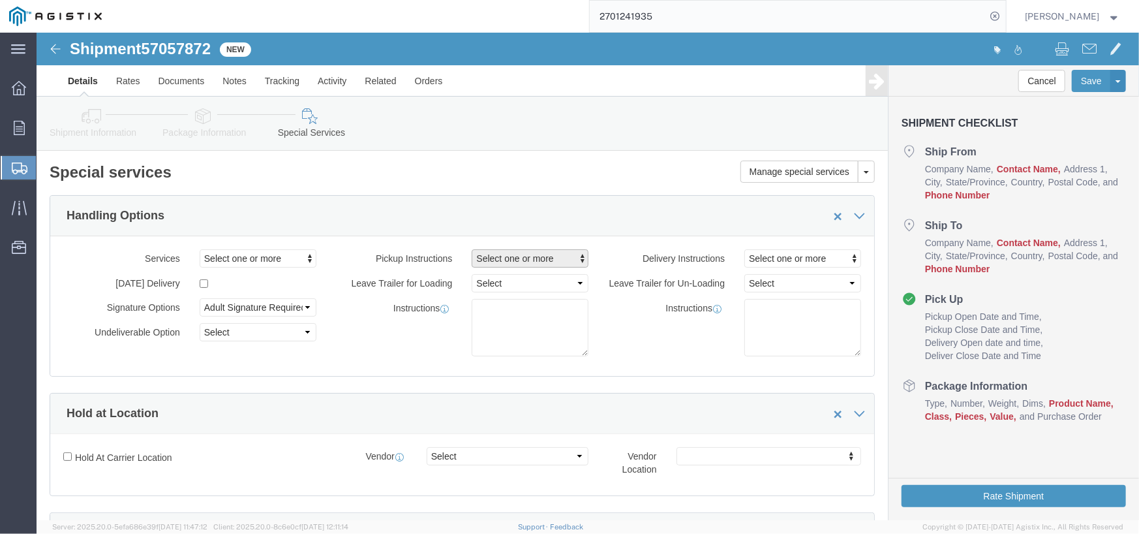
click span "Select one or more"
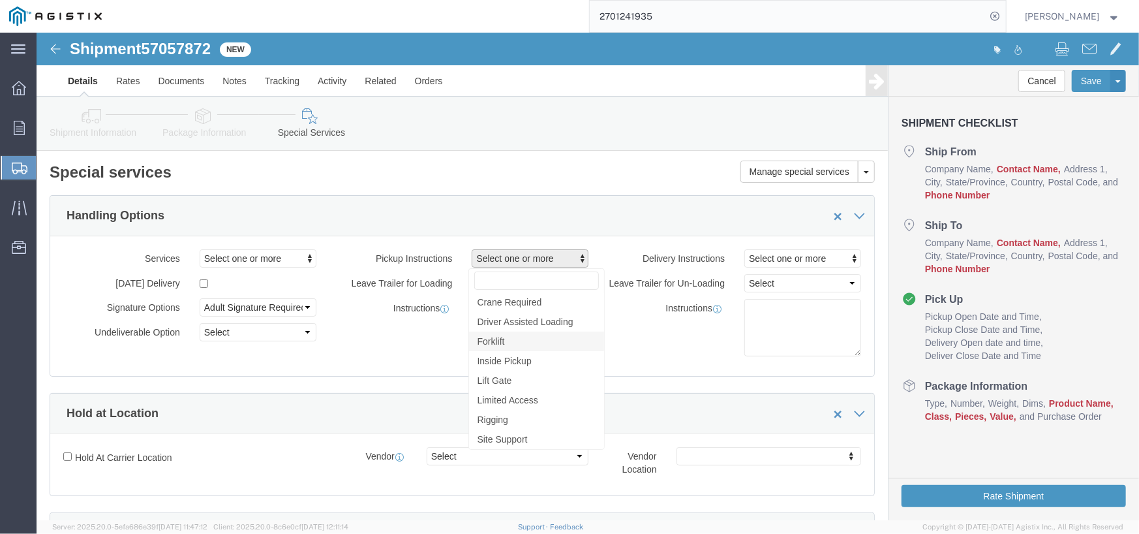
click link "Forklift"
select select "PICKUP_FORKLIFT"
click div "Instructions"
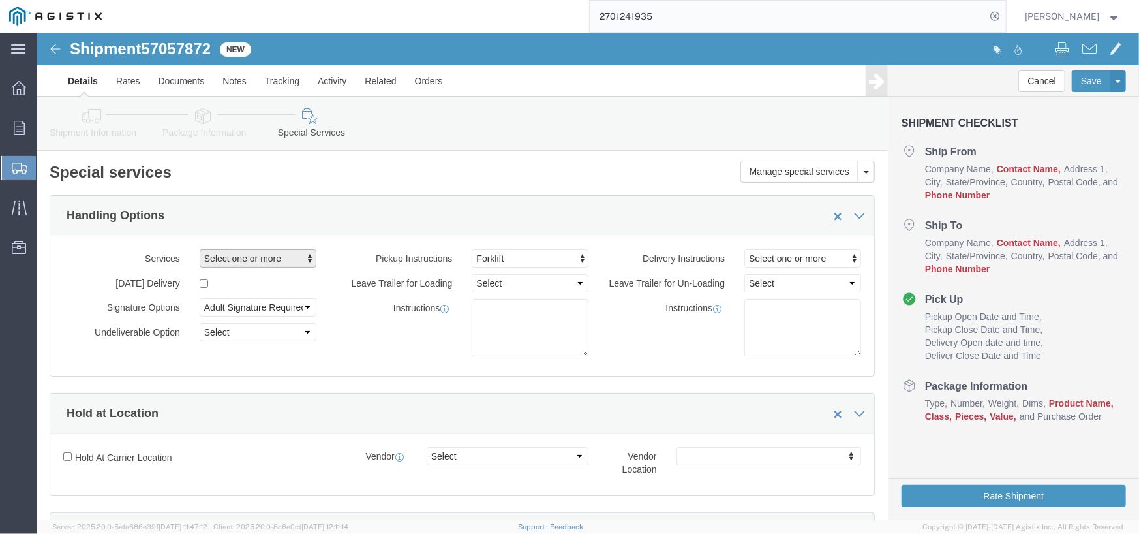
click span "Select one or more"
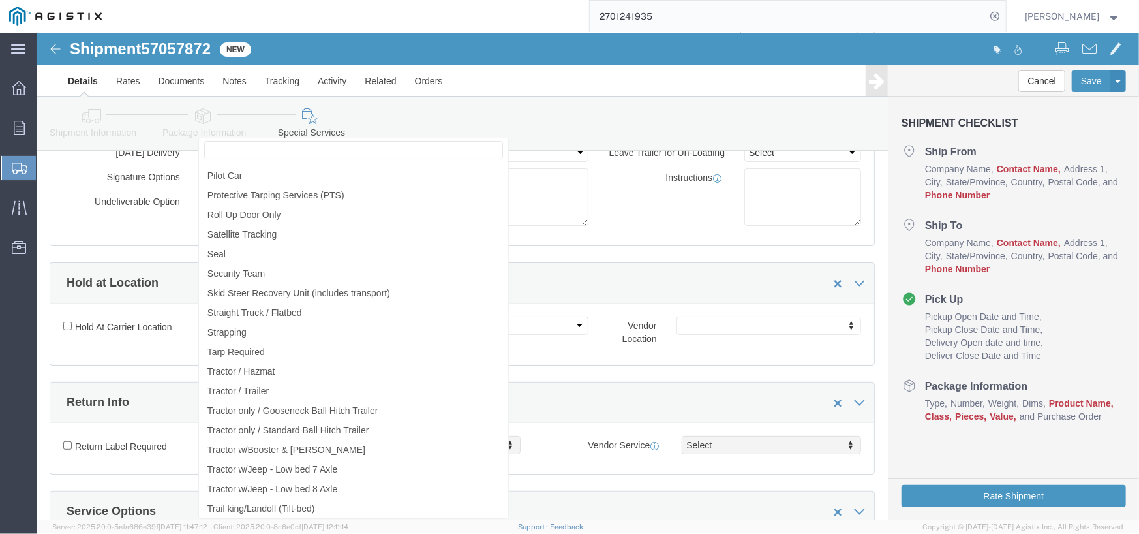
scroll to position [1696, 0]
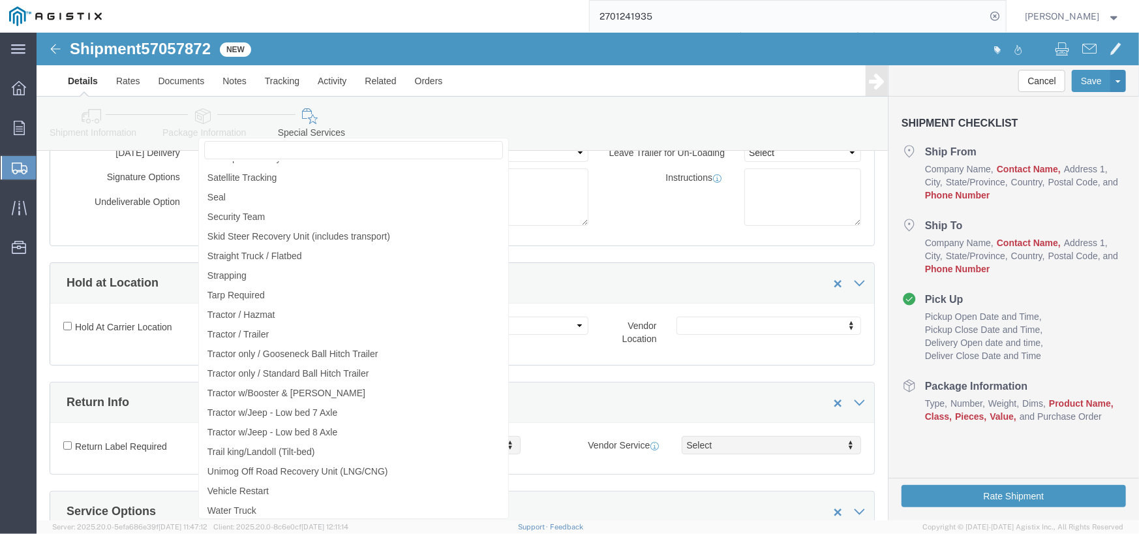
click icon
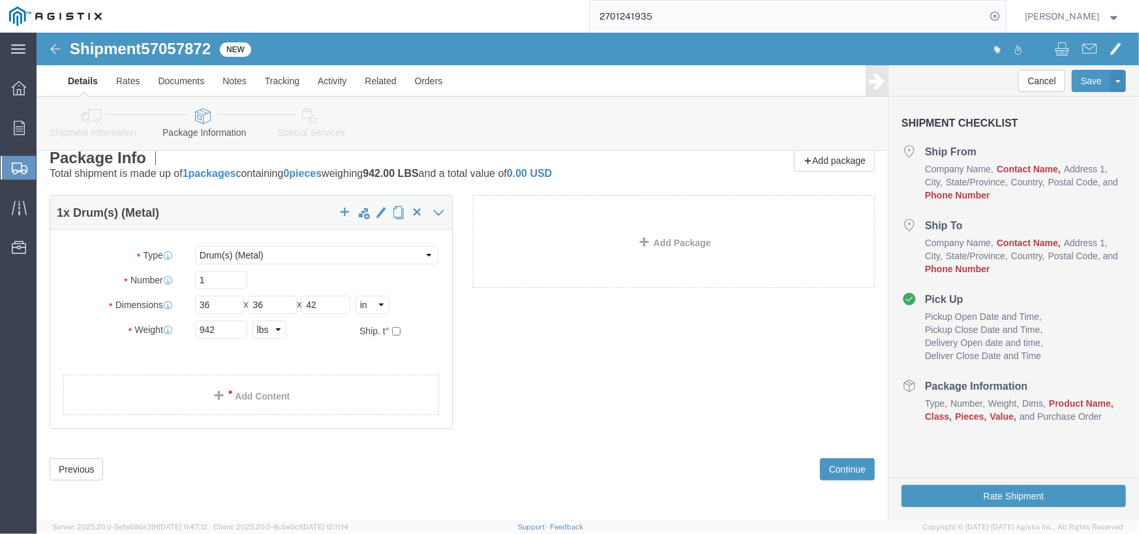
scroll to position [13, 0]
click div "1 x Drum(s) (Metal) Package Type Select Bulk Bundle(s) Cardboard Box(es) Carton…"
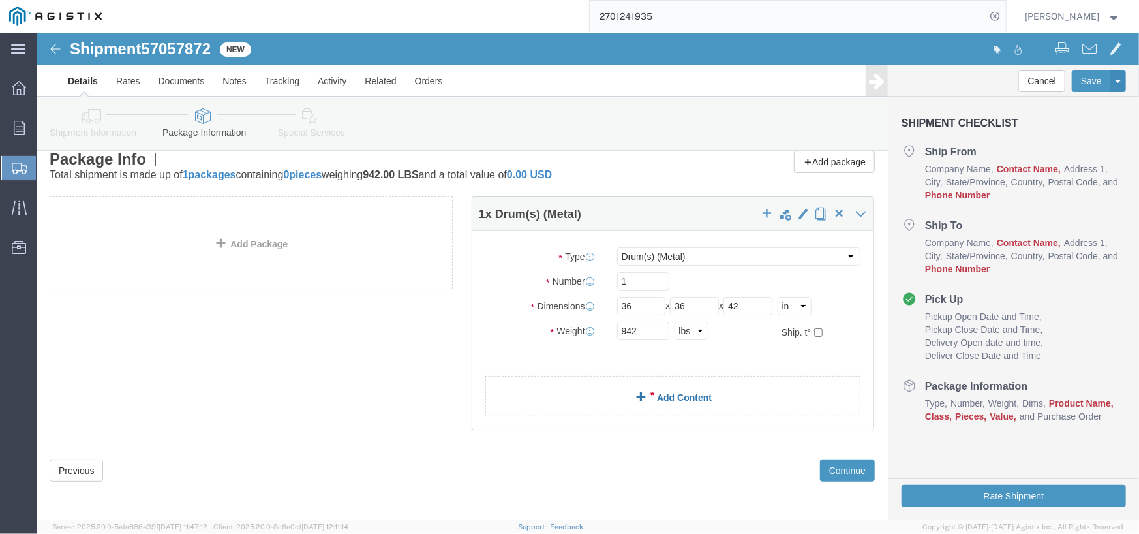
click link "Add Content"
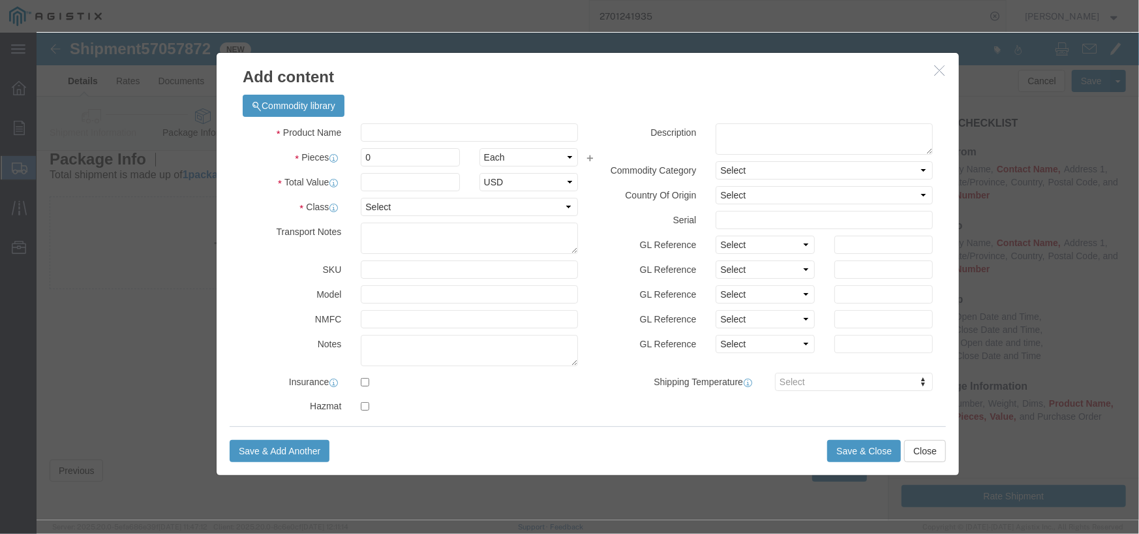
scroll to position [0, 0]
click div "Commodity library"
click input "text"
type input "Chain Slings"
drag, startPoint x: 340, startPoint y: 127, endPoint x: 271, endPoint y: 136, distance: 70.5
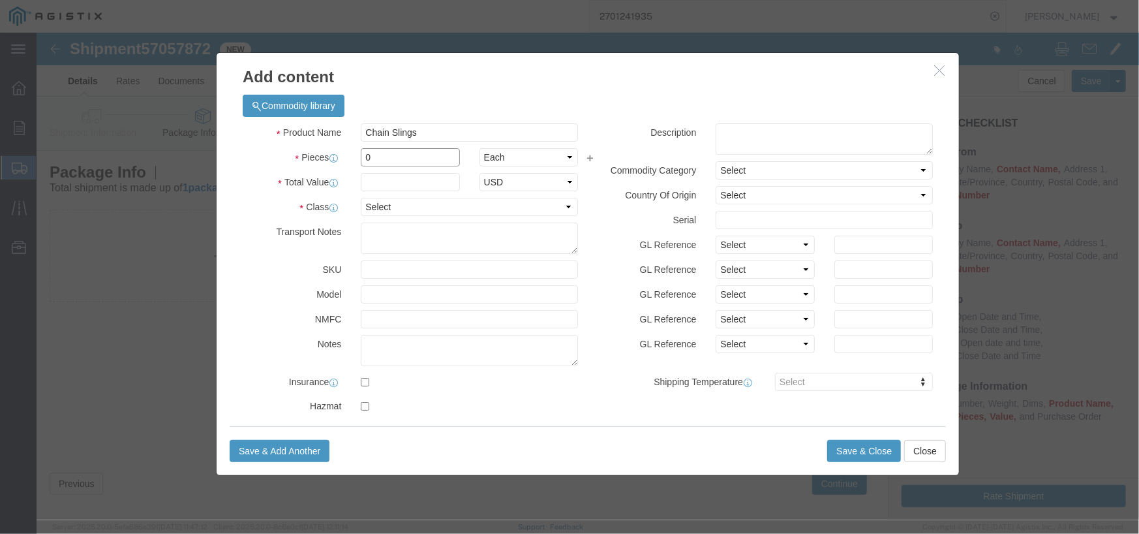
click div "Product Name Chain Slings Pieces 0 Select Bag Barrels 100Board Feet Bottle Box …"
type input "1"
click input "text"
type input "1000"
select select "USD"
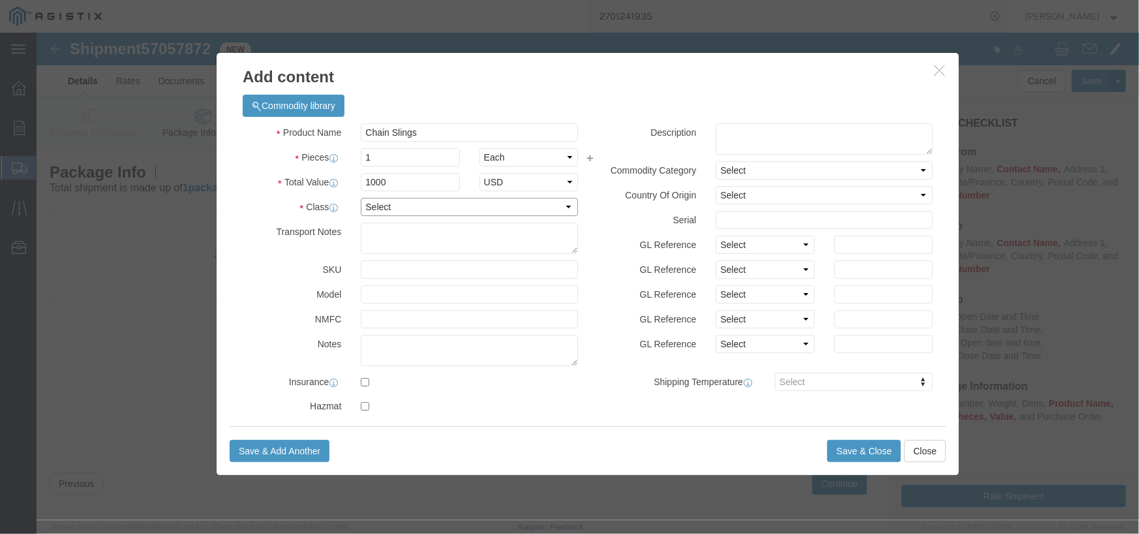
click select "Select 50 55 60 65 70 85 92.5 100 125 175 250 300 400"
select select "50"
click select "Select 50 55 60 65 70 85 92.5 100 125 175 250 300 400"
click textarea
click input "text"
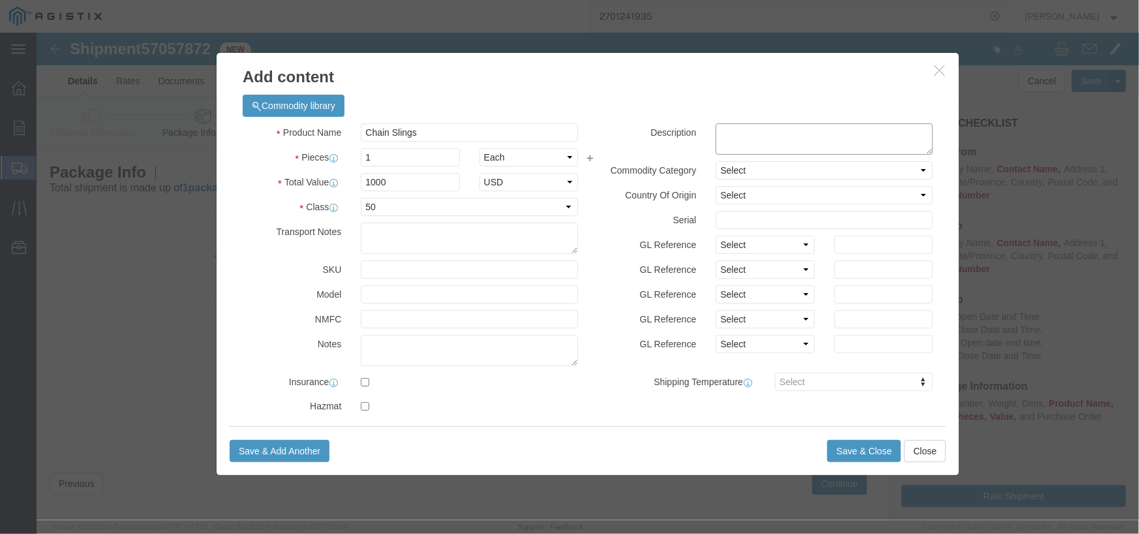
click textarea
type textarea "Tie down Chain Slings"
click select "Select"
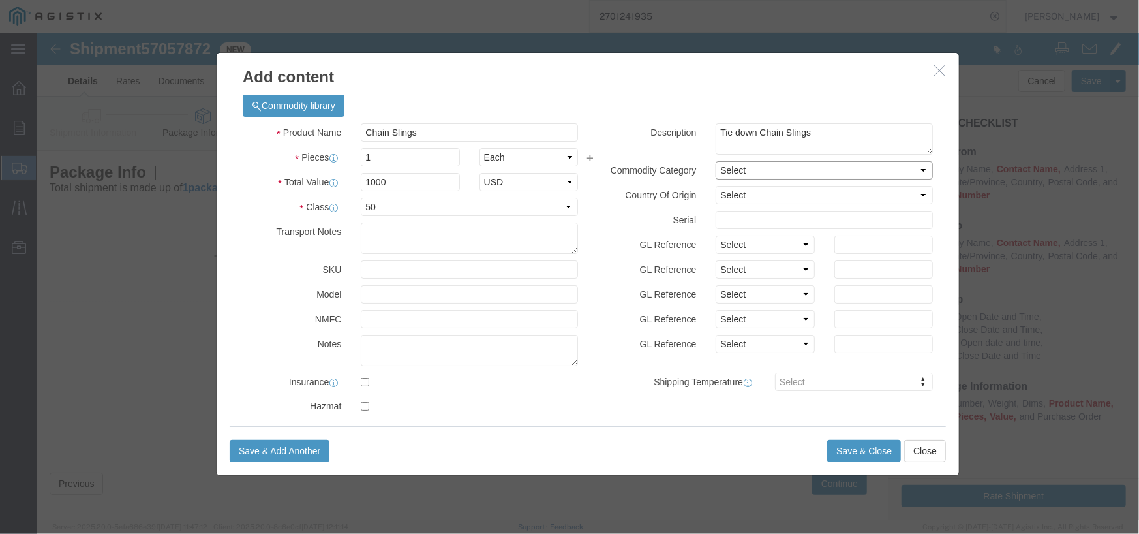
click select "Select"
click select "Select Afghanistan Åland Islands Albania Algeria American Samoa Andorra Angola …"
select select "US"
click select "Select Afghanistan Åland Islands Albania Algeria American Samoa Andorra Angola …"
click button "Save & Close"
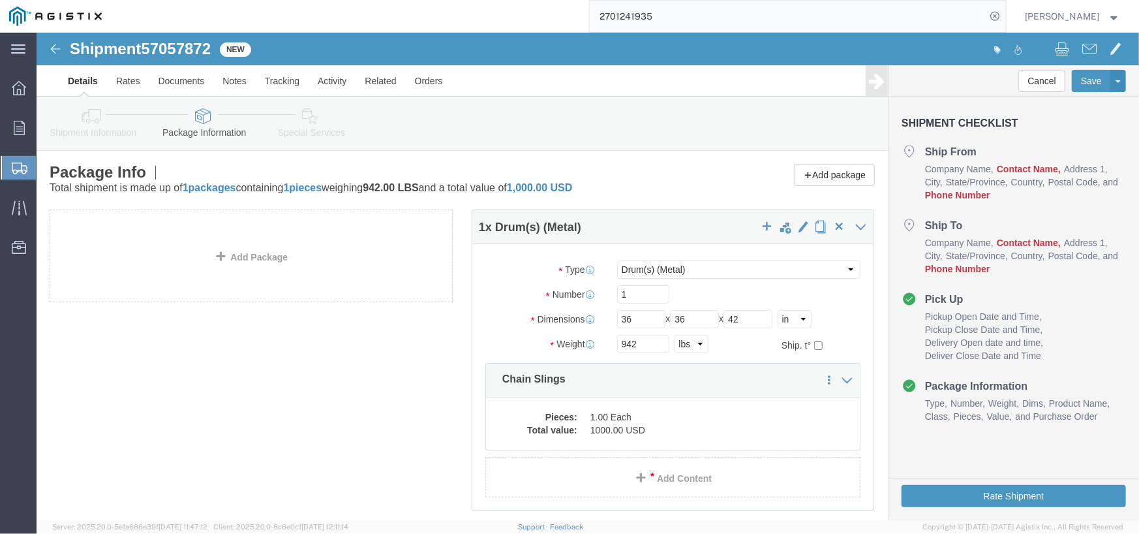
scroll to position [81, 0]
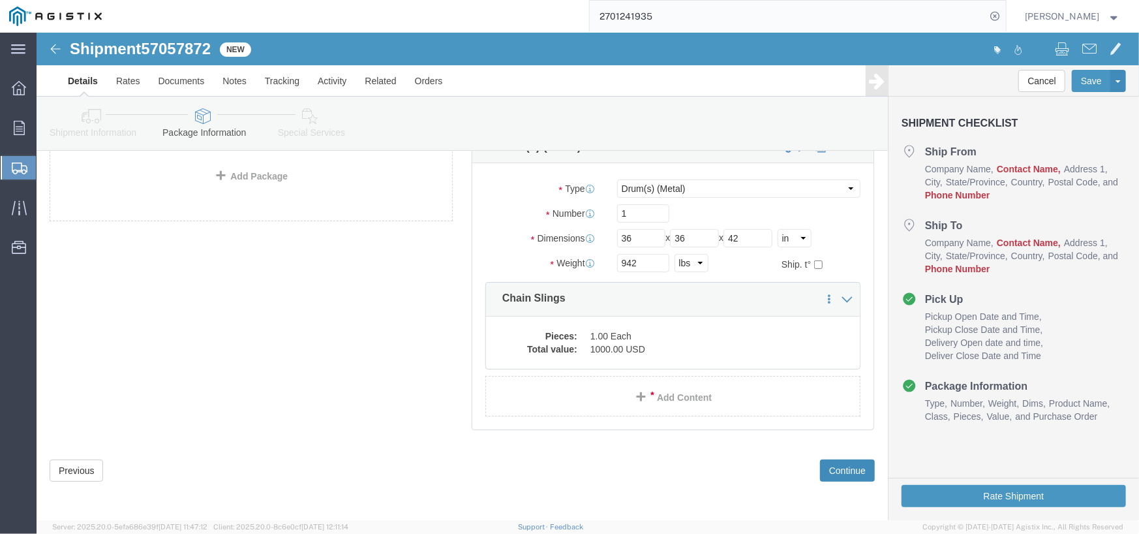
click button "Continue"
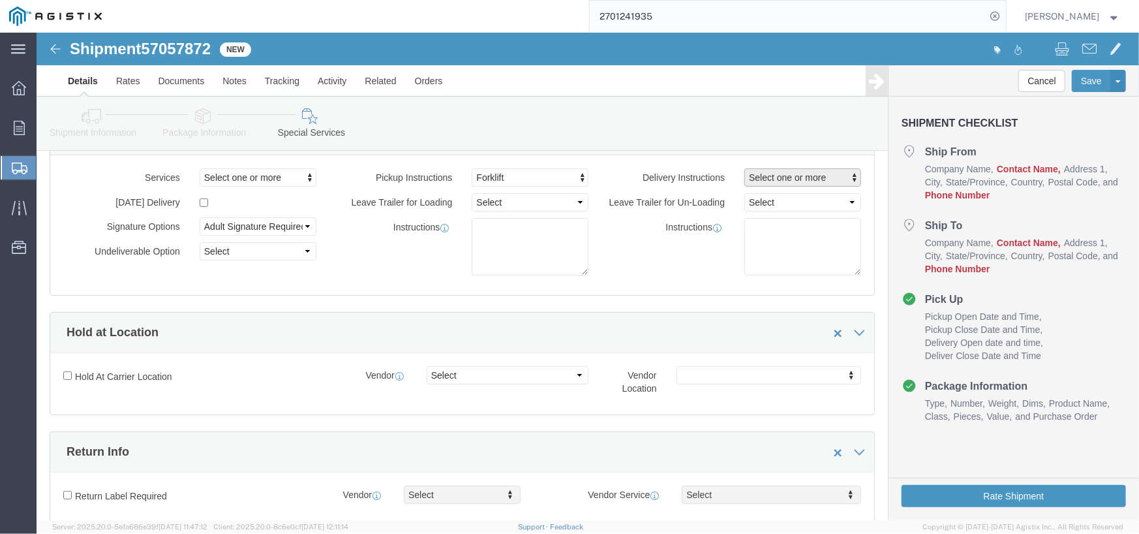
click span "Select one or more"
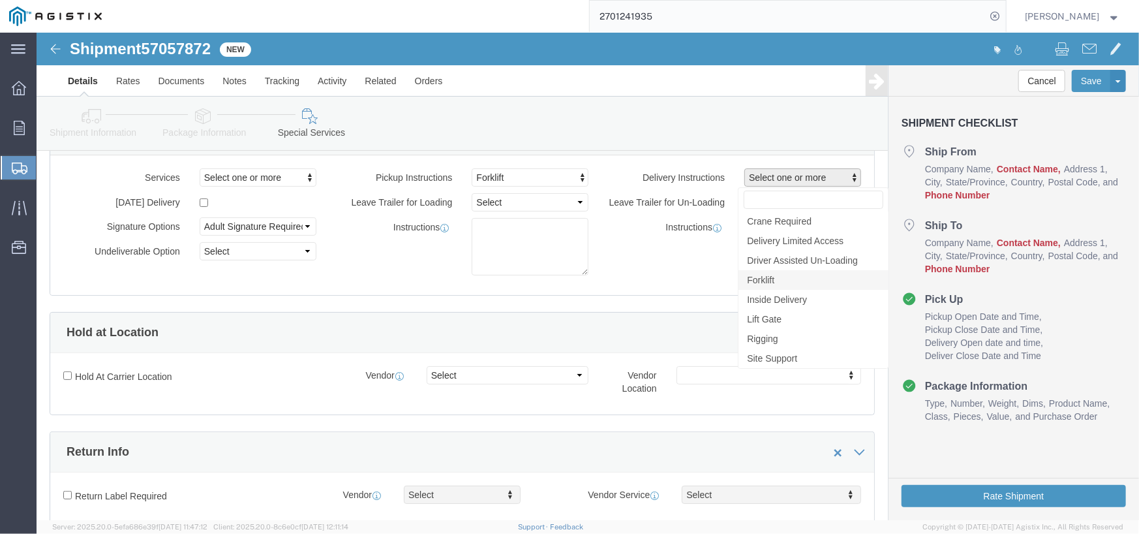
click link "Forklift"
select select "DELIVERY_FORKLIFT"
click div "Delivery Instructions Forklift Crane Required Delivery Limited Access Driver As…"
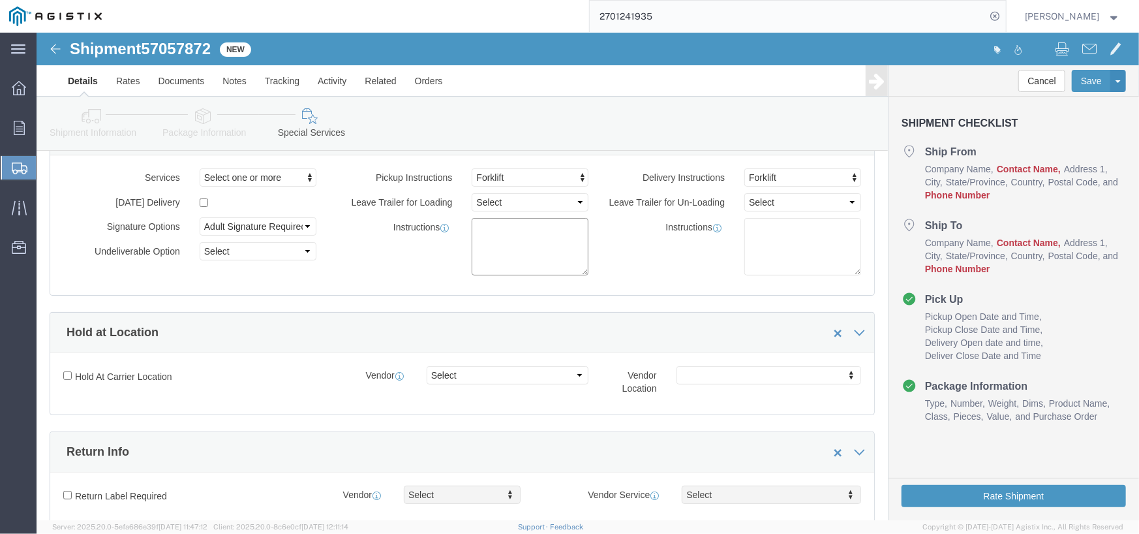
click textarea
type textarea "f"
type textarea "Forklift will be provided at pick up"
click div "Instructions"
click select "Select 1 Hour 2 Hour 3 Hour 4 Hour 5 Hour 6 Hour 7 Hour 8 Hour 1 Day 2 Days 3 D…"
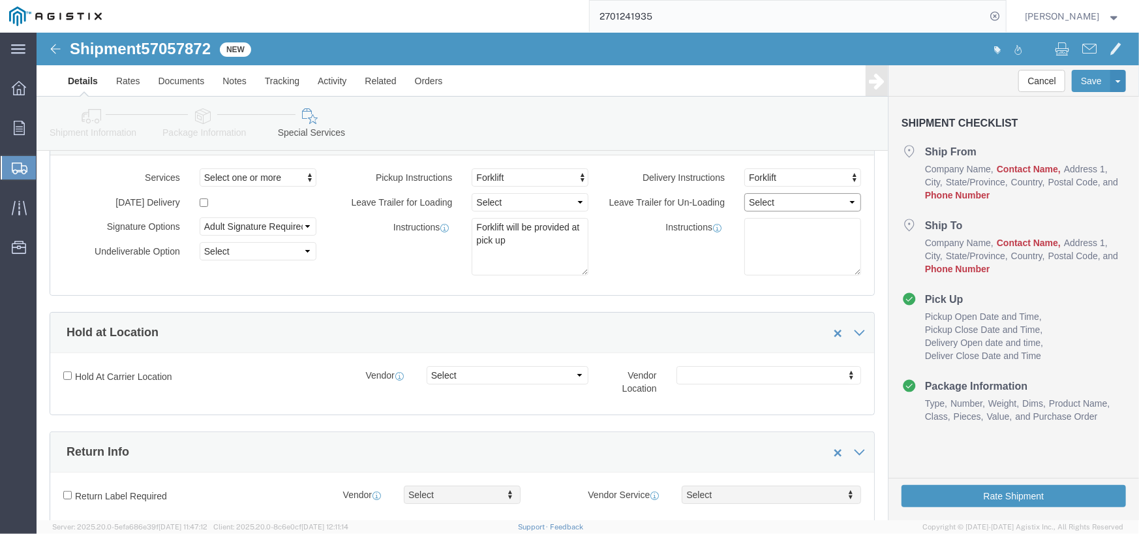
click select "Select 1 Hour 2 Hour 3 Hour 4 Hour 5 Hour 6 Hour 7 Hour 8 Hour 1 Day 2 Days 3 D…"
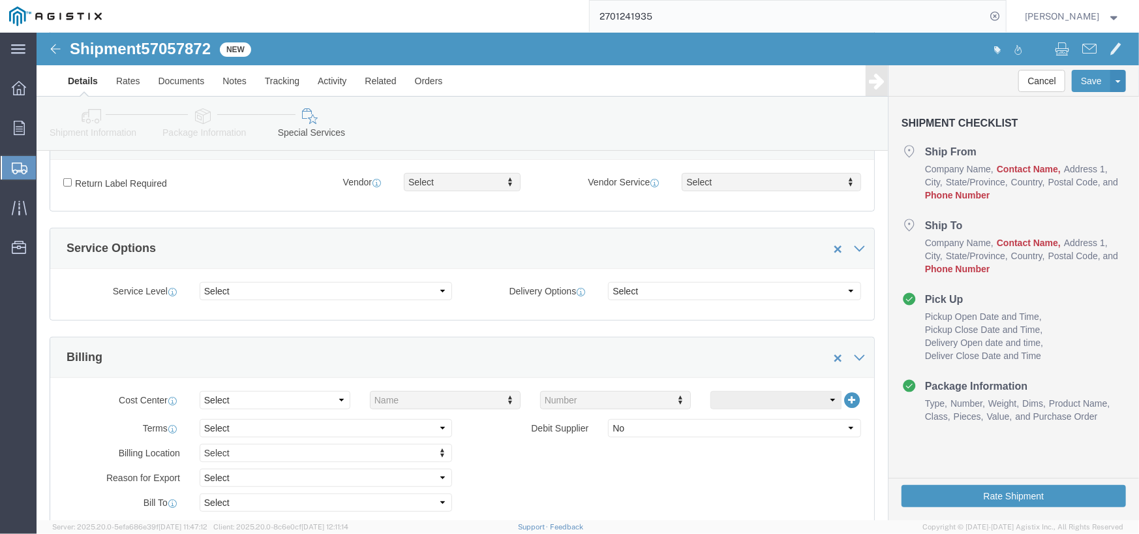
scroll to position [407, 0]
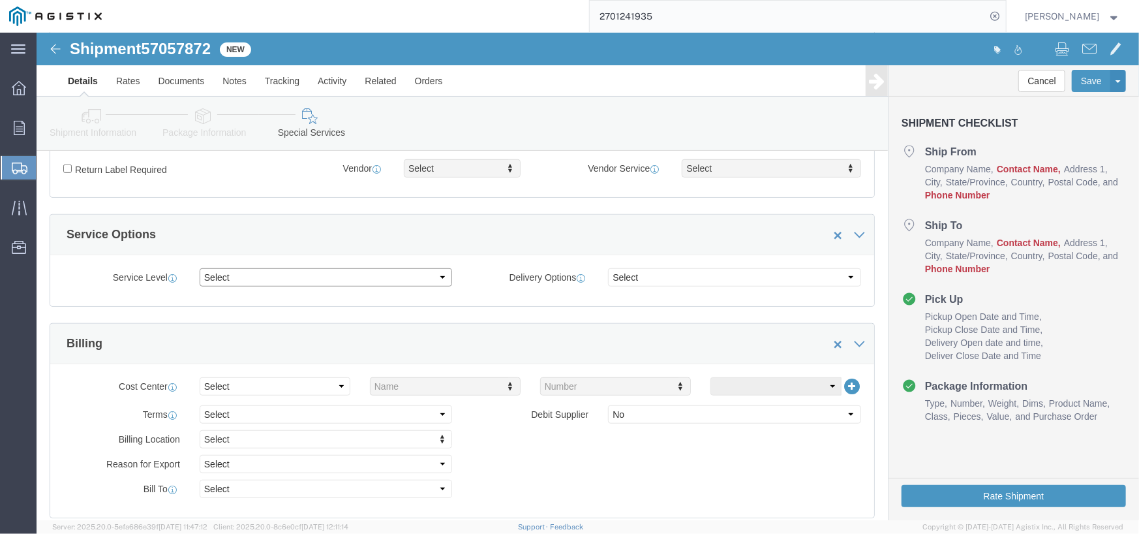
click select "Select 1 Day 2 Day 3-5 Day Economy 5+ Day"
select select "3-5 Day Economy"
click select "Select 1 Day 2 Day 3-5 Day Economy 5+ Day"
click div "Delivery Options Select ATA DTA DTD"
click select "Select ATA DTA DTD"
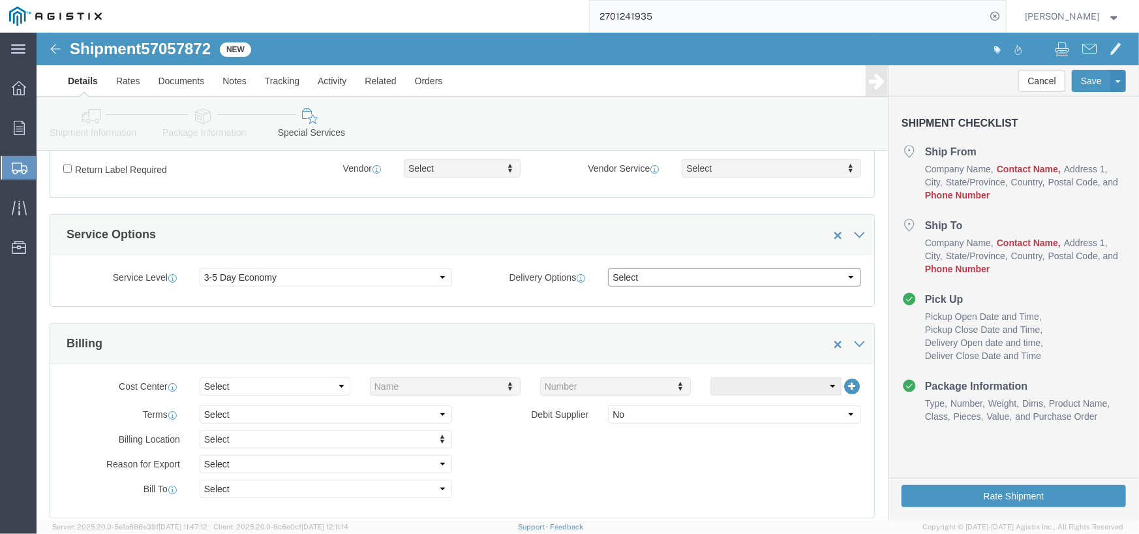
click select "Select ATA DTA DTD"
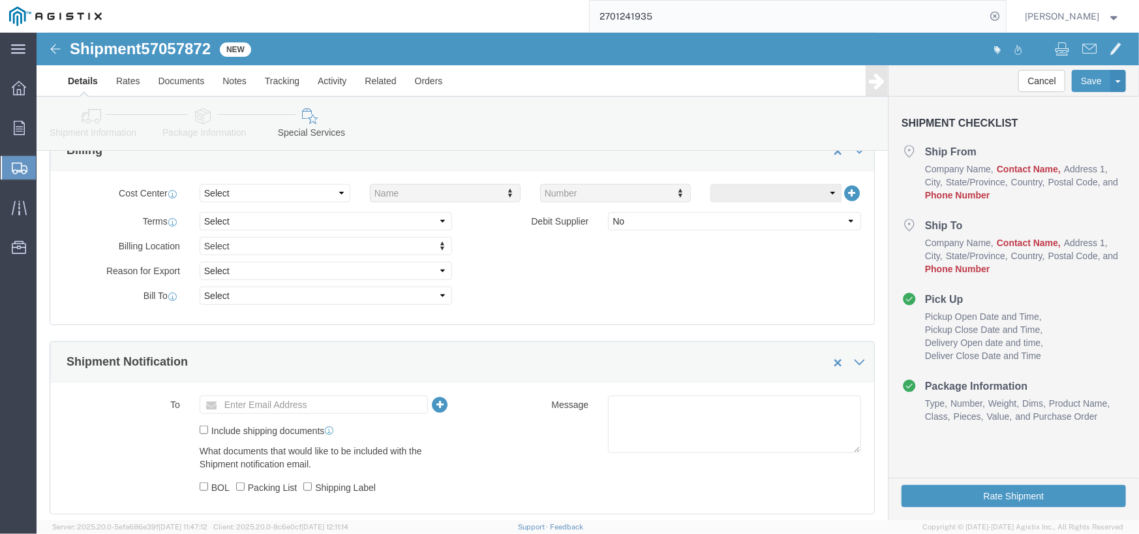
scroll to position [603, 0]
click select "Select Buyer Cost Center Department Operations Number Order Number Sales Person"
select select "BUYER"
click select "Select Buyer Cost Center Department Operations Number Order Number Sales Person"
click select "Select Free of Charge Free of Cost NET 30 NET 45 NET 60 See Comment"
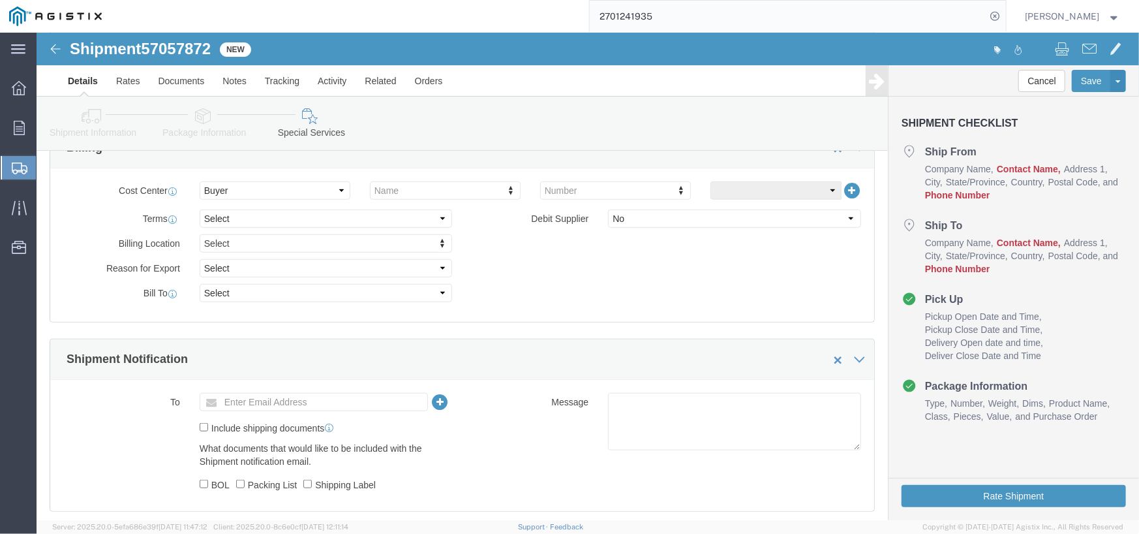
click label "Cost Center"
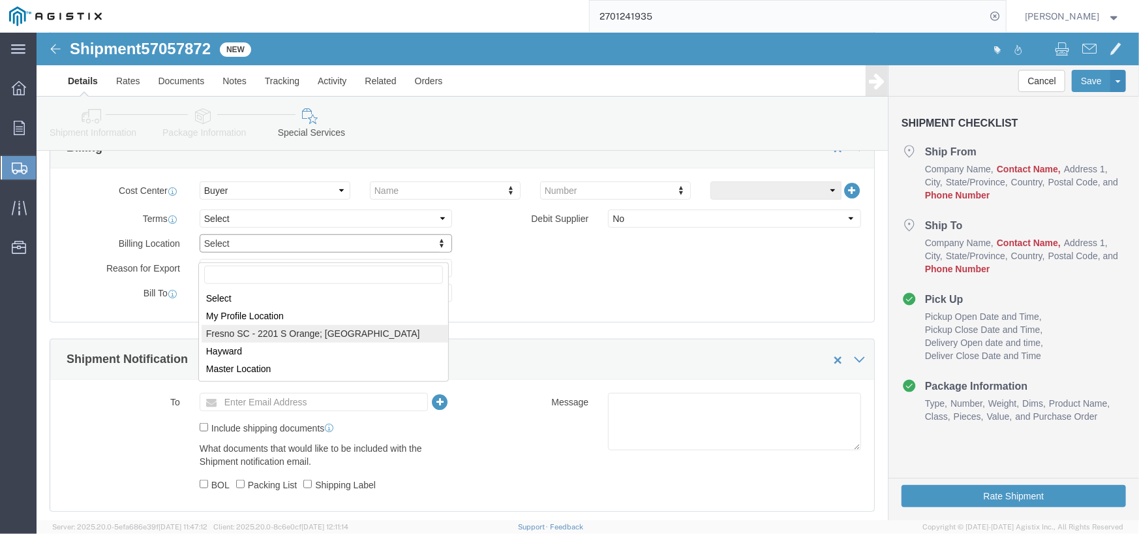
select "24986"
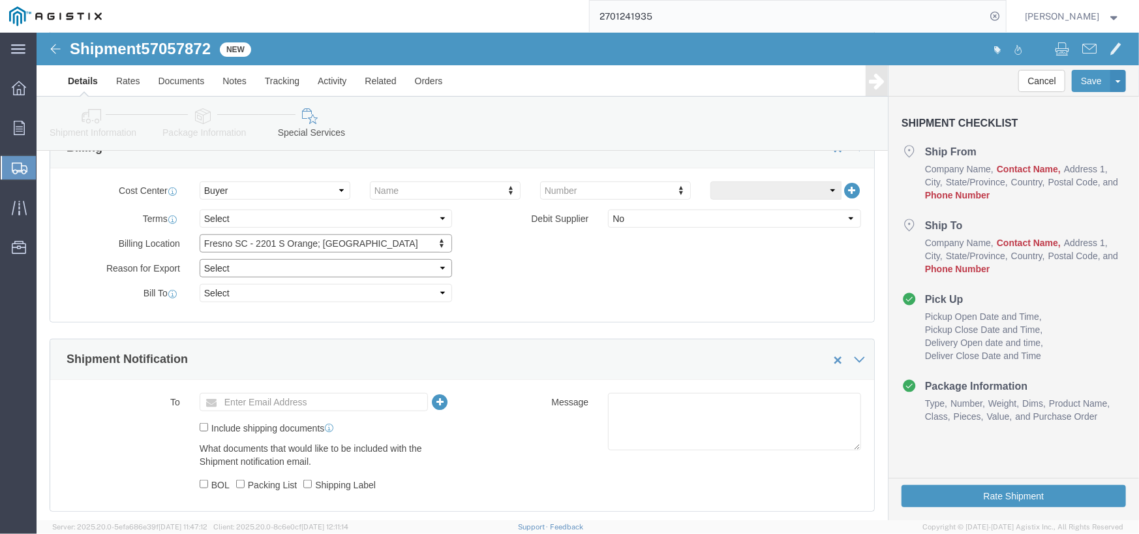
drag, startPoint x: 233, startPoint y: 275, endPoint x: 196, endPoint y: 243, distance: 49.0
click select "Select Gift Personal Effects Repair/Warranty Return Sample Sold Temporary/Not S…"
select select "SOLD"
click select "Select Gift Personal Effects Repair/Warranty Return Sample Sold Temporary/Not S…"
click select "Select Recipient Account Sender/Shipper Third Party Account"
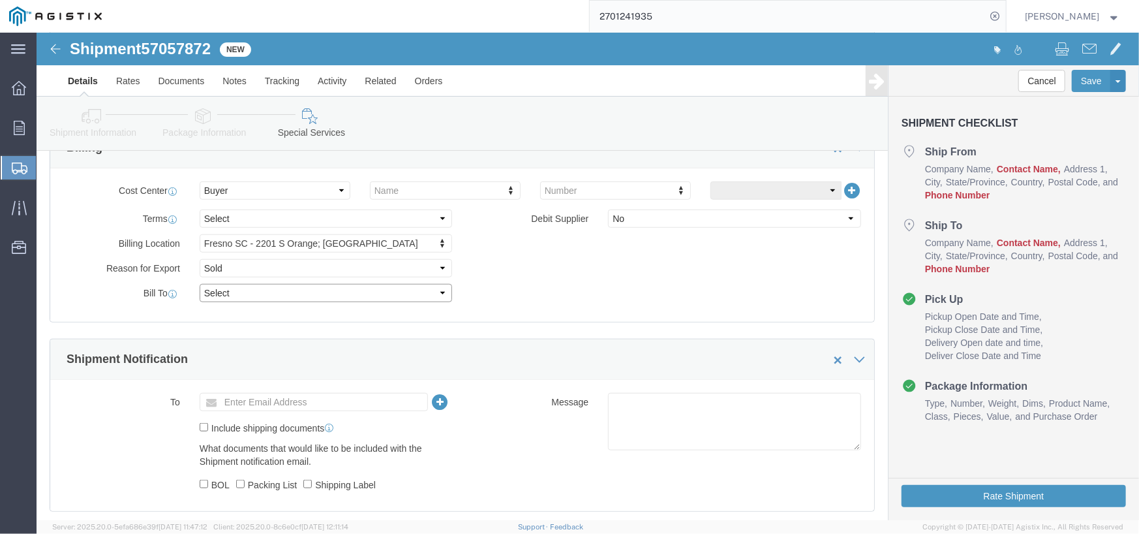
select select "RCPN"
click select "Select Recipient Account Sender/Shipper Third Party Account"
type input "PG&E"
type input "2201 S ORANGE, EAST YARD"
select select "US"
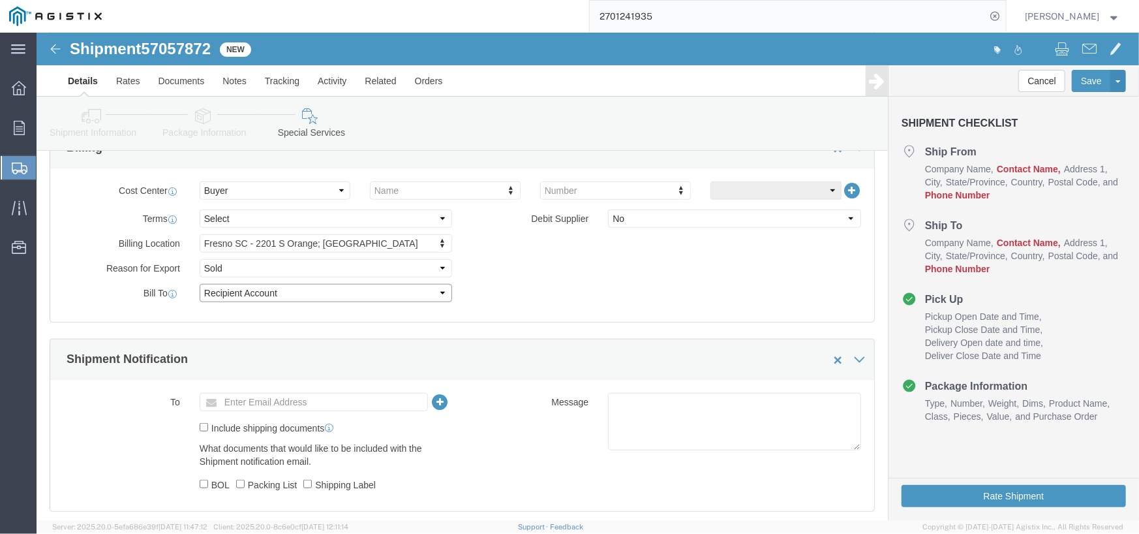
select select "CA"
type input "FRESNO"
type input "93725"
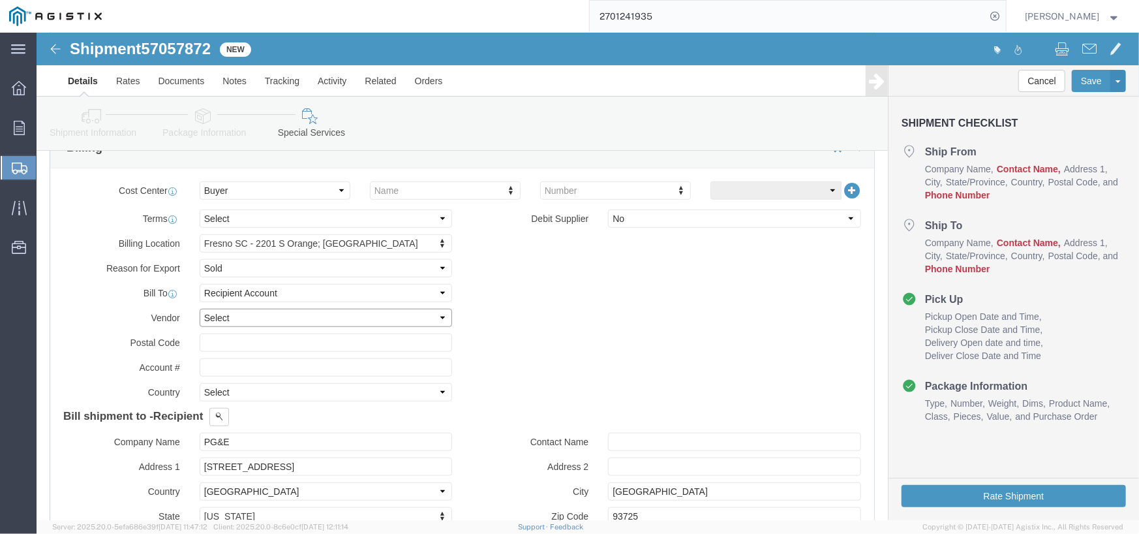
click select "Select DHL FedEx Express UPS"
click input "text"
click select "Select DHL FedEx Express UPS"
click div "Billing Location Fresno SC - 2201 S Orange; East Yard Select My Profile Locatio…"
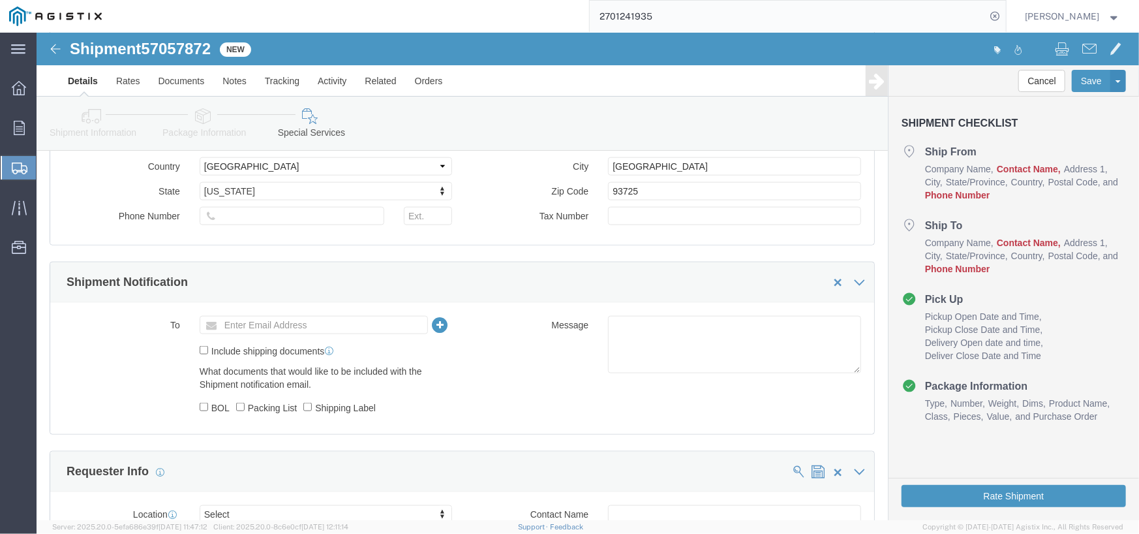
scroll to position [929, 0]
click input "text"
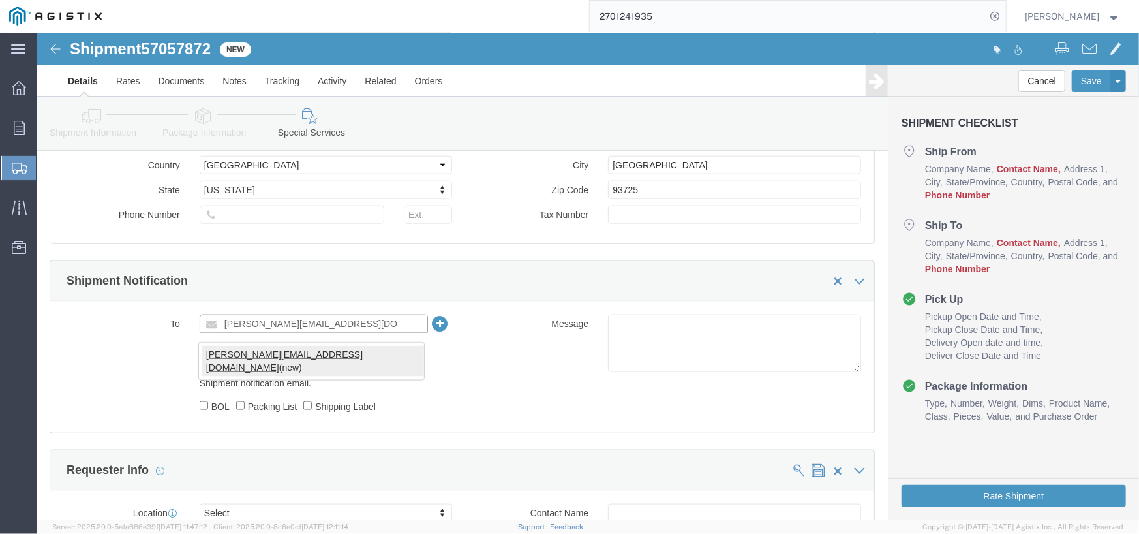
type input "francisco@carpenterrigging.com"
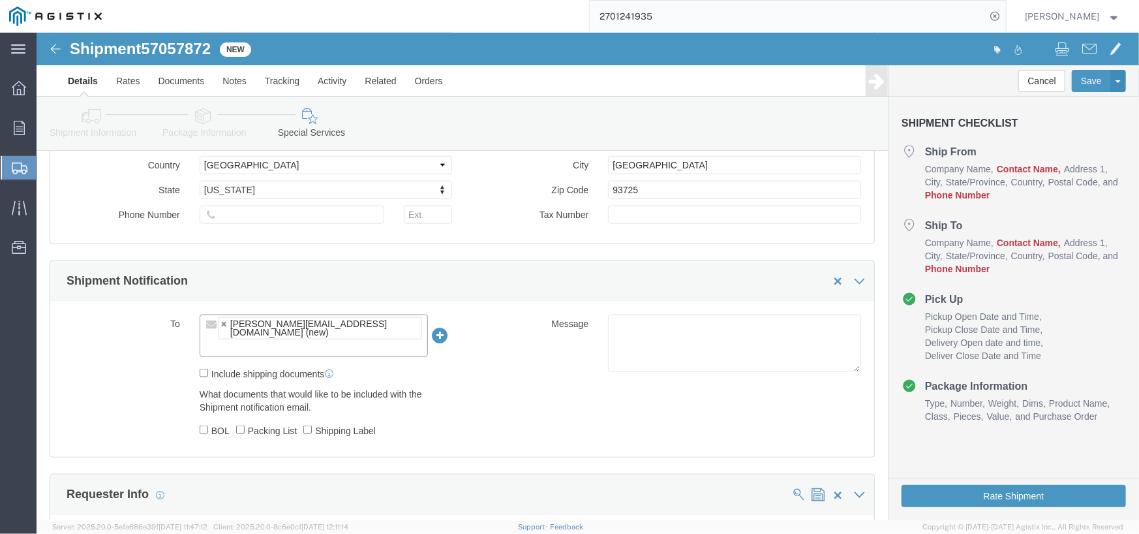
click icon
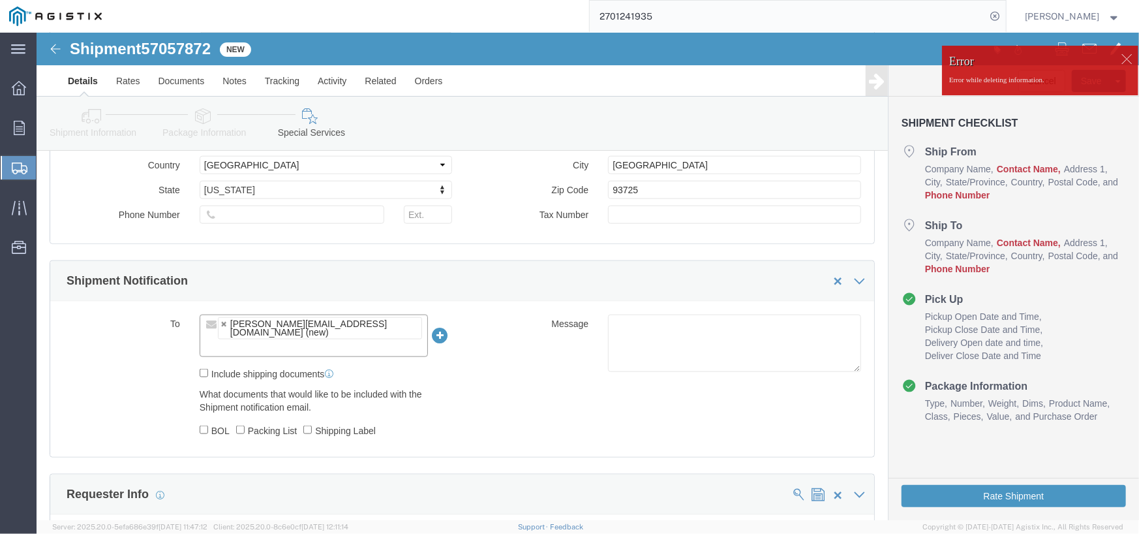
click input "text"
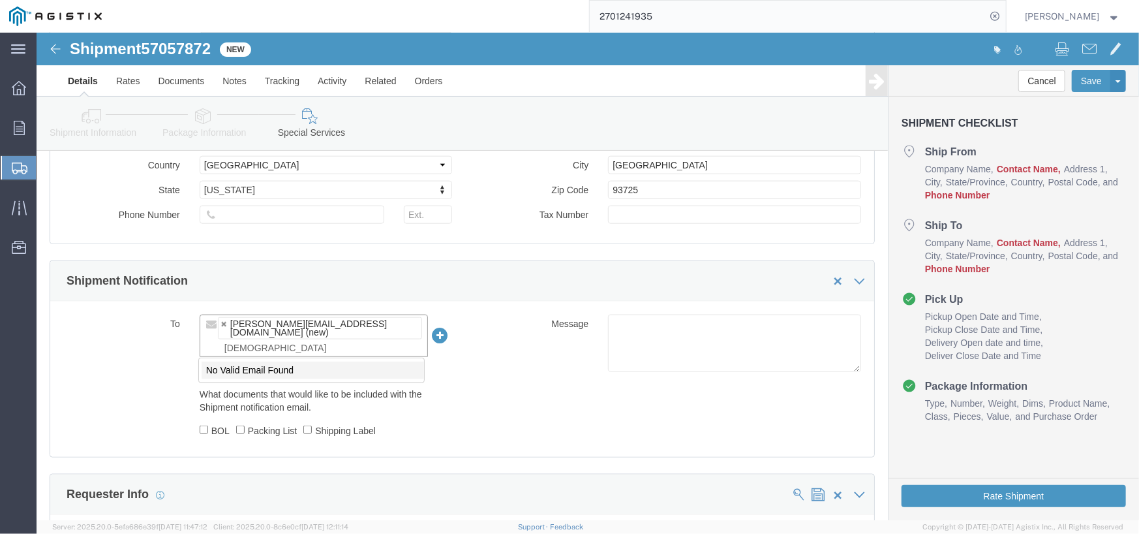
type input "kristen"
drag, startPoint x: 213, startPoint y: 319, endPoint x: 228, endPoint y: 316, distance: 15.2
click input "text"
type input "kristen.Henington@totalsafety.com"
type input "francisco@carpenterrigging.com,kristen.Henington@totalsafety.com"
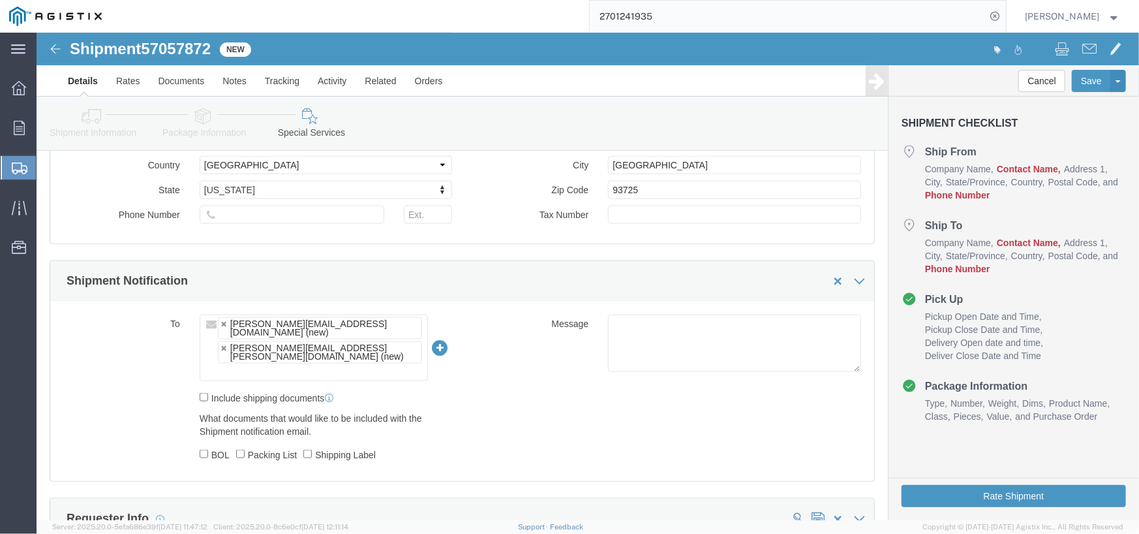
click div "To francisco@carpenterrigging.com (new) kristen.Henington@totalsafety.com (new)…"
click input "Include shipping documents"
checkbox input "true"
click input "BOL"
checkbox input "true"
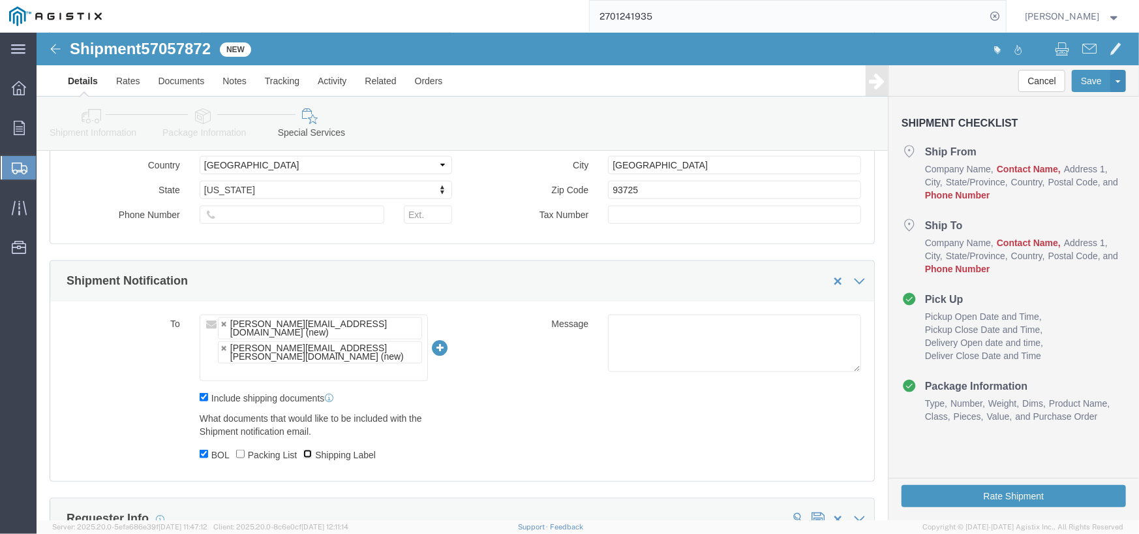
click input "Shipping Label"
checkbox input "true"
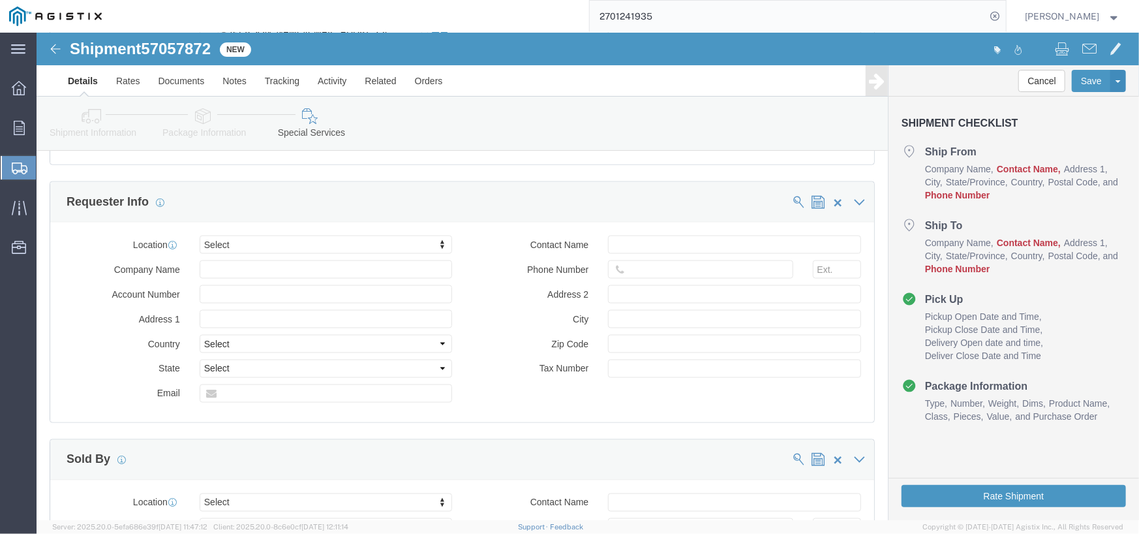
scroll to position [1255, 0]
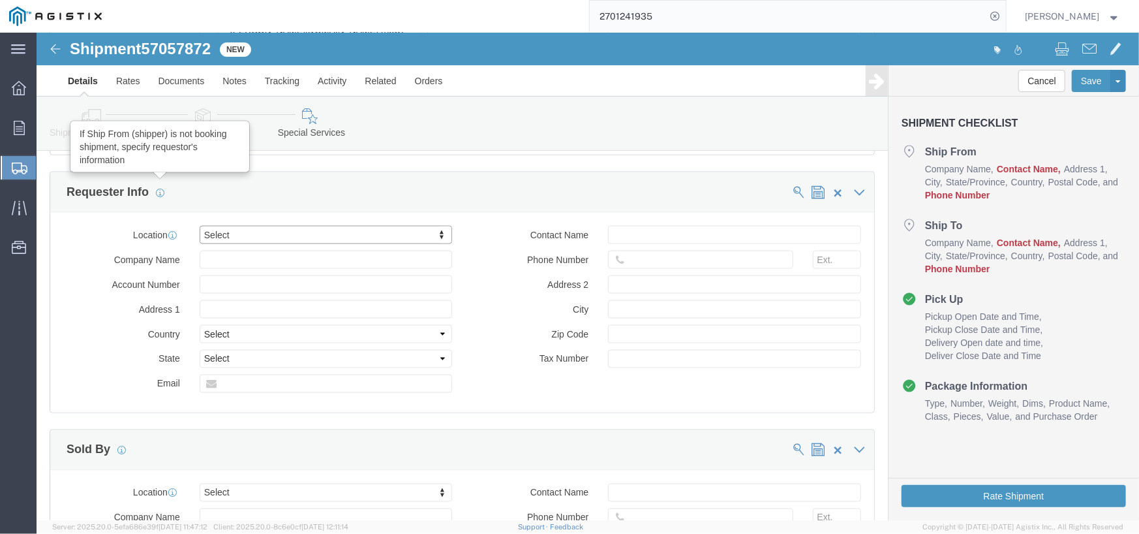
click icon
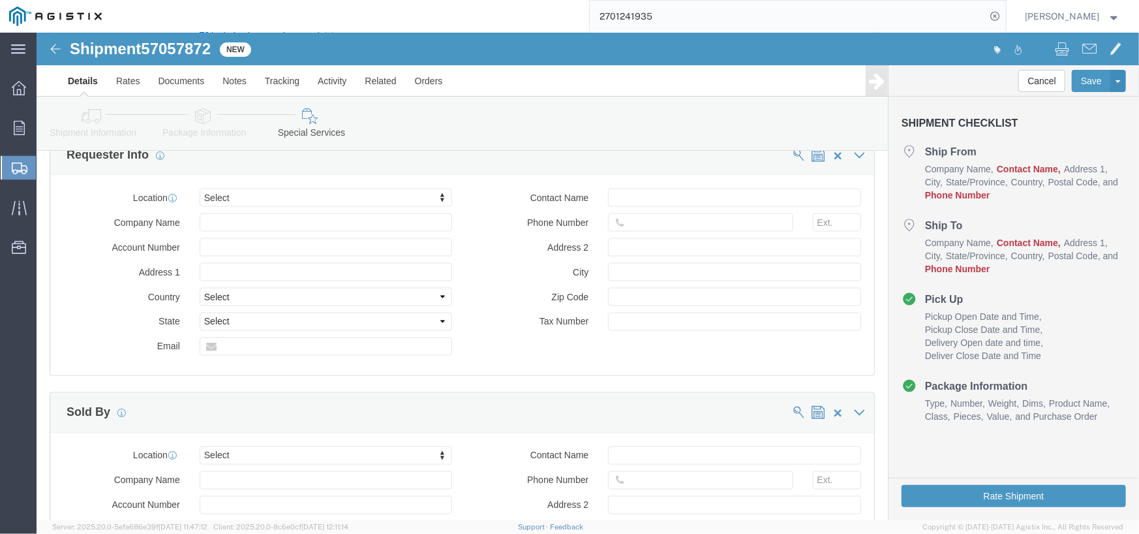
scroll to position [1385, 0]
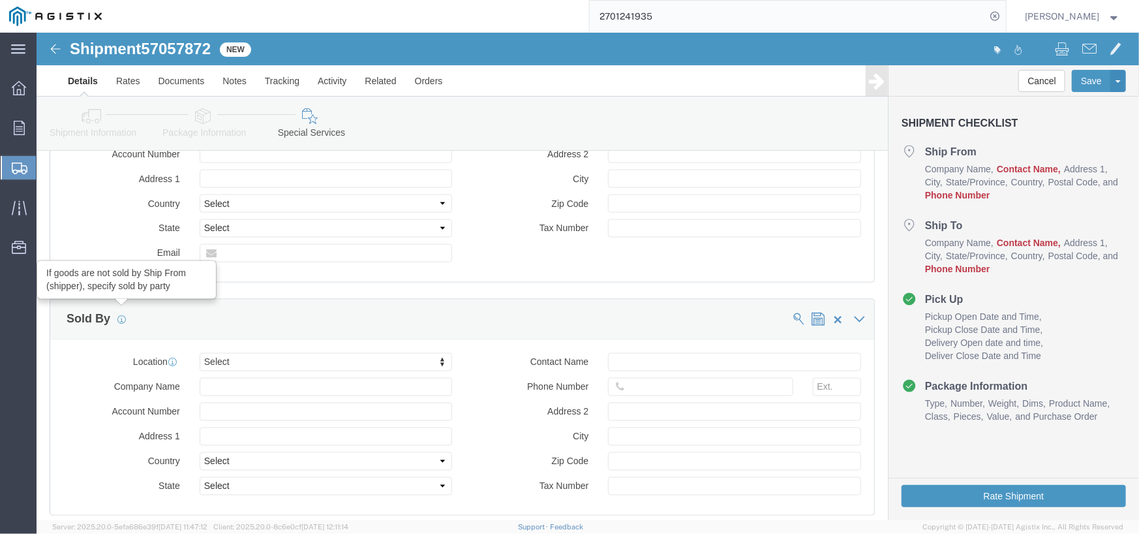
click icon
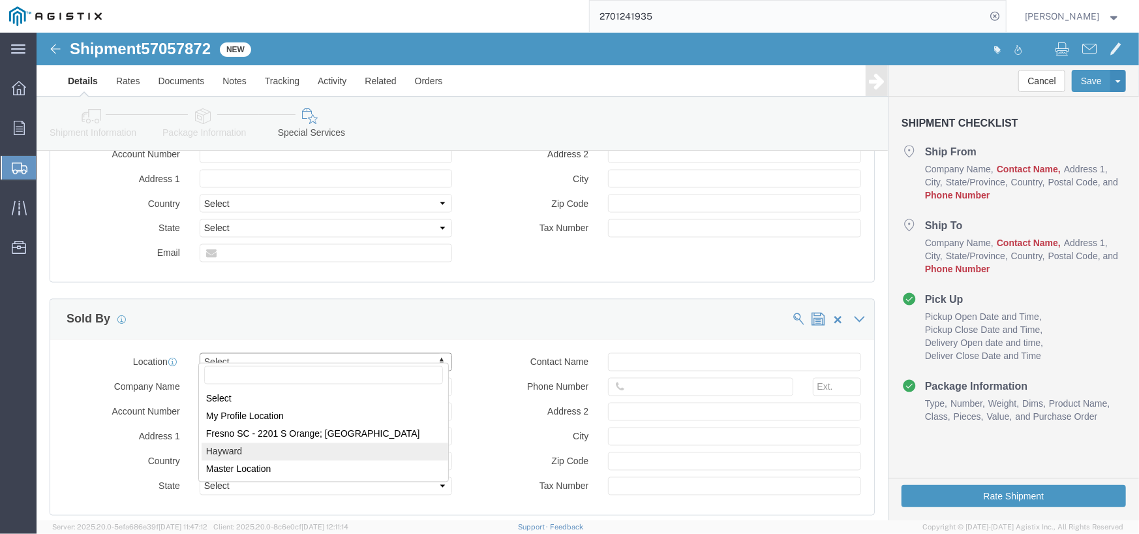
select select "68671"
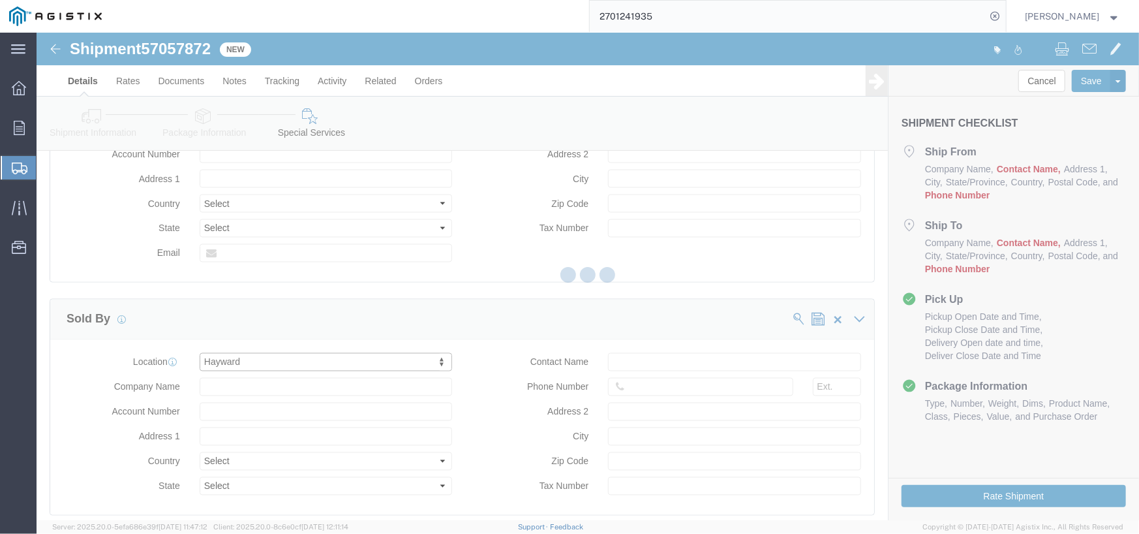
type input "THE CARPENTER GROUP"
type input "28800 Hesperian Blvd"
select select "US"
type input "Hayward"
type input "94545"
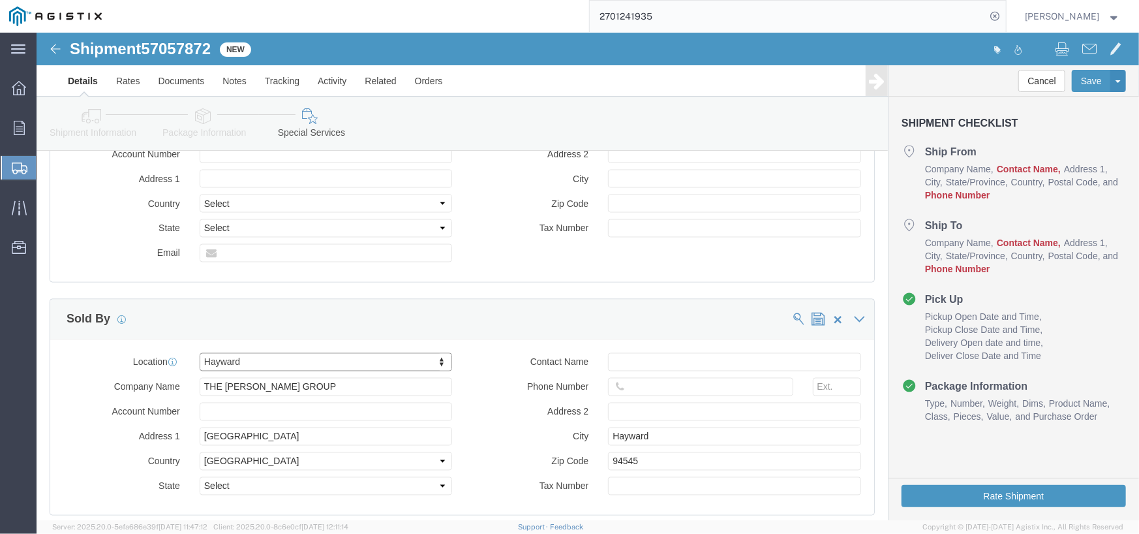
select select "CA"
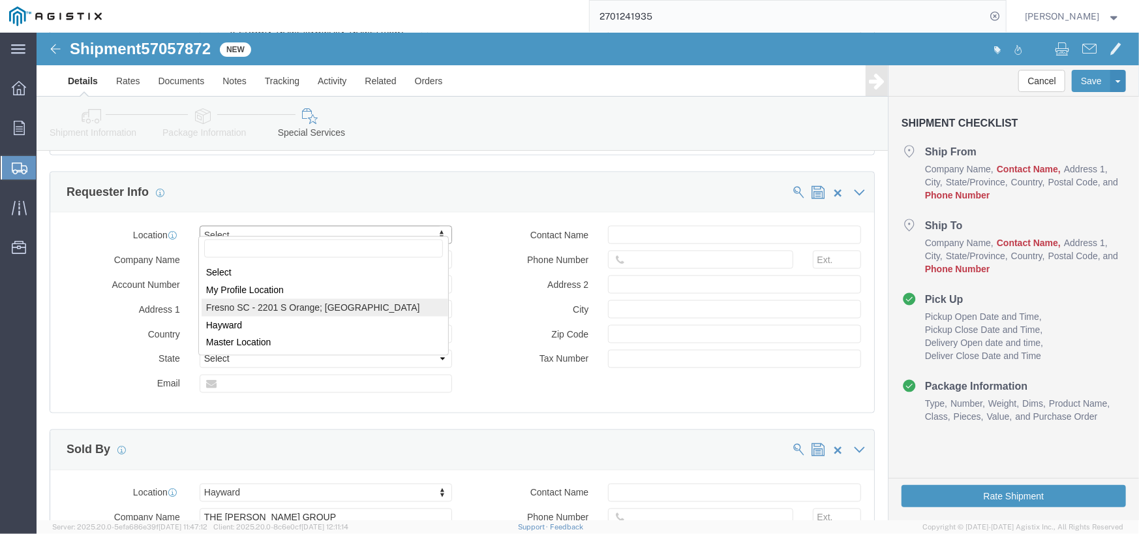
select select "24986"
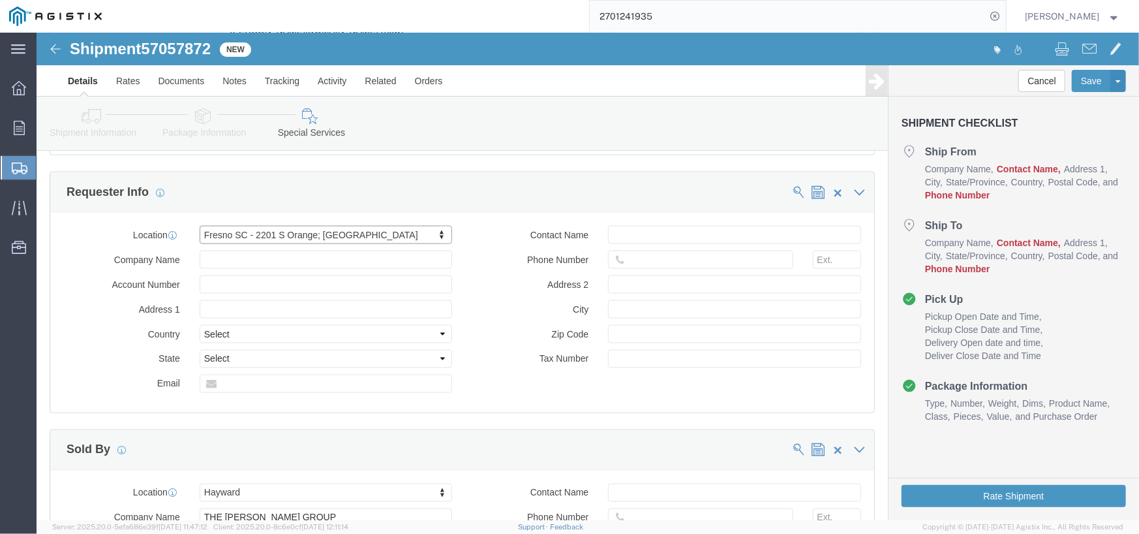
type input "PG&E"
type input "2201 S ORANGE, EAST YARD"
select select "US"
type input "FRESNO"
type input "93725"
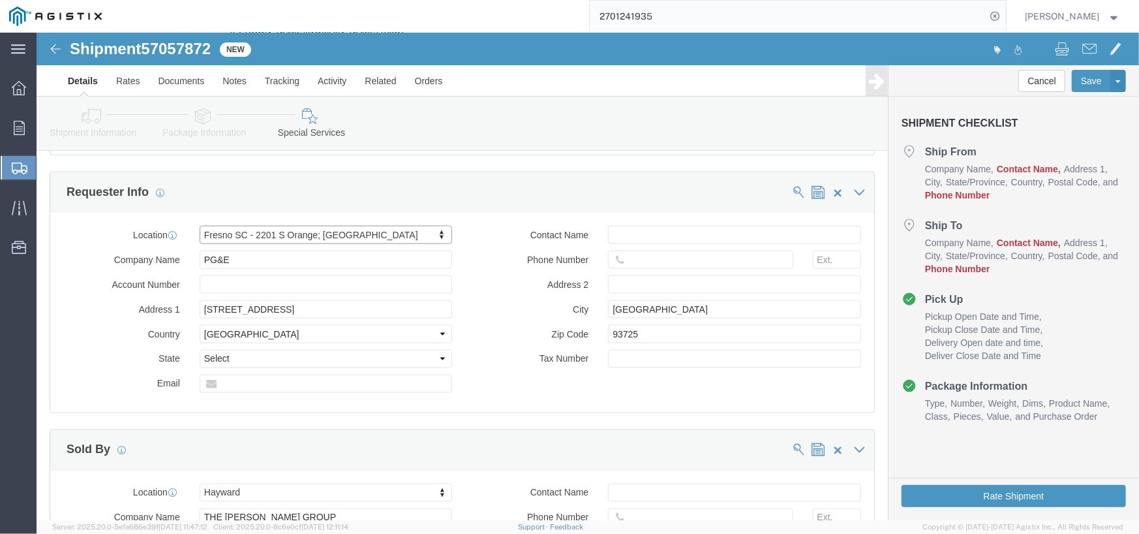
select select "CA"
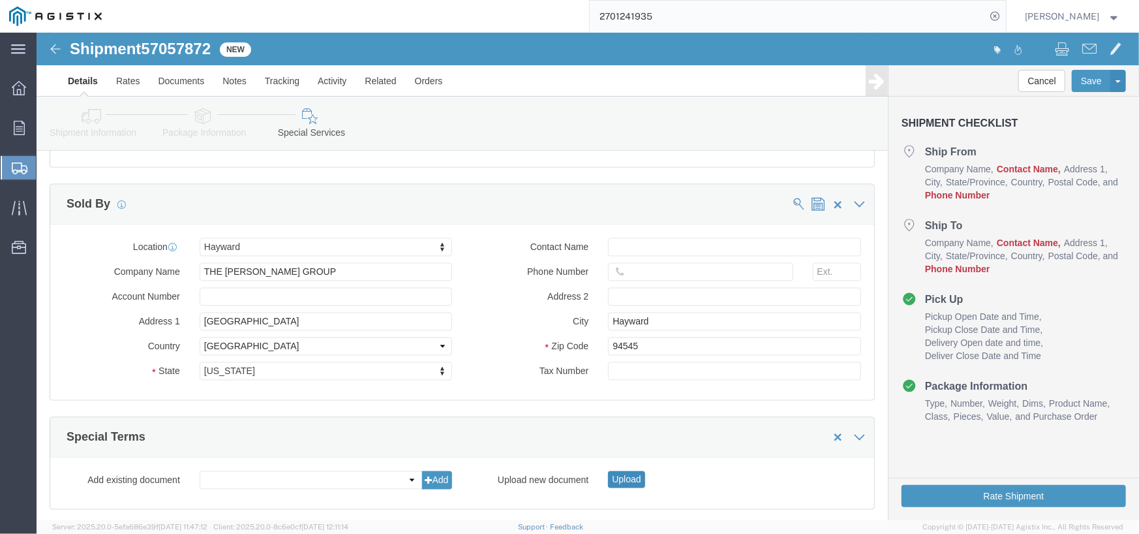
click button "Upload"
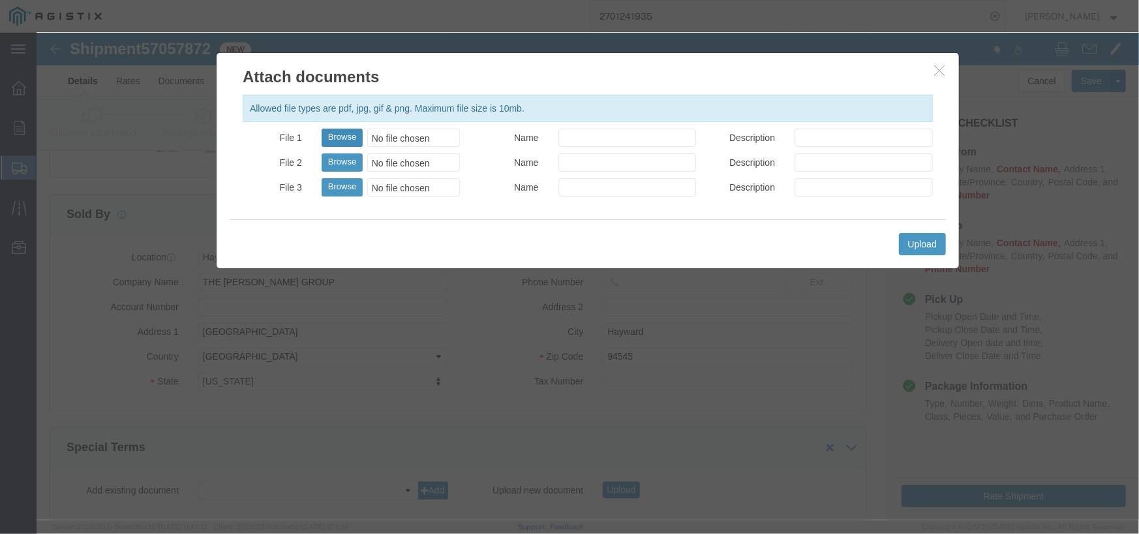
click button "Browse"
type input "C:\fakepath\Direct Shipment P_O S5524365.eml"
click button "Upload"
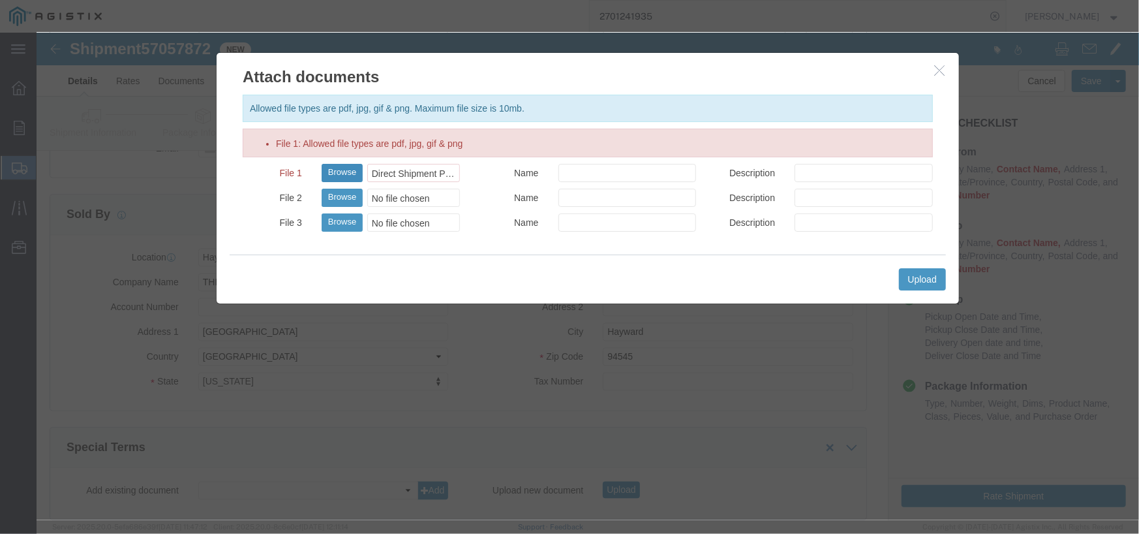
click button "Browse"
click icon "button"
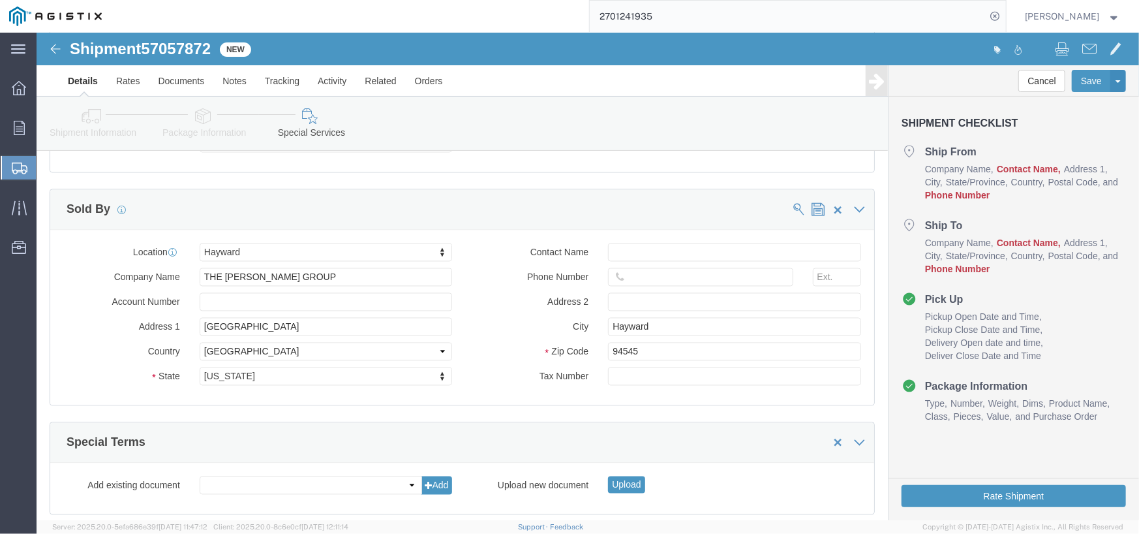
scroll to position [1571, 0]
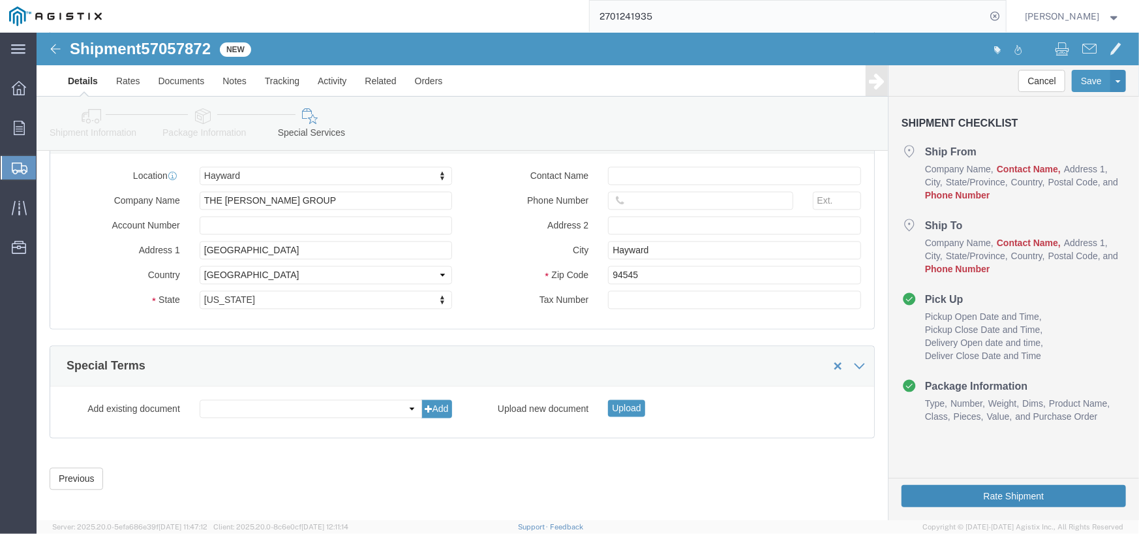
click button "Rate Shipment"
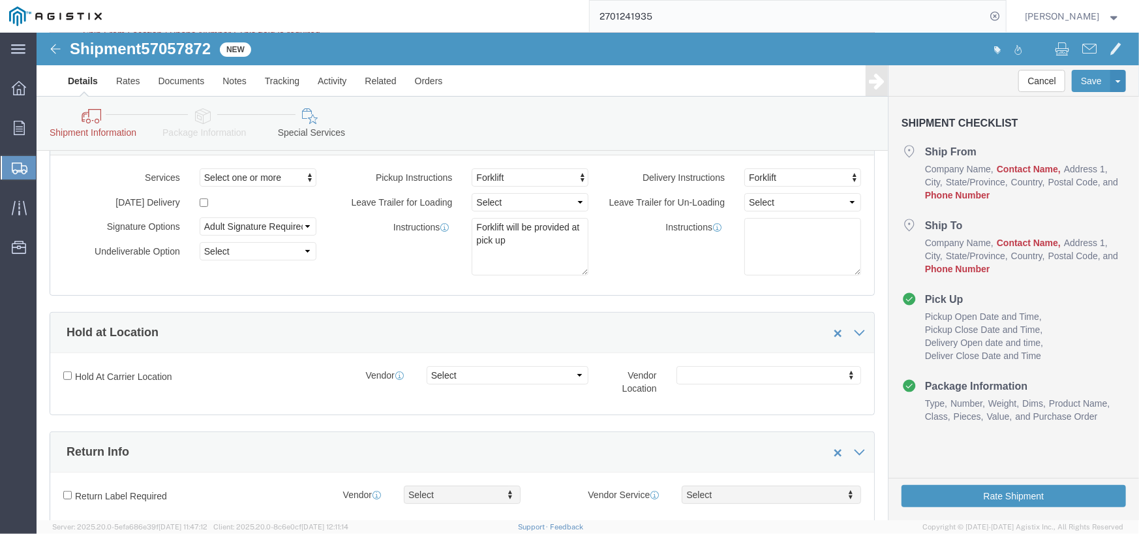
scroll to position [0, 0]
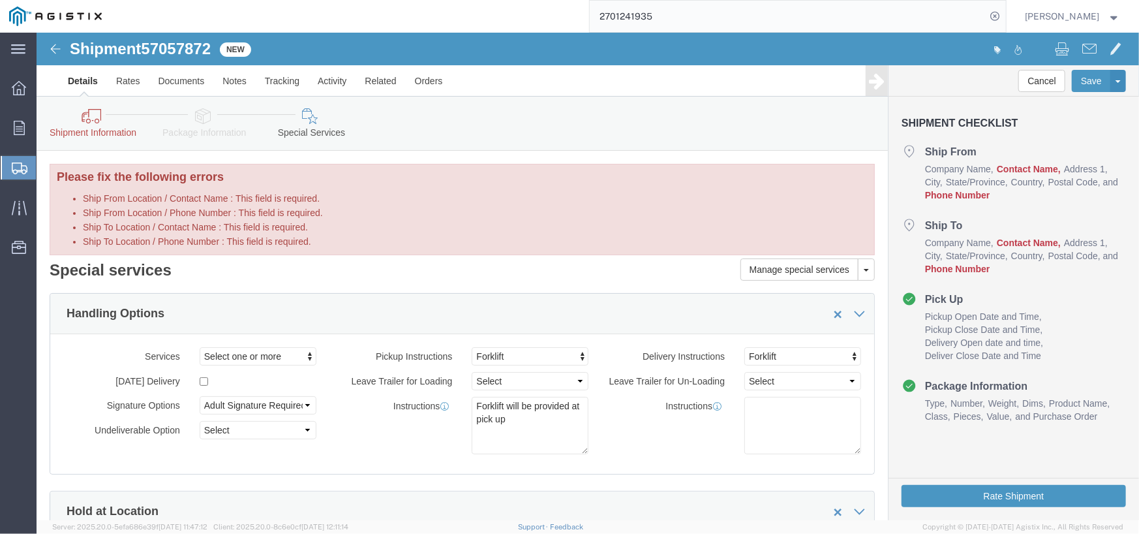
click link "Shipment Information"
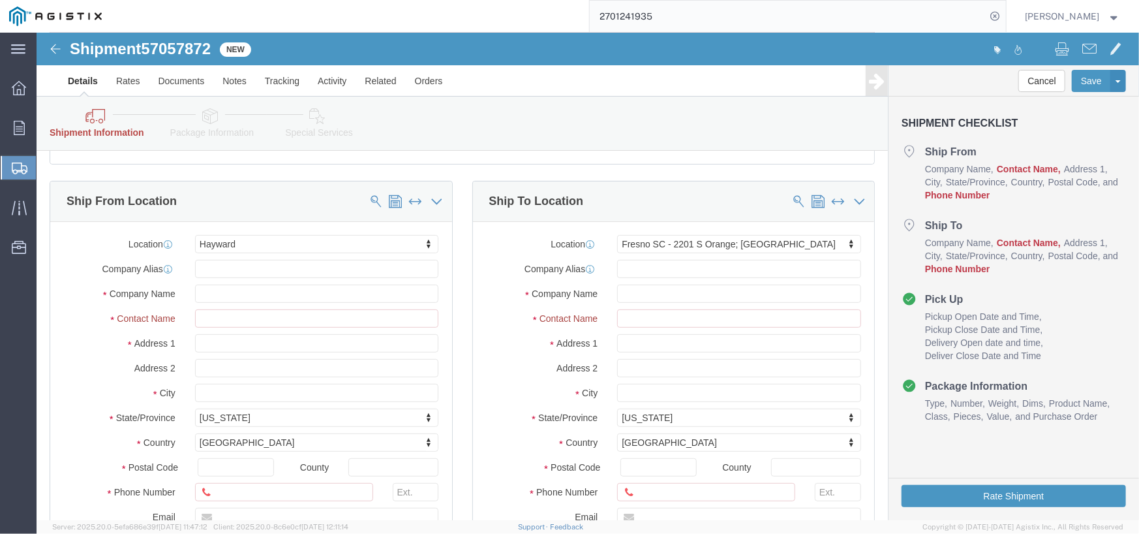
scroll to position [196, 0]
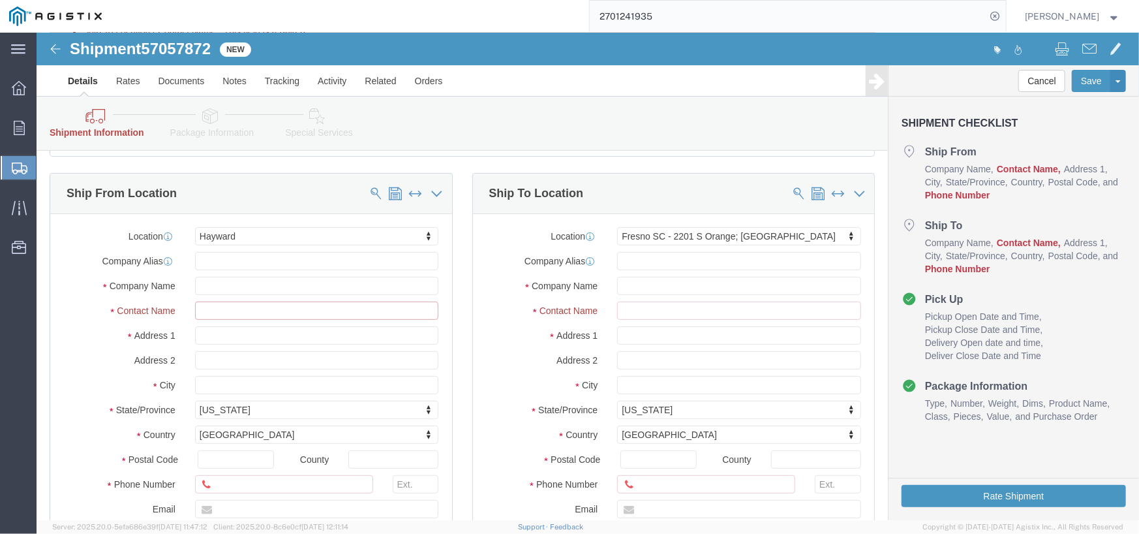
click input "Ship From Location / Contact Name : This field is required."
type input "Francisco"
click input "Ship From Location / Phone Number : This field is required."
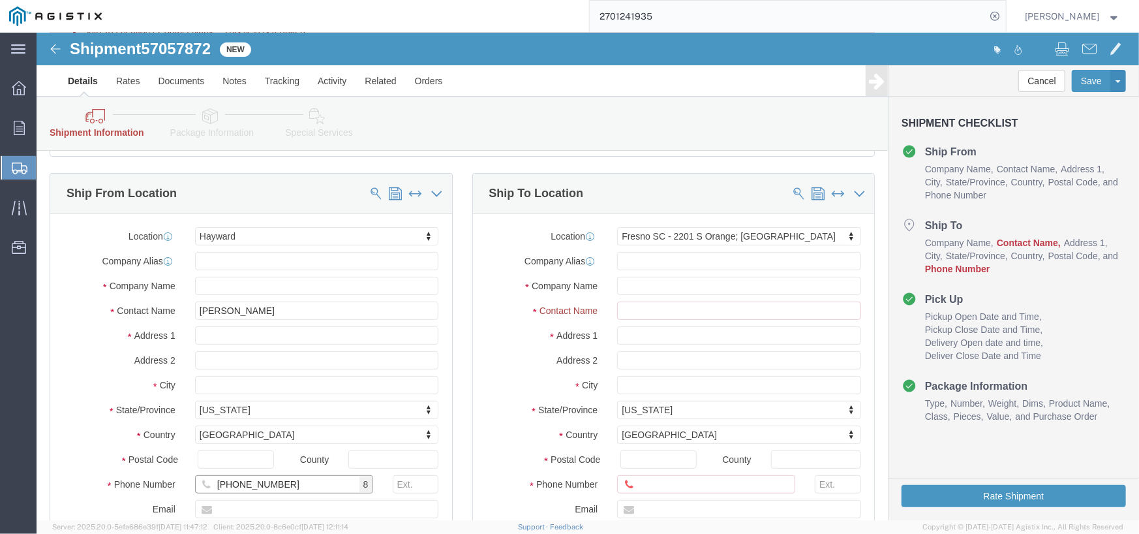
type input "415-285-1954"
click input "Ship To Location / Contact Name : This field is required."
type input "K"
click input "Matthew"
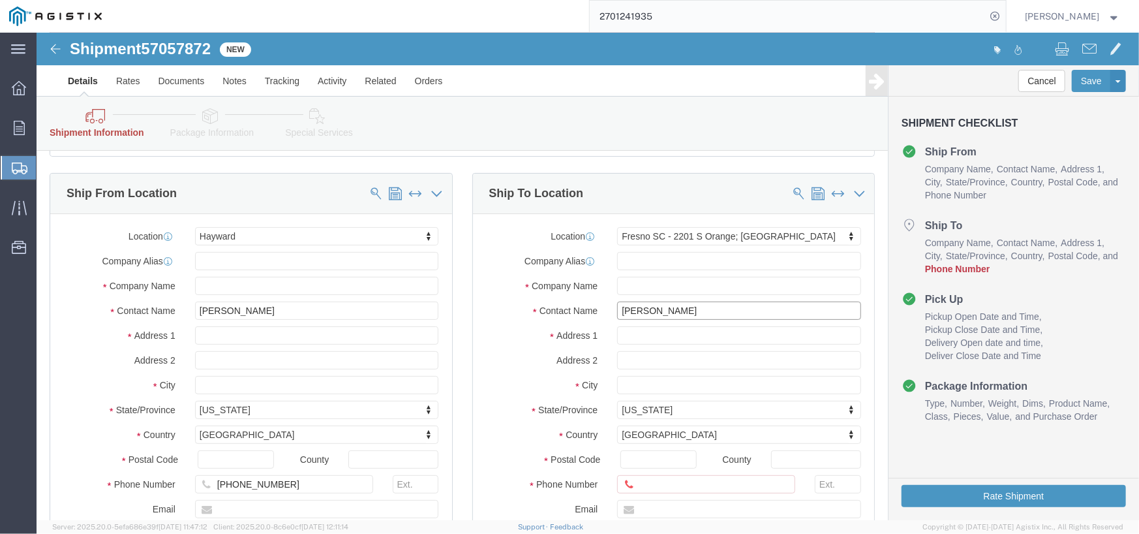
type input "Matthew Brown"
click div
click input "Ship To Location / Phone Number : This field is required."
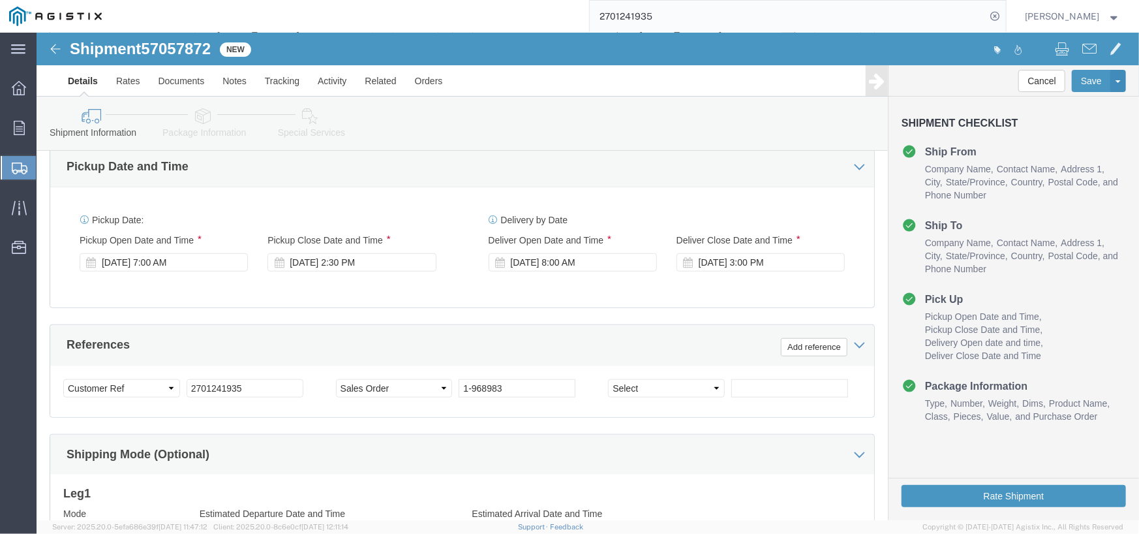
scroll to position [738, 0]
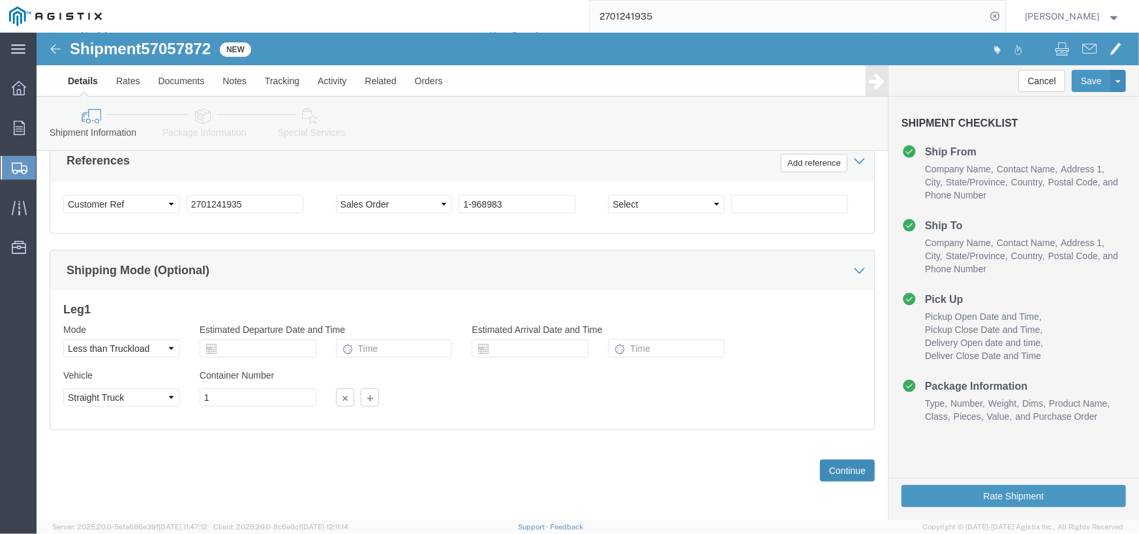
type input "925-313-0360"
click button "Continue"
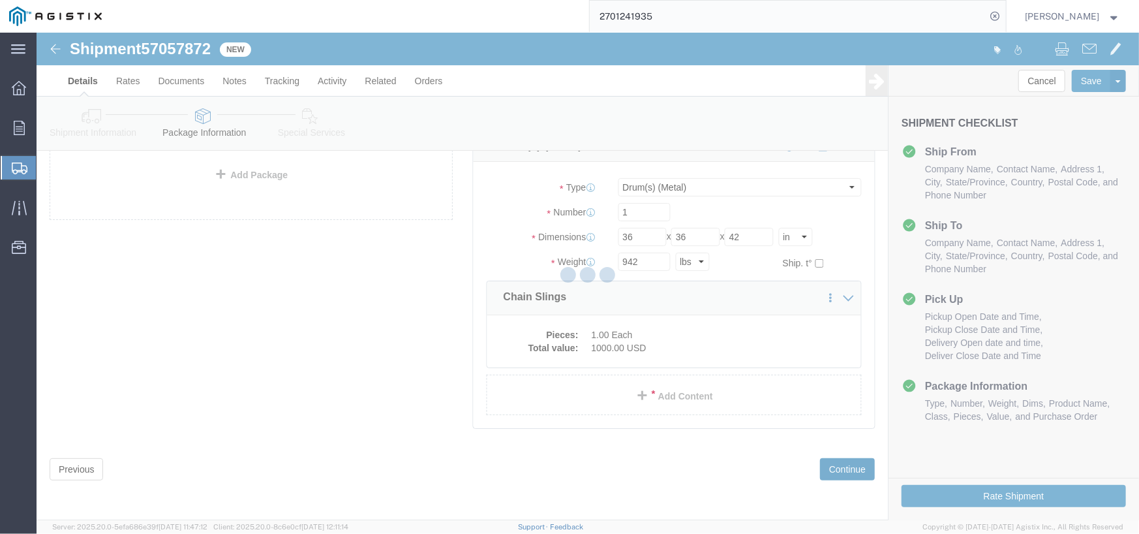
scroll to position [81, 0]
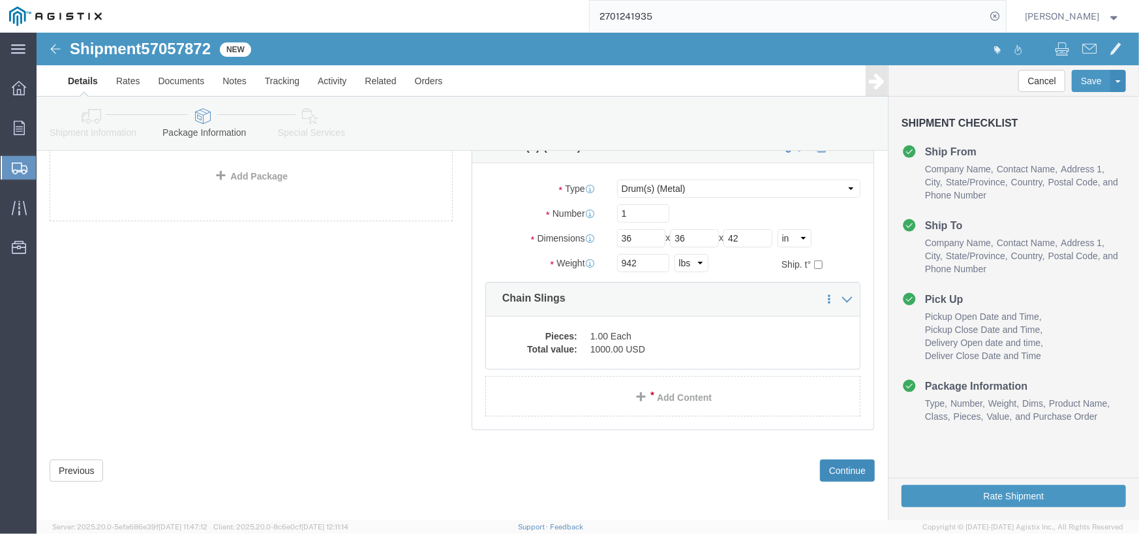
click button "Continue"
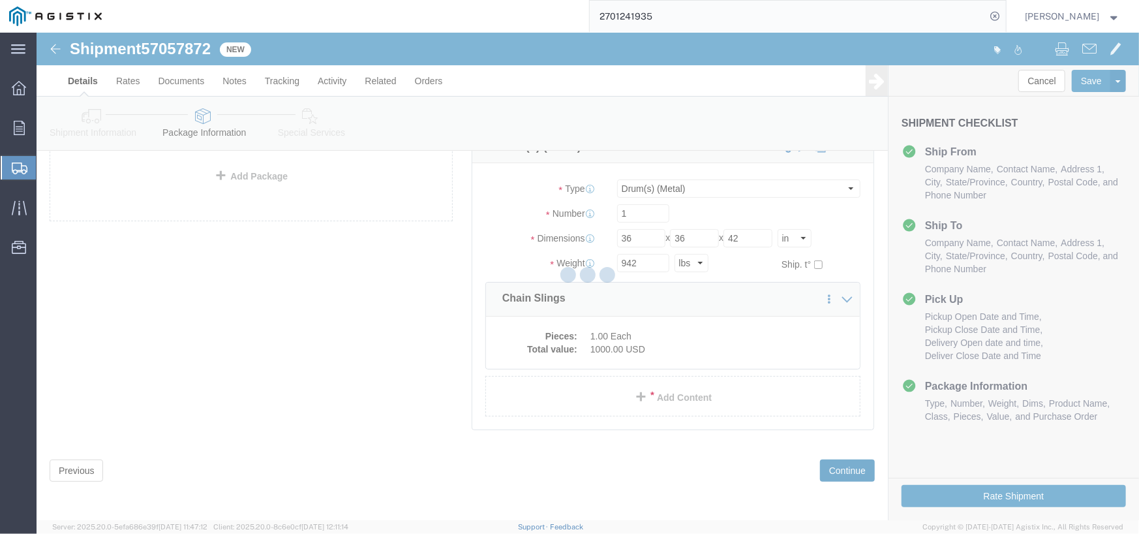
select select
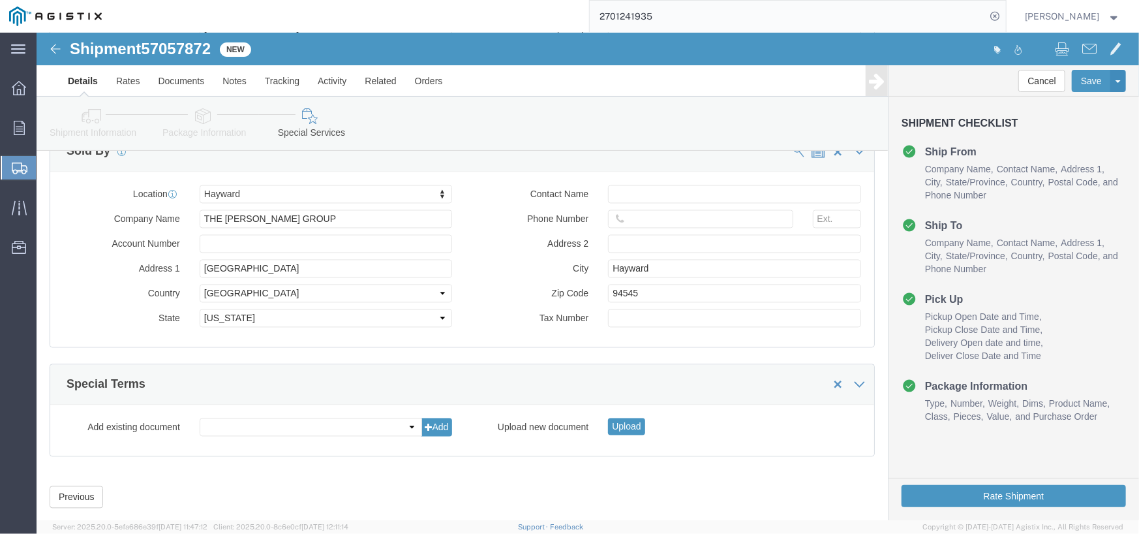
scroll to position [1518, 0]
click button "Rate Shipment"
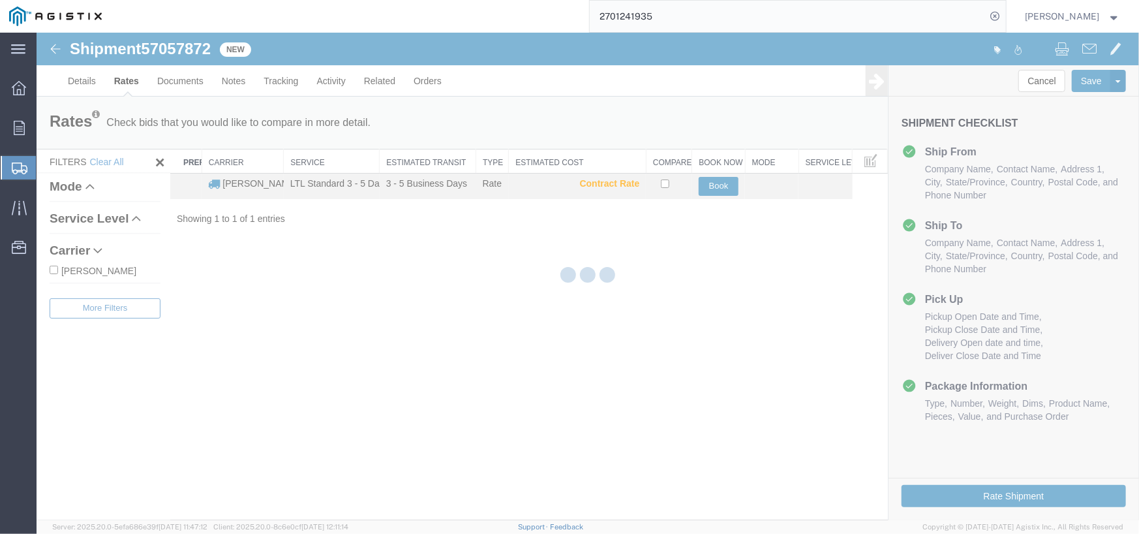
scroll to position [0, 0]
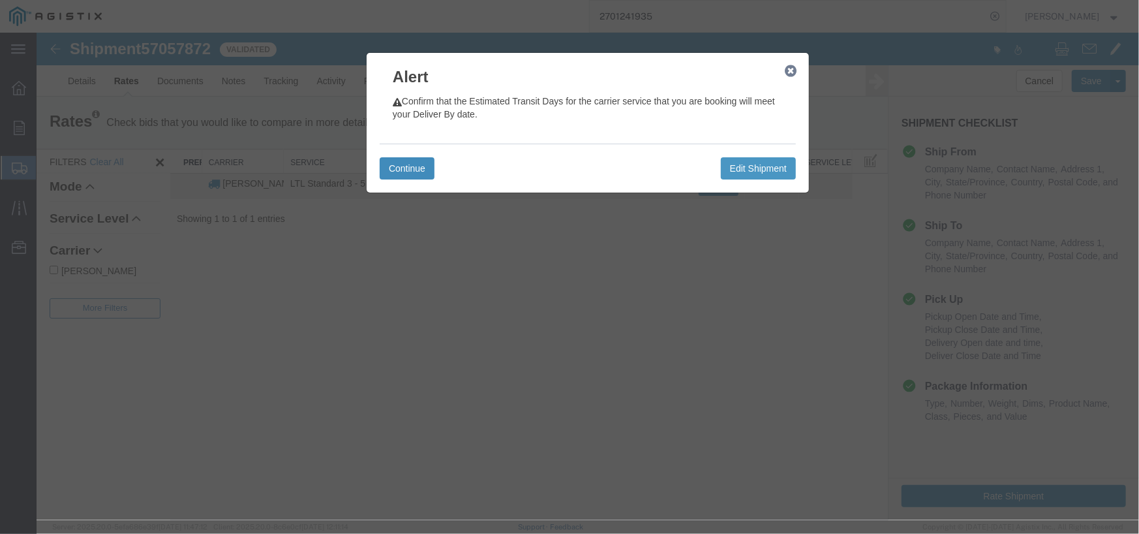
click at [415, 173] on button "Continue" at bounding box center [406, 168] width 55 height 22
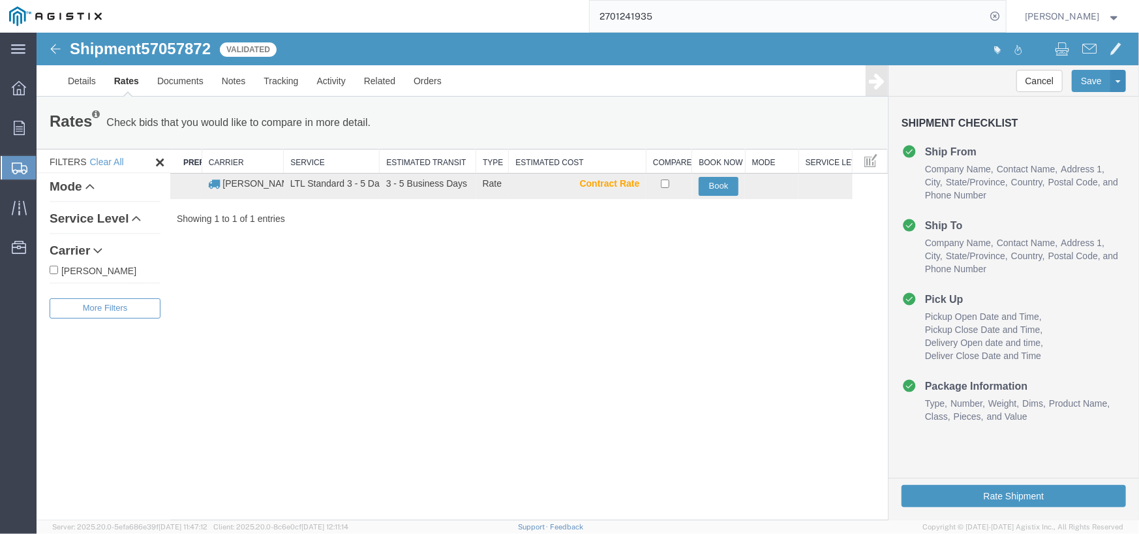
click at [91, 268] on label "C.H. Robinson" at bounding box center [104, 269] width 111 height 14
click at [57, 268] on input "C.H. Robinson" at bounding box center [53, 269] width 8 height 8
click at [93, 265] on label "C.H. Robinson" at bounding box center [104, 269] width 111 height 14
click at [57, 265] on input "C.H. Robinson" at bounding box center [53, 269] width 8 height 8
checkbox input "false"
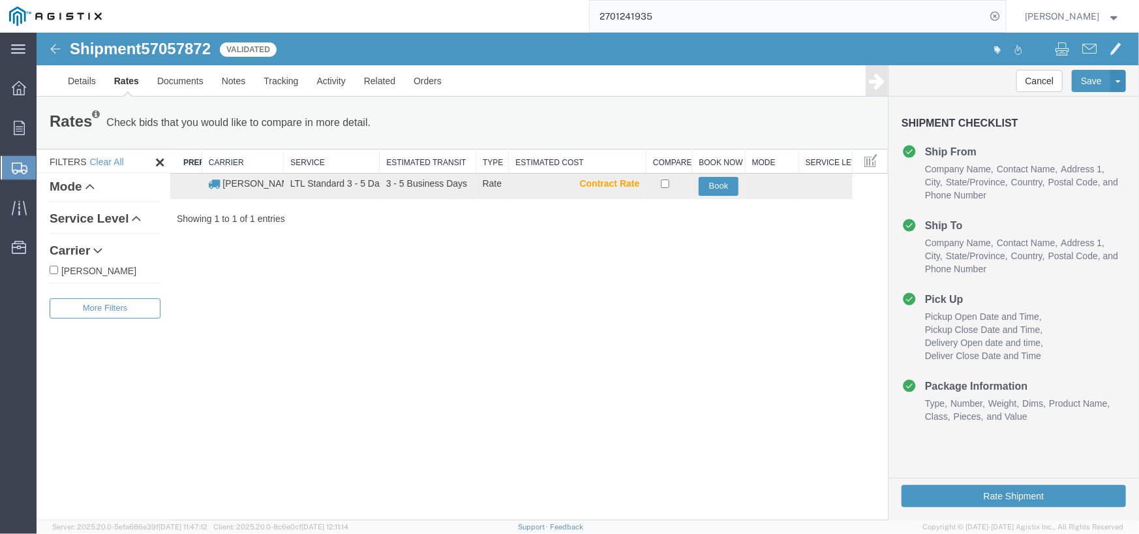
click at [92, 215] on link "Service Level" at bounding box center [104, 218] width 111 height 14
click at [61, 181] on link "Mode" at bounding box center [104, 186] width 111 height 14
click at [181, 74] on link "Documents" at bounding box center [179, 80] width 65 height 31
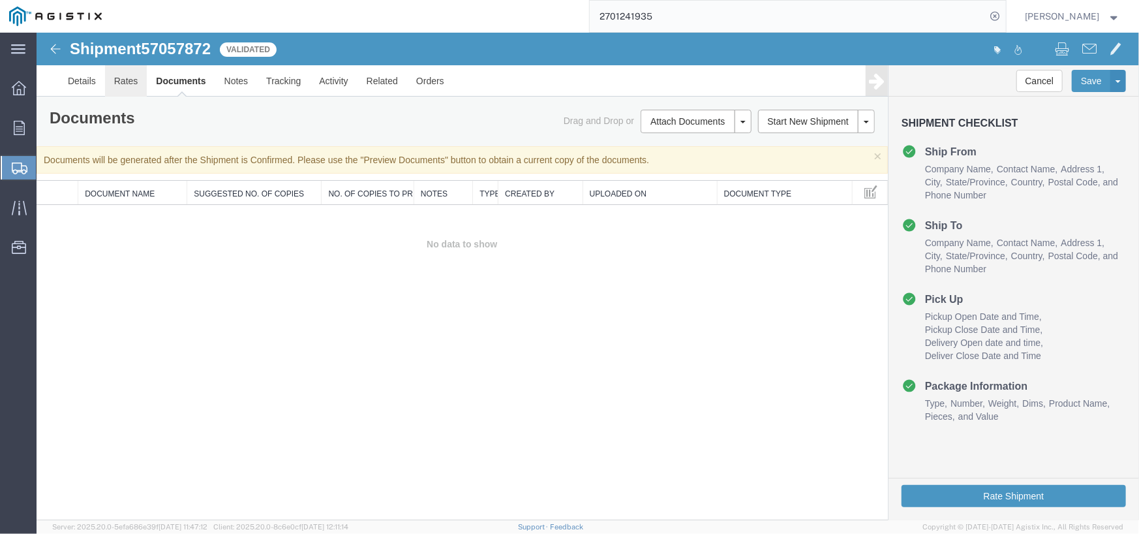
click at [106, 76] on link "Rates" at bounding box center [125, 80] width 42 height 31
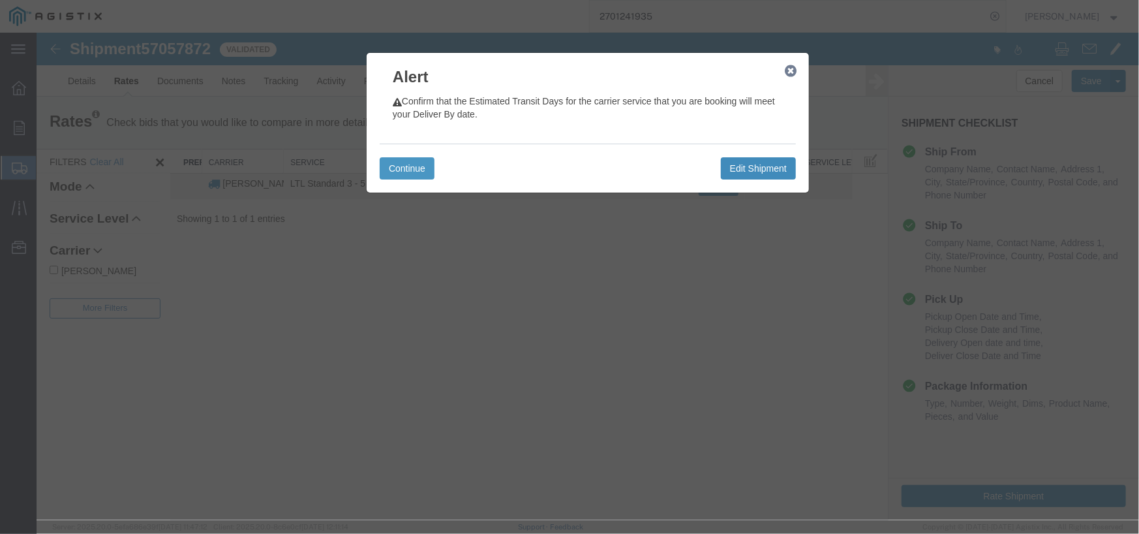
click at [743, 162] on button "Edit Shipment" at bounding box center [757, 168] width 75 height 22
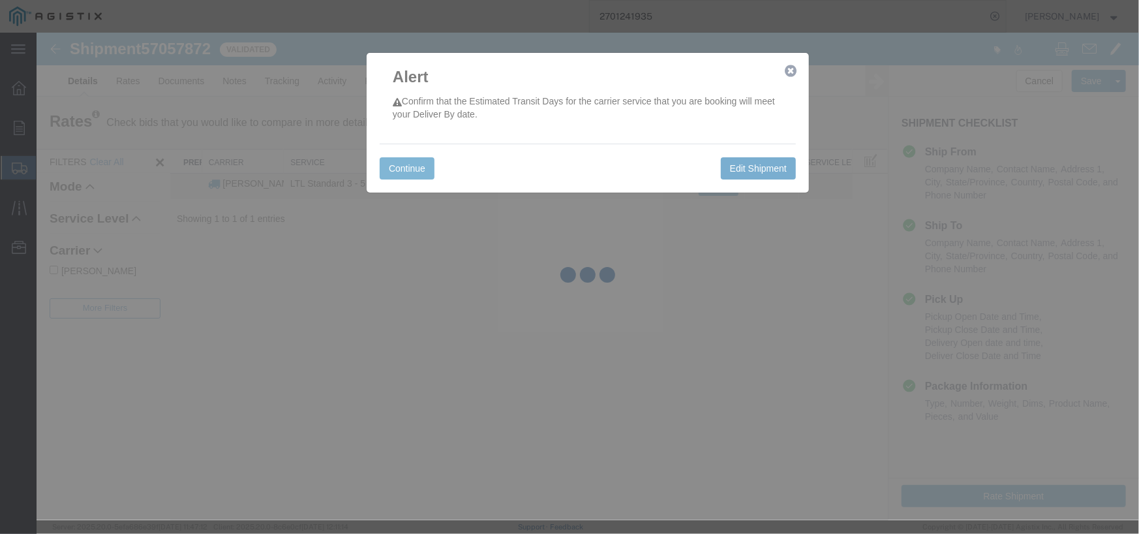
select select "68671"
select select "24986"
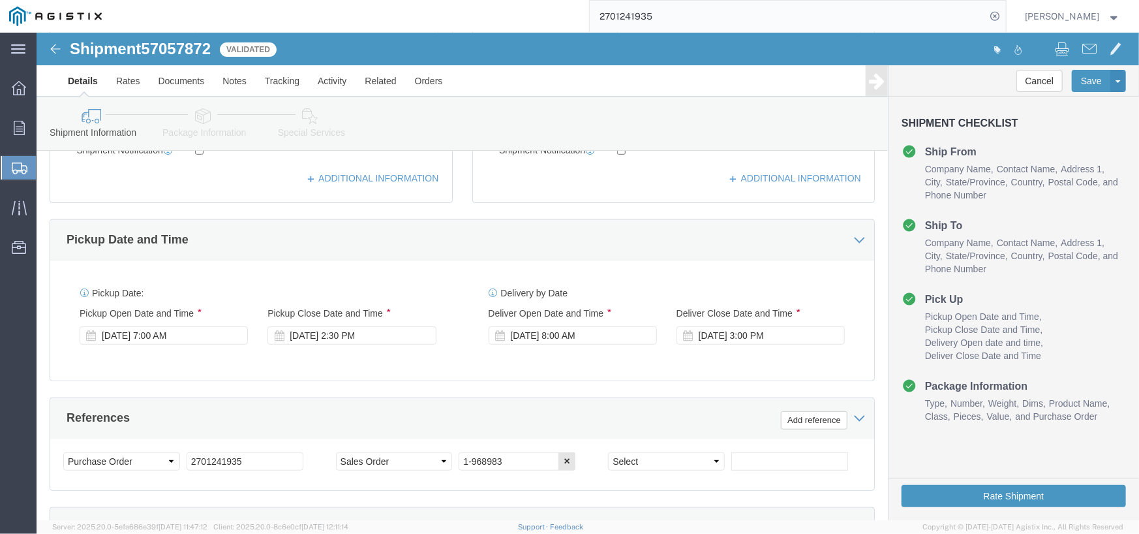
scroll to position [587, 0]
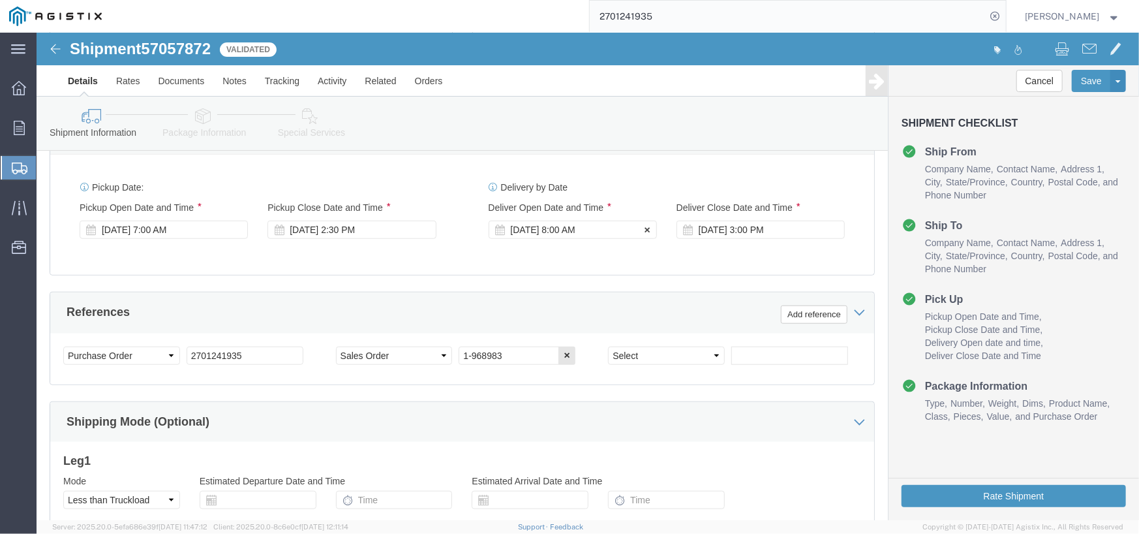
click div "Oct 13 2025 8:00 AM"
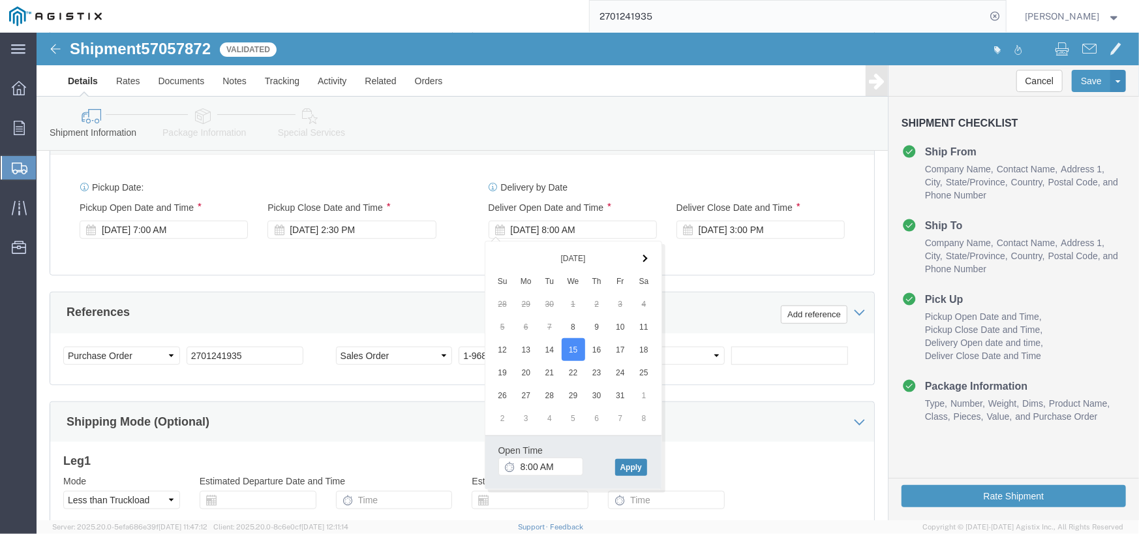
click button "Apply"
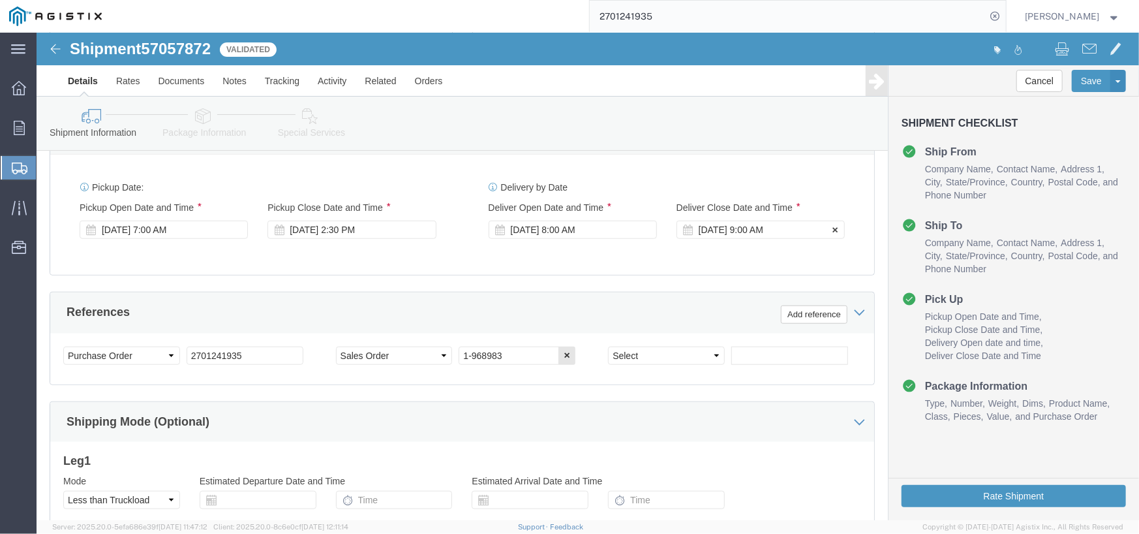
click div "Oct 15 2025 9:00 AM"
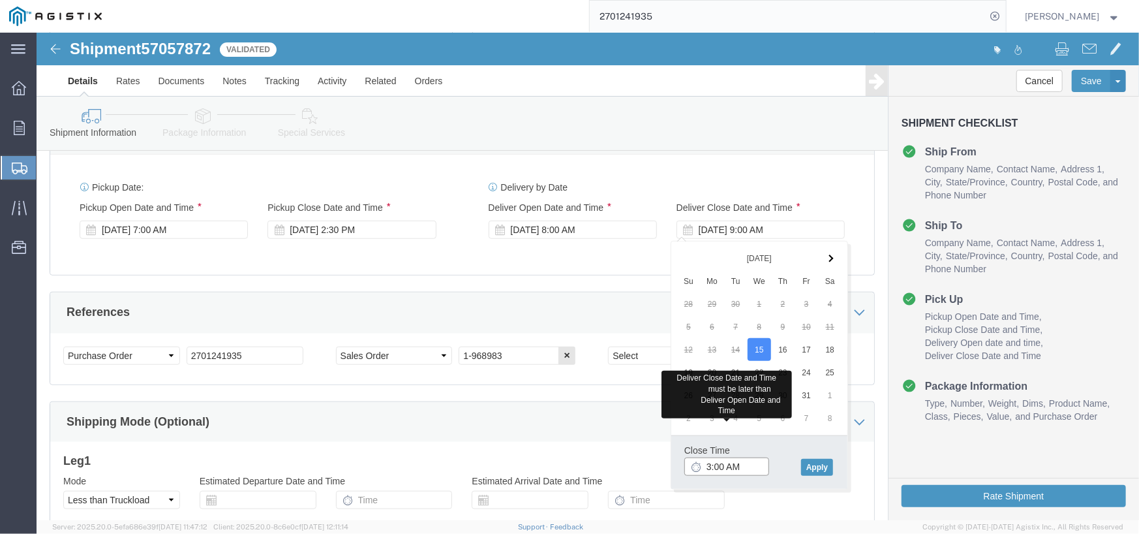
type input "3:00 AM"
click input "3:00 AM"
type input "3:00 PM"
click button "Apply"
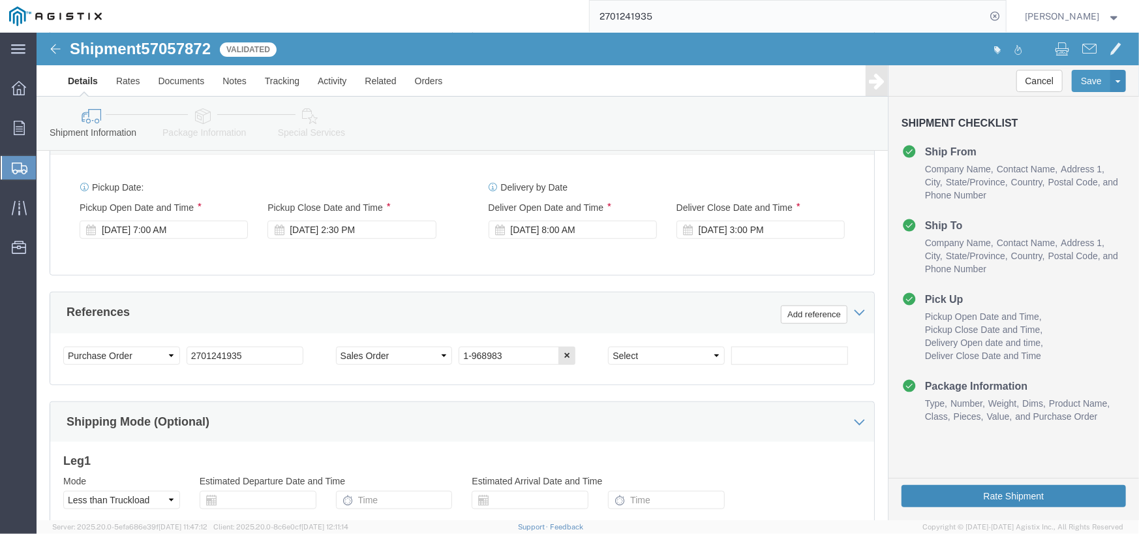
click button "Rate Shipment"
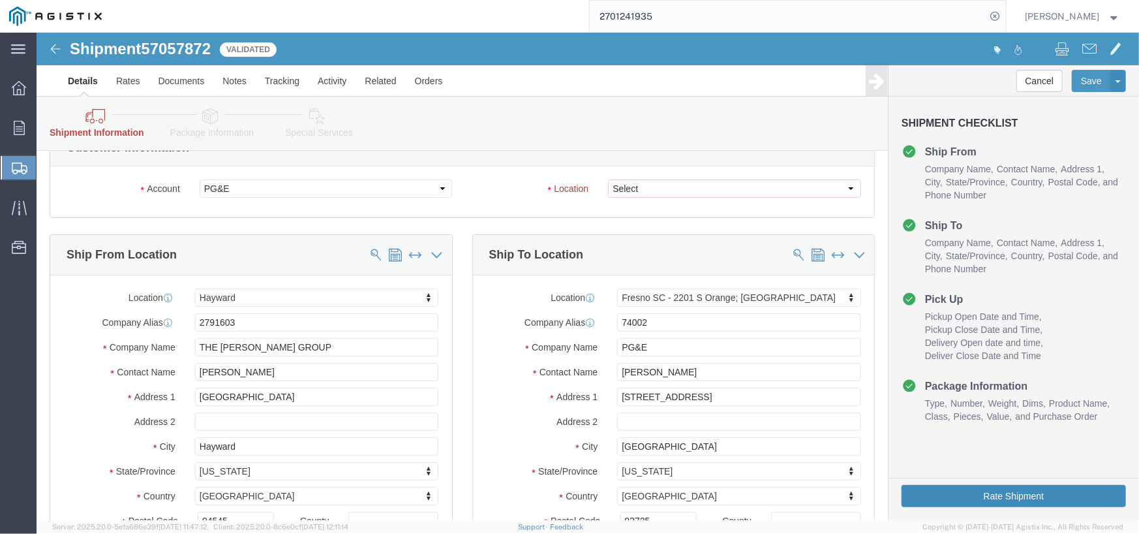
scroll to position [0, 0]
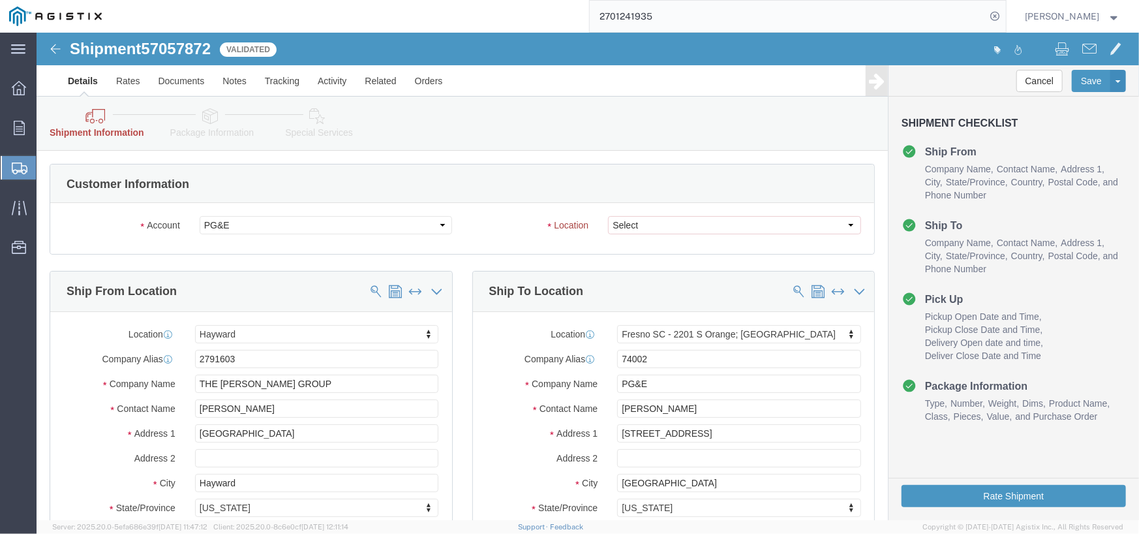
drag, startPoint x: 607, startPoint y: 177, endPoint x: 607, endPoint y: 186, distance: 8.5
click div "Account Select PG&E THE CARPENTER GROUP Location Select All Others Fremont DC F…"
click select "Select All Others Fremont DC Fresno DC Wheatland DC"
select select "19745"
click select "Select All Others Fremont DC Fresno DC Wheatland DC"
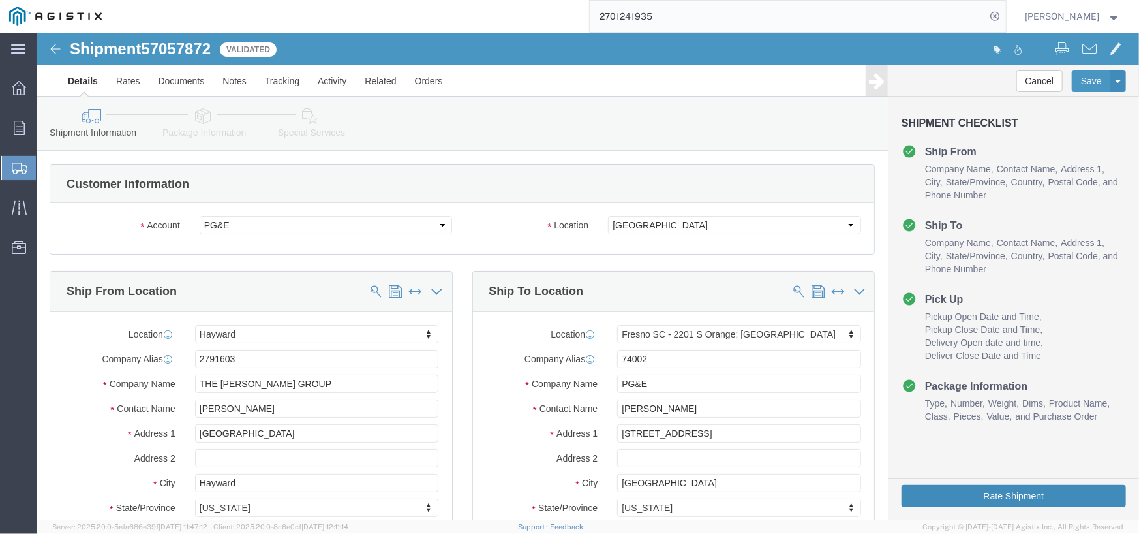
click button "Rate Shipment"
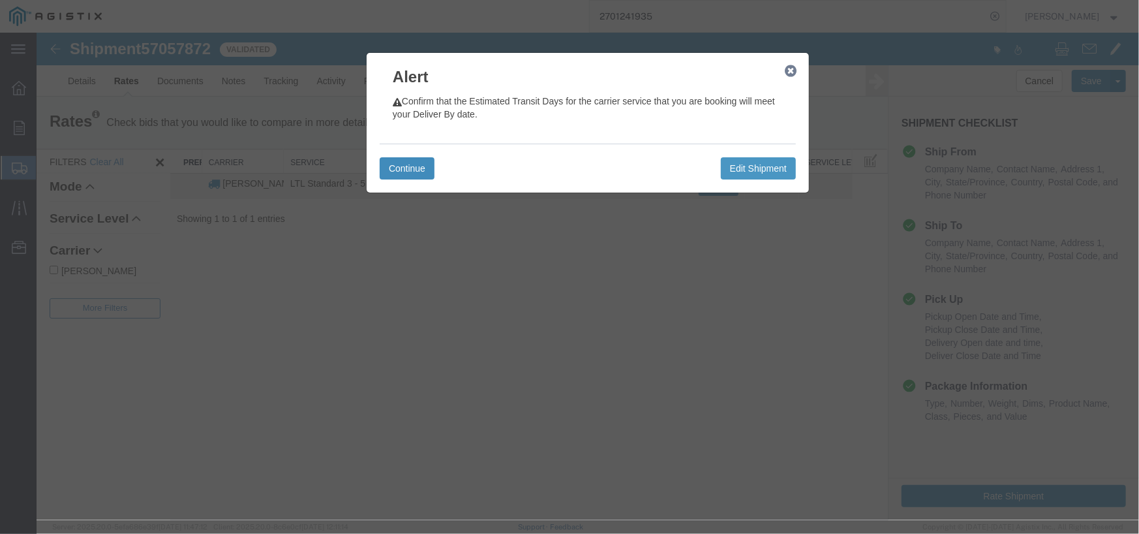
click at [400, 158] on button "Continue" at bounding box center [406, 168] width 55 height 22
